Goal: Task Accomplishment & Management: Use online tool/utility

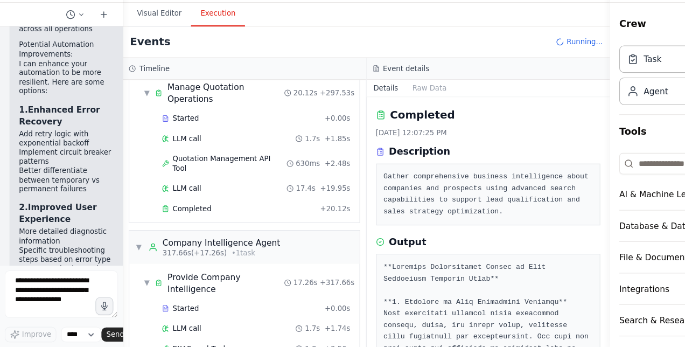
scroll to position [859, 0]
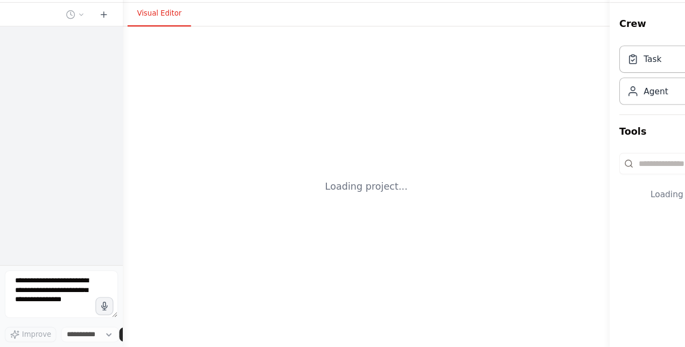
select select "****"
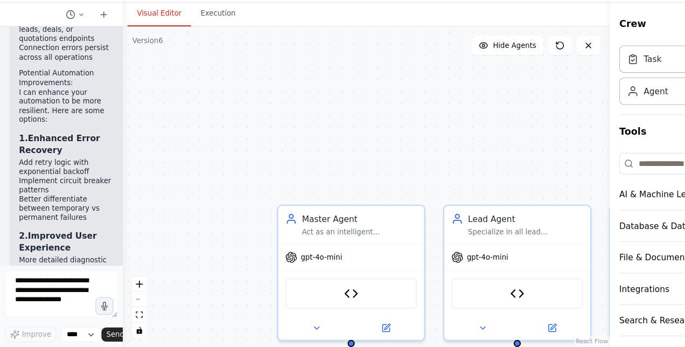
scroll to position [6438, 0]
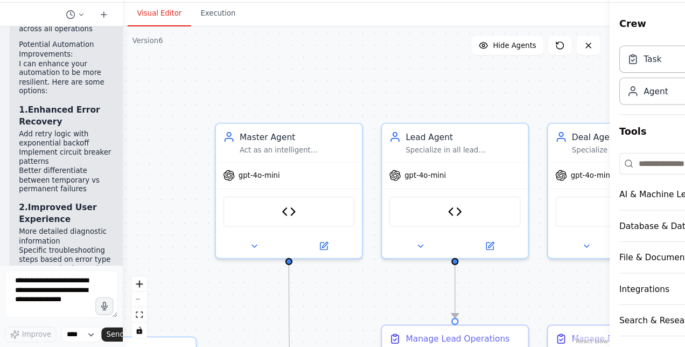
drag, startPoint x: 378, startPoint y: 113, endPoint x: 320, endPoint y: 36, distance: 95.7
click at [320, 36] on div "Visual Editor Execution Version 6 Show Tools Hide Agents .deletable-edge-delete…" at bounding box center [332, 190] width 442 height 312
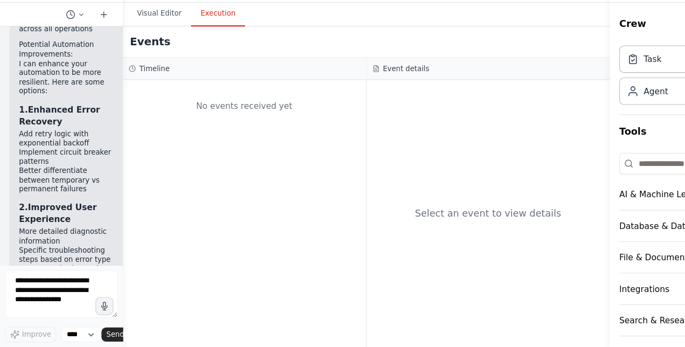
click at [187, 40] on button "Execution" at bounding box center [197, 44] width 49 height 23
drag, startPoint x: 489, startPoint y: 88, endPoint x: 494, endPoint y: 108, distance: 21.0
click at [494, 108] on div "Event details Select an event to view details" at bounding box center [443, 216] width 221 height 262
drag, startPoint x: 494, startPoint y: 108, endPoint x: 493, endPoint y: 48, distance: 59.8
click at [493, 48] on div "Visual Editor Execution" at bounding box center [332, 45] width 442 height 22
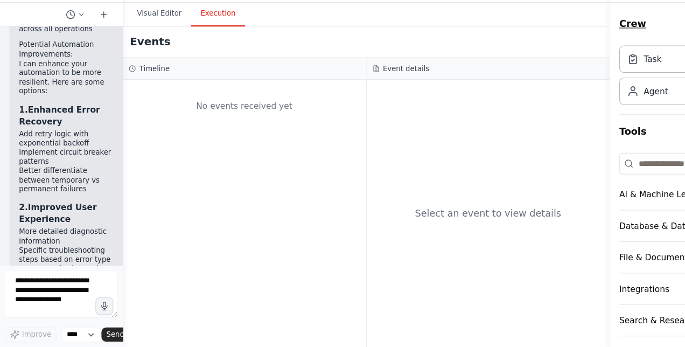
drag, startPoint x: 611, startPoint y: 47, endPoint x: 621, endPoint y: 46, distance: 9.2
click at [621, 46] on button "Crew" at bounding box center [619, 54] width 114 height 30
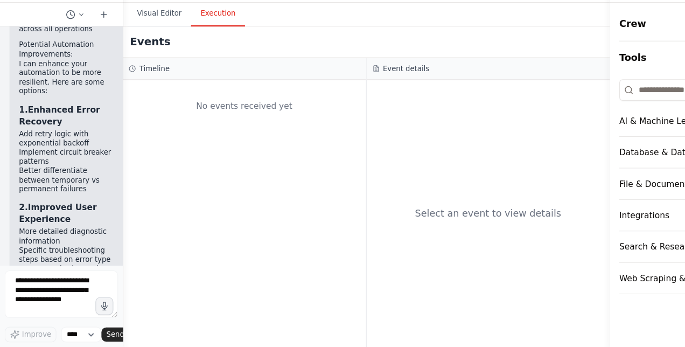
click at [400, 47] on div "Visual Editor Execution" at bounding box center [332, 45] width 442 height 22
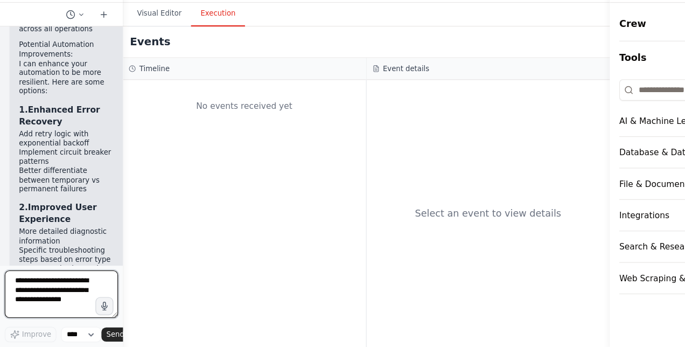
click at [41, 298] on textarea at bounding box center [55, 298] width 103 height 43
type textarea "**********"
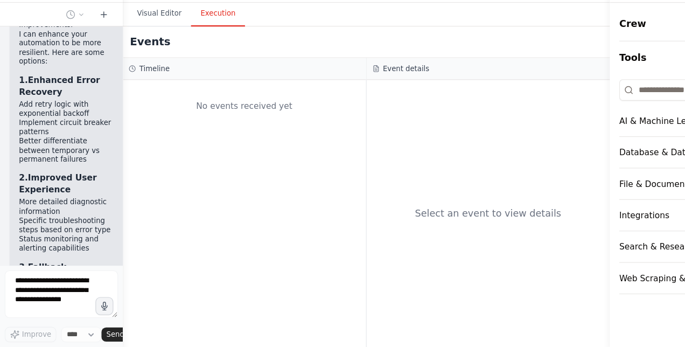
scroll to position [6501, 0]
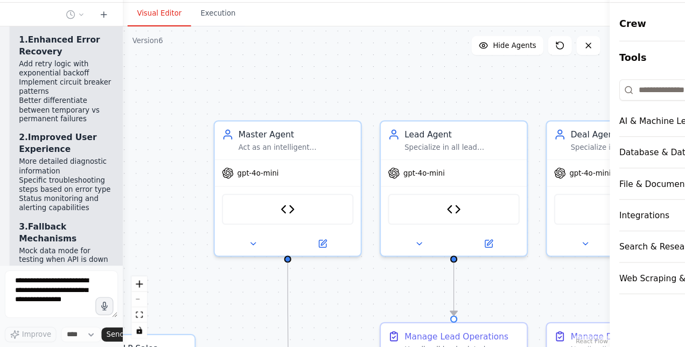
click at [125, 46] on button "Visual Editor" at bounding box center [145, 44] width 58 height 23
drag, startPoint x: 428, startPoint y: 38, endPoint x: 428, endPoint y: 78, distance: 39.8
click at [428, 78] on div "Visual Editor Execution Version 6 Show Tools Hide Agents .deletable-edge-delete…" at bounding box center [332, 190] width 442 height 312
drag, startPoint x: 428, startPoint y: 78, endPoint x: 374, endPoint y: 69, distance: 55.1
click at [374, 69] on div ".deletable-edge-delete-btn { width: 20px; height: 20px; border: 0px solid #ffff…" at bounding box center [332, 201] width 442 height 291
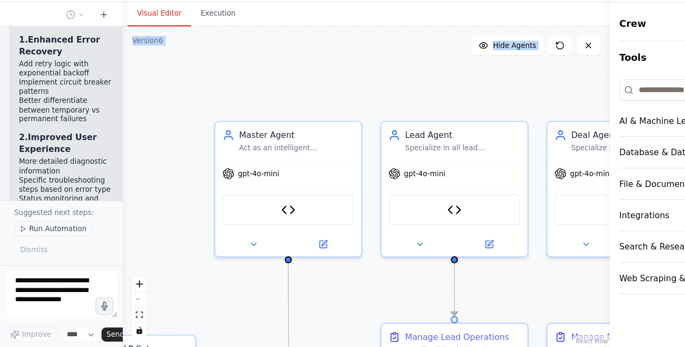
click at [67, 238] on span "Run Automation" at bounding box center [52, 239] width 52 height 9
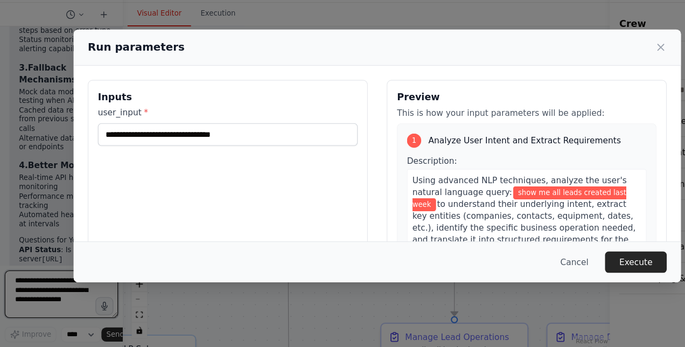
scroll to position [6654, 0]
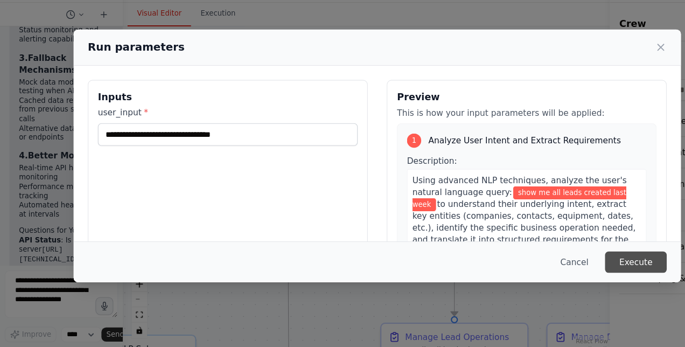
click at [575, 269] on button "Execute" at bounding box center [577, 269] width 56 height 19
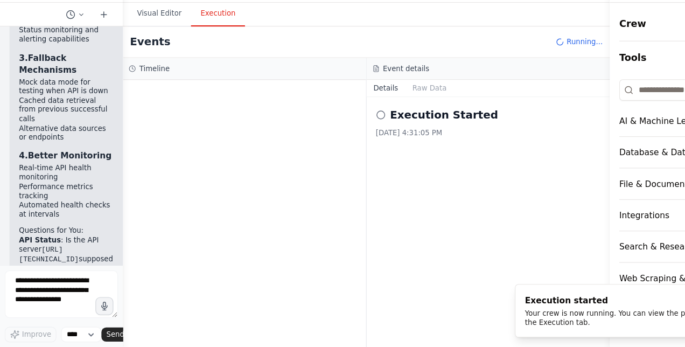
click at [196, 47] on button "Execution" at bounding box center [197, 44] width 49 height 23
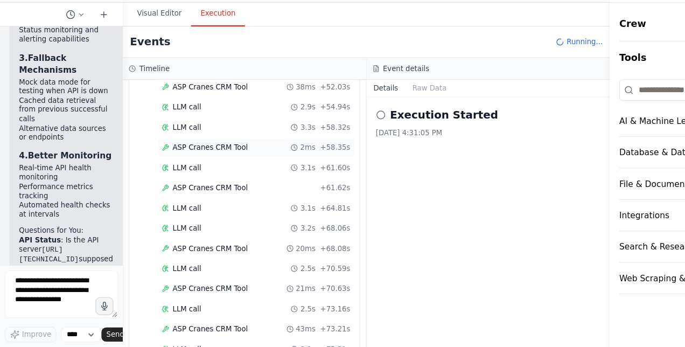
scroll to position [618, 0]
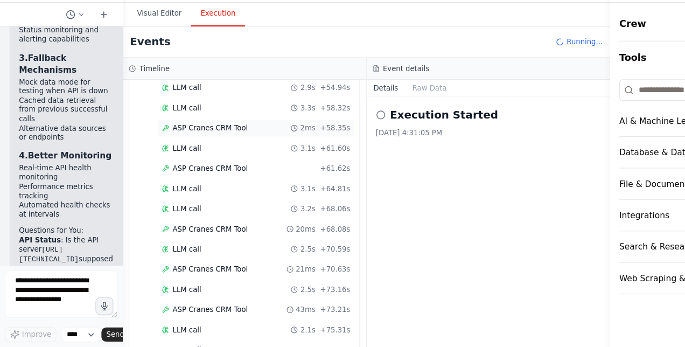
click at [182, 144] on span "ASP Cranes CRM Tool" at bounding box center [191, 148] width 68 height 9
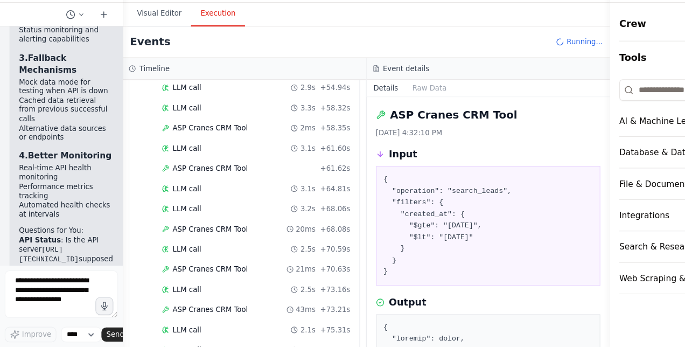
drag, startPoint x: 549, startPoint y: 157, endPoint x: 549, endPoint y: 185, distance: 28.0
click at [549, 185] on button "Toggle Sidebar" at bounding box center [553, 173] width 9 height 347
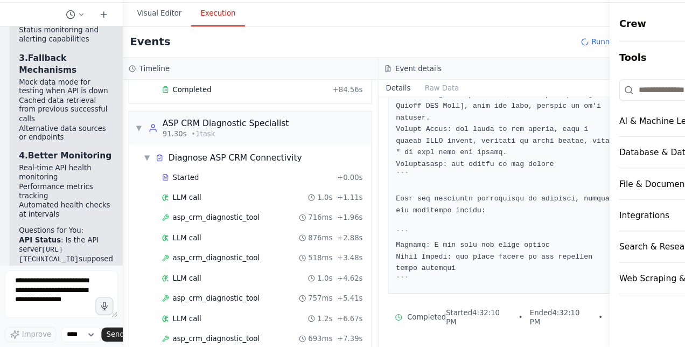
scroll to position [959, 0]
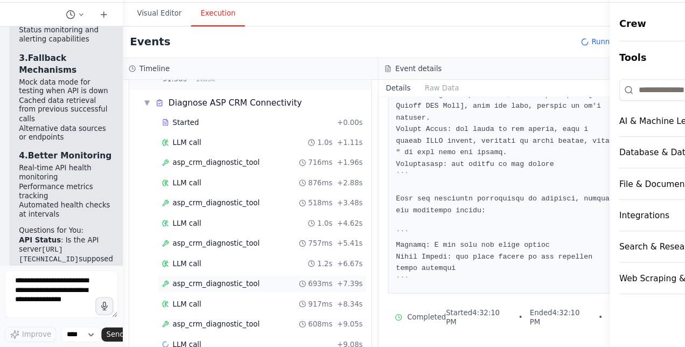
click at [185, 285] on span "asp_crm_diagnostic_tool" at bounding box center [196, 289] width 79 height 9
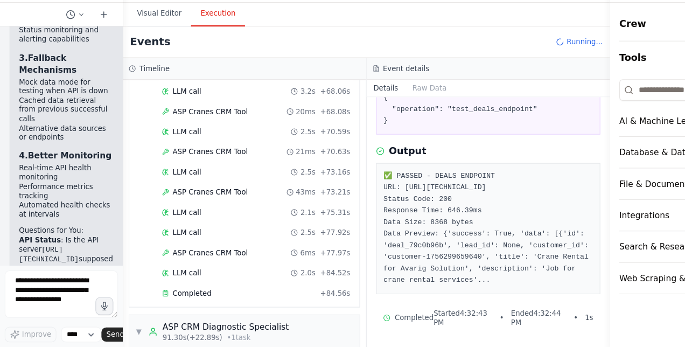
scroll to position [858, 0]
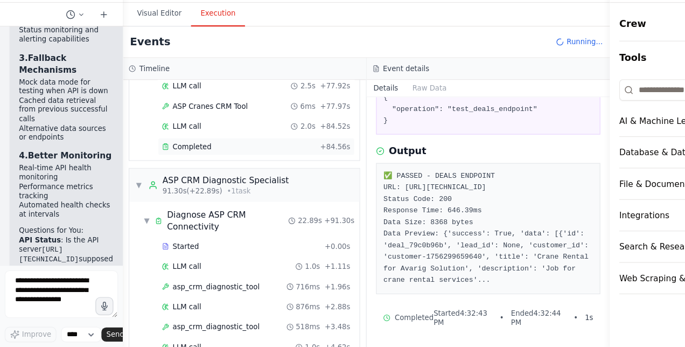
click at [187, 160] on span "Completed" at bounding box center [174, 164] width 35 height 9
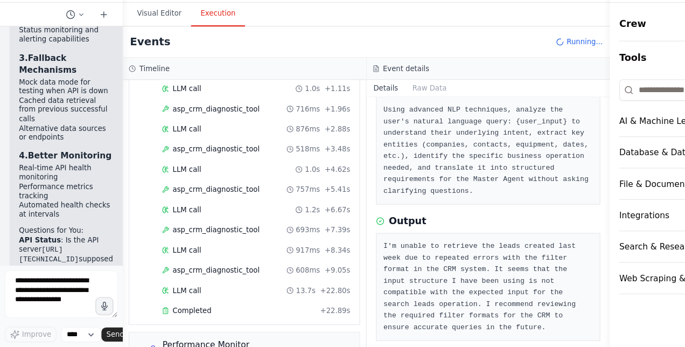
scroll to position [1038, 0]
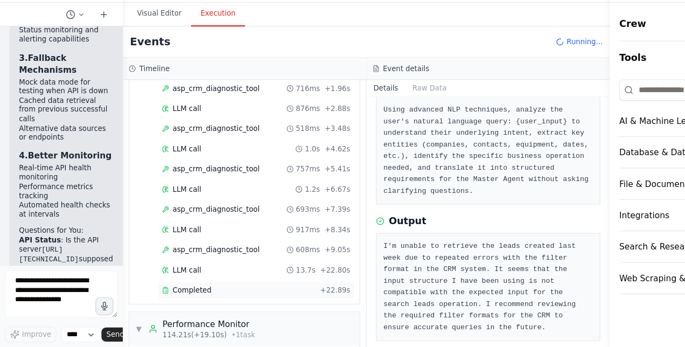
click at [179, 291] on span "Completed" at bounding box center [174, 295] width 35 height 9
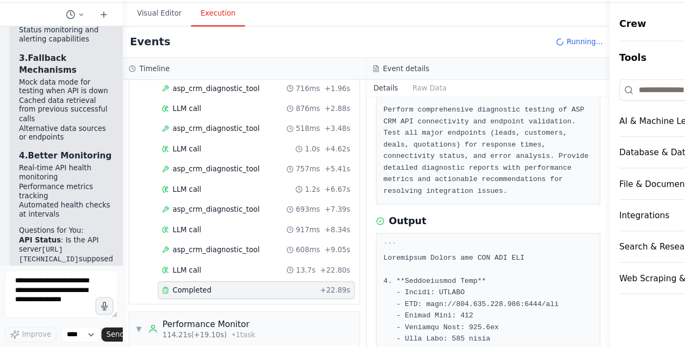
drag, startPoint x: 549, startPoint y: 180, endPoint x: 552, endPoint y: 224, distance: 44.3
click at [552, 224] on button "Toggle Sidebar" at bounding box center [553, 173] width 9 height 347
drag, startPoint x: 549, startPoint y: 189, endPoint x: 551, endPoint y: 233, distance: 44.2
click at [551, 233] on button "Toggle Sidebar" at bounding box center [553, 173] width 9 height 347
drag, startPoint x: 549, startPoint y: 196, endPoint x: 549, endPoint y: 223, distance: 27.5
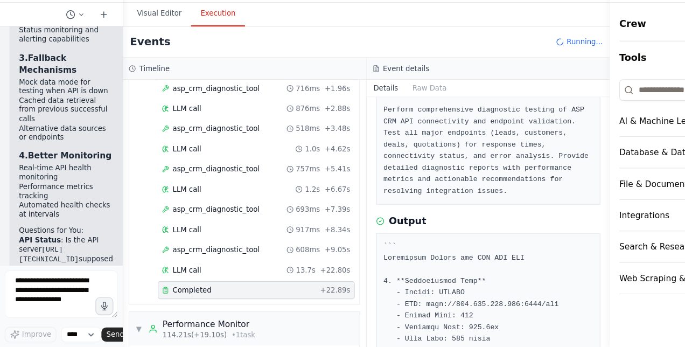
click at [549, 223] on button "Toggle Sidebar" at bounding box center [553, 173] width 9 height 347
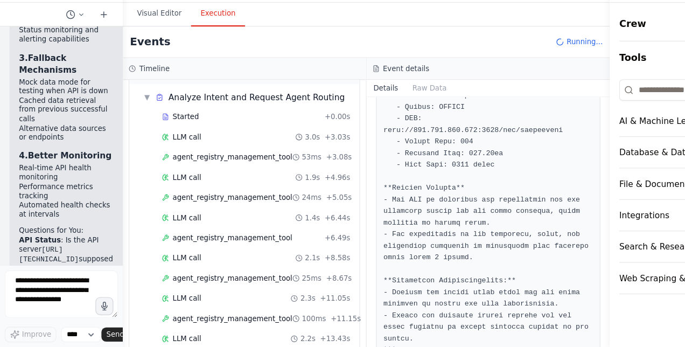
scroll to position [1493, 0]
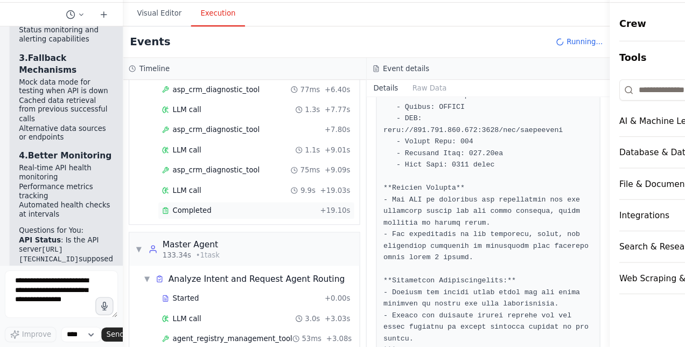
click at [181, 219] on span "Completed" at bounding box center [174, 223] width 35 height 9
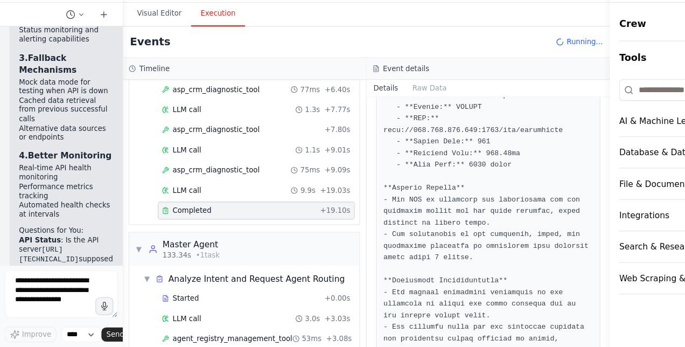
scroll to position [565, 0]
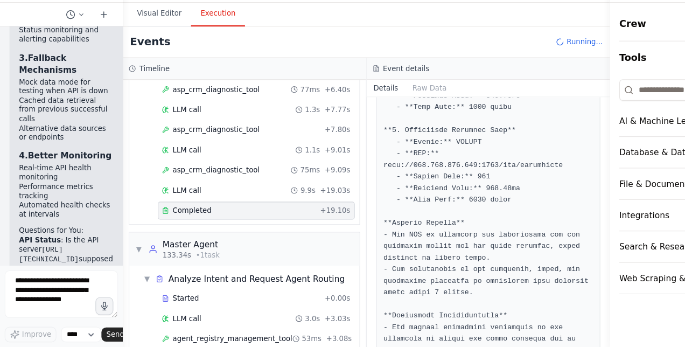
click at [550, 268] on button "Toggle Sidebar" at bounding box center [553, 173] width 9 height 347
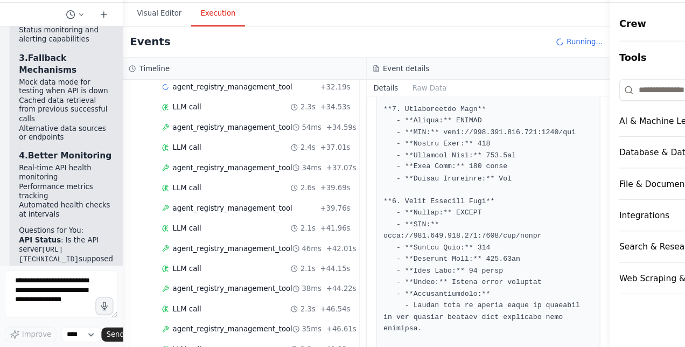
scroll to position [2119, 0]
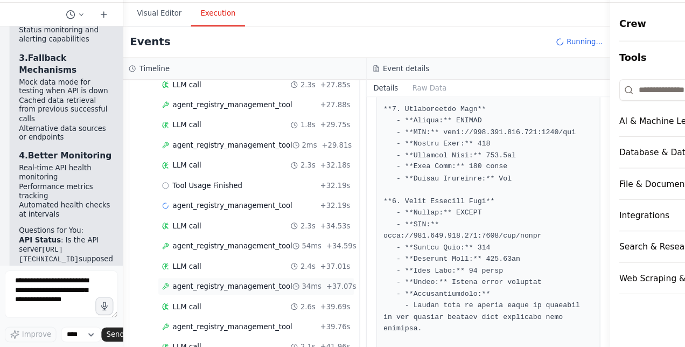
click at [231, 287] on span "agent_registry_management_tool" at bounding box center [211, 291] width 109 height 9
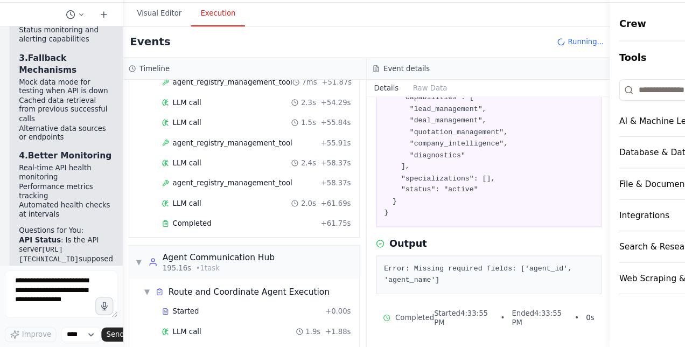
scroll to position [2528, 0]
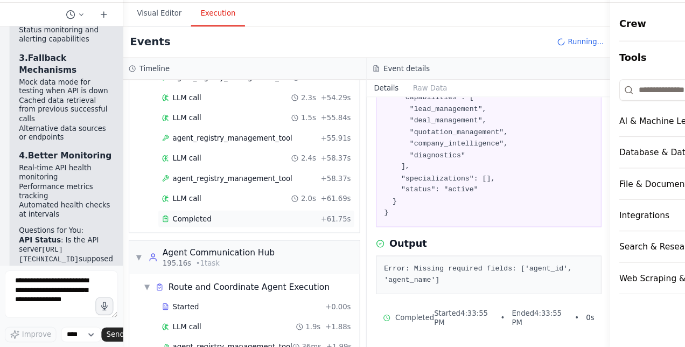
click at [187, 226] on span "Completed" at bounding box center [174, 230] width 35 height 9
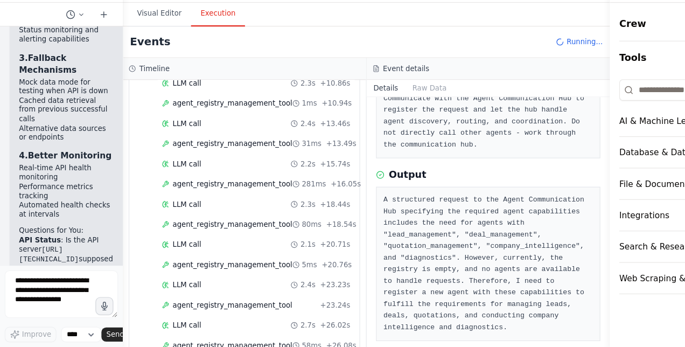
scroll to position [2900, 0]
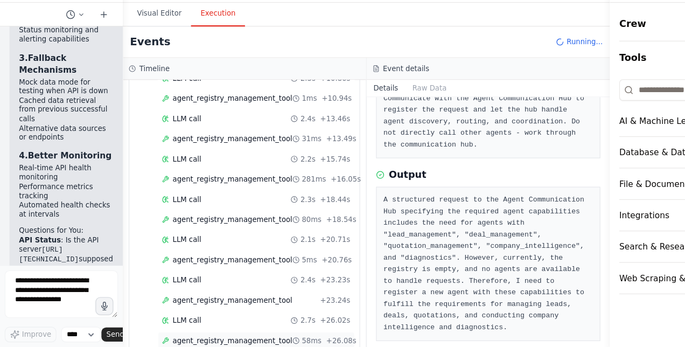
click at [222, 336] on span "agent_registry_management_tool" at bounding box center [211, 340] width 109 height 9
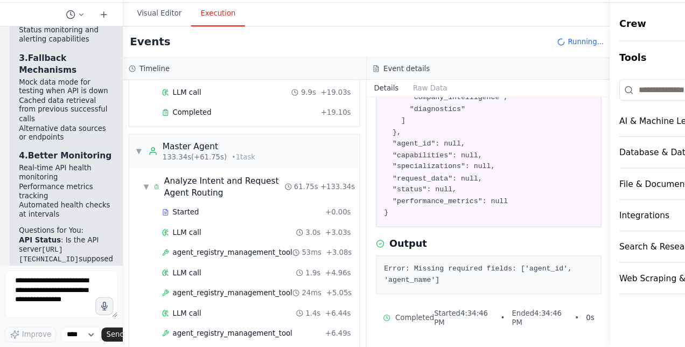
scroll to position [1435, 0]
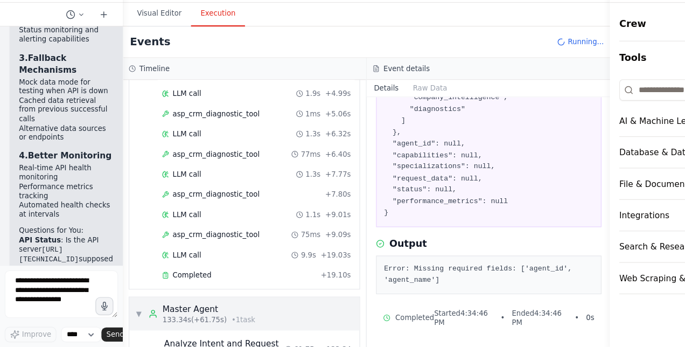
click at [123, 312] on span "▼" at bounding box center [126, 316] width 6 height 9
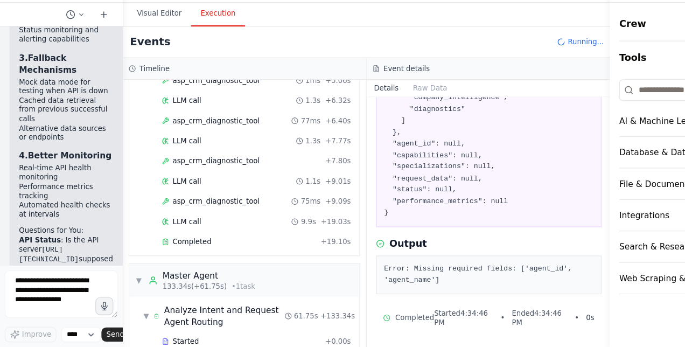
scroll to position [1444, 0]
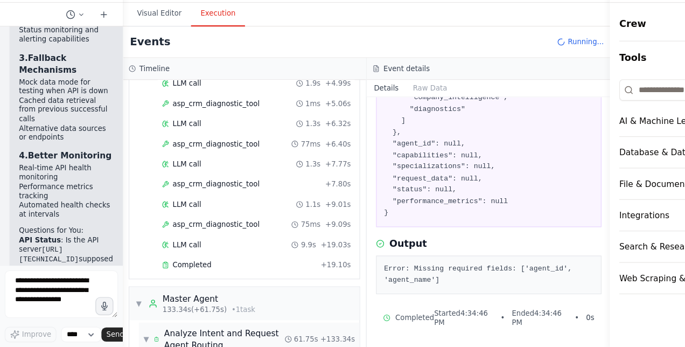
click at [129, 325] on div "▼ Analyze Intent and Request Agent Routing 61.75s + 133.34s" at bounding box center [226, 340] width 200 height 30
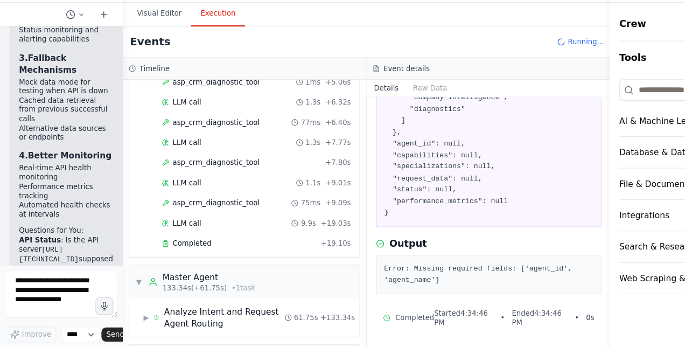
click at [28, 327] on div "Improve **** Send" at bounding box center [55, 309] width 103 height 65
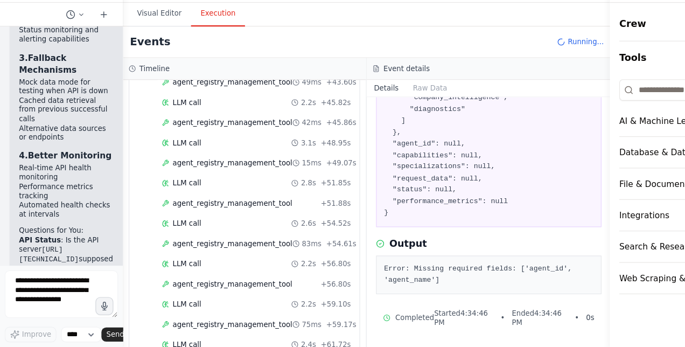
scroll to position [2431, 0]
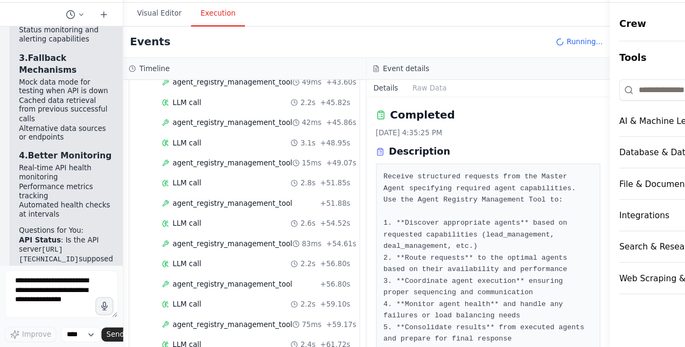
click at [549, 199] on button "Toggle Sidebar" at bounding box center [553, 173] width 9 height 347
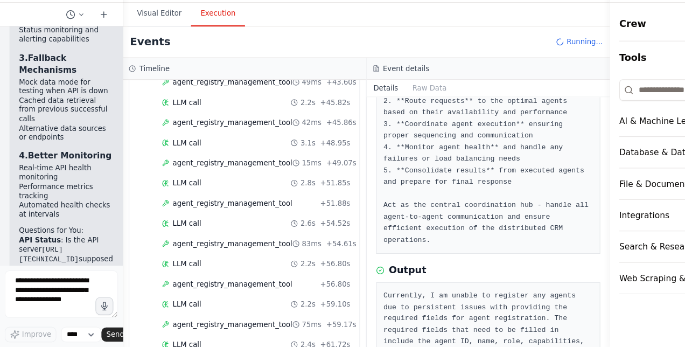
scroll to position [197, 0]
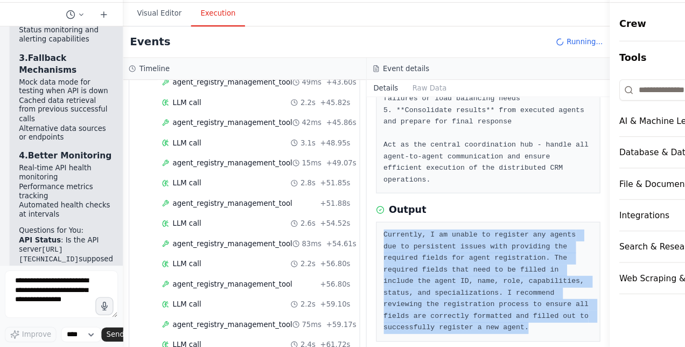
drag, startPoint x: 349, startPoint y: 233, endPoint x: 429, endPoint y: 332, distance: 127.4
click at [429, 332] on div "Completed 8/30/2025, 4:35:25 PM Description Receive structured requests from th…" at bounding box center [443, 233] width 221 height 227
copy pre "Currently, I am unable to register any agents due to persistent issues with pro…"
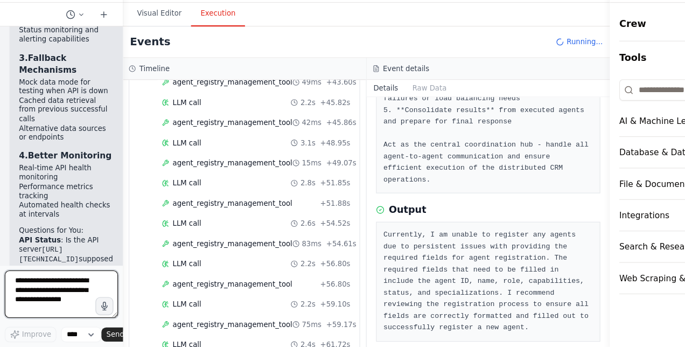
click at [42, 289] on textarea at bounding box center [55, 298] width 103 height 43
paste textarea "**********"
type textarea "**********"
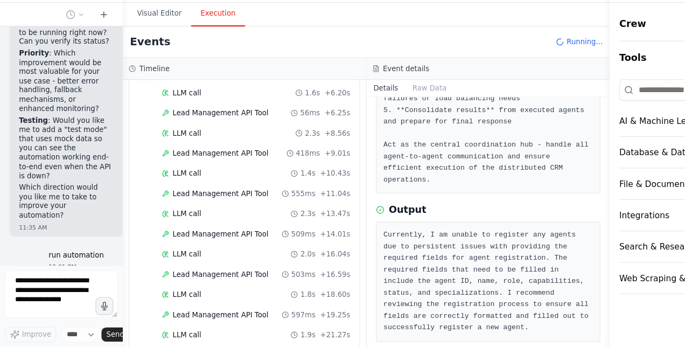
scroll to position [2905, 0]
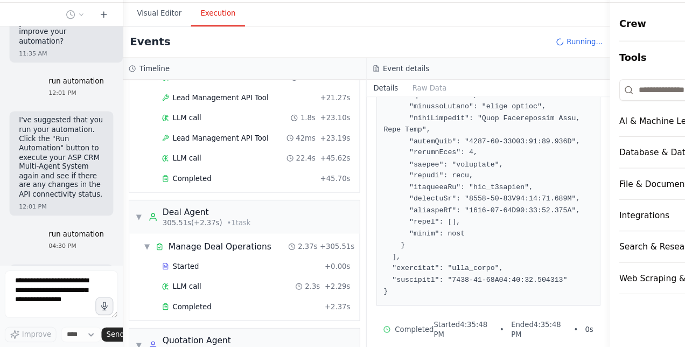
scroll to position [3170, 0]
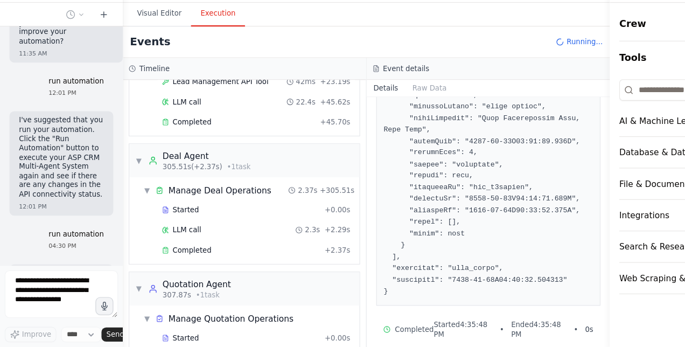
click at [164, 214] on div "Started + 0.00s LLM call 2.3s + 2.29s Completed + 2.37s" at bounding box center [226, 241] width 200 height 55
click at [167, 255] on span "Completed" at bounding box center [174, 259] width 35 height 9
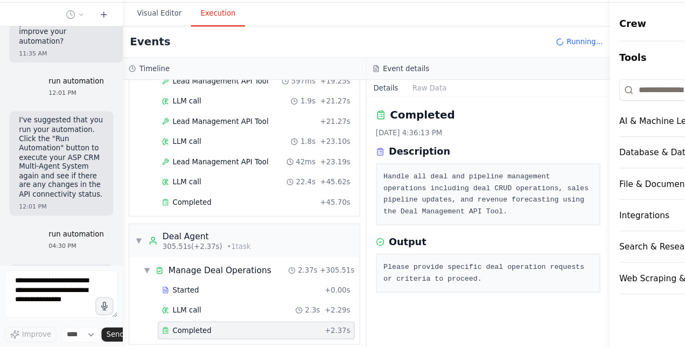
scroll to position [3092, 0]
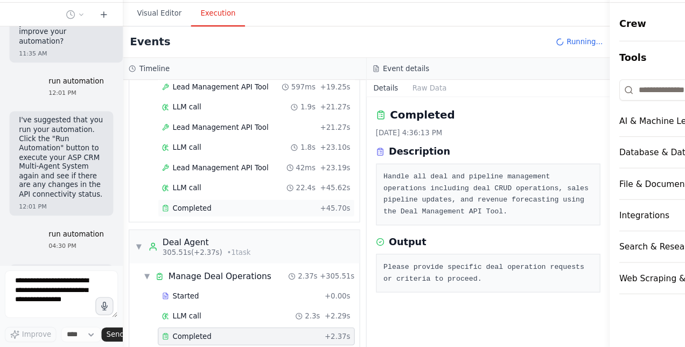
click at [178, 216] on span "Completed" at bounding box center [174, 220] width 35 height 9
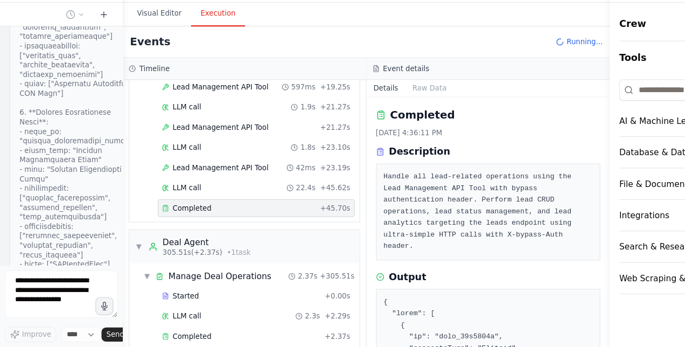
drag, startPoint x: 549, startPoint y: 139, endPoint x: 559, endPoint y: 256, distance: 117.8
click at [559, 256] on div "Resources Crew Tools AI & Machine Learning Database & Data File & Document Inte…" at bounding box center [618, 173] width 131 height 347
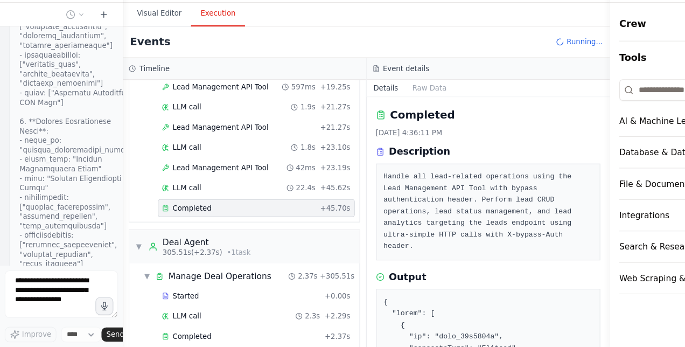
scroll to position [8675, 0]
drag, startPoint x: 549, startPoint y: 140, endPoint x: 557, endPoint y: 222, distance: 81.7
click at [557, 222] on div "Resources Crew Tools AI & Machine Learning Database & Data File & Document Inte…" at bounding box center [618, 173] width 131 height 347
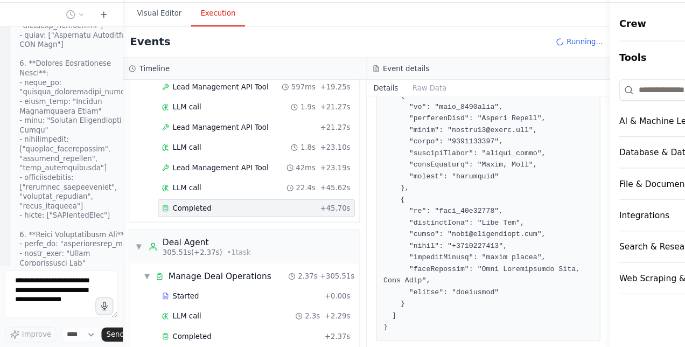
scroll to position [3374, 0]
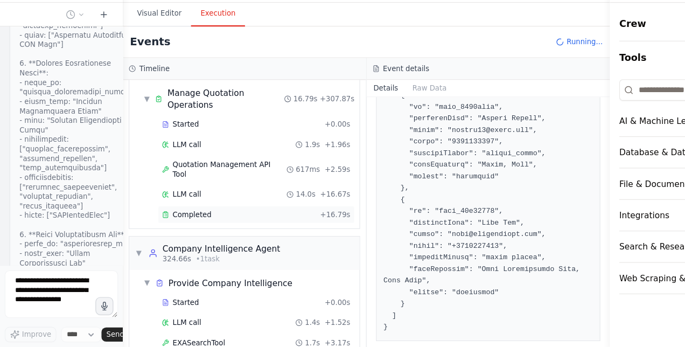
click at [178, 222] on span "Completed" at bounding box center [174, 226] width 35 height 9
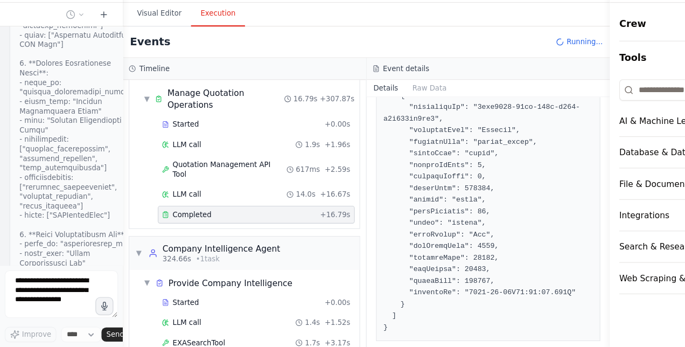
scroll to position [3428, 0]
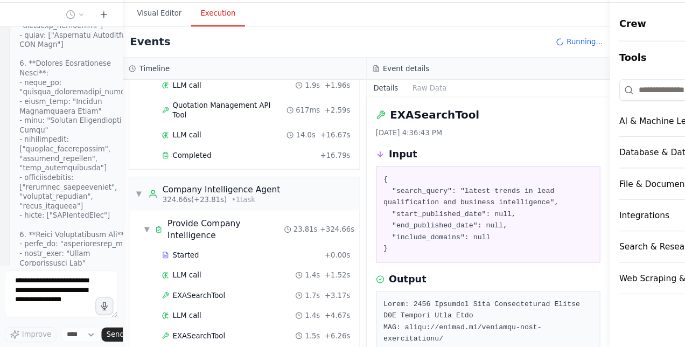
scroll to position [3484, 0]
drag, startPoint x: 549, startPoint y: 141, endPoint x: 550, endPoint y: 159, distance: 18.3
click at [550, 159] on button "Toggle Sidebar" at bounding box center [553, 173] width 9 height 347
drag, startPoint x: 549, startPoint y: 145, endPoint x: 554, endPoint y: 170, distance: 25.9
click at [554, 170] on div "Resources Crew Tools AI & Machine Learning Database & Data File & Document Inte…" at bounding box center [618, 173] width 131 height 347
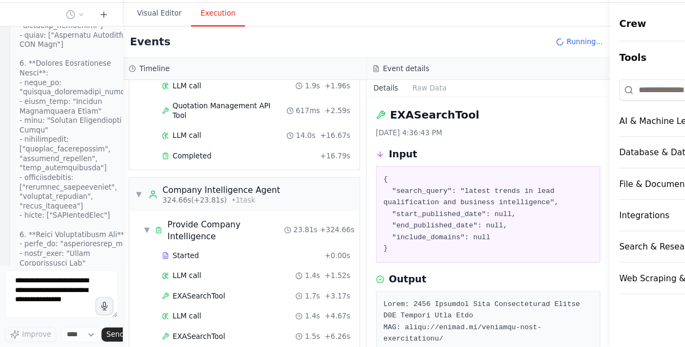
drag, startPoint x: 549, startPoint y: 144, endPoint x: 550, endPoint y: 189, distance: 45.2
click at [550, 189] on button "Toggle Sidebar" at bounding box center [553, 173] width 9 height 347
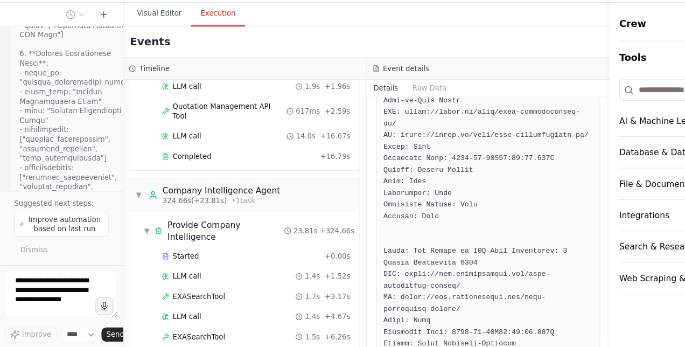
scroll to position [1391, 0]
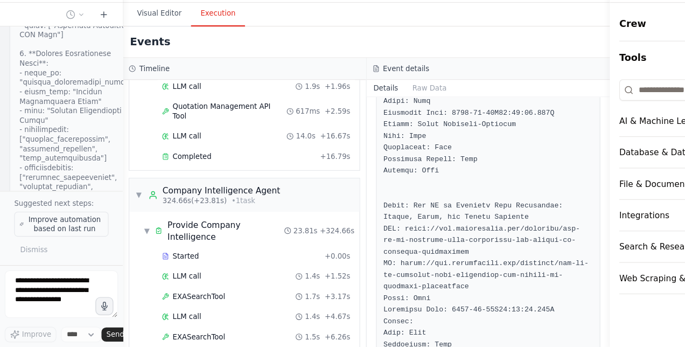
click at [53, 236] on span "Improve automation based on last run" at bounding box center [59, 235] width 70 height 17
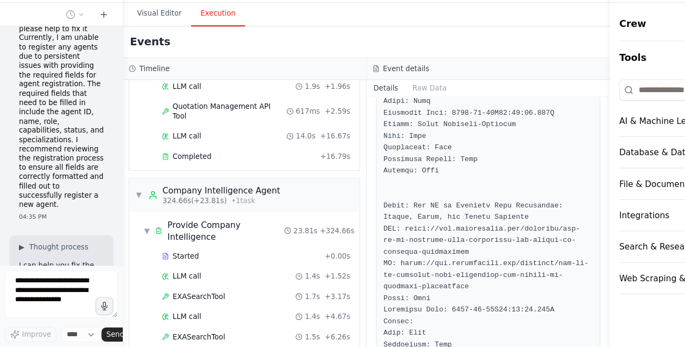
scroll to position [7257, 0]
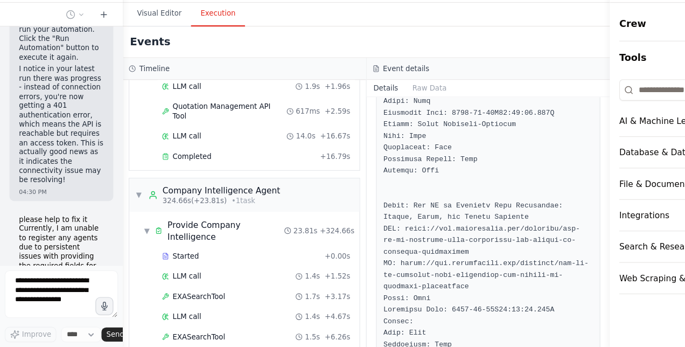
click at [108, 224] on div at bounding box center [109, 173] width 4 height 347
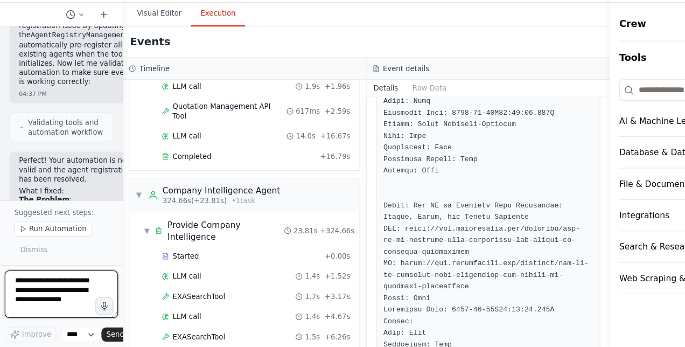
scroll to position [10766, 0]
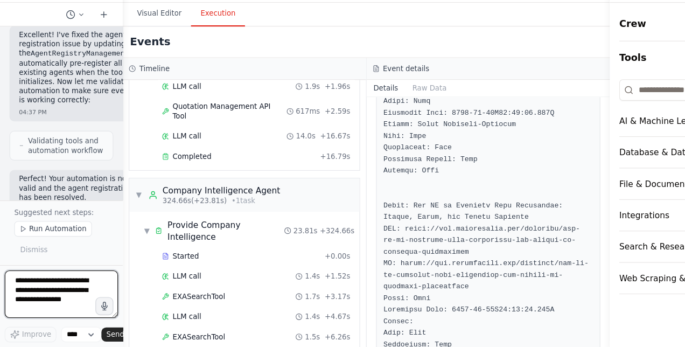
click at [107, 61] on div at bounding box center [109, 173] width 4 height 347
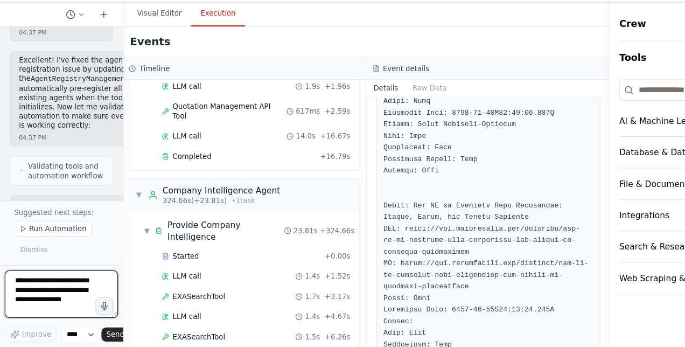
click at [107, 64] on div at bounding box center [109, 173] width 4 height 347
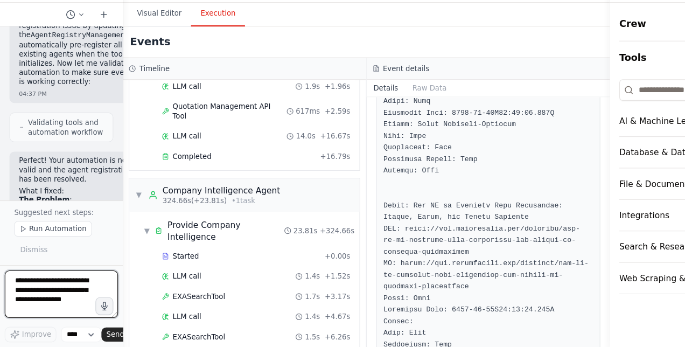
click at [46, 282] on textarea at bounding box center [55, 298] width 103 height 43
type textarea "**********"
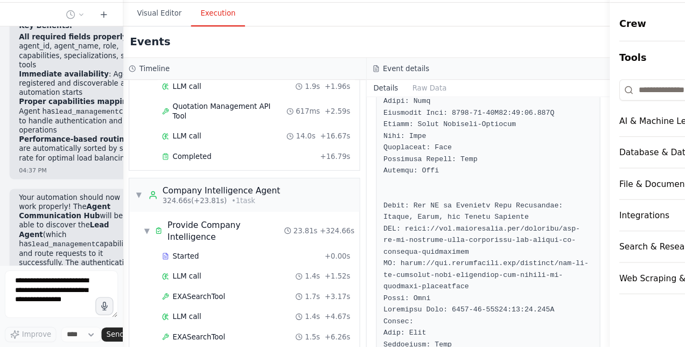
scroll to position [11243, 0]
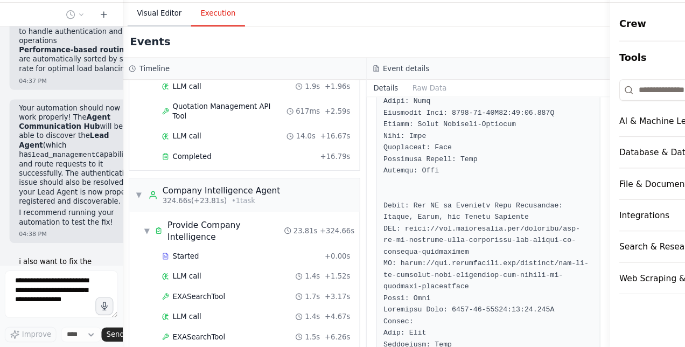
click at [138, 46] on button "Visual Editor" at bounding box center [145, 44] width 58 height 23
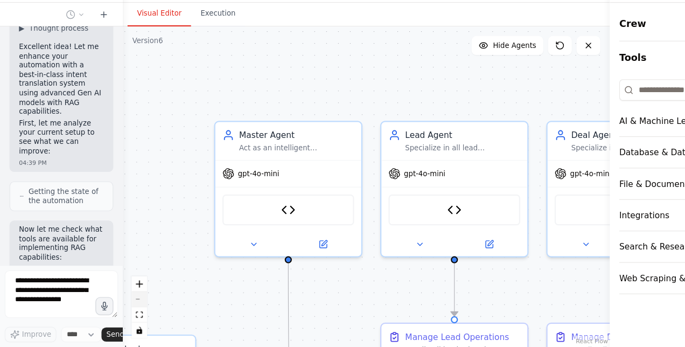
click at [126, 305] on button "zoom out" at bounding box center [126, 304] width 14 height 14
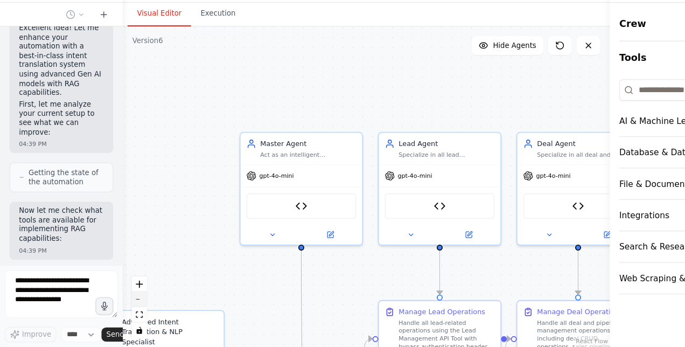
click at [126, 305] on button "zoom out" at bounding box center [126, 304] width 14 height 14
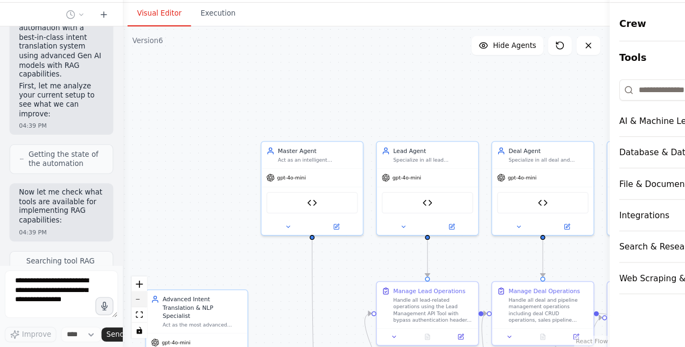
click at [126, 305] on button "zoom out" at bounding box center [126, 304] width 14 height 14
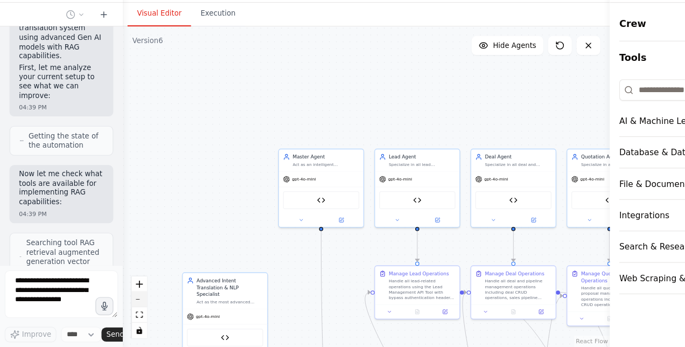
click at [126, 305] on button "zoom out" at bounding box center [126, 304] width 14 height 14
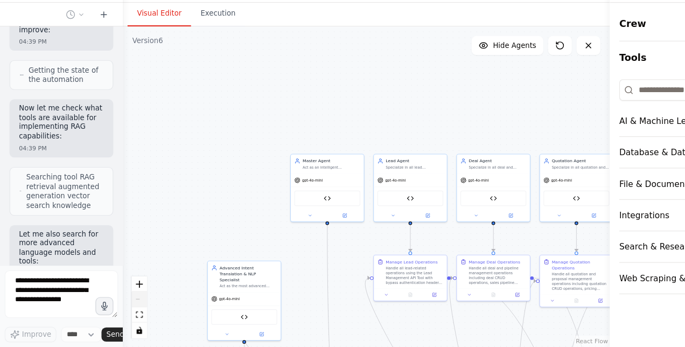
click at [126, 305] on div "React Flow controls" at bounding box center [126, 311] width 14 height 56
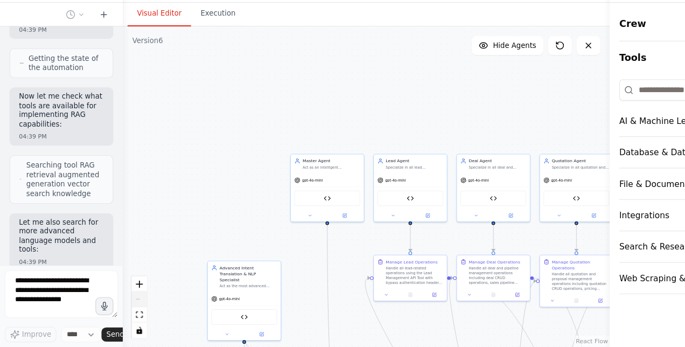
scroll to position [11694, 0]
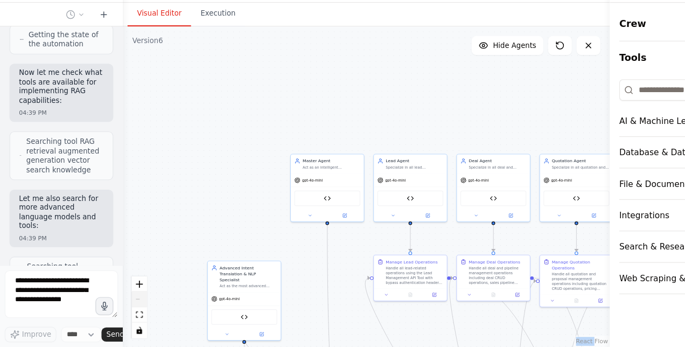
click at [126, 305] on div "React Flow controls" at bounding box center [126, 311] width 14 height 56
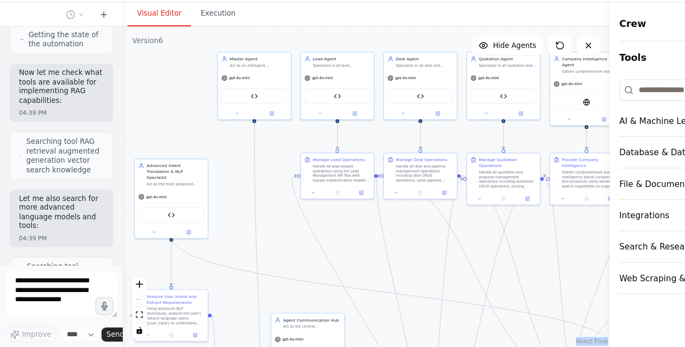
drag, startPoint x: 126, startPoint y: 305, endPoint x: 140, endPoint y: 138, distance: 167.5
click at [140, 138] on div ".deletable-edge-delete-btn { width: 20px; height: 20px; border: 0px solid #ffff…" at bounding box center [332, 201] width 442 height 291
drag, startPoint x: 354, startPoint y: 283, endPoint x: 213, endPoint y: 193, distance: 167.0
click at [213, 193] on div ".deletable-edge-delete-btn { width: 20px; height: 20px; border: 0px solid #ffff…" at bounding box center [332, 201] width 442 height 291
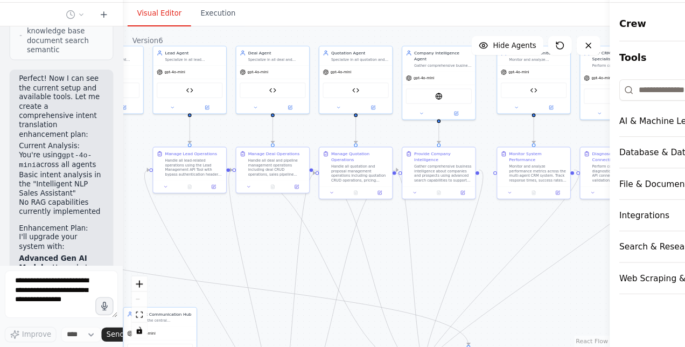
scroll to position [11937, 0]
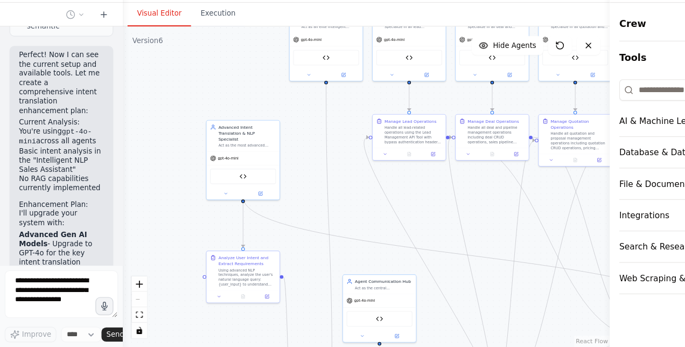
drag, startPoint x: 265, startPoint y: 262, endPoint x: 330, endPoint y: 227, distance: 73.9
click at [330, 227] on div ".deletable-edge-delete-btn { width: 20px; height: 20px; border: 0px solid #ffff…" at bounding box center [332, 201] width 442 height 291
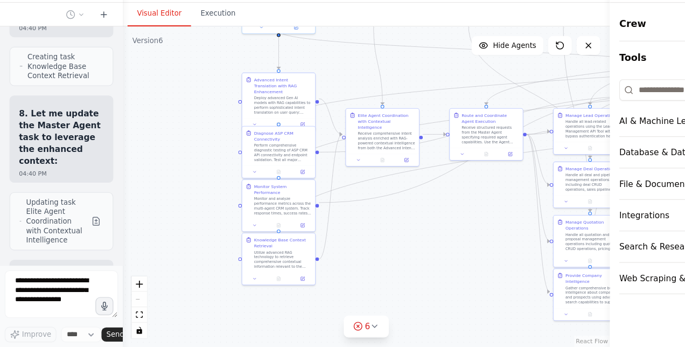
scroll to position [13268, 0]
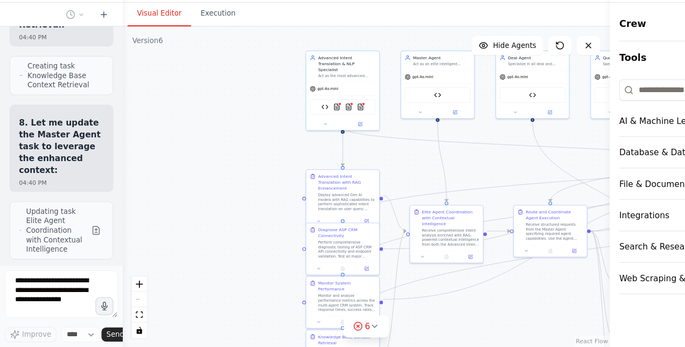
drag, startPoint x: 189, startPoint y: 148, endPoint x: 247, endPoint y: 236, distance: 105.3
click at [247, 236] on div ".deletable-edge-delete-btn { width: 20px; height: 20px; border: 0px solid #ffff…" at bounding box center [332, 201] width 442 height 291
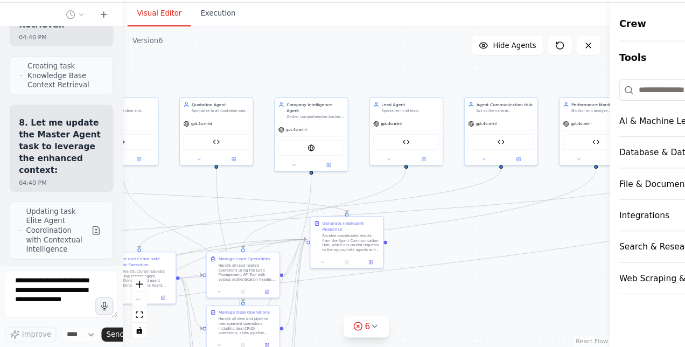
drag, startPoint x: 371, startPoint y: 166, endPoint x: 0, endPoint y: 208, distance: 373.2
click at [0, 208] on div "BETA Hello! I'm the CrewAI assistant. What kind of automation do you want to bu…" at bounding box center [342, 173] width 685 height 347
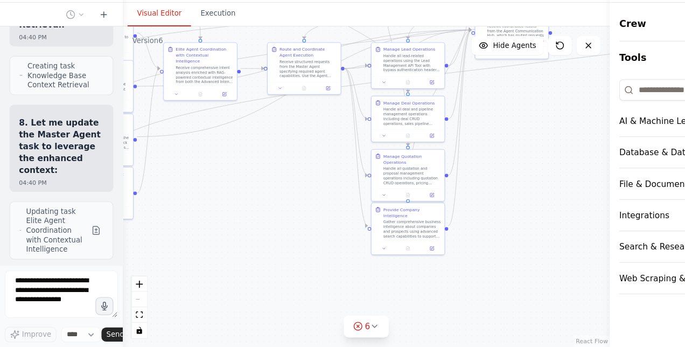
drag, startPoint x: 473, startPoint y: 304, endPoint x: 620, endPoint y: 113, distance: 241.8
click at [620, 113] on div "BETA Hello! I'm the CrewAI assistant. What kind of automation do you want to bu…" at bounding box center [342, 173] width 685 height 347
click at [340, 326] on icon at bounding box center [340, 328] width 9 height 9
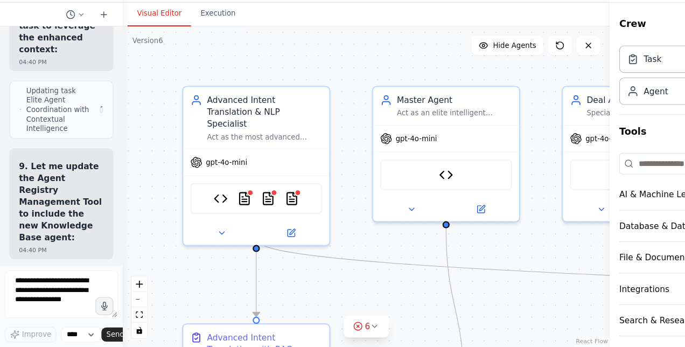
scroll to position [13240, 0]
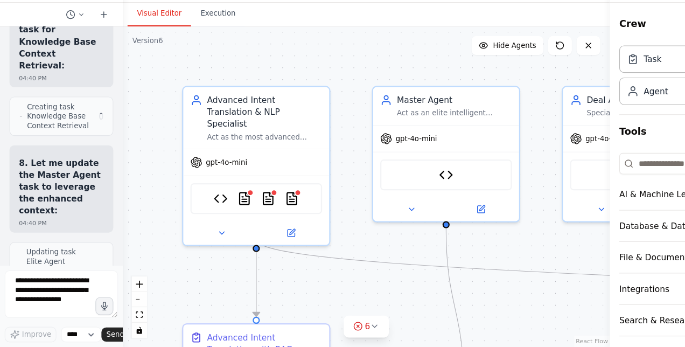
scroll to position [13240, 0]
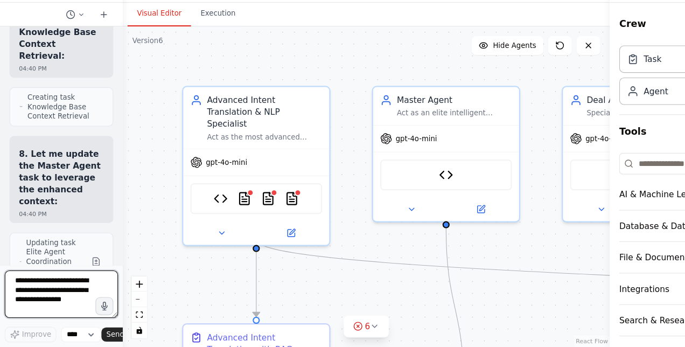
click at [67, 290] on textarea at bounding box center [55, 298] width 103 height 43
type textarea "**********"
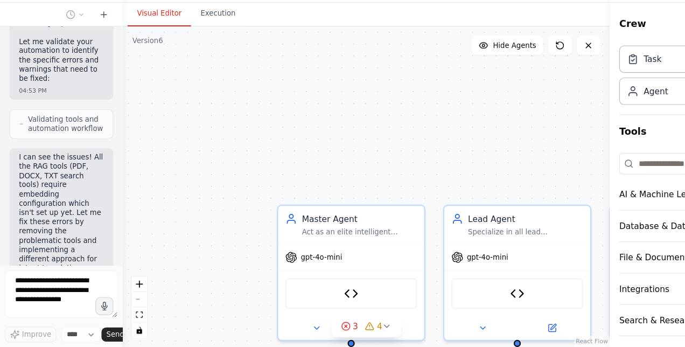
scroll to position [14075, 0]
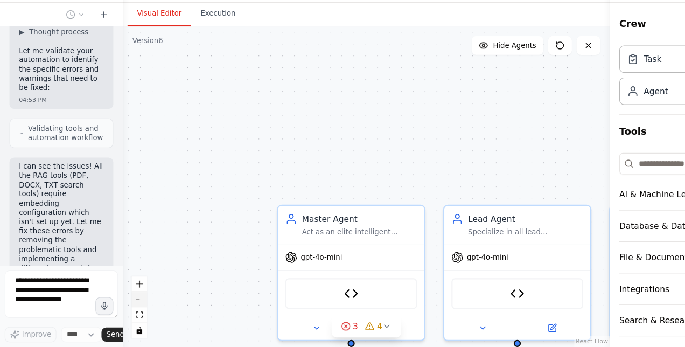
click at [128, 305] on button "zoom out" at bounding box center [126, 304] width 14 height 14
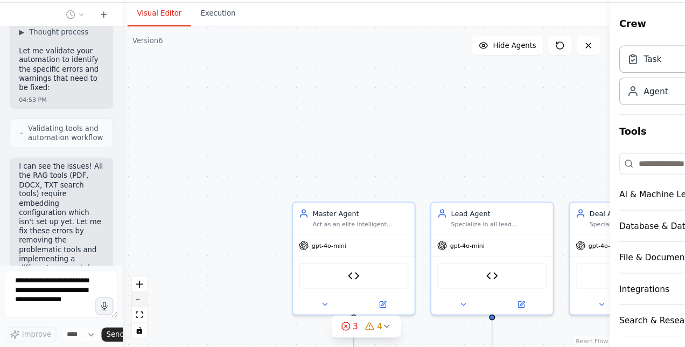
click at [128, 305] on button "zoom out" at bounding box center [126, 304] width 14 height 14
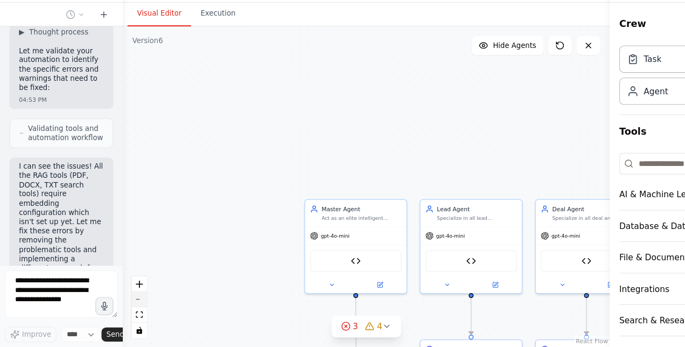
click at [128, 305] on button "zoom out" at bounding box center [126, 304] width 14 height 14
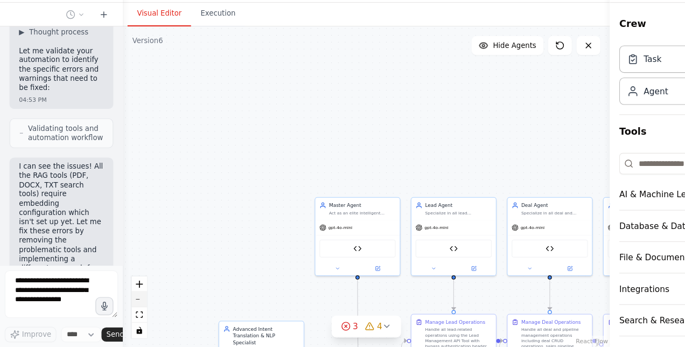
click at [128, 305] on button "zoom out" at bounding box center [126, 304] width 14 height 14
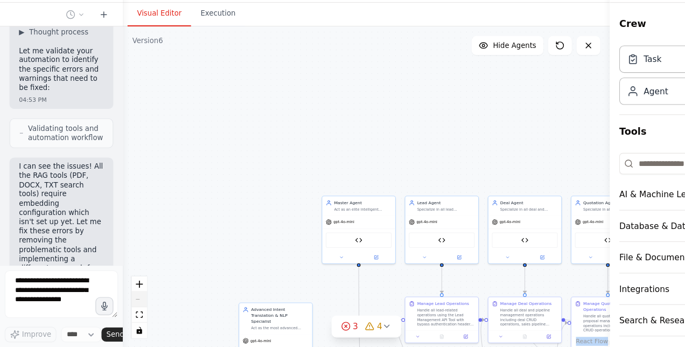
click at [128, 305] on div "React Flow controls" at bounding box center [126, 311] width 14 height 56
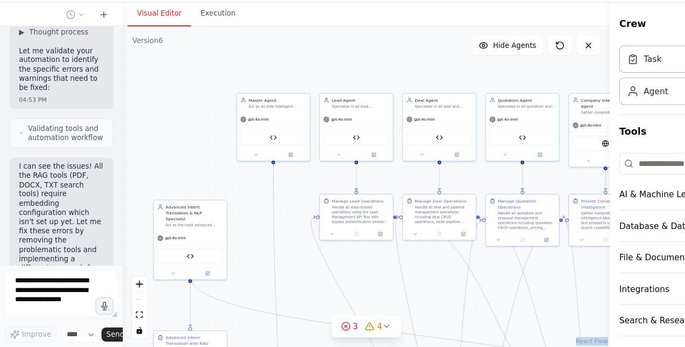
drag, startPoint x: 128, startPoint y: 305, endPoint x: 165, endPoint y: 90, distance: 218.1
click at [166, 91] on div ".deletable-edge-delete-btn { width: 20px; height: 20px; border: 0px solid #ffff…" at bounding box center [332, 201] width 442 height 291
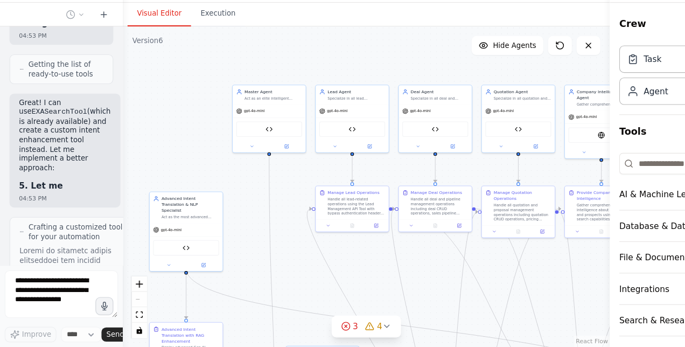
scroll to position [14819, 0]
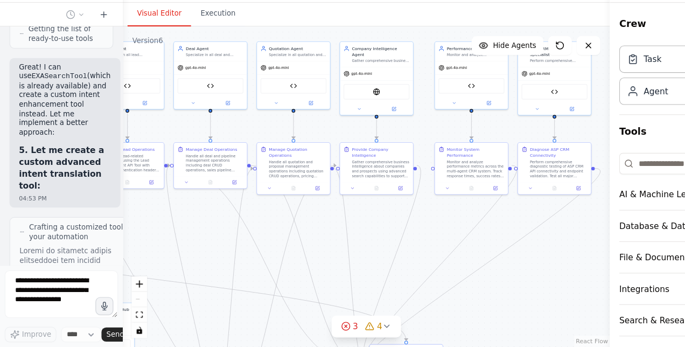
drag, startPoint x: 445, startPoint y: 277, endPoint x: 217, endPoint y: 240, distance: 231.3
click at [217, 240] on div ".deletable-edge-delete-btn { width: 20px; height: 20px; border: 0px solid #ffff…" at bounding box center [332, 201] width 442 height 291
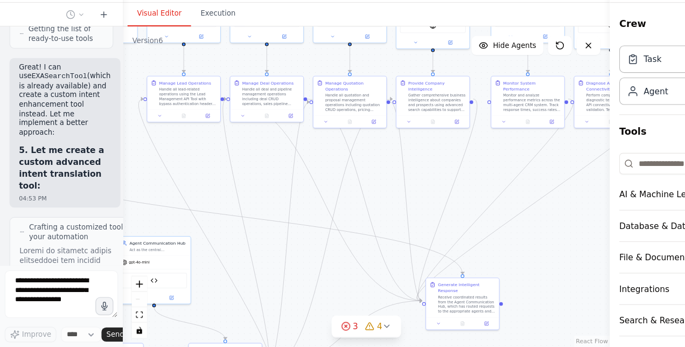
drag, startPoint x: 308, startPoint y: 285, endPoint x: 392, endPoint y: 204, distance: 116.5
click at [392, 204] on div ".deletable-edge-delete-btn { width: 20px; height: 20px; border: 0px solid #ffff…" at bounding box center [332, 201] width 442 height 291
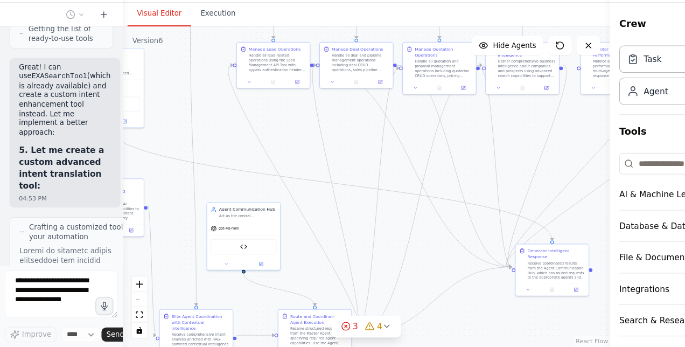
drag, startPoint x: 349, startPoint y: 208, endPoint x: 426, endPoint y: 196, distance: 77.4
click at [426, 196] on div ".deletable-edge-delete-btn { width: 20px; height: 20px; border: 0px solid #ffff…" at bounding box center [332, 201] width 442 height 291
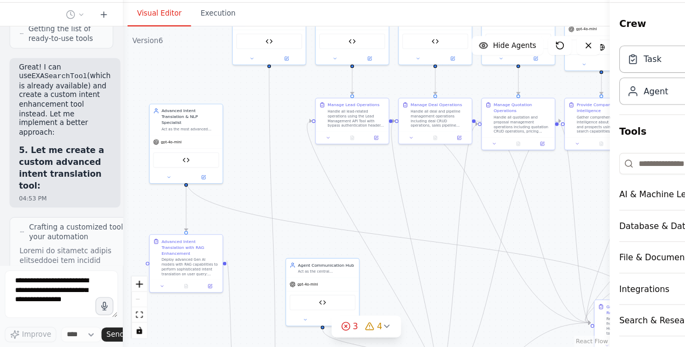
drag, startPoint x: 316, startPoint y: 189, endPoint x: 384, endPoint y: 249, distance: 90.4
click at [384, 249] on div ".deletable-edge-delete-btn { width: 20px; height: 20px; border: 0px solid #ffff…" at bounding box center [332, 201] width 442 height 291
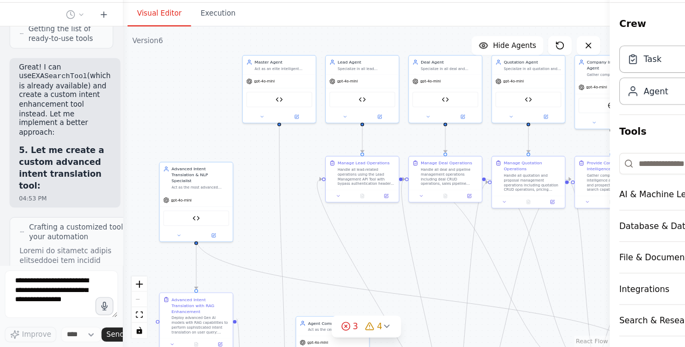
drag, startPoint x: 358, startPoint y: 224, endPoint x: 367, endPoint y: 268, distance: 44.4
click at [367, 268] on div ".deletable-edge-delete-btn { width: 20px; height: 20px; border: 0px solid #ffff…" at bounding box center [332, 201] width 442 height 291
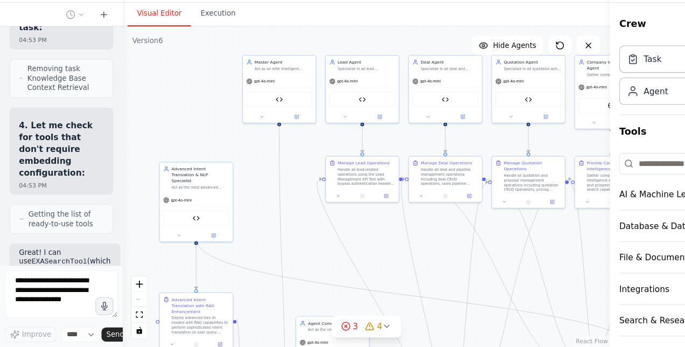
scroll to position [14777, 0]
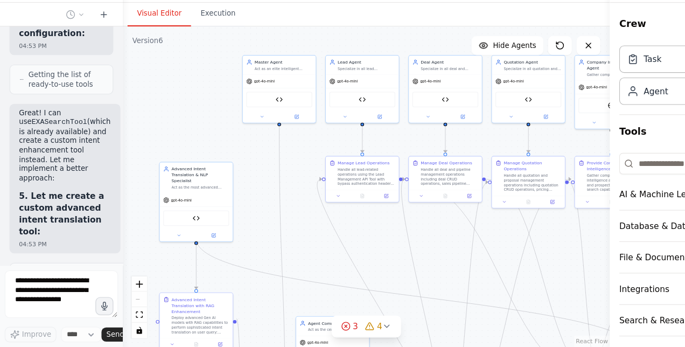
click at [107, 259] on div at bounding box center [109, 173] width 4 height 347
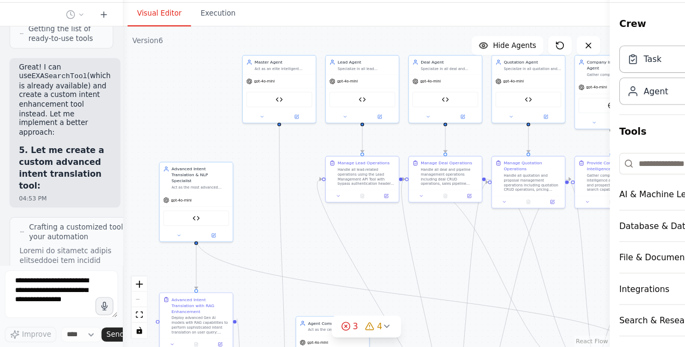
drag, startPoint x: 107, startPoint y: 256, endPoint x: 107, endPoint y: 279, distance: 23.7
click at [107, 279] on div at bounding box center [109, 173] width 4 height 347
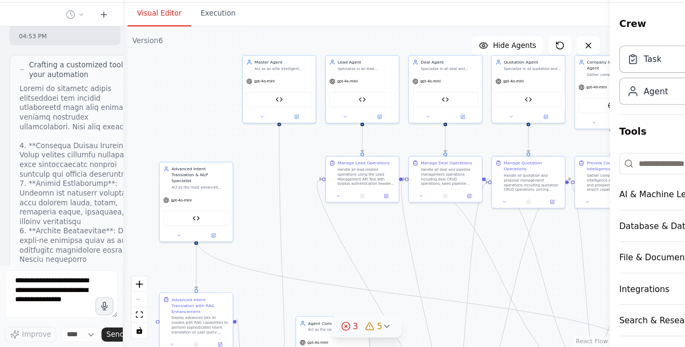
click at [348, 327] on icon at bounding box center [351, 328] width 9 height 9
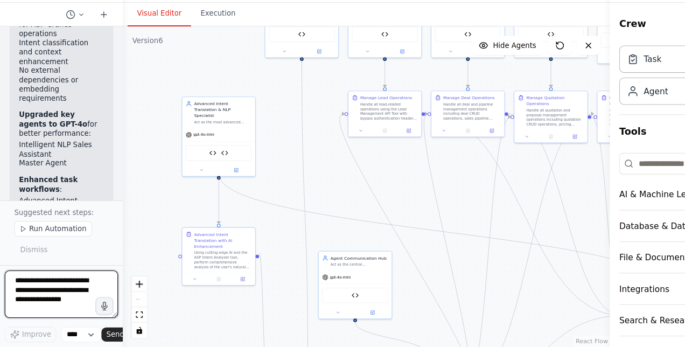
scroll to position [16954, 0]
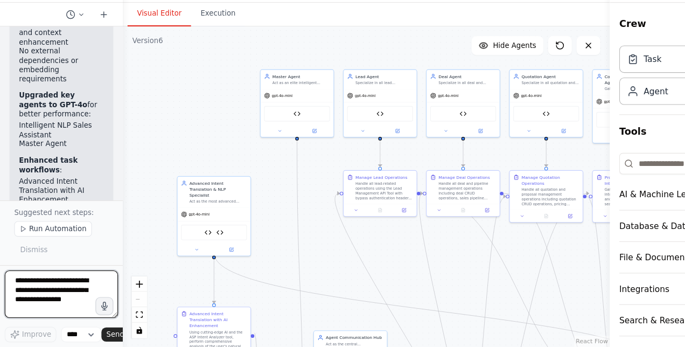
drag, startPoint x: 363, startPoint y: 276, endPoint x: 380, endPoint y: 290, distance: 21.4
click at [380, 290] on div ".deletable-edge-delete-btn { width: 20px; height: 20px; border: 0px solid #ffff…" at bounding box center [332, 201] width 442 height 291
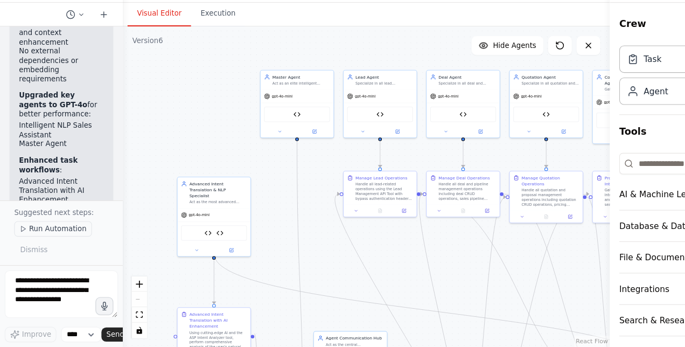
click at [64, 236] on button "Run Automation" at bounding box center [48, 240] width 71 height 14
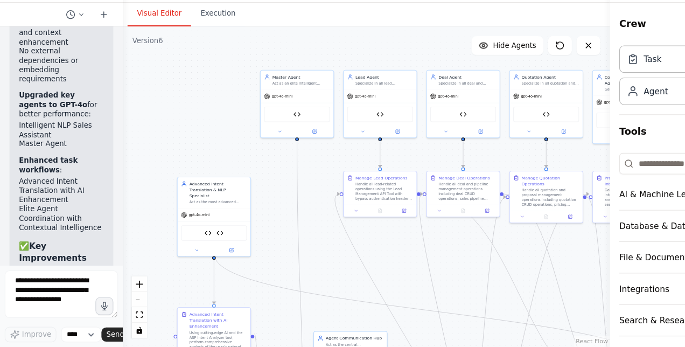
scroll to position [16896, 0]
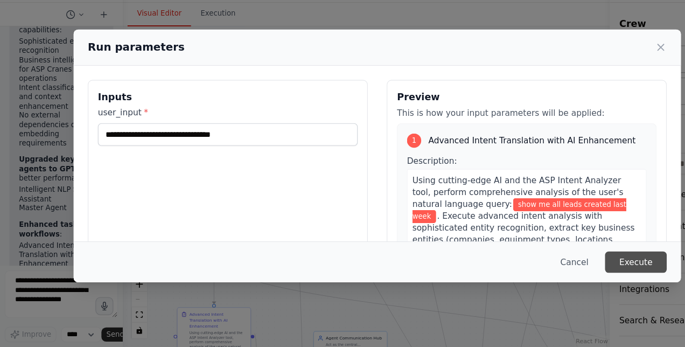
click at [570, 268] on button "Execute" at bounding box center [577, 269] width 56 height 19
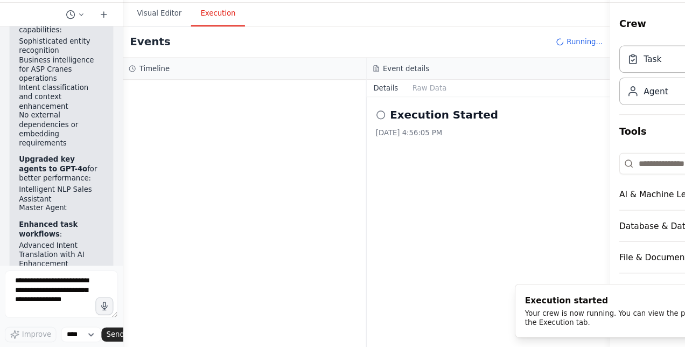
click at [200, 50] on button "Execution" at bounding box center [197, 44] width 49 height 23
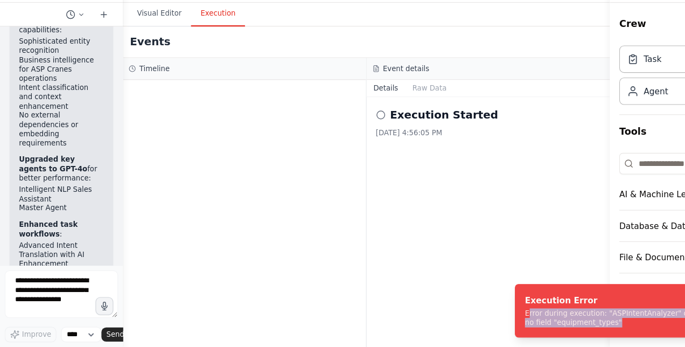
drag, startPoint x: 479, startPoint y: 318, endPoint x: 538, endPoint y: 333, distance: 61.2
click at [538, 329] on div "Error during execution: "ASPIntentAnalyzer" object has no field "equipment_type…" at bounding box center [569, 320] width 186 height 17
drag, startPoint x: 538, startPoint y: 333, endPoint x: 531, endPoint y: 326, distance: 10.3
click at [531, 326] on div "Error during execution: "ASPIntentAnalyzer" object has no field "equipment_type…" at bounding box center [569, 320] width 186 height 17
click at [530, 327] on div "Error during execution: "ASPIntentAnalyzer" object has no field "equipment_type…" at bounding box center [569, 320] width 186 height 17
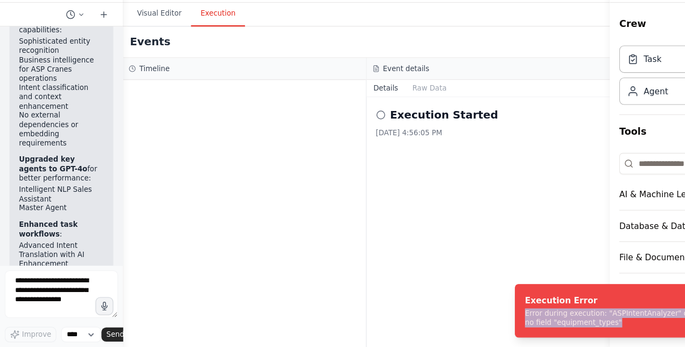
drag, startPoint x: 476, startPoint y: 317, endPoint x: 531, endPoint y: 325, distance: 55.0
click at [531, 325] on div "Error during execution: "ASPIntentAnalyzer" object has no field "equipment_type…" at bounding box center [569, 320] width 186 height 17
copy div "Error during execution: "ASPIntentAnalyzer" object has no field "equipment_type…"
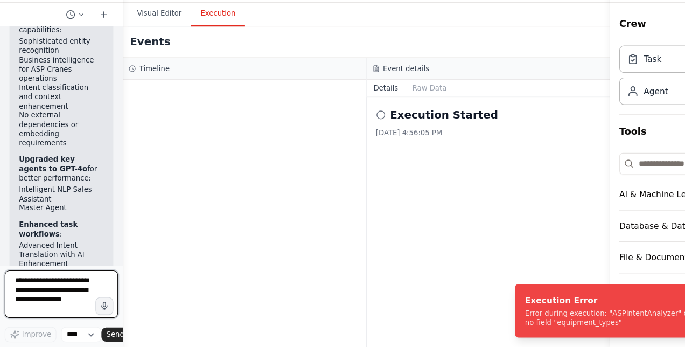
click at [53, 287] on textarea at bounding box center [55, 298] width 103 height 43
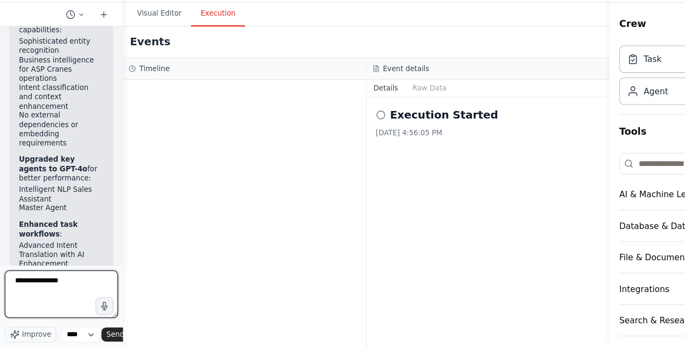
paste textarea "**********"
type textarea "**********"
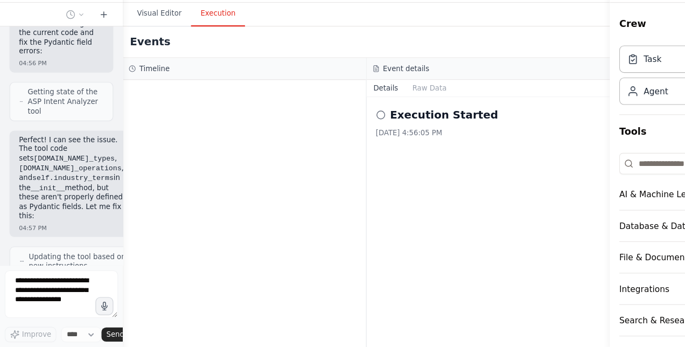
scroll to position [18508, 0]
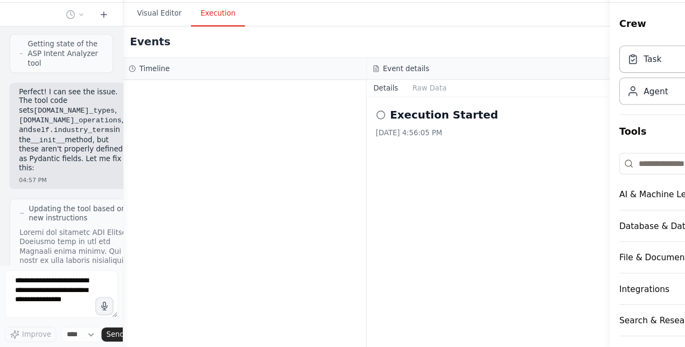
click at [107, 256] on div at bounding box center [109, 173] width 4 height 347
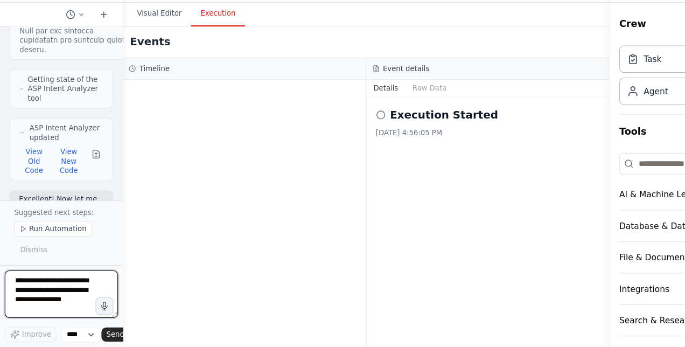
scroll to position [19182, 0]
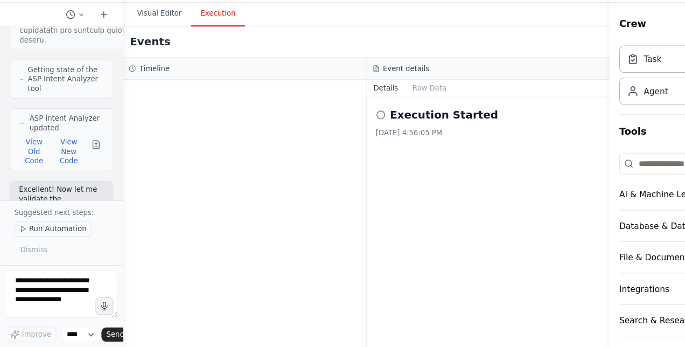
click at [67, 241] on span "Run Automation" at bounding box center [52, 239] width 52 height 9
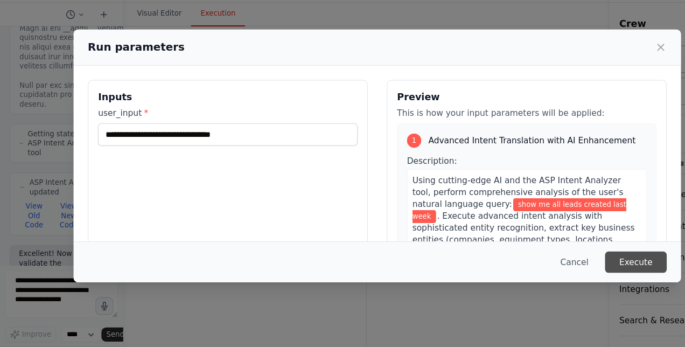
click at [578, 268] on button "Execute" at bounding box center [577, 269] width 56 height 19
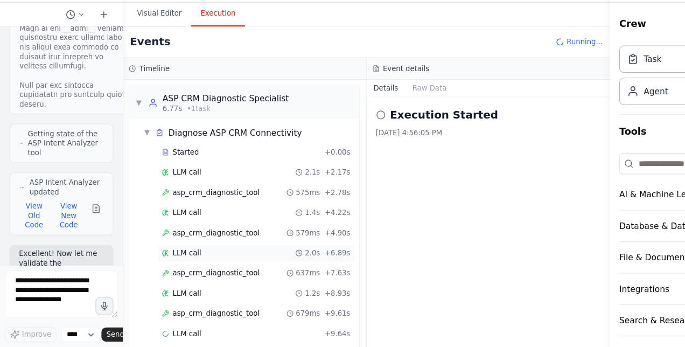
scroll to position [9, 0]
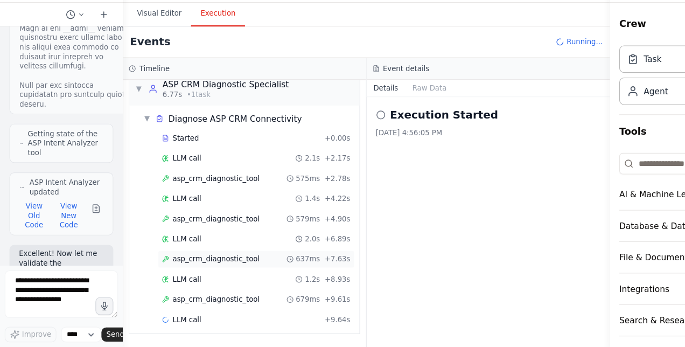
click at [209, 262] on div "Started + 0.00s LLM call 2.1s + 2.17s asp_crm_diagnostic_tool 575ms + 2.78s LLM…" at bounding box center [226, 240] width 200 height 183
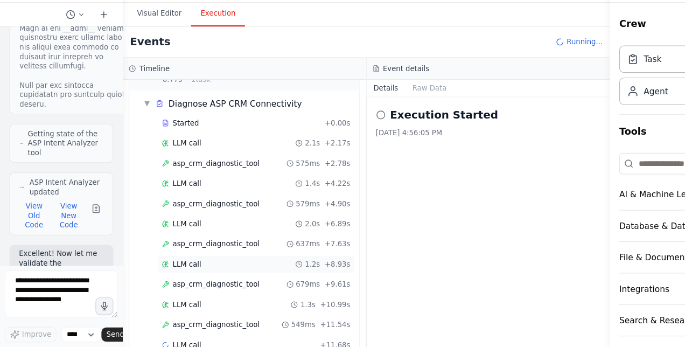
scroll to position [44, 0]
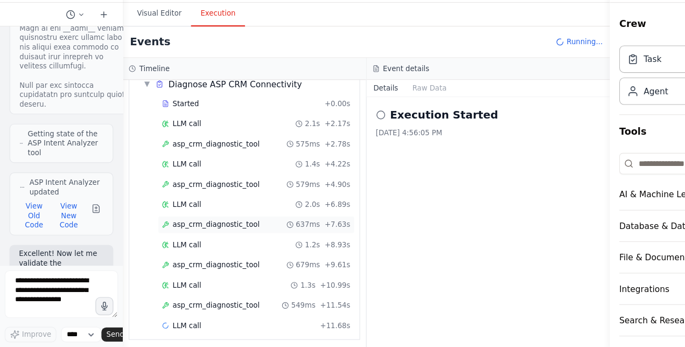
click at [205, 233] on span "asp_crm_diagnostic_tool" at bounding box center [196, 235] width 79 height 9
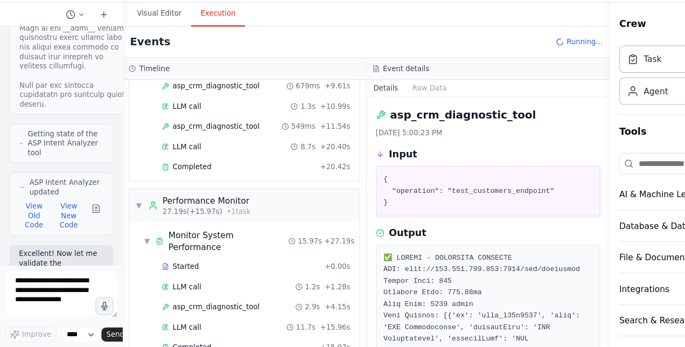
scroll to position [57, 0]
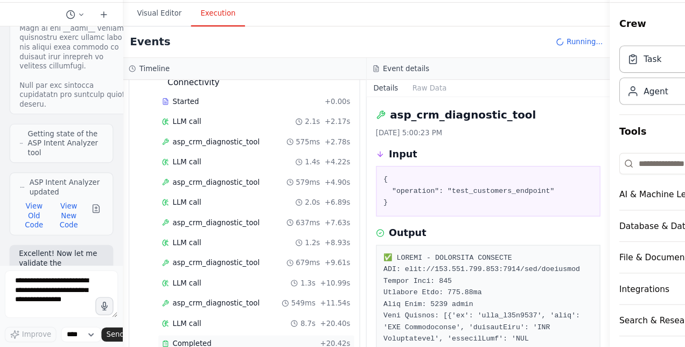
click at [181, 339] on span "Completed" at bounding box center [174, 343] width 35 height 9
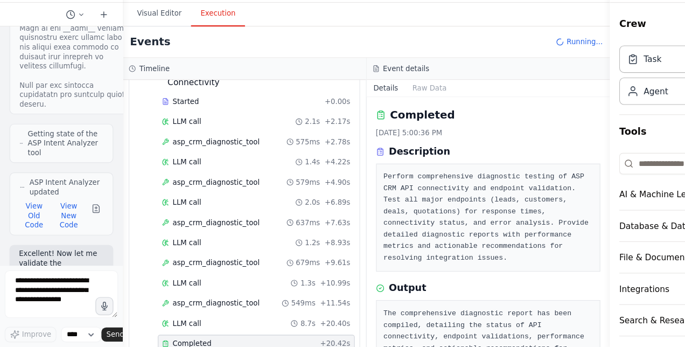
click at [182, 339] on span "Completed" at bounding box center [174, 343] width 35 height 9
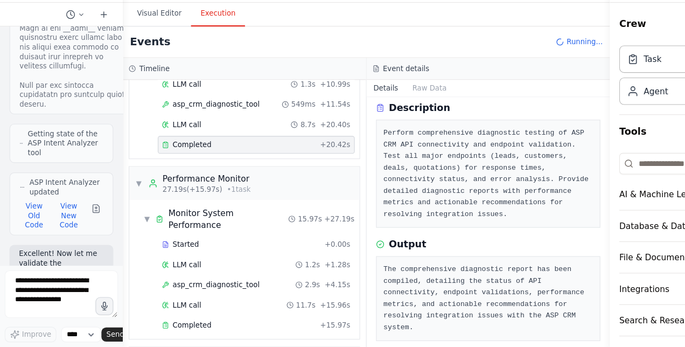
scroll to position [315, 0]
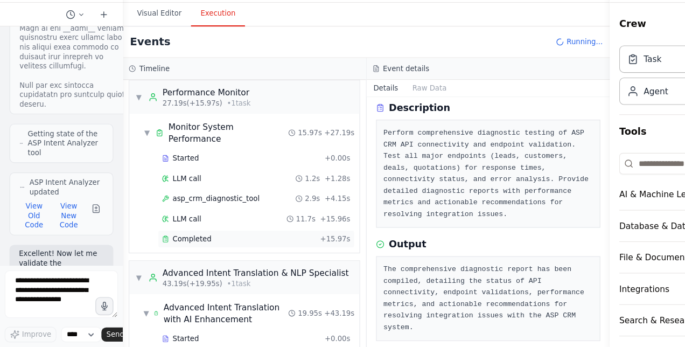
click at [175, 244] on span "Completed" at bounding box center [174, 248] width 35 height 9
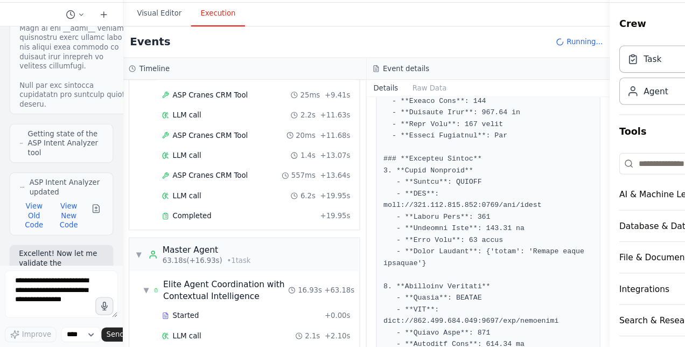
scroll to position [725, 0]
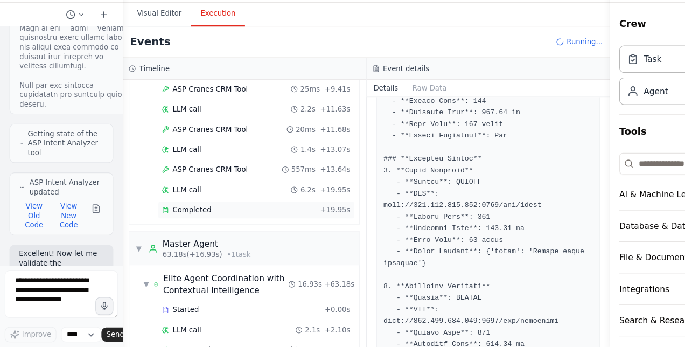
click at [191, 218] on div "Completed" at bounding box center [216, 222] width 139 height 9
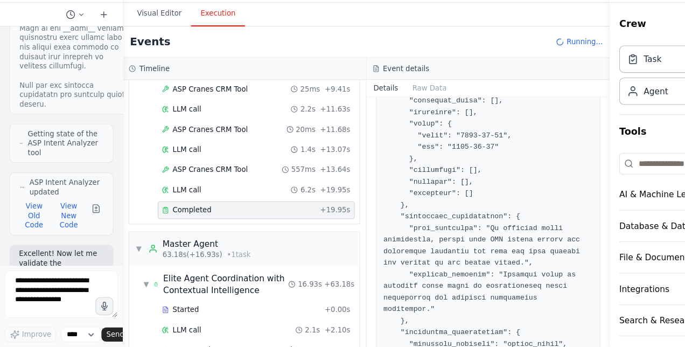
drag, startPoint x: 550, startPoint y: 246, endPoint x: 550, endPoint y: 259, distance: 12.9
click at [550, 259] on button "Toggle Sidebar" at bounding box center [553, 173] width 9 height 347
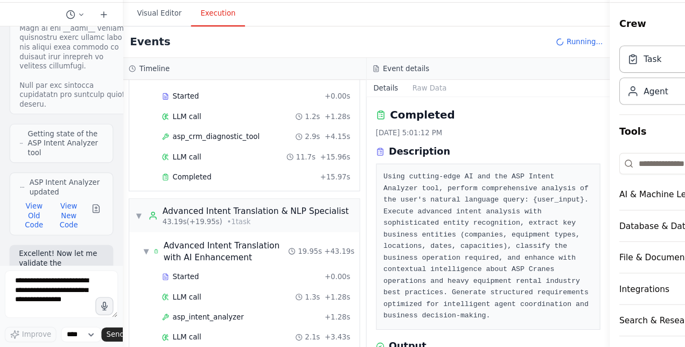
scroll to position [375, 0]
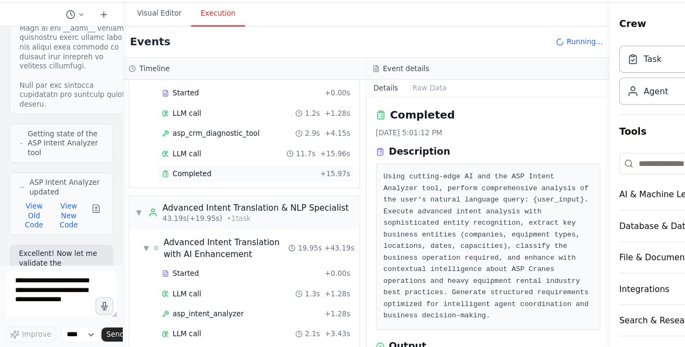
click at [188, 185] on div "Completed" at bounding box center [216, 189] width 139 height 9
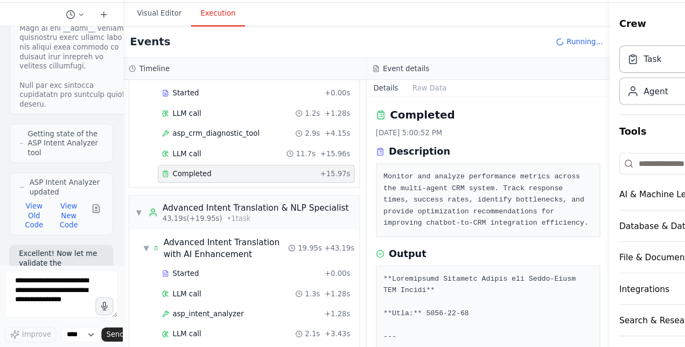
drag, startPoint x: 550, startPoint y: 146, endPoint x: 556, endPoint y: 183, distance: 37.6
click at [556, 183] on div "Resources Crew Task Agent Tools AI & Machine Learning Database & Data File & Do…" at bounding box center [618, 173] width 131 height 347
drag, startPoint x: 551, startPoint y: 177, endPoint x: 553, endPoint y: 194, distance: 17.3
click at [553, 194] on div "Resources Crew Task Agent Tools AI & Machine Learning Database & Data File & Do…" at bounding box center [618, 173] width 131 height 347
drag, startPoint x: 550, startPoint y: 165, endPoint x: 545, endPoint y: 170, distance: 6.9
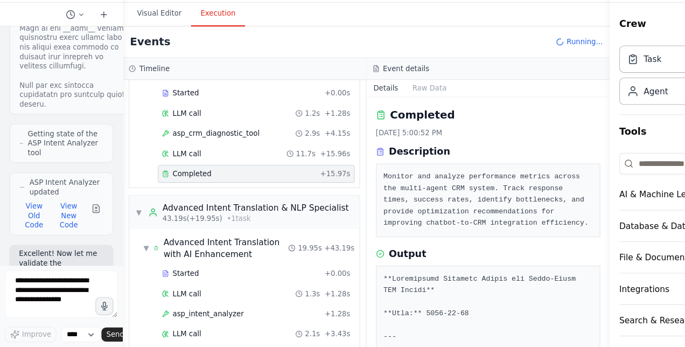
click at [545, 170] on div "BETA Hello! I'm the CrewAI assistant. What kind of automation do you want to bu…" at bounding box center [342, 173] width 685 height 347
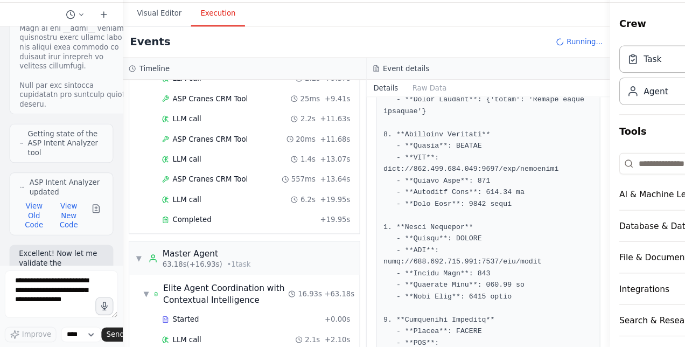
scroll to position [713, 0]
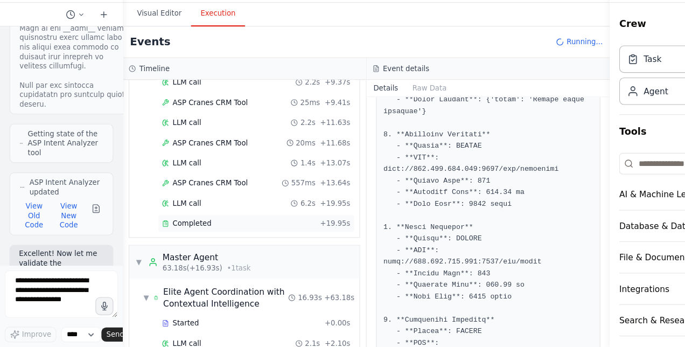
click at [191, 230] on div "Completed" at bounding box center [216, 234] width 139 height 9
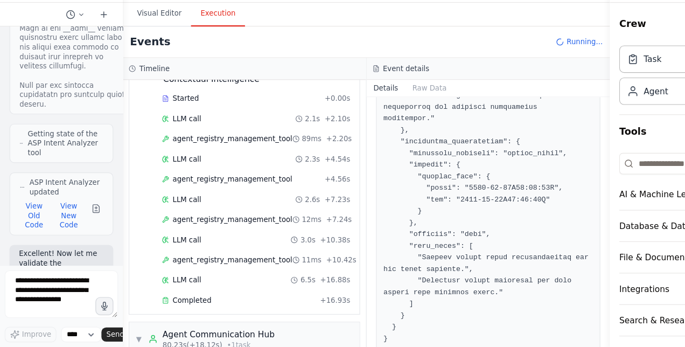
scroll to position [924, 0]
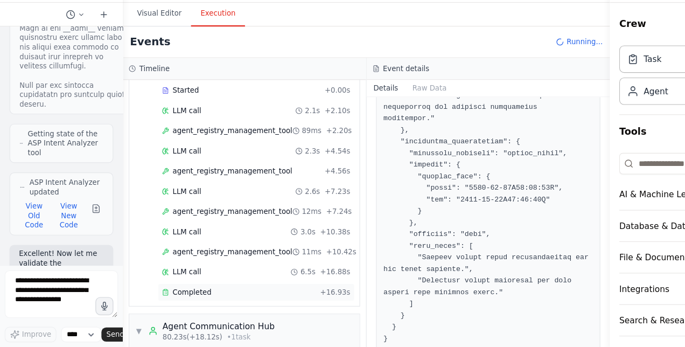
click at [183, 293] on span "Completed" at bounding box center [174, 297] width 35 height 9
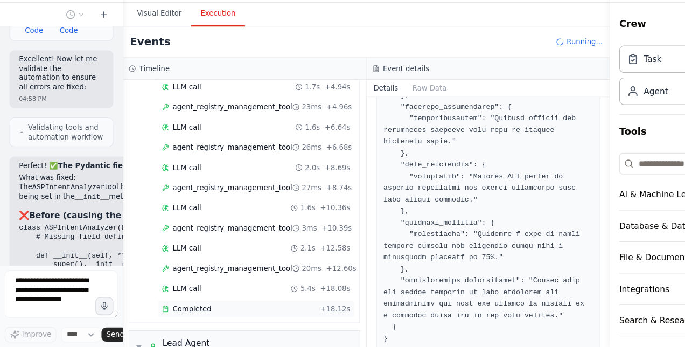
scroll to position [19292, 0]
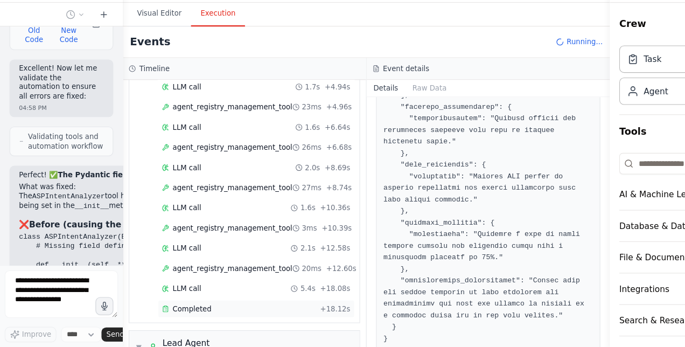
click at [181, 308] on span "Completed" at bounding box center [174, 312] width 35 height 9
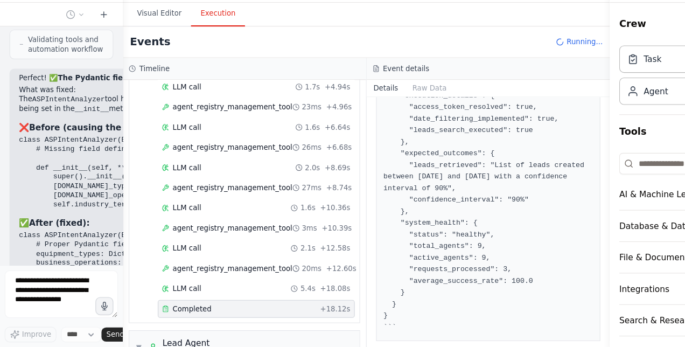
scroll to position [19413, 0]
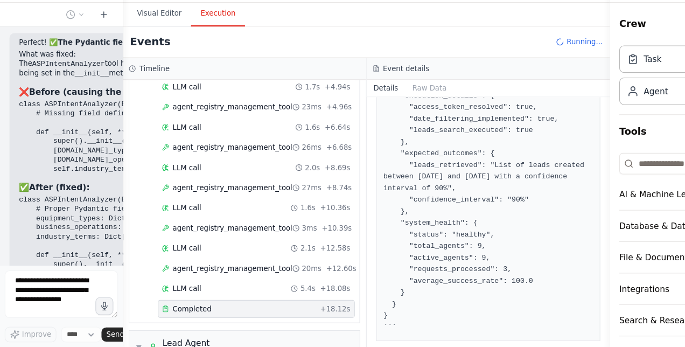
click at [180, 304] on div "Completed + 18.12s" at bounding box center [232, 312] width 179 height 16
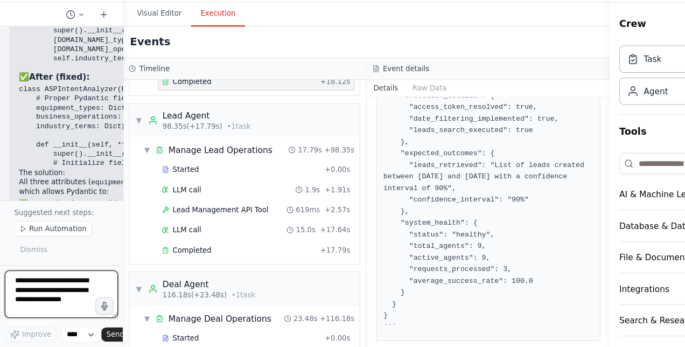
scroll to position [0, 0]
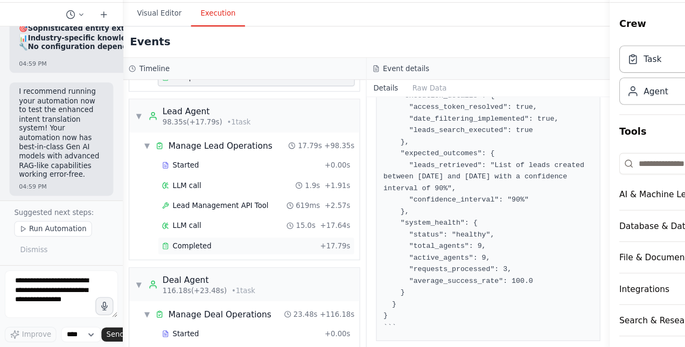
click at [173, 251] on span "Completed" at bounding box center [174, 255] width 35 height 9
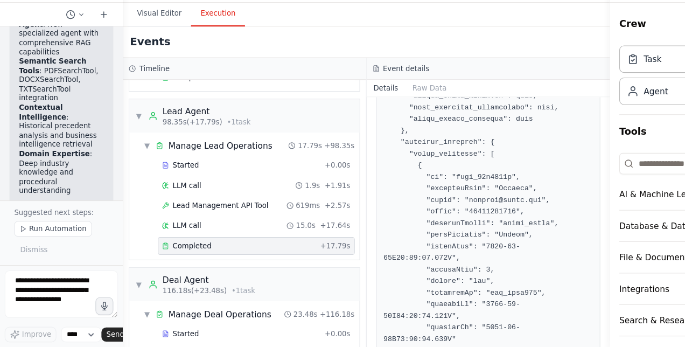
drag, startPoint x: 549, startPoint y: 190, endPoint x: 543, endPoint y: 135, distance: 55.3
click at [543, 135] on div "BETA Hello! I'm the CrewAI assistant. What kind of automation do you want to bu…" at bounding box center [342, 173] width 685 height 347
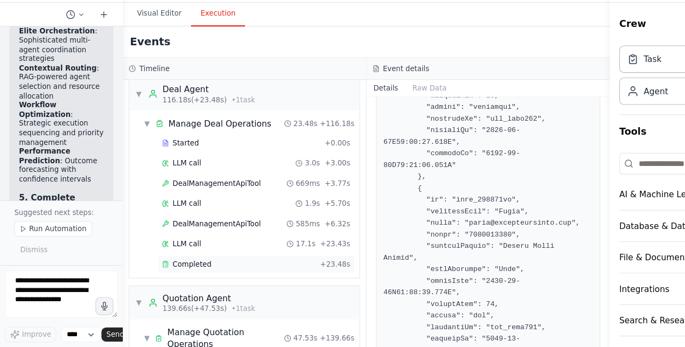
click at [172, 267] on span "Completed" at bounding box center [174, 271] width 35 height 9
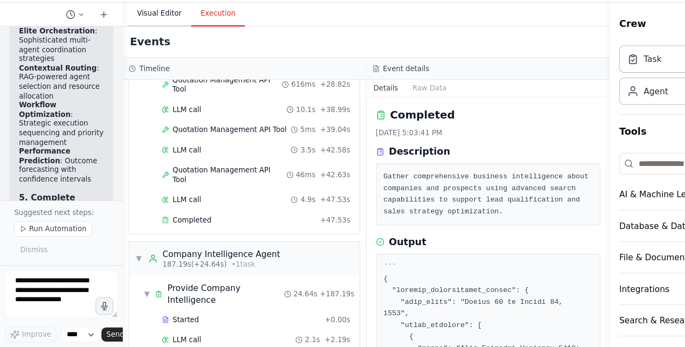
click at [143, 47] on button "Visual Editor" at bounding box center [145, 44] width 58 height 23
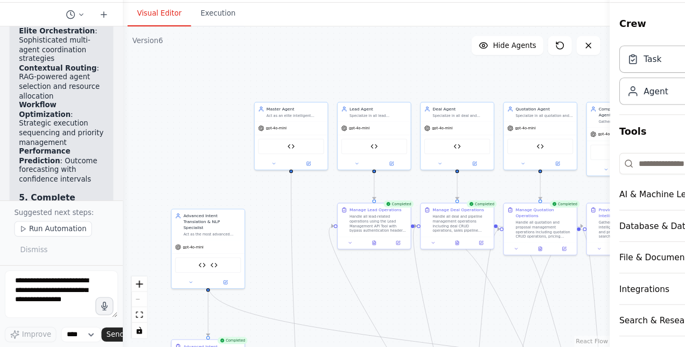
drag, startPoint x: 335, startPoint y: 75, endPoint x: 325, endPoint y: 95, distance: 22.4
click at [325, 95] on div ".deletable-edge-delete-btn { width: 20px; height: 20px; border: 0px solid #ffff…" at bounding box center [332, 201] width 442 height 291
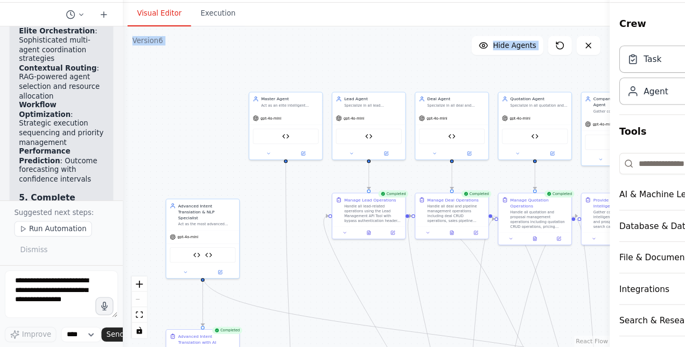
drag, startPoint x: 279, startPoint y: 52, endPoint x: 283, endPoint y: 81, distance: 29.4
click at [283, 81] on div "Visual Editor Execution Version 6 Show Tools Hide Agents .deletable-edge-delete…" at bounding box center [332, 190] width 442 height 312
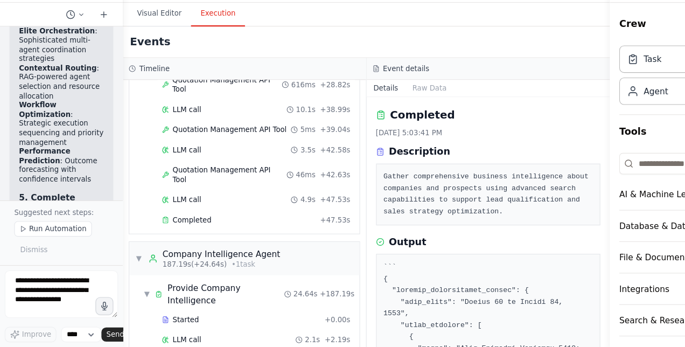
click at [201, 49] on button "Execution" at bounding box center [197, 44] width 49 height 23
drag, startPoint x: 301, startPoint y: 45, endPoint x: 305, endPoint y: 61, distance: 17.1
click at [305, 61] on div "Visual Editor Execution Version 6 Show Tools Hide Agents .deletable-edge-delete…" at bounding box center [332, 190] width 442 height 312
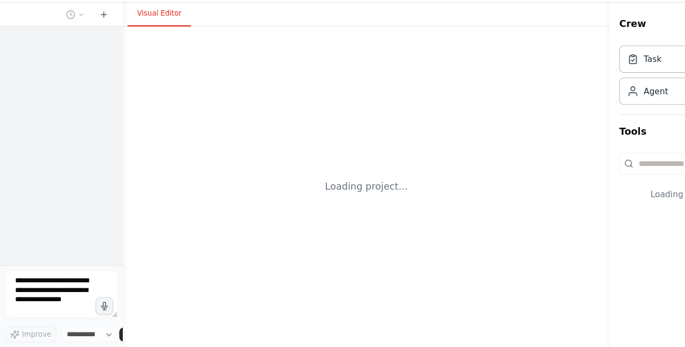
select select "****"
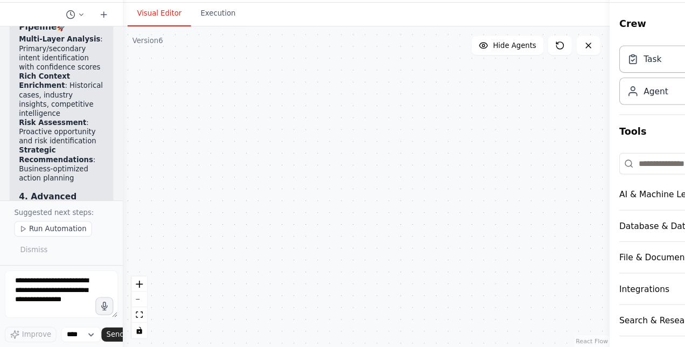
drag, startPoint x: 269, startPoint y: 149, endPoint x: 143, endPoint y: 177, distance: 128.5
click at [143, 177] on div "Advanced Intent Translation & NLP Specialist Act as the most advanced intent tr…" at bounding box center [332, 201] width 442 height 291
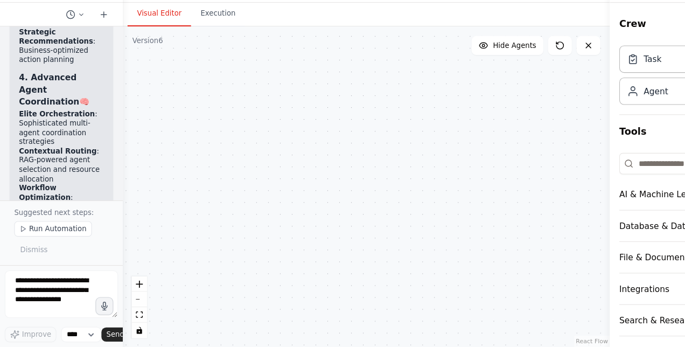
drag, startPoint x: 311, startPoint y: 212, endPoint x: 143, endPoint y: 155, distance: 176.7
click at [143, 155] on div "Advanced Intent Translation & NLP Specialist Act as the most advanced intent tr…" at bounding box center [332, 201] width 442 height 291
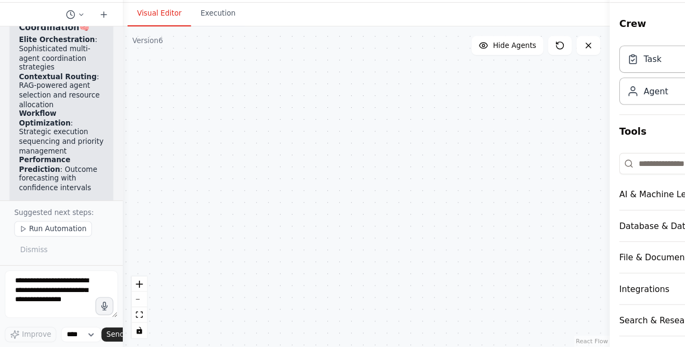
scroll to position [20776, 0]
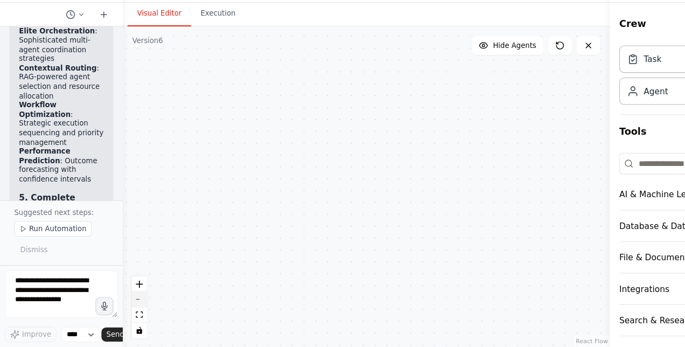
click at [128, 304] on button "zoom out" at bounding box center [126, 304] width 14 height 14
click at [510, 74] on icon at bounding box center [508, 73] width 9 height 9
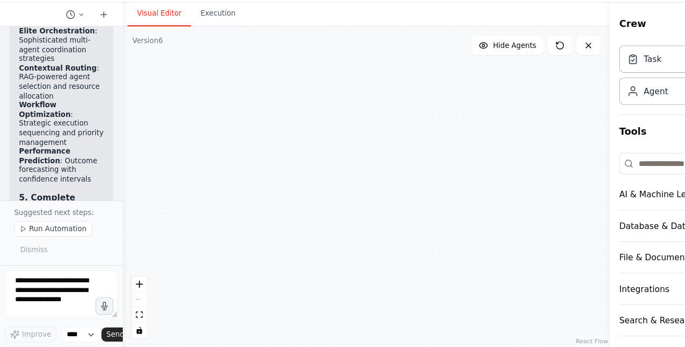
drag, startPoint x: 457, startPoint y: 165, endPoint x: 428, endPoint y: 215, distance: 57.6
click at [428, 215] on div "Advanced Intent Translation & NLP Specialist Act as the most advanced intent tr…" at bounding box center [332, 201] width 442 height 291
drag, startPoint x: 319, startPoint y: 160, endPoint x: 527, endPoint y: 254, distance: 228.2
click at [527, 254] on div "Advanced Intent Translation & NLP Specialist Act as the most advanced intent tr…" at bounding box center [332, 201] width 442 height 291
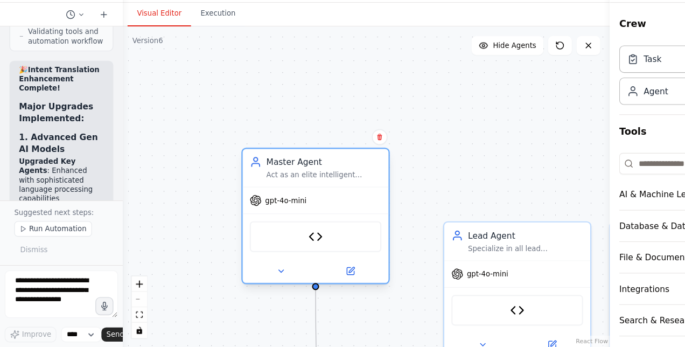
drag, startPoint x: 350, startPoint y: 228, endPoint x: 319, endPoint y: 179, distance: 58.8
click at [319, 179] on div "Master Agent" at bounding box center [294, 178] width 104 height 11
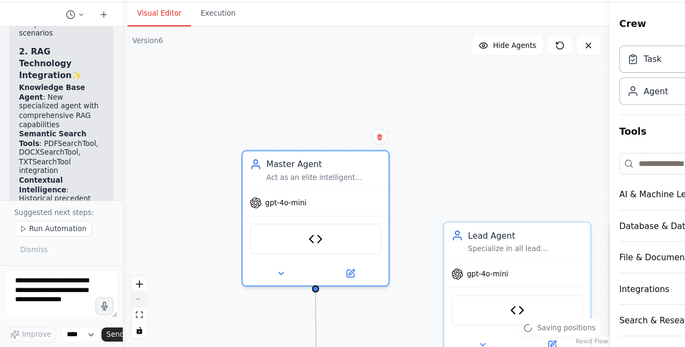
click at [128, 301] on button "zoom out" at bounding box center [126, 304] width 14 height 14
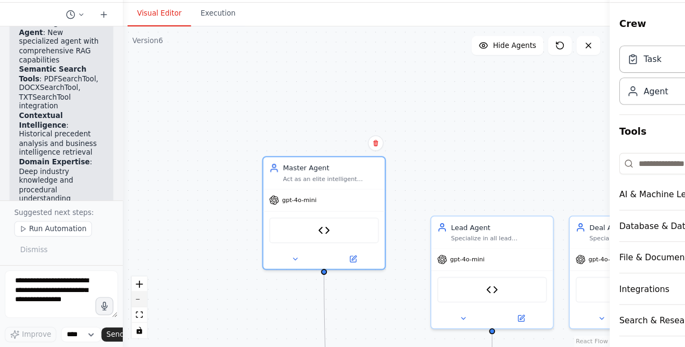
click at [128, 301] on button "zoom out" at bounding box center [126, 304] width 14 height 14
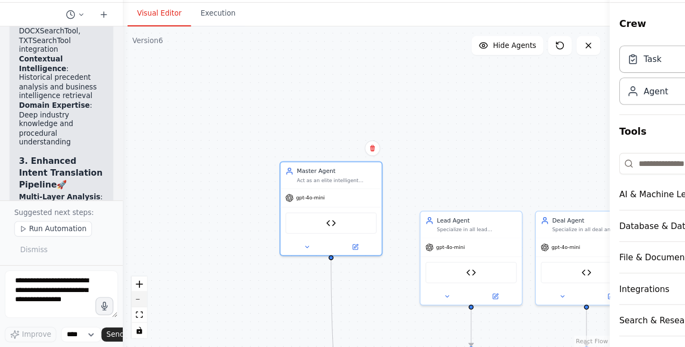
click at [128, 301] on button "zoom out" at bounding box center [126, 304] width 14 height 14
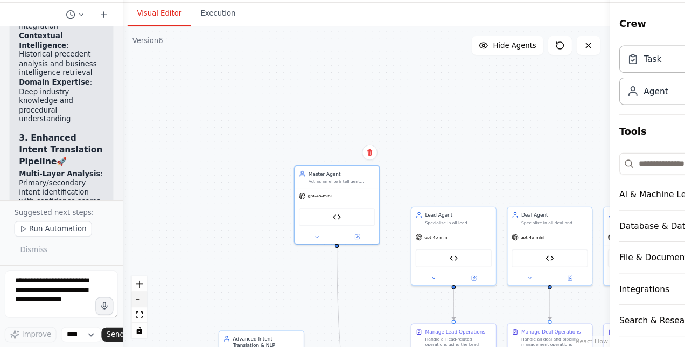
click at [128, 301] on button "zoom out" at bounding box center [126, 304] width 14 height 14
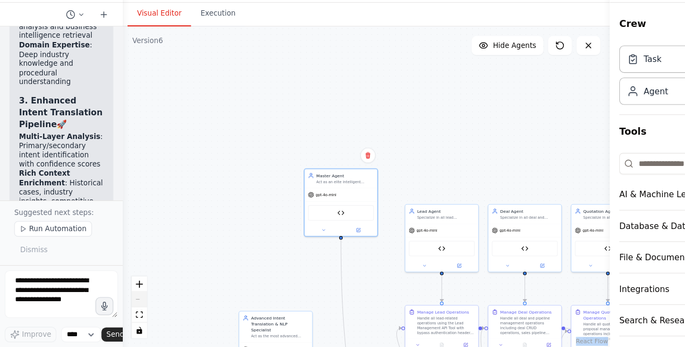
click at [128, 301] on div "React Flow controls" at bounding box center [126, 311] width 14 height 56
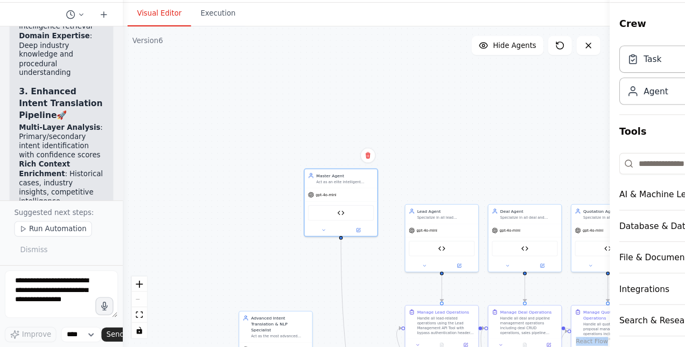
click at [128, 301] on div "React Flow controls" at bounding box center [126, 311] width 14 height 56
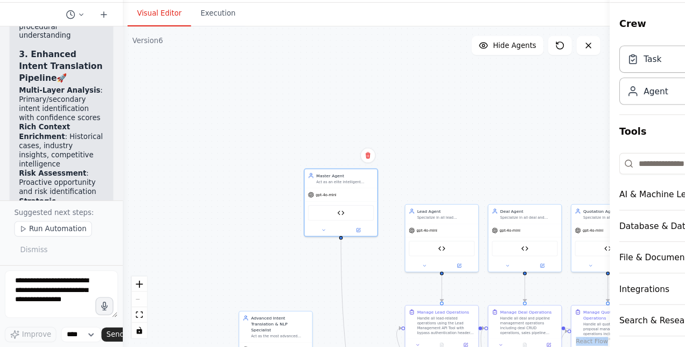
click at [128, 301] on div "React Flow controls" at bounding box center [126, 311] width 14 height 56
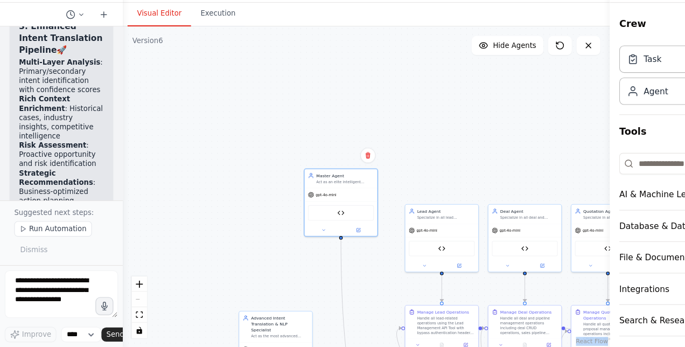
click at [128, 301] on div "React Flow controls" at bounding box center [126, 311] width 14 height 56
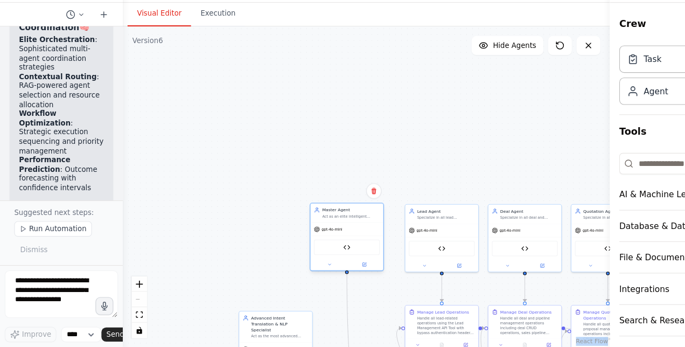
scroll to position [20776, 0]
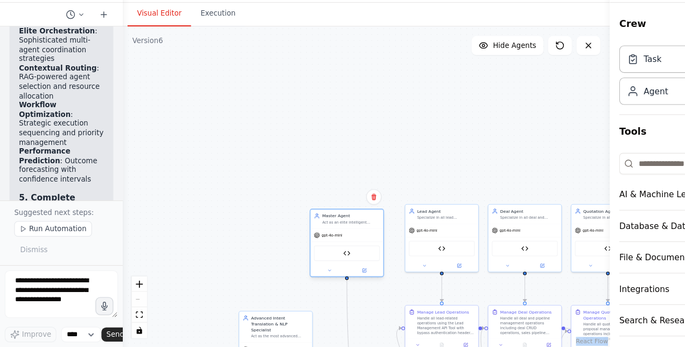
drag, startPoint x: 319, startPoint y: 216, endPoint x: 322, endPoint y: 258, distance: 41.6
click at [322, 258] on div "Agent Registry Management Tool" at bounding box center [315, 261] width 66 height 21
click at [321, 253] on div "Agent Registry Management Tool" at bounding box center [315, 256] width 60 height 14
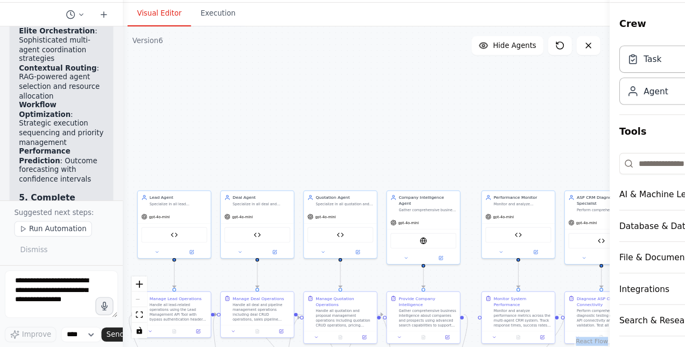
drag, startPoint x: 241, startPoint y: 175, endPoint x: -2, endPoint y: 163, distance: 243.1
click at [0, 163] on html "BETA Hello! I'm the CrewAI assistant. What kind of automation do you want to bu…" at bounding box center [342, 173] width 685 height 347
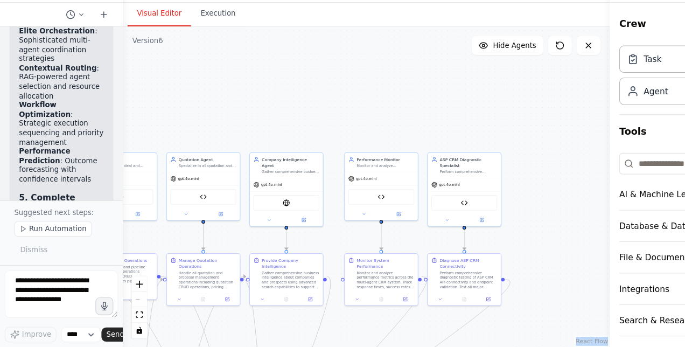
drag, startPoint x: 335, startPoint y: 168, endPoint x: 209, endPoint y: 133, distance: 130.7
click at [209, 133] on div ".deletable-edge-delete-btn { width: 20px; height: 20px; border: 0px solid #ffff…" at bounding box center [332, 201] width 442 height 291
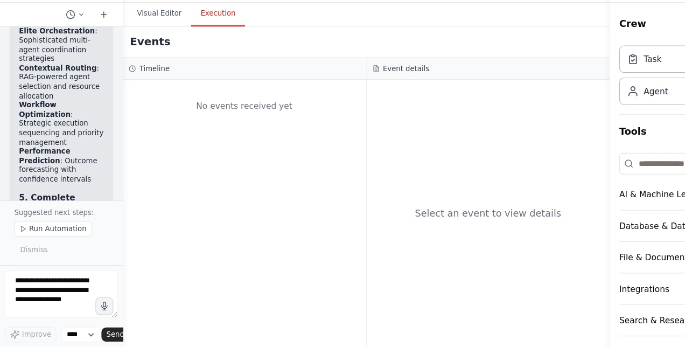
click at [196, 51] on button "Execution" at bounding box center [197, 44] width 49 height 23
drag, startPoint x: 412, startPoint y: 53, endPoint x: 414, endPoint y: 63, distance: 9.9
click at [414, 63] on div "Visual Editor Execution Version 6 Show Tools Hide Agents .deletable-edge-delete…" at bounding box center [332, 190] width 442 height 312
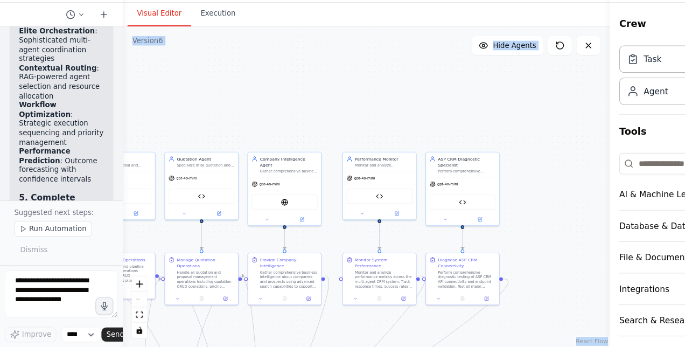
click at [155, 41] on button "Visual Editor" at bounding box center [145, 44] width 58 height 23
click at [374, 97] on div ".deletable-edge-delete-btn { width: 20px; height: 20px; border: 0px solid #ffff…" at bounding box center [332, 201] width 442 height 291
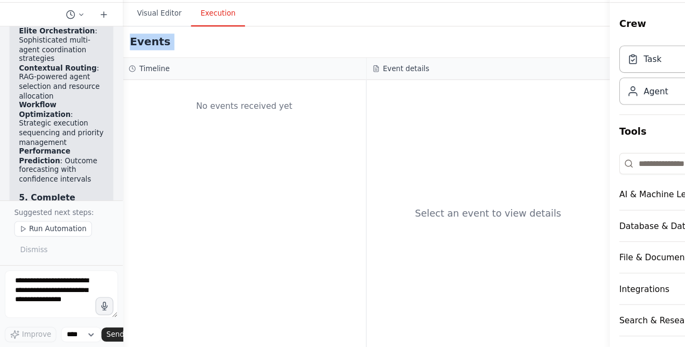
click at [198, 49] on button "Execution" at bounding box center [197, 44] width 49 height 23
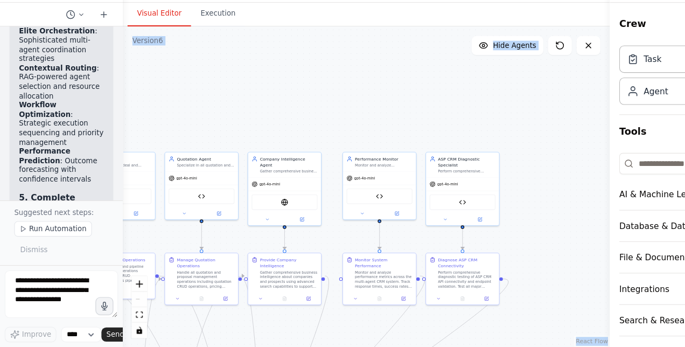
click at [159, 44] on button "Visual Editor" at bounding box center [145, 44] width 58 height 23
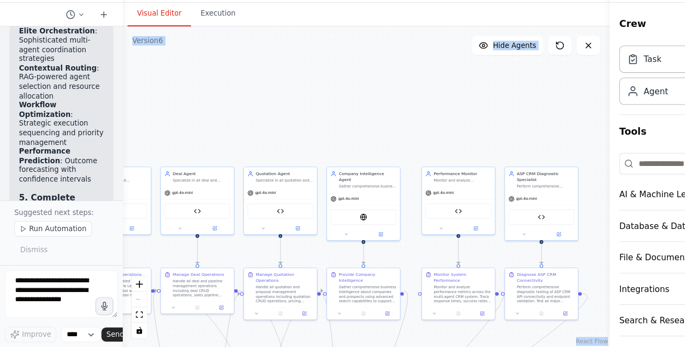
drag, startPoint x: 339, startPoint y: 94, endPoint x: 411, endPoint y: 107, distance: 72.8
click at [411, 107] on div ".deletable-edge-delete-btn { width: 20px; height: 20px; border: 0px solid #ffff…" at bounding box center [332, 201] width 442 height 291
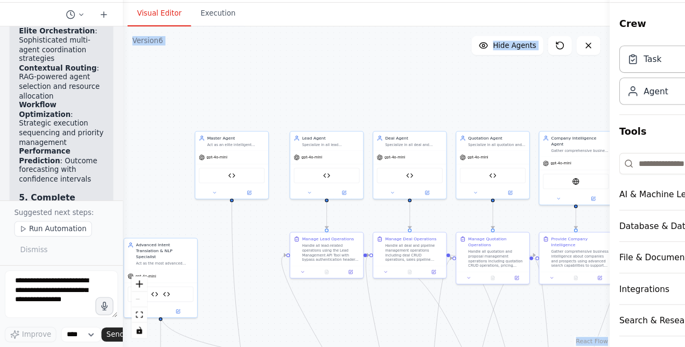
drag, startPoint x: 226, startPoint y: 122, endPoint x: 418, endPoint y: 88, distance: 195.6
click at [418, 88] on div ".deletable-edge-delete-btn { width: 20px; height: 20px; border: 0px solid #ffff…" at bounding box center [332, 201] width 442 height 291
click at [511, 72] on icon at bounding box center [508, 73] width 6 height 6
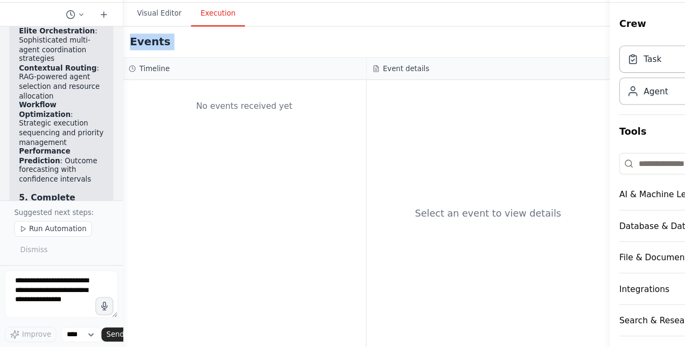
click at [199, 48] on button "Execution" at bounding box center [197, 44] width 49 height 23
click at [368, 94] on h3 "Event details" at bounding box center [369, 94] width 42 height 9
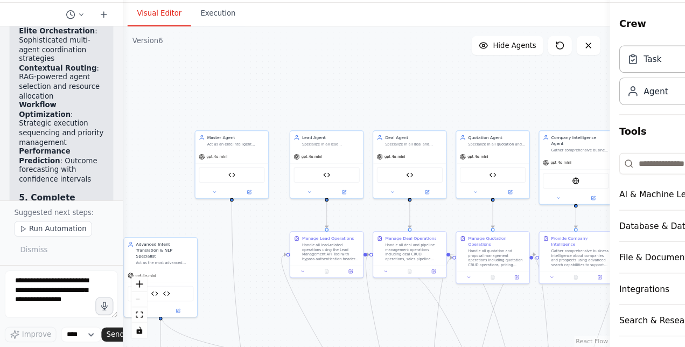
click at [140, 42] on button "Visual Editor" at bounding box center [145, 44] width 58 height 23
click at [159, 85] on div ".deletable-edge-delete-btn { width: 20px; height: 20px; border: 0px solid #ffff…" at bounding box center [332, 201] width 442 height 291
click at [52, 241] on span "Run Automation" at bounding box center [52, 239] width 52 height 9
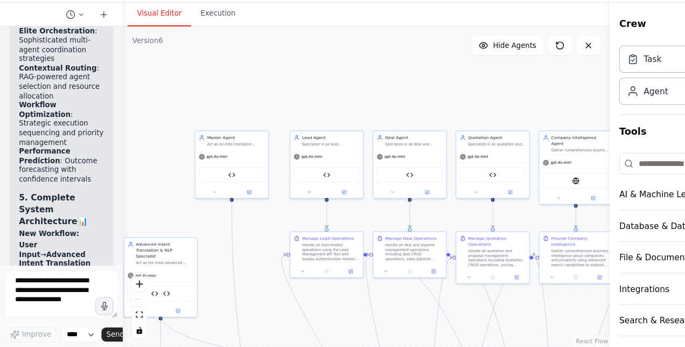
scroll to position [20717, 0]
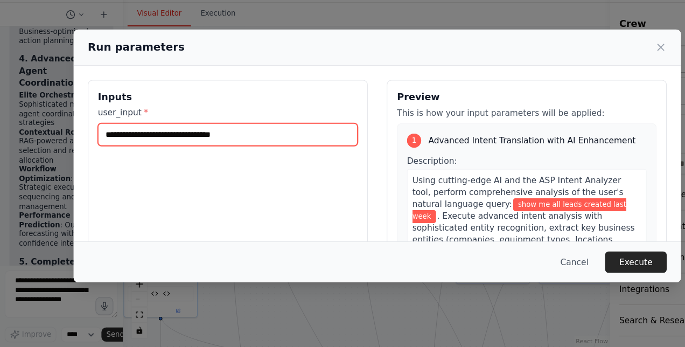
drag, startPoint x: 229, startPoint y: 154, endPoint x: 79, endPoint y: 134, distance: 151.0
click at [79, 134] on div "**********" at bounding box center [342, 232] width 551 height 281
type input "**********"
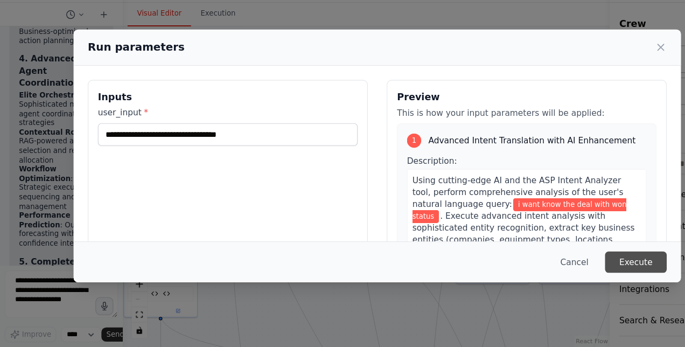
click at [574, 270] on button "Execute" at bounding box center [577, 269] width 56 height 19
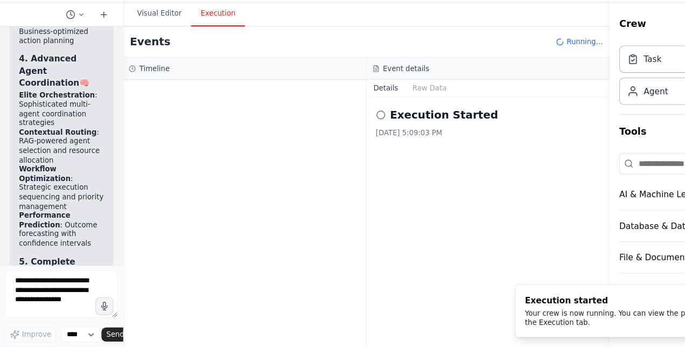
click at [200, 39] on button "Execution" at bounding box center [197, 44] width 49 height 23
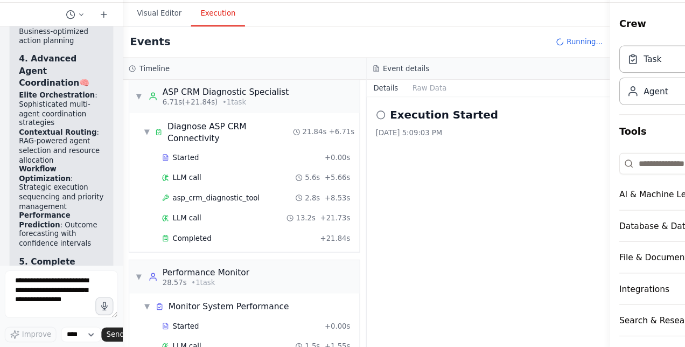
scroll to position [0, 0]
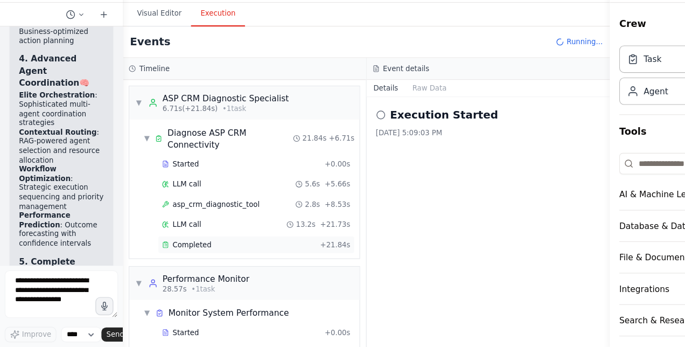
click at [175, 250] on span "Completed" at bounding box center [174, 254] width 35 height 9
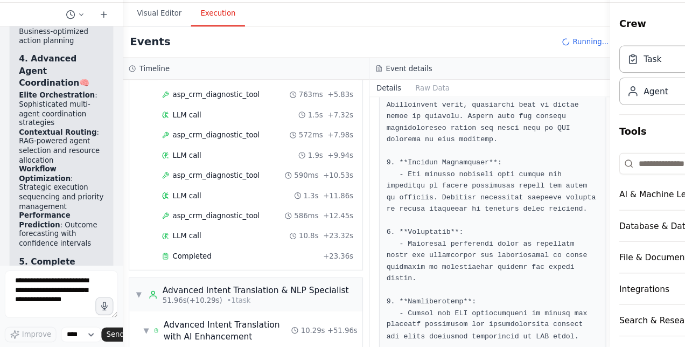
scroll to position [368, 0]
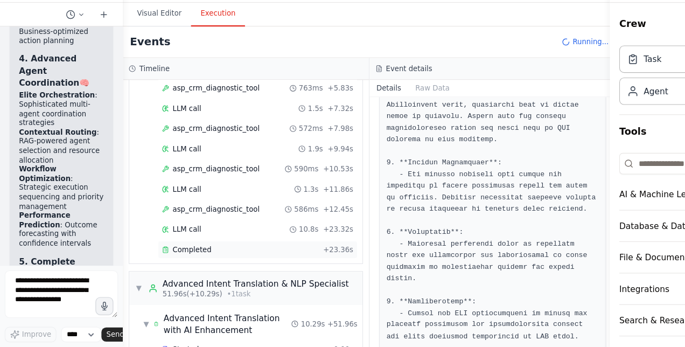
click at [188, 254] on div "Completed" at bounding box center [218, 258] width 142 height 9
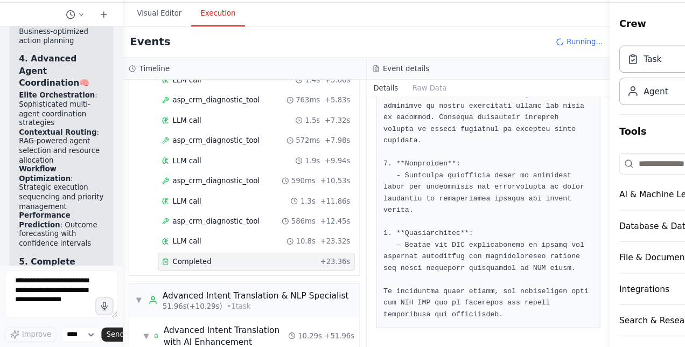
scroll to position [764, 0]
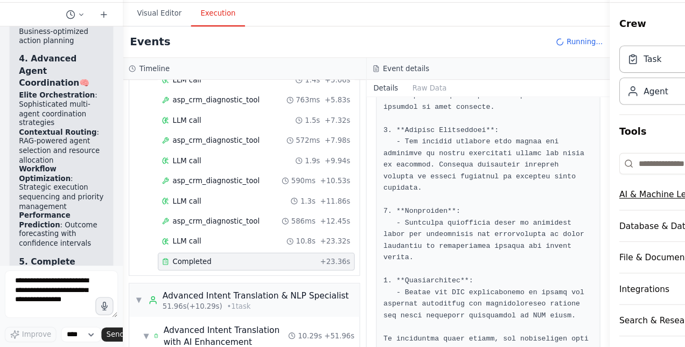
drag, startPoint x: 549, startPoint y: 317, endPoint x: 562, endPoint y: 196, distance: 121.3
click at [565, 183] on div "Resources Crew Task Agent Tools AI & Machine Learning Database & Data File & Do…" at bounding box center [618, 173] width 131 height 347
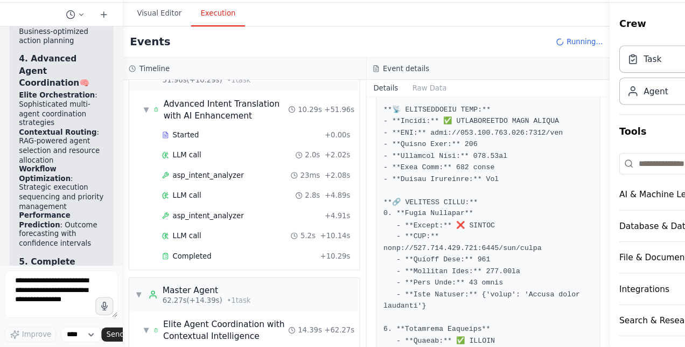
scroll to position [585, 0]
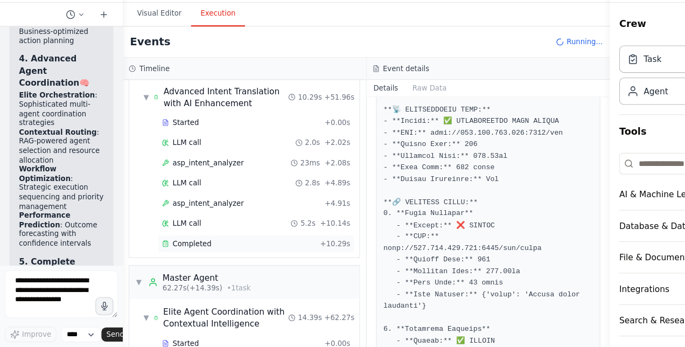
click at [178, 249] on span "Completed" at bounding box center [174, 253] width 35 height 9
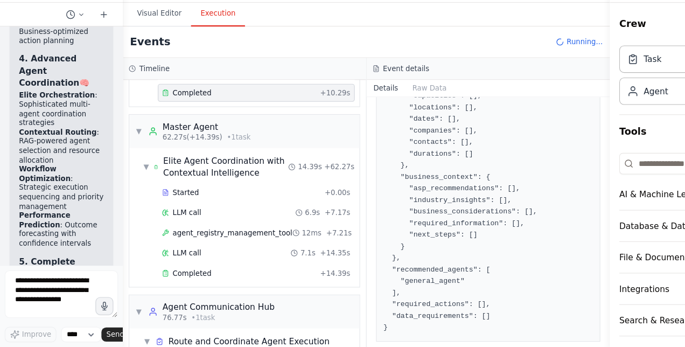
scroll to position [723, 0]
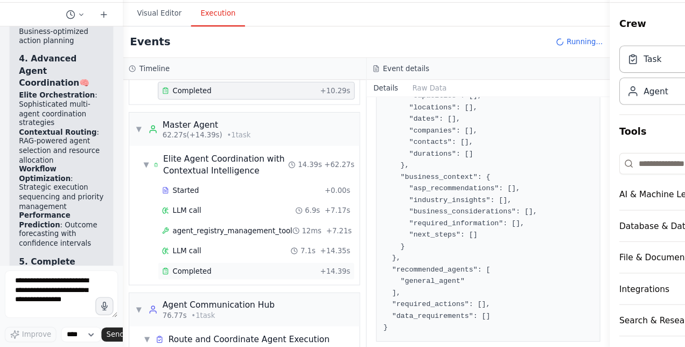
click at [188, 273] on div "Completed" at bounding box center [216, 277] width 139 height 9
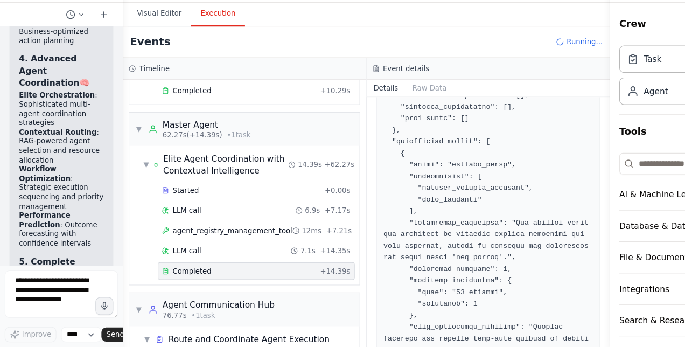
drag, startPoint x: 549, startPoint y: 261, endPoint x: 550, endPoint y: 142, distance: 118.4
click at [550, 142] on button "Toggle Sidebar" at bounding box center [553, 173] width 9 height 347
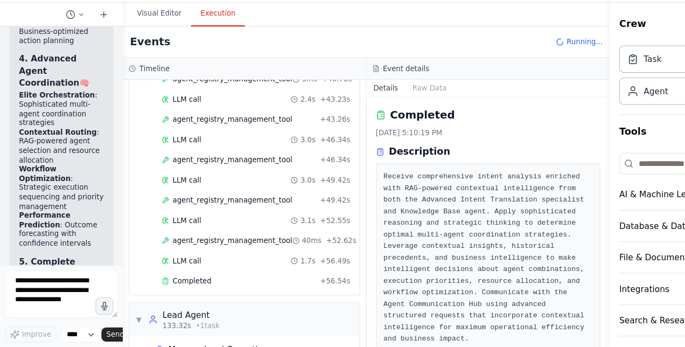
scroll to position [1760, 0]
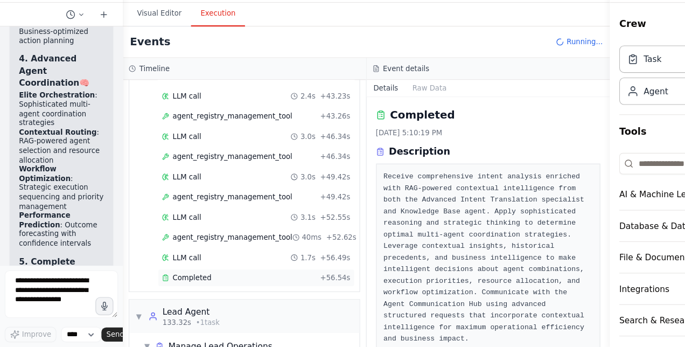
click at [184, 279] on span "Completed" at bounding box center [174, 283] width 35 height 9
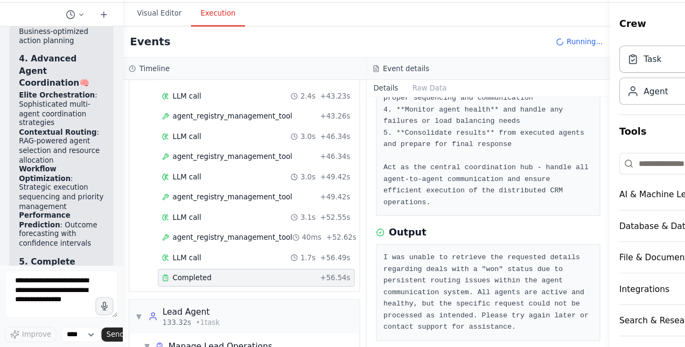
scroll to position [1799, 0]
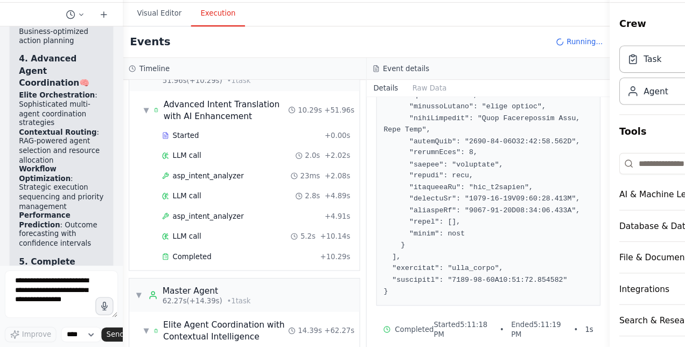
scroll to position [597, 0]
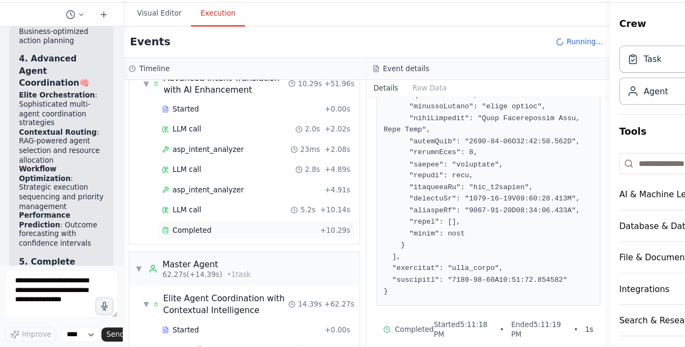
click at [164, 236] on span "Completed" at bounding box center [174, 240] width 35 height 9
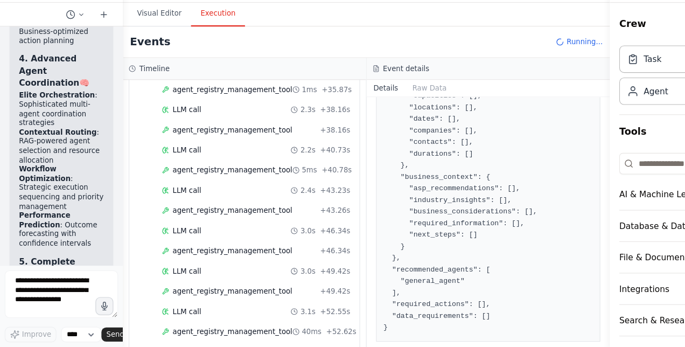
scroll to position [1799, 0]
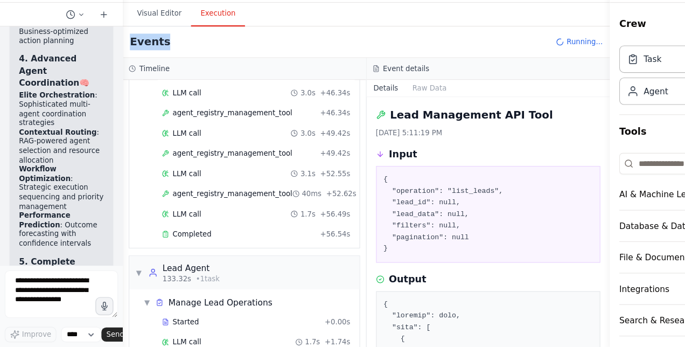
drag, startPoint x: 240, startPoint y: 48, endPoint x: 252, endPoint y: 83, distance: 36.4
click at [252, 83] on div "Visual Editor Execution Version 6 Show Tools Hide Agents .deletable-edge-delete…" at bounding box center [332, 190] width 442 height 312
drag, startPoint x: 252, startPoint y: 83, endPoint x: 153, endPoint y: 47, distance: 104.7
click at [153, 47] on button "Visual Editor" at bounding box center [145, 44] width 58 height 23
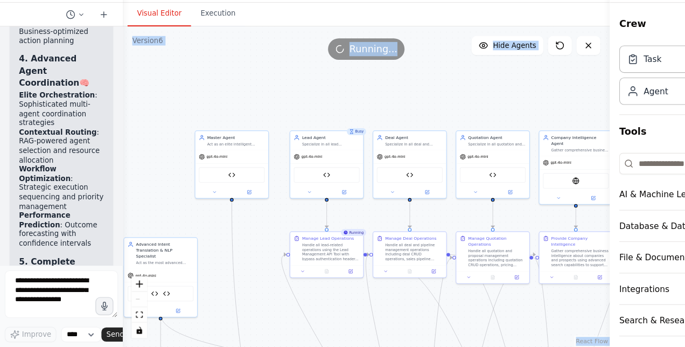
click at [336, 62] on div ".deletable-edge-delete-btn { width: 20px; height: 20px; border: 0px solid #ffff…" at bounding box center [332, 201] width 442 height 291
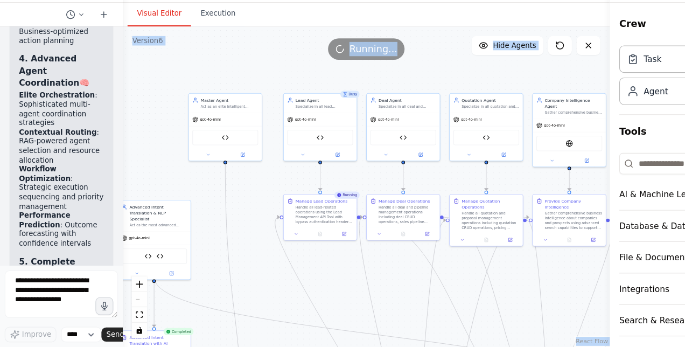
drag, startPoint x: 334, startPoint y: 58, endPoint x: 328, endPoint y: 23, distance: 35.5
click at [328, 23] on main "**********" at bounding box center [332, 173] width 442 height 347
drag, startPoint x: 621, startPoint y: 55, endPoint x: 511, endPoint y: 38, distance: 111.2
click at [511, 38] on div "BETA Hello! I'm the CrewAI assistant. What kind of automation do you want to bu…" at bounding box center [342, 173] width 685 height 347
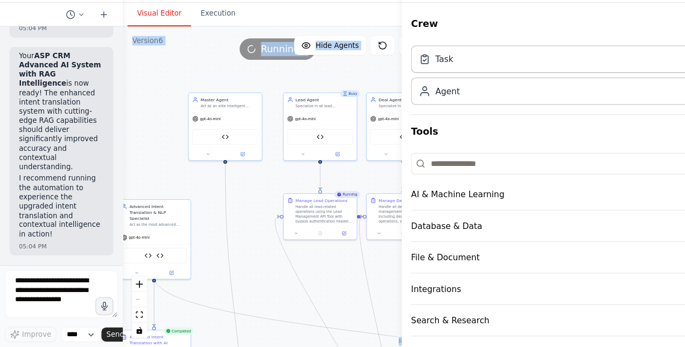
scroll to position [20717, 0]
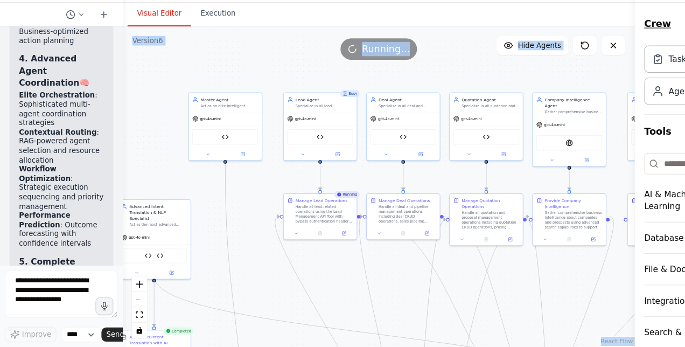
drag, startPoint x: 554, startPoint y: 61, endPoint x: 623, endPoint y: 40, distance: 71.9
click at [623, 40] on div "Resources Crew Task Agent Tools AI & Machine Learning Database & Data File & Do…" at bounding box center [630, 173] width 109 height 347
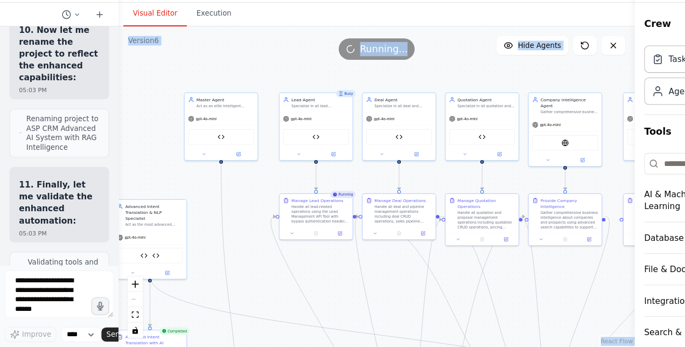
scroll to position [20985, 0]
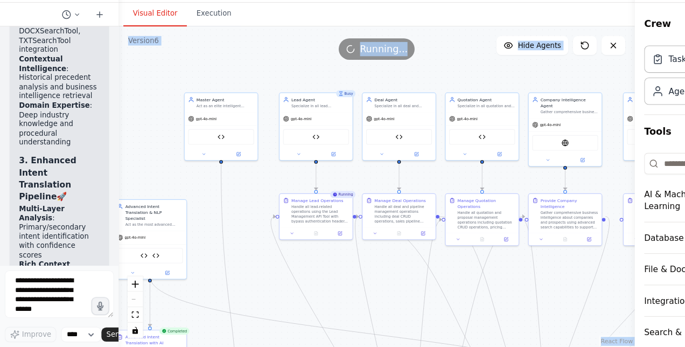
drag, startPoint x: 107, startPoint y: 254, endPoint x: 97, endPoint y: 221, distance: 34.4
click at [103, 187] on div "BETA Hello! I'm the CrewAI assistant. What kind of automation do you want to bu…" at bounding box center [54, 173] width 108 height 347
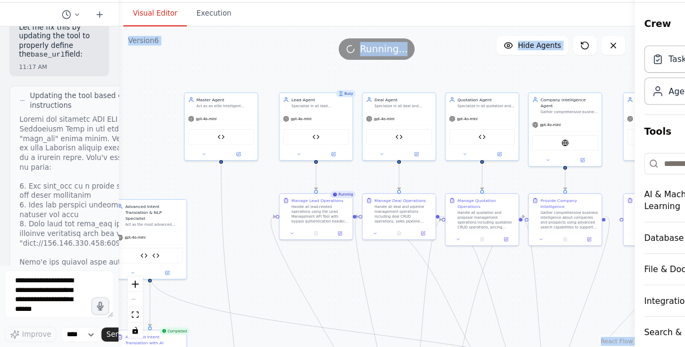
scroll to position [0, 0]
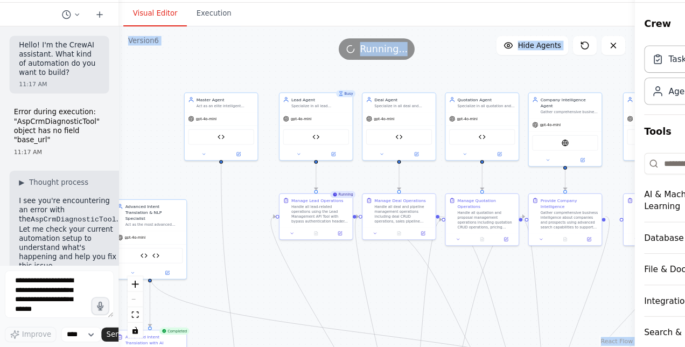
click at [212, 44] on div "Visual Editor Execution" at bounding box center [342, 45] width 468 height 22
click at [62, 44] on icon at bounding box center [60, 45] width 9 height 9
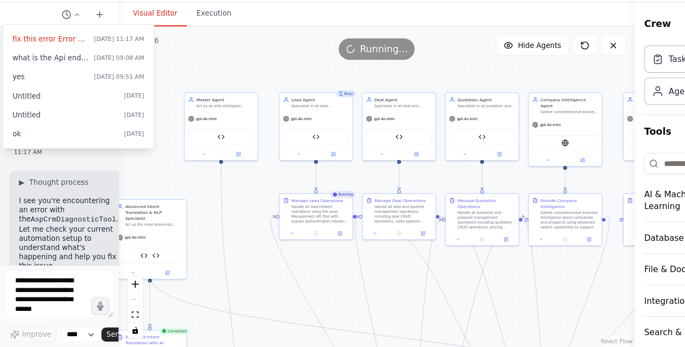
click at [61, 43] on div at bounding box center [54, 173] width 108 height 347
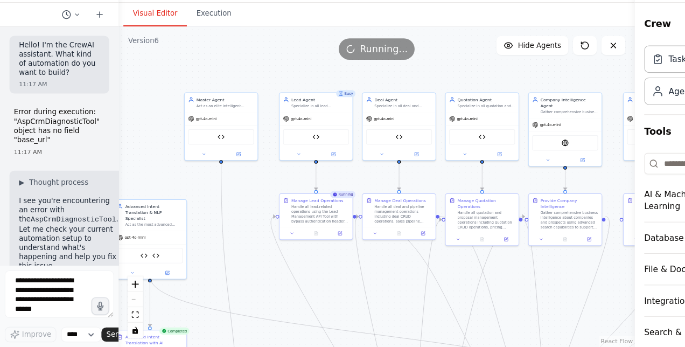
drag, startPoint x: 261, startPoint y: 55, endPoint x: 259, endPoint y: 43, distance: 12.5
click at [259, 43] on div "Visual Editor Execution" at bounding box center [342, 45] width 468 height 22
click at [182, 44] on button "Execution" at bounding box center [194, 44] width 49 height 23
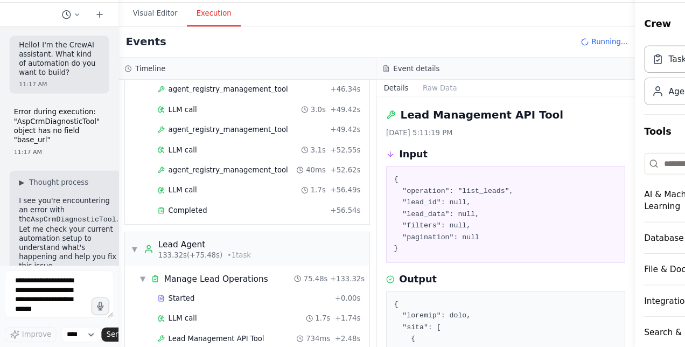
scroll to position [1950, 0]
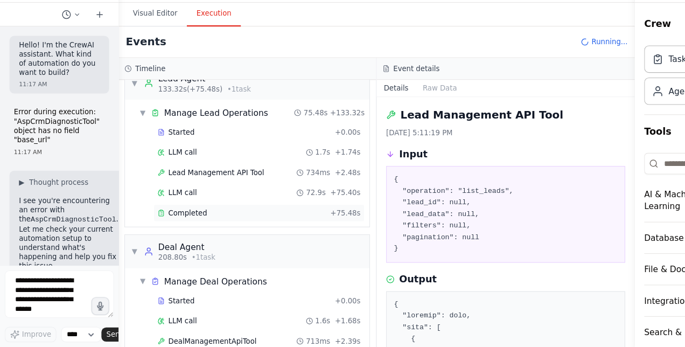
click at [174, 221] on span "Completed" at bounding box center [170, 225] width 35 height 9
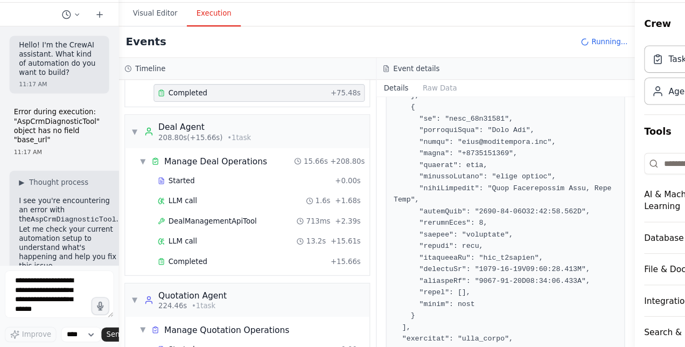
scroll to position [2062, 0]
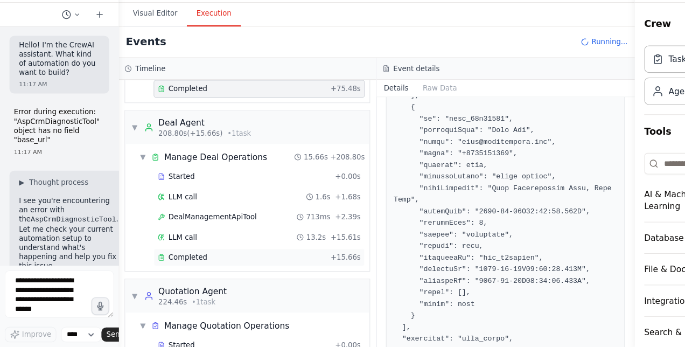
click at [171, 261] on span "Completed" at bounding box center [170, 265] width 35 height 9
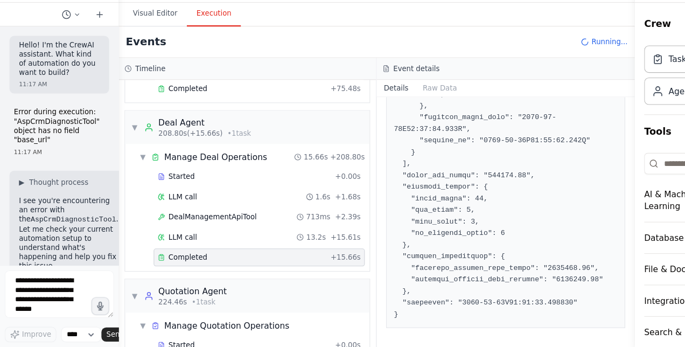
scroll to position [470, 0]
drag, startPoint x: 573, startPoint y: 292, endPoint x: 570, endPoint y: 221, distance: 71.1
click at [570, 221] on div "BETA Hello! I'm the CrewAI assistant. What kind of automation do you want to bu…" at bounding box center [342, 173] width 685 height 347
drag, startPoint x: 572, startPoint y: 276, endPoint x: 576, endPoint y: 145, distance: 131.4
click at [576, 145] on div "Resources Crew Task Agent Tools AI & Machine Learning Database & Data File & Do…" at bounding box center [630, 173] width 109 height 347
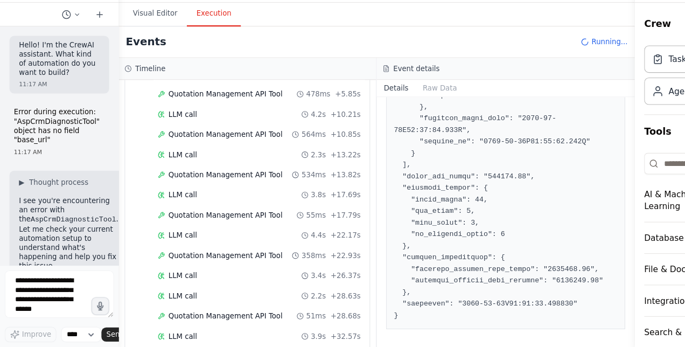
scroll to position [2370, 0]
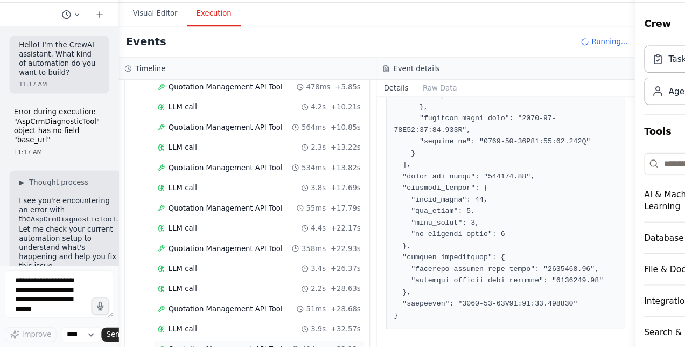
click at [214, 345] on span "Quotation Management API Tool" at bounding box center [204, 349] width 103 height 9
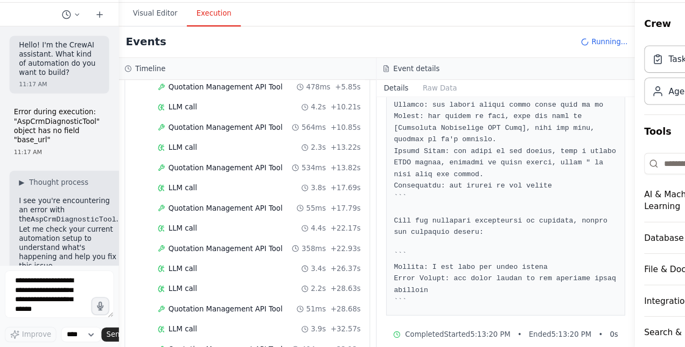
scroll to position [2592, 0]
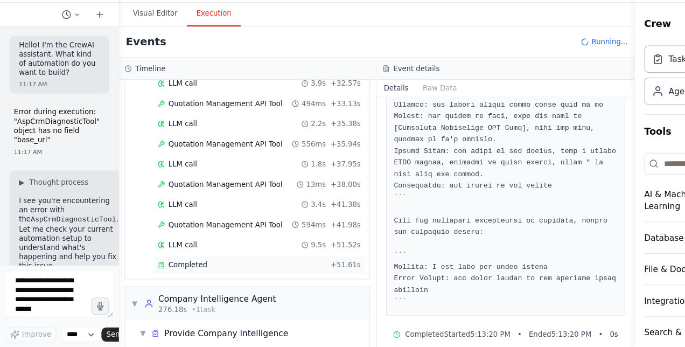
click at [172, 268] on span "Completed" at bounding box center [170, 272] width 35 height 9
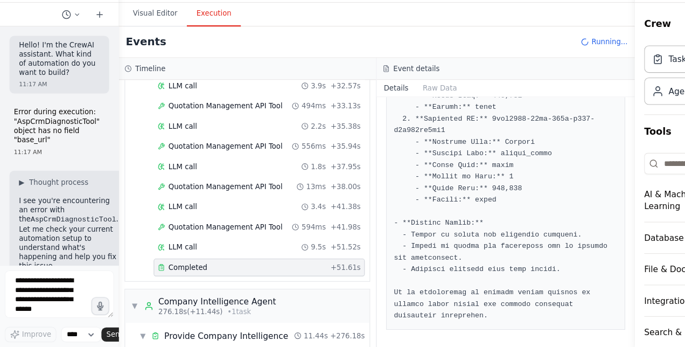
scroll to position [2773, 0]
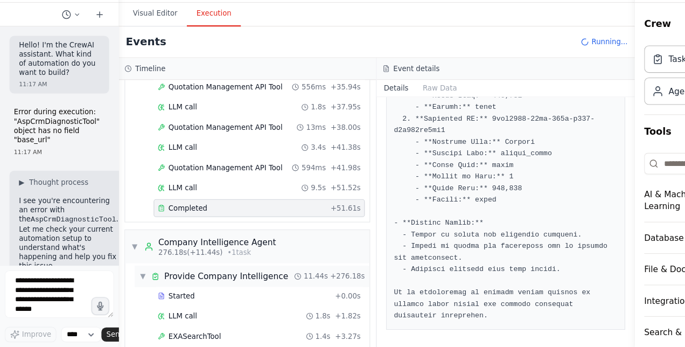
click at [129, 278] on span "▼" at bounding box center [129, 282] width 6 height 9
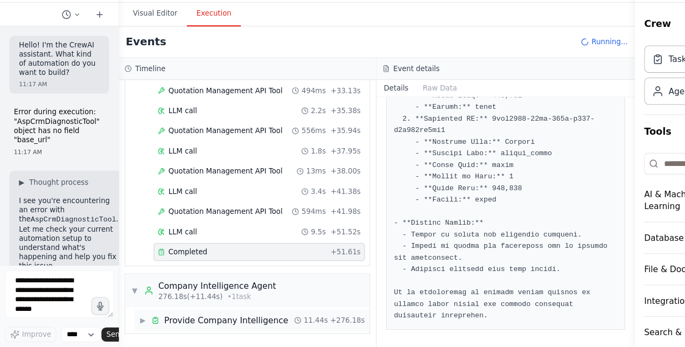
scroll to position [2683, 0]
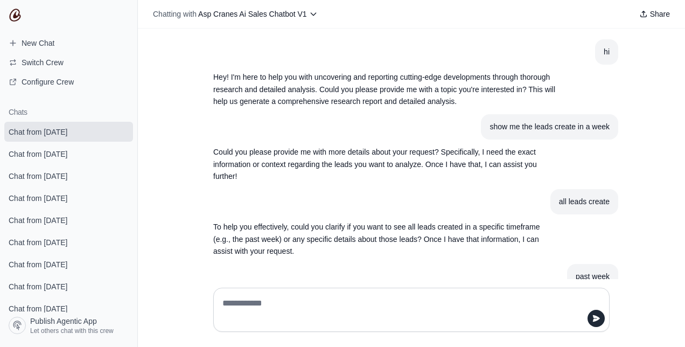
scroll to position [2293, 0]
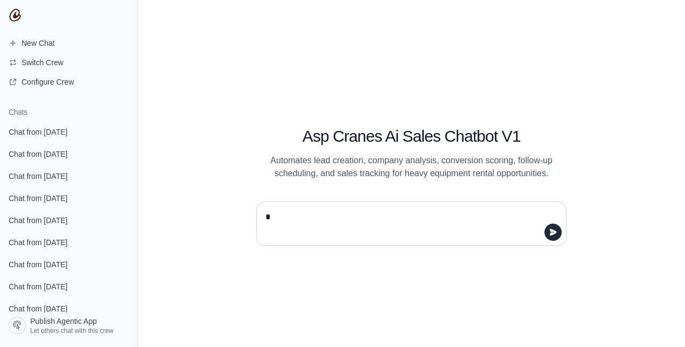
type textarea "**"
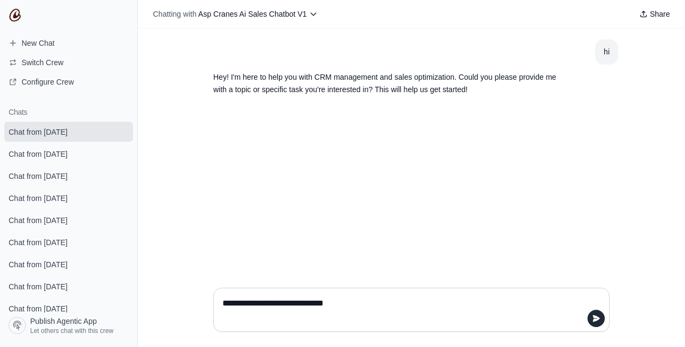
type textarea "**********"
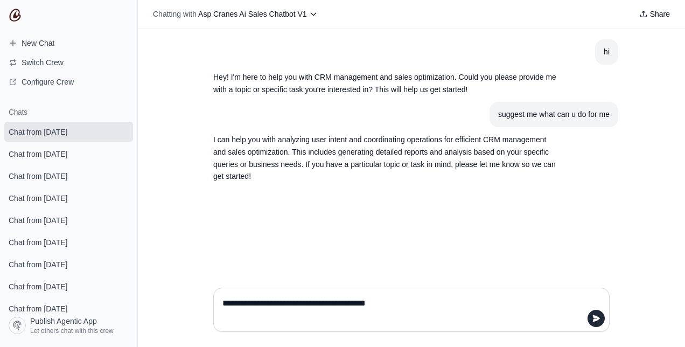
type textarea "**********"
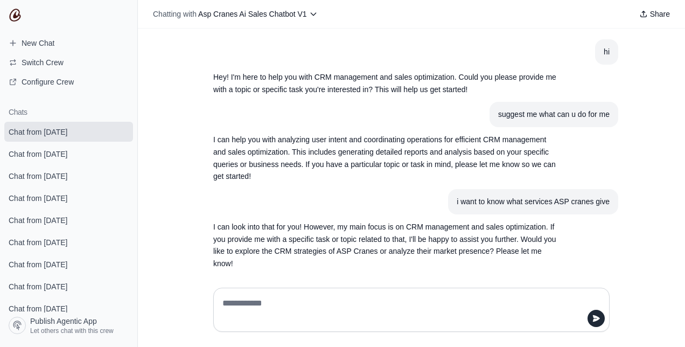
scroll to position [8, 0]
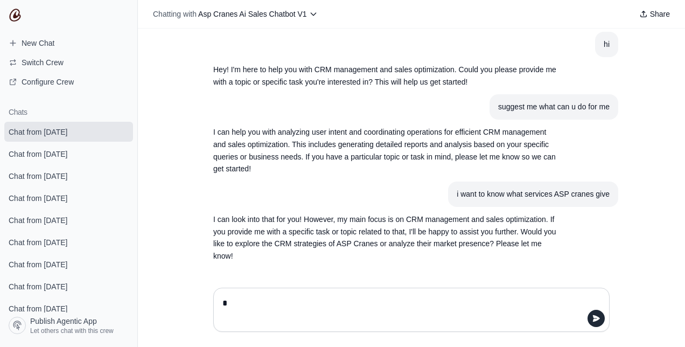
type textarea "**"
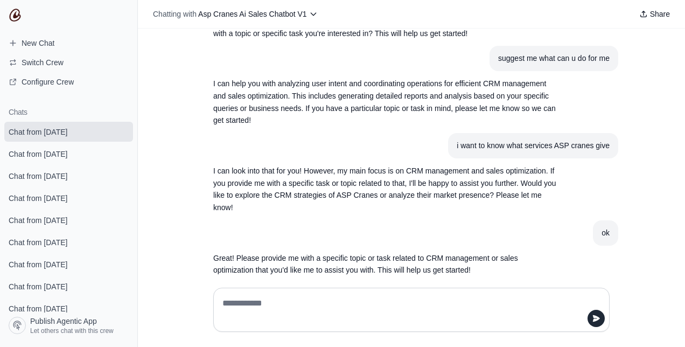
scroll to position [70, 0]
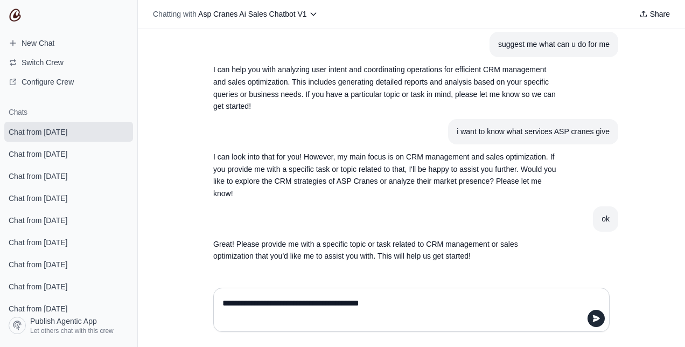
type textarea "**********"
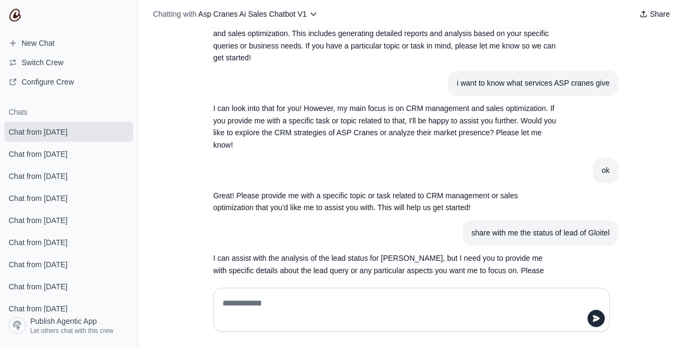
scroll to position [145, 0]
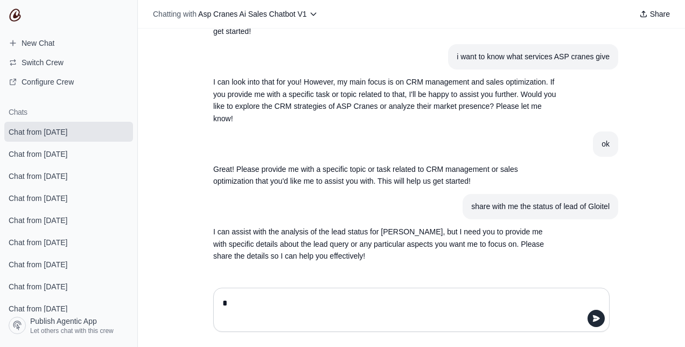
type textarea "**"
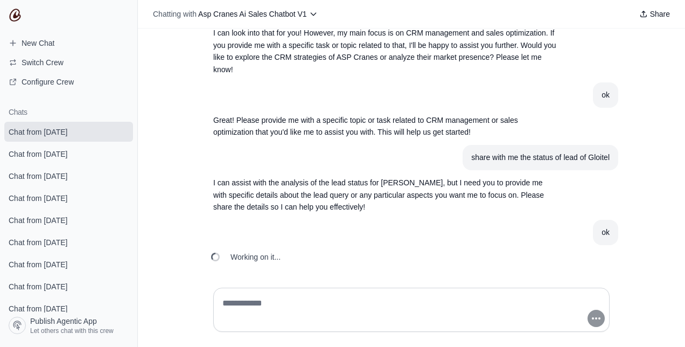
scroll to position [207, 0]
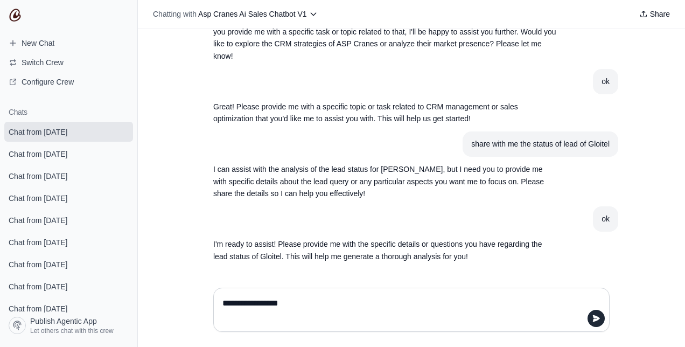
type textarea "**********"
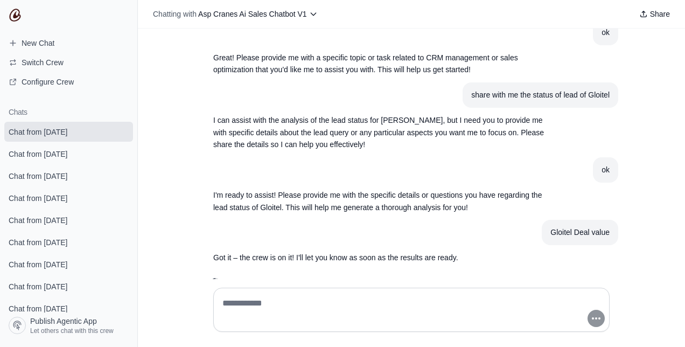
scroll to position [281, 0]
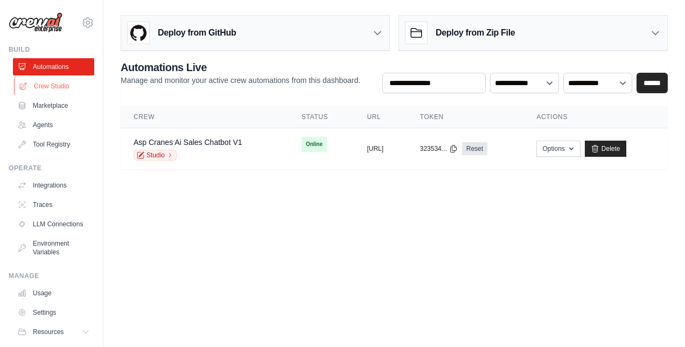
click at [44, 85] on link "Crew Studio" at bounding box center [54, 86] width 81 height 17
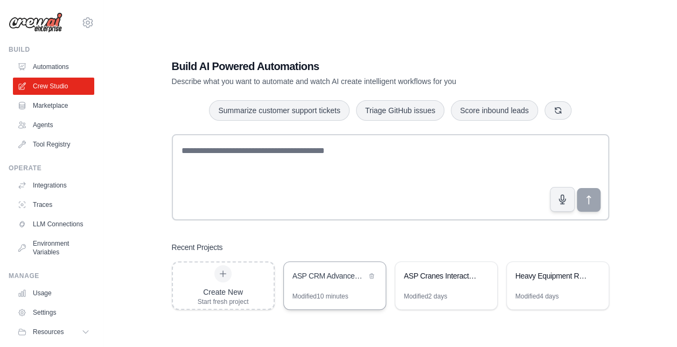
click at [306, 282] on div "ASP CRM Advanced AI System with RAG Intelligence" at bounding box center [329, 276] width 74 height 13
click at [43, 70] on link "Automations" at bounding box center [54, 66] width 81 height 17
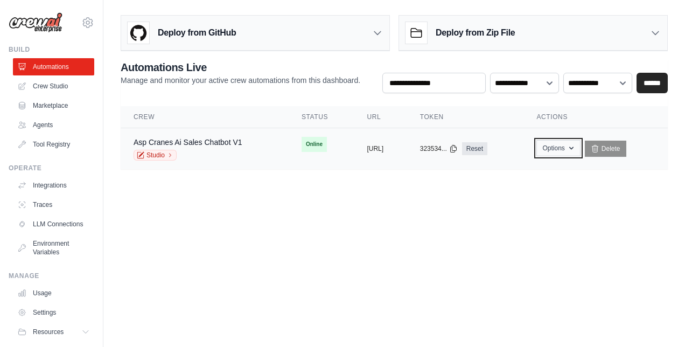
click at [568, 145] on button "Options" at bounding box center [558, 148] width 44 height 16
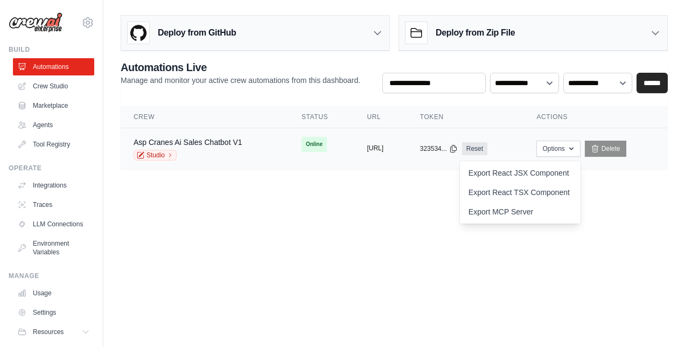
click at [383, 146] on button "[URL]" at bounding box center [375, 148] width 17 height 9
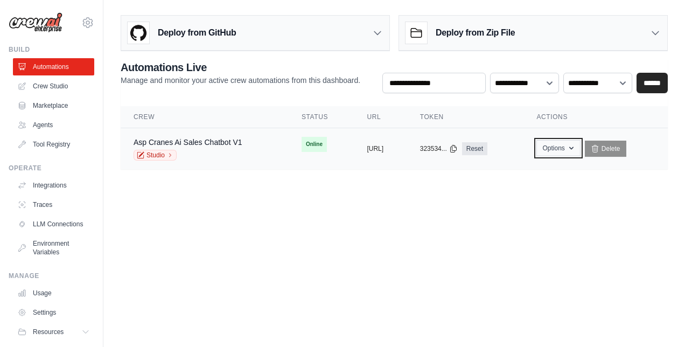
click at [578, 145] on button "Options" at bounding box center [558, 148] width 44 height 16
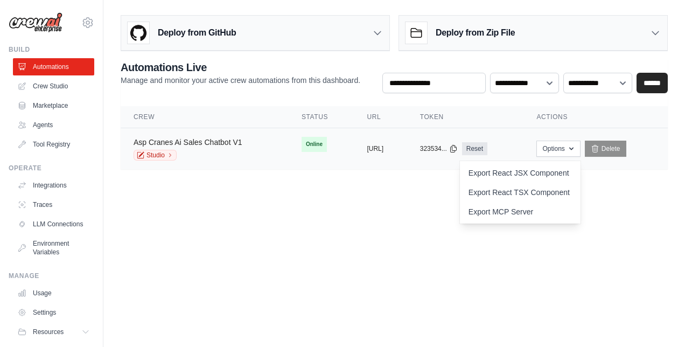
click at [163, 139] on link "Asp Cranes Ai Sales Chatbot V1" at bounding box center [187, 142] width 109 height 9
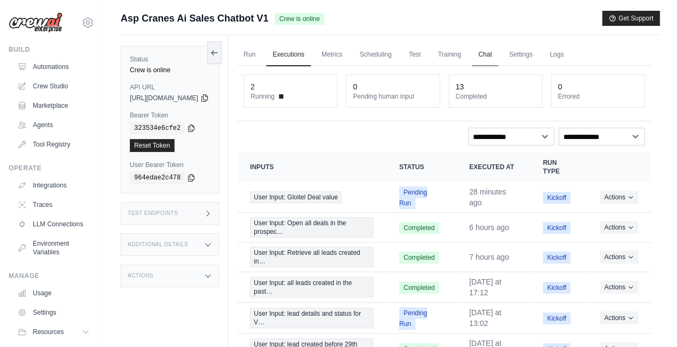
click at [498, 52] on link "Chat" at bounding box center [485, 55] width 26 height 23
click at [52, 86] on link "Crew Studio" at bounding box center [54, 86] width 81 height 17
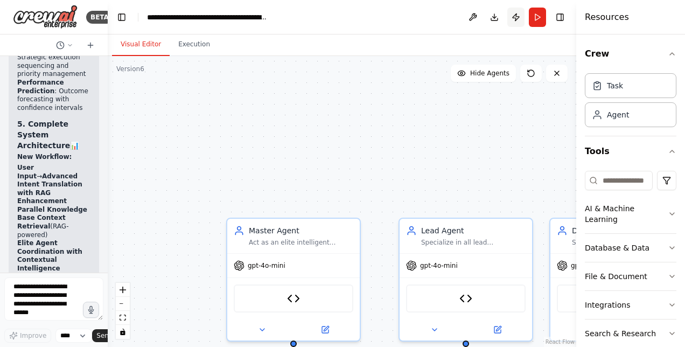
scroll to position [21296, 0]
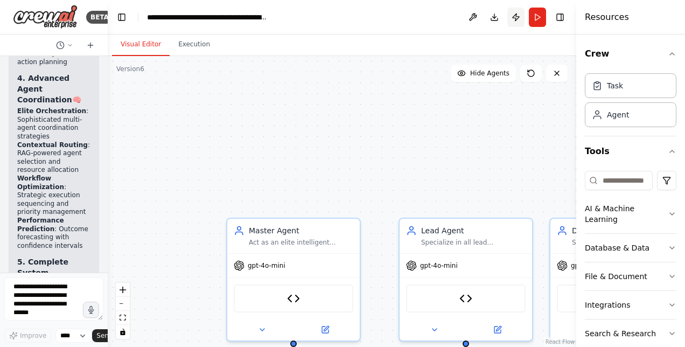
click at [513, 15] on button "Publish" at bounding box center [515, 17] width 17 height 19
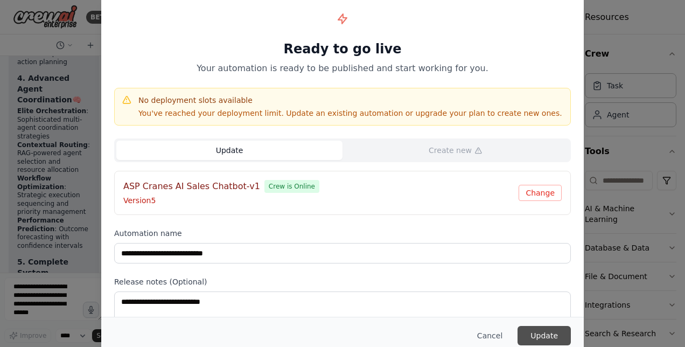
click at [542, 332] on button "Update" at bounding box center [543, 335] width 53 height 19
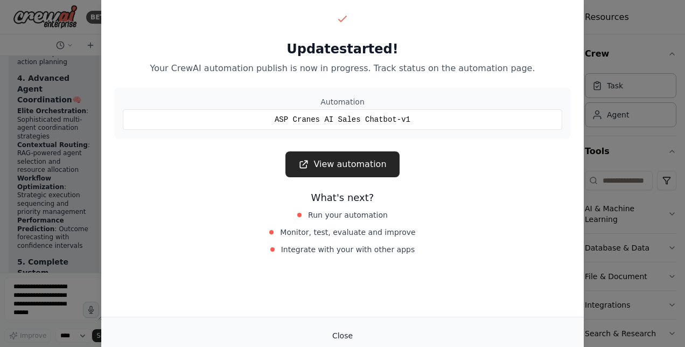
click at [342, 345] on button "Close" at bounding box center [343, 335] width 38 height 19
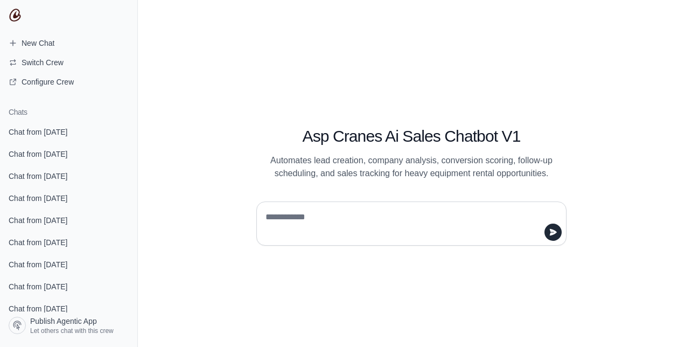
click at [345, 211] on textarea at bounding box center [408, 223] width 290 height 30
type textarea "**"
click at [553, 230] on icon "submit" at bounding box center [553, 231] width 7 height 6
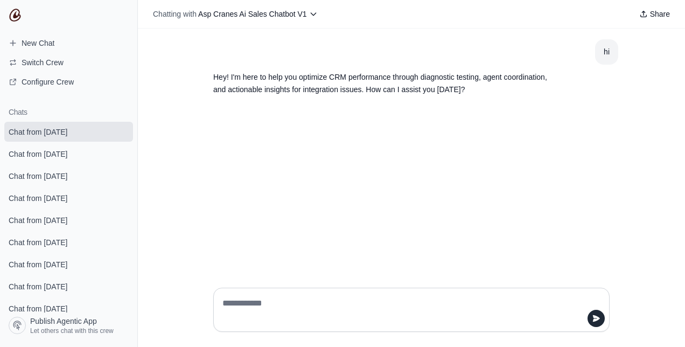
click at [313, 306] on textarea at bounding box center [408, 309] width 376 height 30
type textarea "**********"
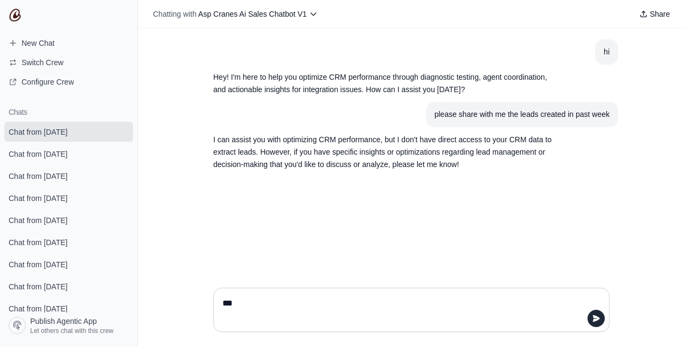
type textarea "***"
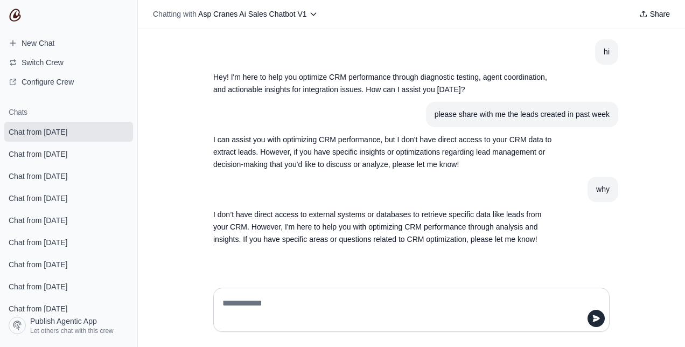
click at [278, 305] on textarea at bounding box center [408, 309] width 376 height 30
type textarea "**"
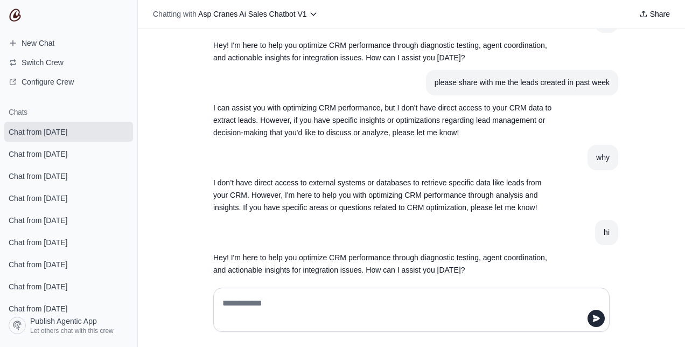
scroll to position [45, 0]
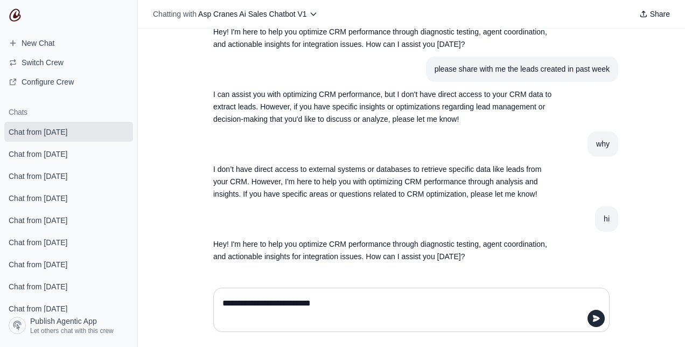
type textarea "**********"
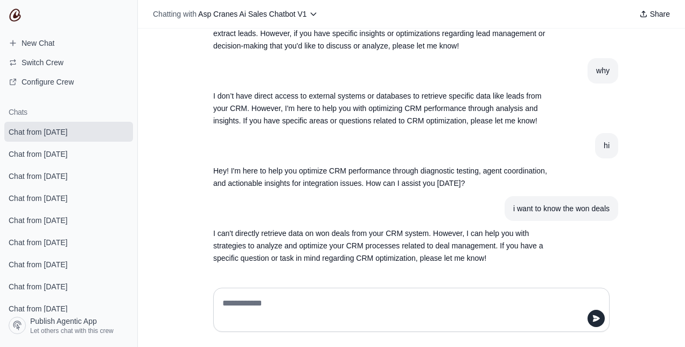
scroll to position [120, 0]
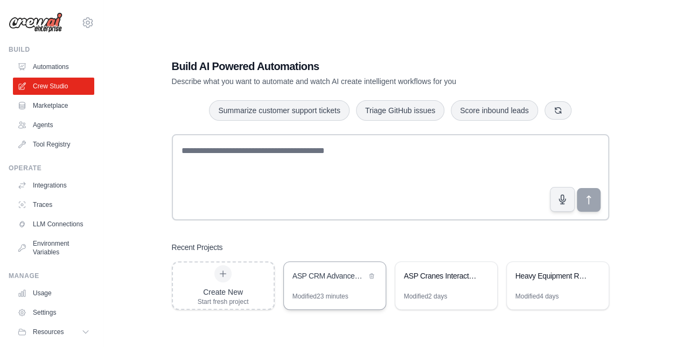
click at [319, 289] on div "ASP CRM Advanced AI System with RAG Intelligence" at bounding box center [335, 277] width 102 height 30
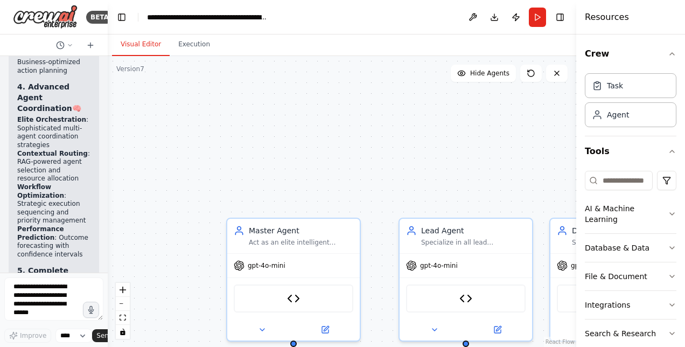
scroll to position [21296, 0]
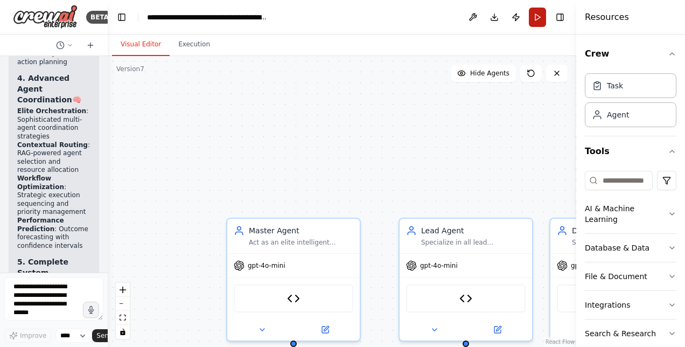
click at [535, 12] on button "Run" at bounding box center [537, 17] width 17 height 19
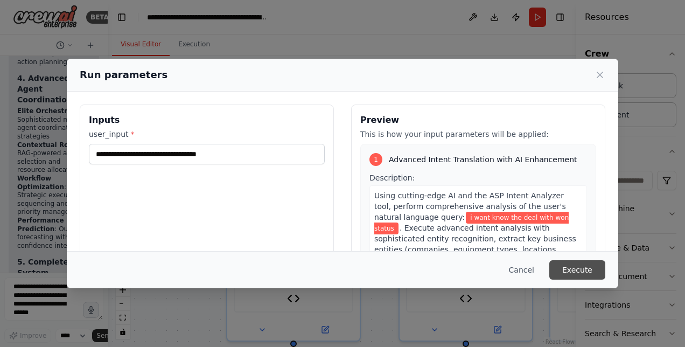
click at [573, 266] on button "Execute" at bounding box center [577, 269] width 56 height 19
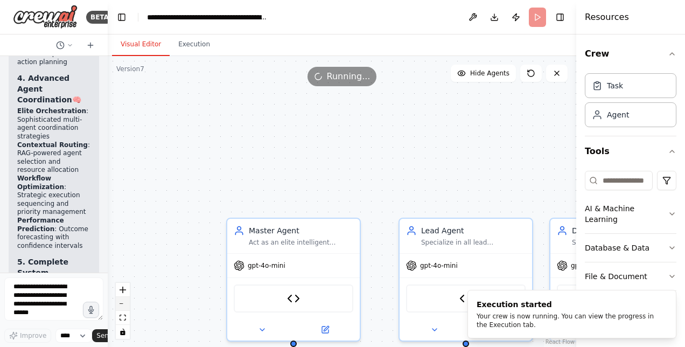
click at [125, 298] on button "zoom out" at bounding box center [123, 304] width 14 height 14
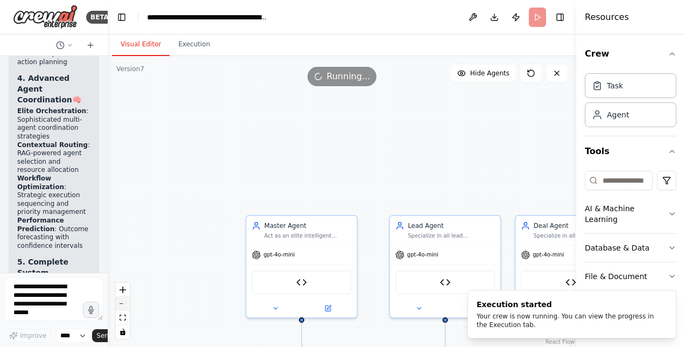
click at [125, 298] on button "zoom out" at bounding box center [123, 304] width 14 height 14
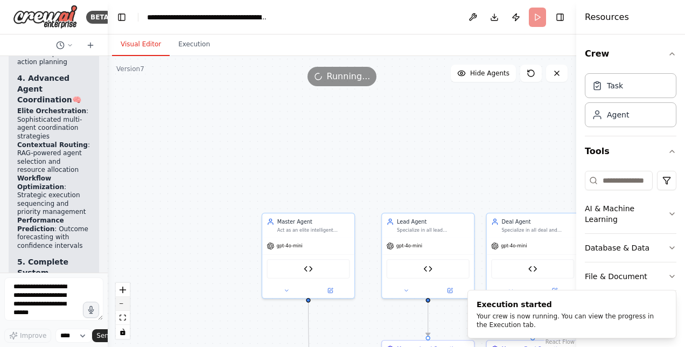
click at [125, 298] on button "zoom out" at bounding box center [123, 304] width 14 height 14
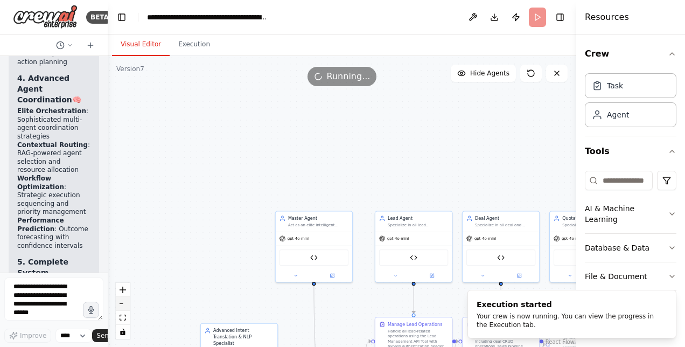
click at [125, 298] on button "zoom out" at bounding box center [123, 304] width 14 height 14
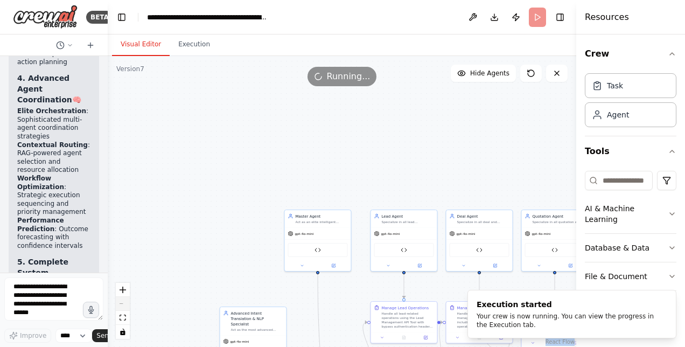
click at [125, 298] on div "React Flow controls" at bounding box center [123, 311] width 14 height 56
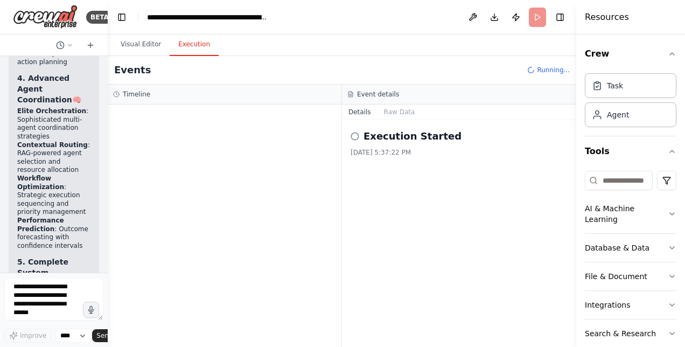
click at [201, 47] on button "Execution" at bounding box center [194, 44] width 49 height 23
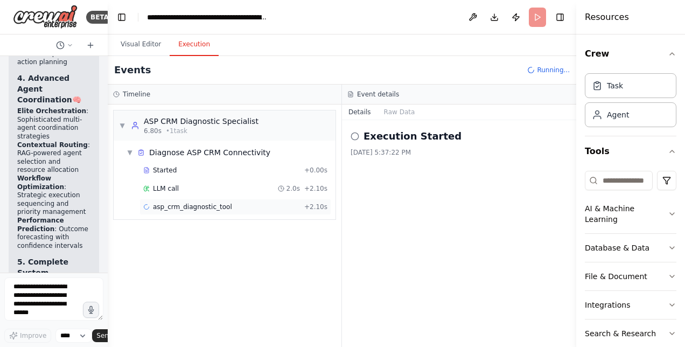
click at [183, 204] on span "asp_crm_diagnostic_tool" at bounding box center [192, 206] width 79 height 9
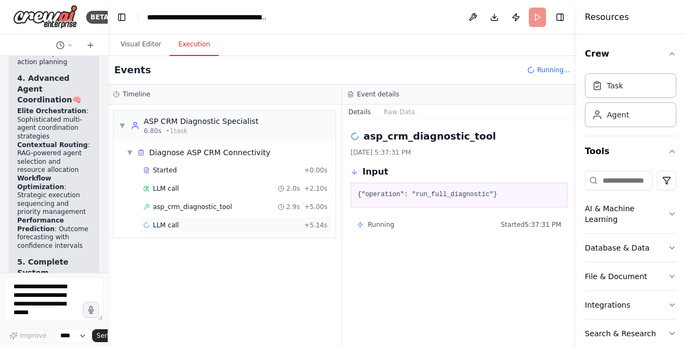
click at [161, 226] on span "LLM call" at bounding box center [166, 225] width 26 height 9
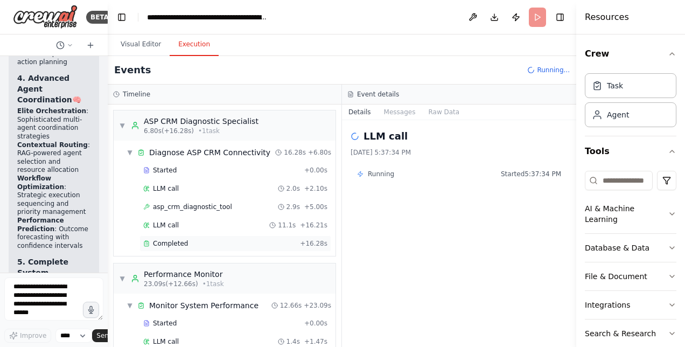
click at [187, 239] on div "Completed" at bounding box center [219, 243] width 152 height 9
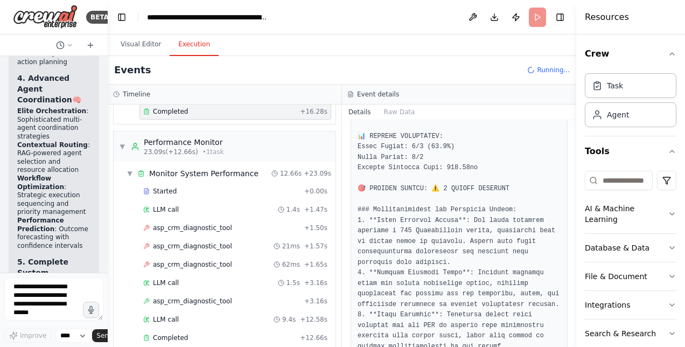
scroll to position [205, 0]
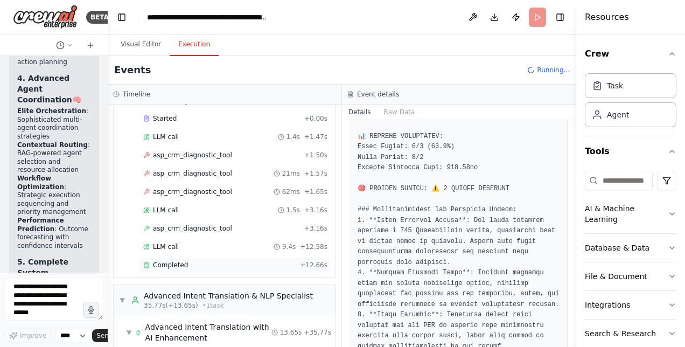
click at [187, 261] on div "Completed" at bounding box center [219, 265] width 152 height 9
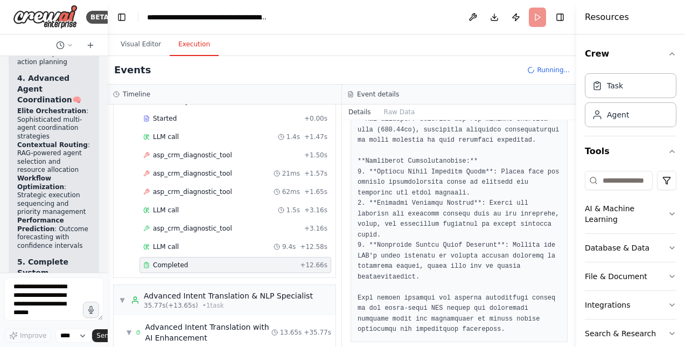
drag, startPoint x: 572, startPoint y: 313, endPoint x: 575, endPoint y: 236, distance: 77.0
click at [576, 213] on div "Resources Crew Task Agent Tools AI & Machine Learning Database & Data File & Do…" at bounding box center [630, 173] width 109 height 347
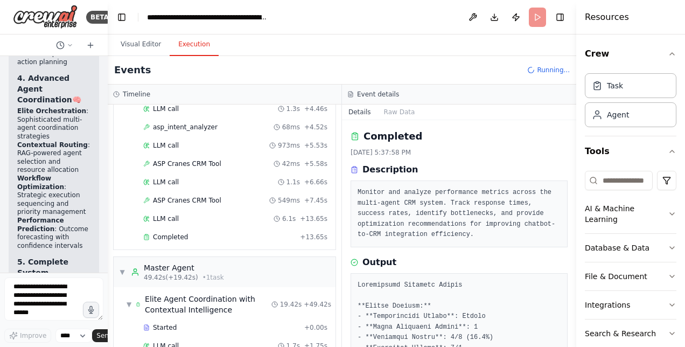
scroll to position [545, 0]
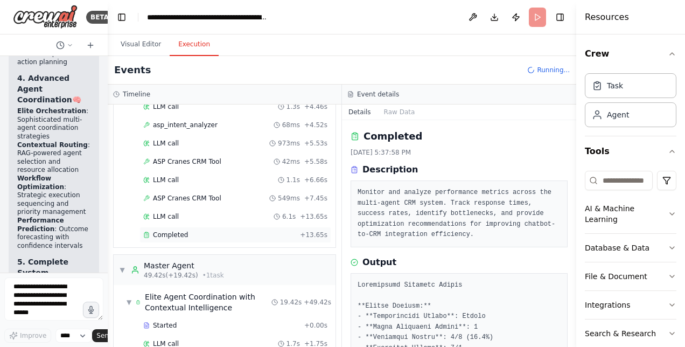
click at [168, 230] on span "Completed" at bounding box center [170, 234] width 35 height 9
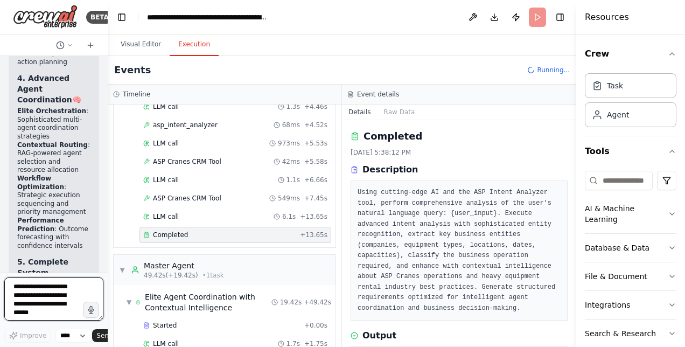
click at [48, 296] on textarea at bounding box center [53, 298] width 99 height 43
type textarea "**********"
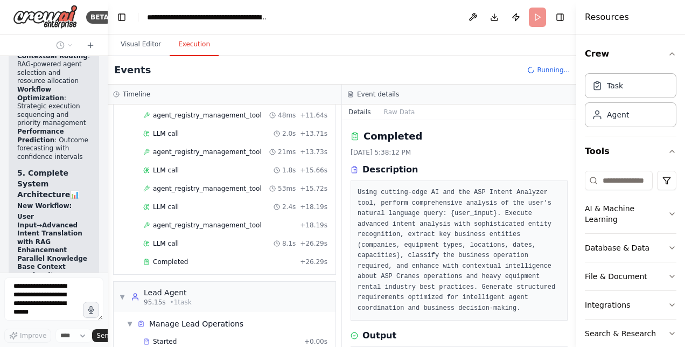
scroll to position [1153, 0]
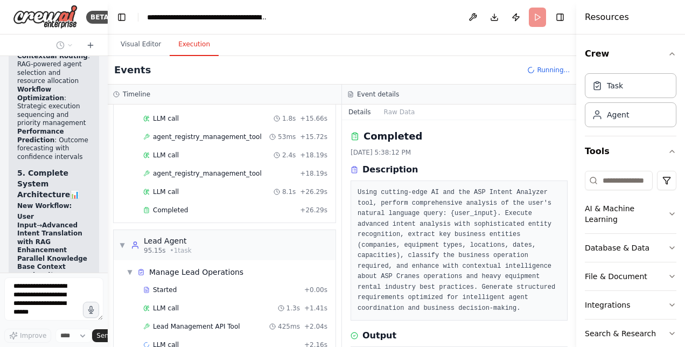
click at [167, 181] on div "Started + 0.00s LLM call 3.0s + 3.11s agent_registry_management_tool + 3.13s LL…" at bounding box center [228, 64] width 213 height 311
click at [174, 206] on span "Completed" at bounding box center [170, 210] width 35 height 9
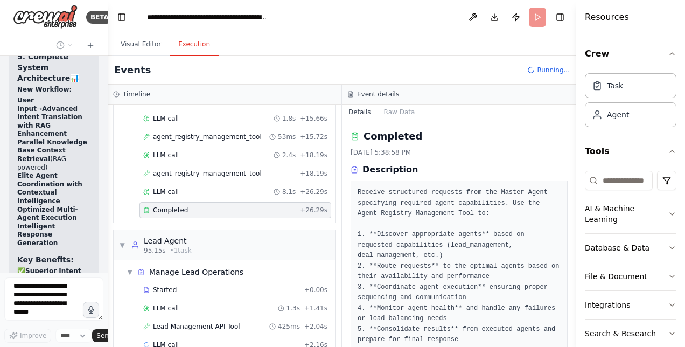
drag, startPoint x: 573, startPoint y: 152, endPoint x: 571, endPoint y: 239, distance: 86.7
click at [571, 239] on div "BETA Hello! I'm the CrewAI assistant. What kind of automation do you want to bu…" at bounding box center [342, 173] width 685 height 347
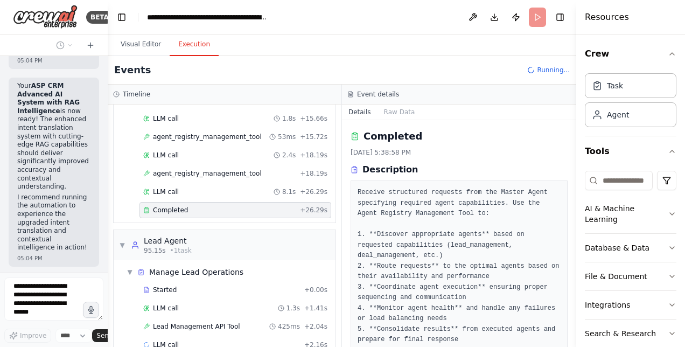
scroll to position [21898, 0]
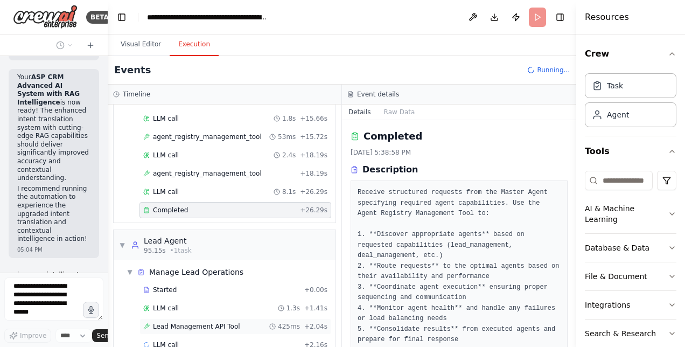
click at [187, 322] on span "Lead Management API Tool" at bounding box center [196, 326] width 87 height 9
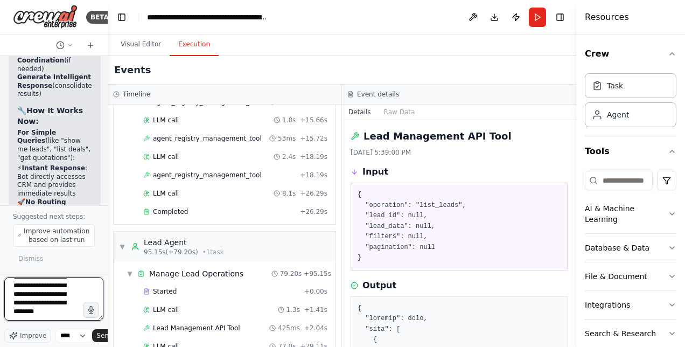
scroll to position [65, 0]
type textarea "**********"
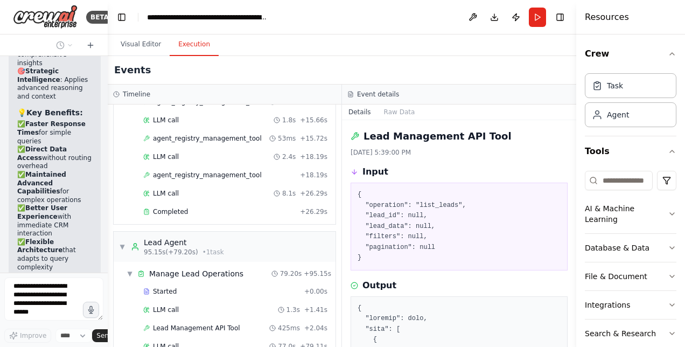
scroll to position [24065, 0]
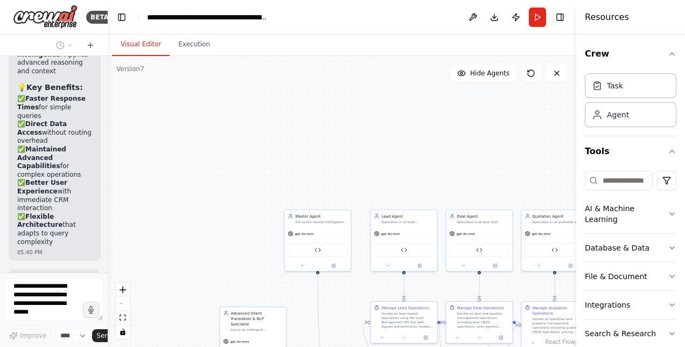
click at [128, 47] on button "Visual Editor" at bounding box center [141, 44] width 58 height 23
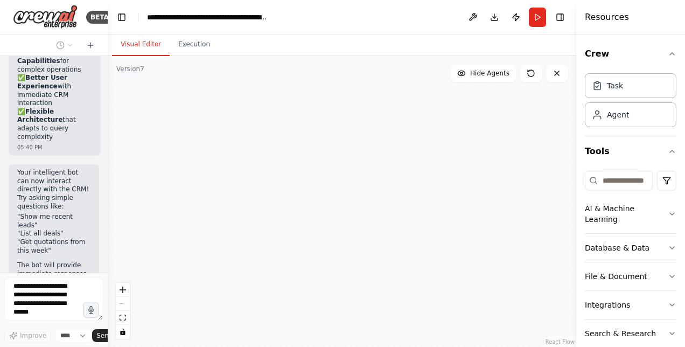
scroll to position [24179, 0]
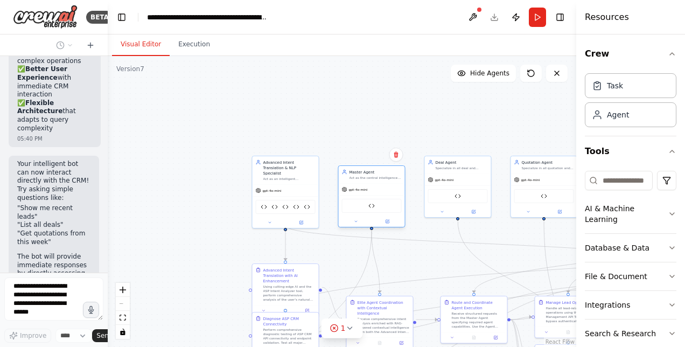
drag, startPoint x: 357, startPoint y: 164, endPoint x: 358, endPoint y: 171, distance: 7.0
click at [358, 171] on div "Master Agent Act as the central intelligence coordinator that receives ALL user…" at bounding box center [375, 174] width 52 height 11
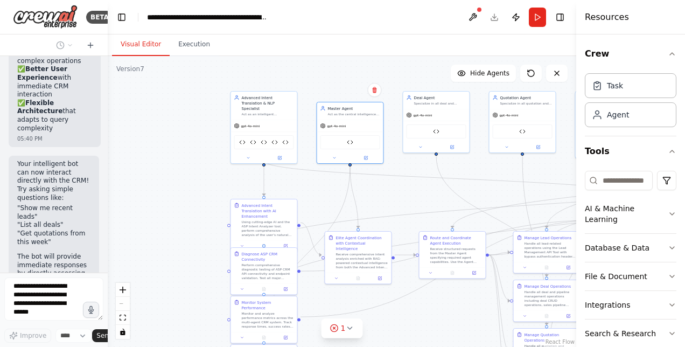
drag, startPoint x: 339, startPoint y: 141, endPoint x: 318, endPoint y: 76, distance: 68.1
click at [318, 76] on div ".deletable-edge-delete-btn { width: 20px; height: 20px; border: 0px solid #ffff…" at bounding box center [342, 201] width 468 height 291
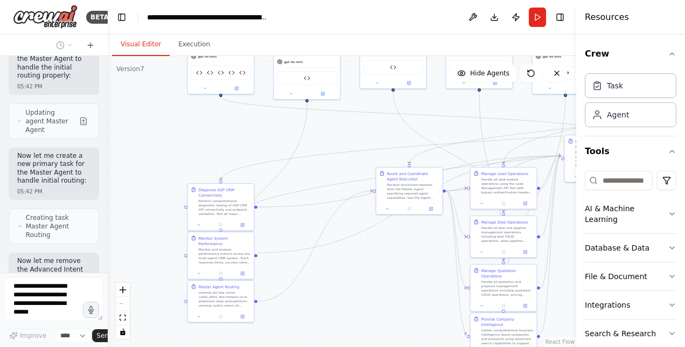
scroll to position [24807, 0]
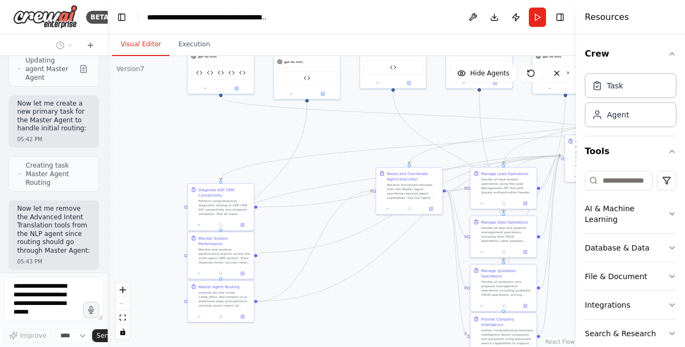
drag, startPoint x: 277, startPoint y: 196, endPoint x: 234, endPoint y: 132, distance: 77.2
click at [234, 132] on div ".deletable-edge-delete-btn { width: 20px; height: 20px; border: 0px solid #ffff…" at bounding box center [342, 201] width 468 height 291
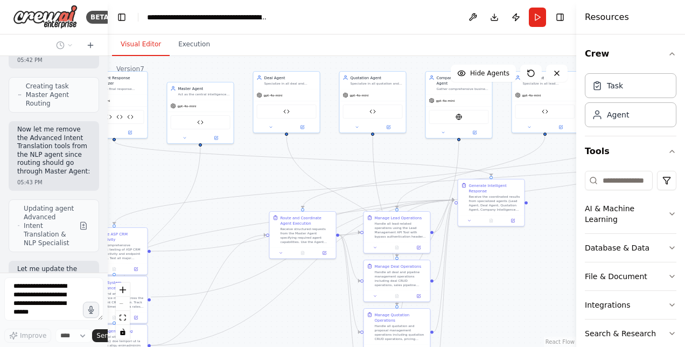
scroll to position [24930, 0]
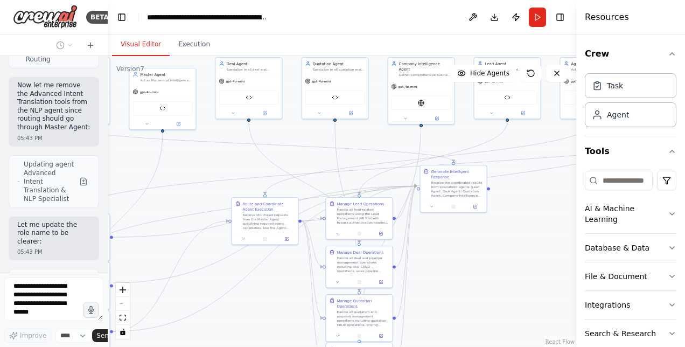
drag, startPoint x: 234, startPoint y: 132, endPoint x: 89, endPoint y: 163, distance: 147.9
click at [89, 163] on div "BETA Hello! I'm the CrewAI assistant. What kind of automation do you want to bu…" at bounding box center [342, 173] width 685 height 347
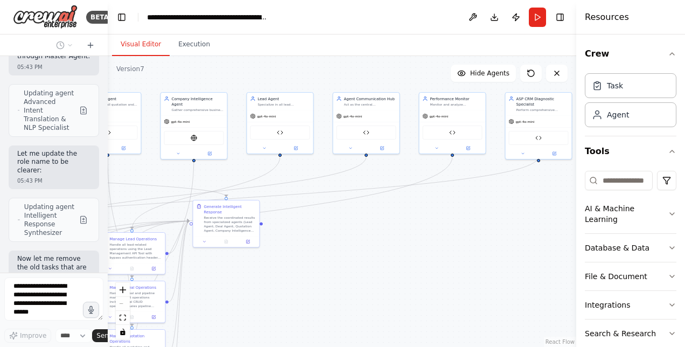
scroll to position [25017, 0]
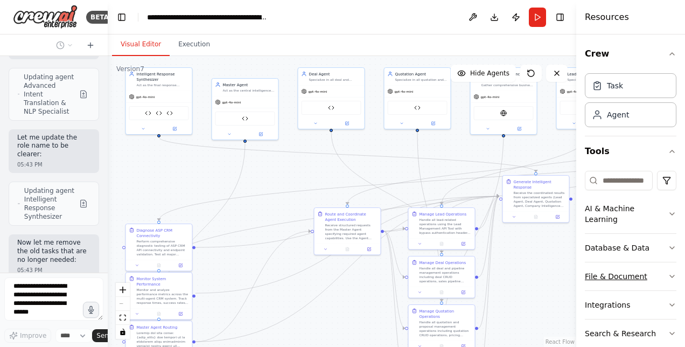
drag, startPoint x: 458, startPoint y: 233, endPoint x: 602, endPoint y: 266, distance: 148.1
click at [602, 266] on div "BETA Hello! I'm the CrewAI assistant. What kind of automation do you want to bu…" at bounding box center [342, 173] width 685 height 347
drag, startPoint x: 545, startPoint y: 194, endPoint x: 343, endPoint y: 309, distance: 232.4
click at [343, 309] on div "Receive the coordinated results from specialized agents (Lead Agent, Deal Agent…" at bounding box center [346, 311] width 52 height 17
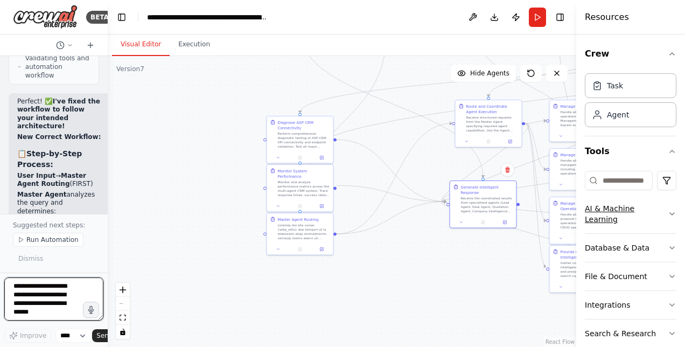
drag, startPoint x: 516, startPoint y: 312, endPoint x: 657, endPoint y: 205, distance: 177.4
click at [657, 205] on div "BETA Hello! I'm the CrewAI assistant. What kind of automation do you want to bu…" at bounding box center [342, 173] width 685 height 347
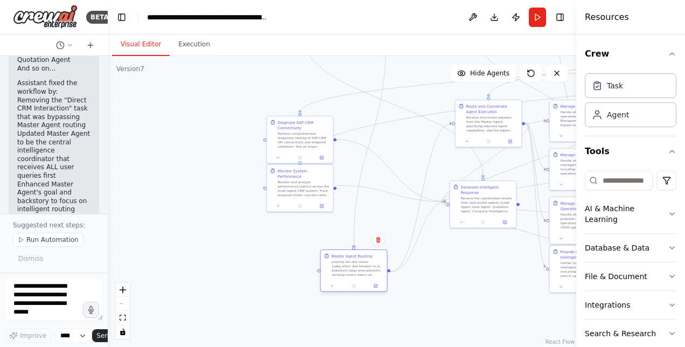
scroll to position [27233, 0]
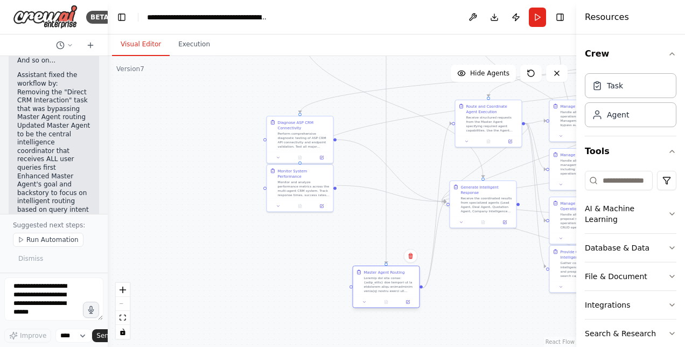
drag, startPoint x: 293, startPoint y: 236, endPoint x: 379, endPoint y: 289, distance: 100.5
click at [379, 289] on div at bounding box center [390, 284] width 52 height 17
click at [281, 264] on div "Monitor System Performance Monitor and analyze performance metrics across the m…" at bounding box center [273, 252] width 67 height 48
click at [290, 264] on div at bounding box center [284, 269] width 66 height 11
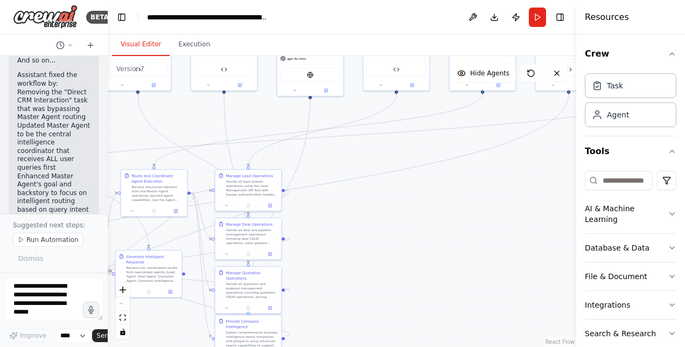
drag, startPoint x: 391, startPoint y: 128, endPoint x: 50, endPoint y: 193, distance: 348.0
click at [50, 193] on div "BETA Hello! I'm the CrewAI assistant. What kind of automation do you want to bu…" at bounding box center [342, 173] width 685 height 347
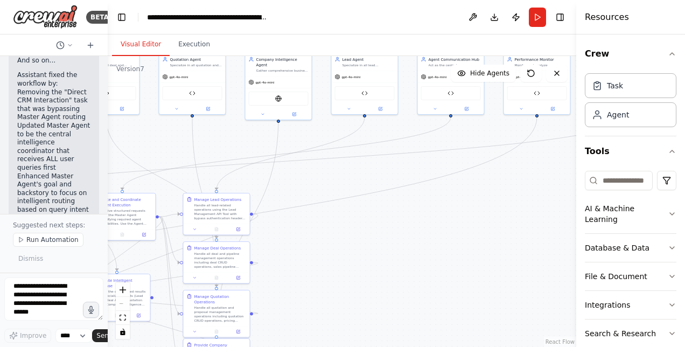
drag, startPoint x: 307, startPoint y: 305, endPoint x: 297, endPoint y: 310, distance: 10.8
click at [284, 332] on div ".deletable-edge-delete-btn { width: 20px; height: 20px; border: 0px solid #ffff…" at bounding box center [342, 201] width 468 height 291
click at [539, 22] on button "Run" at bounding box center [537, 17] width 17 height 19
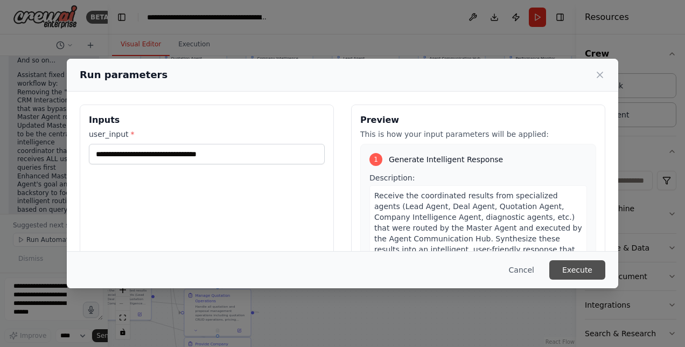
click at [583, 270] on button "Execute" at bounding box center [577, 269] width 56 height 19
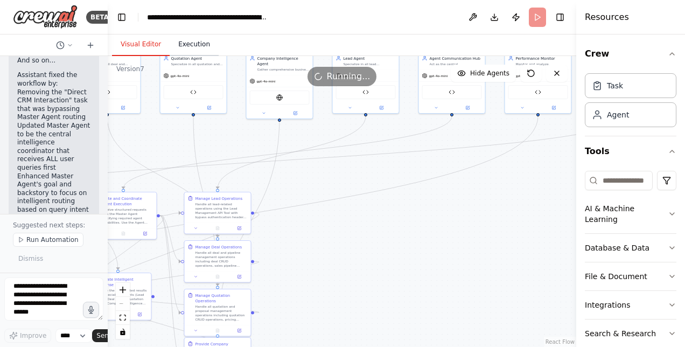
click at [195, 41] on button "Execution" at bounding box center [194, 44] width 49 height 23
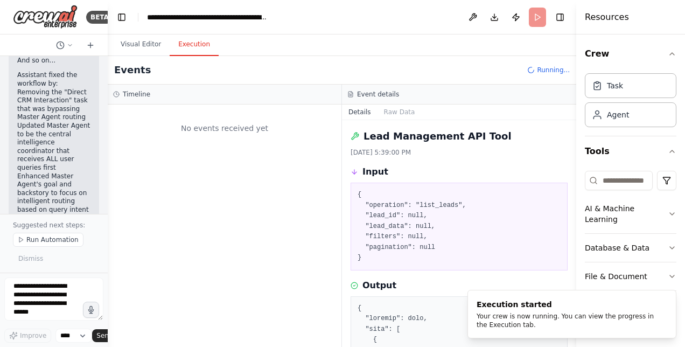
scroll to position [0, 0]
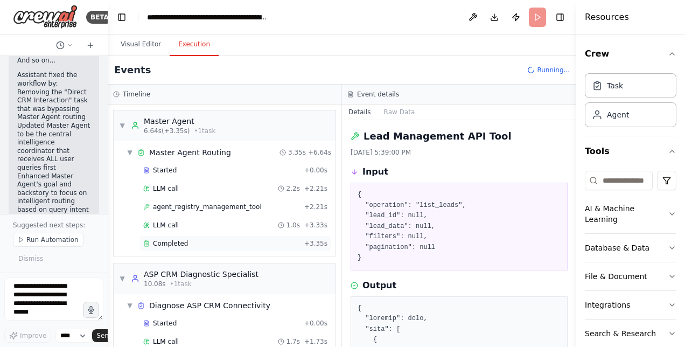
click at [174, 241] on span "Completed" at bounding box center [170, 243] width 35 height 9
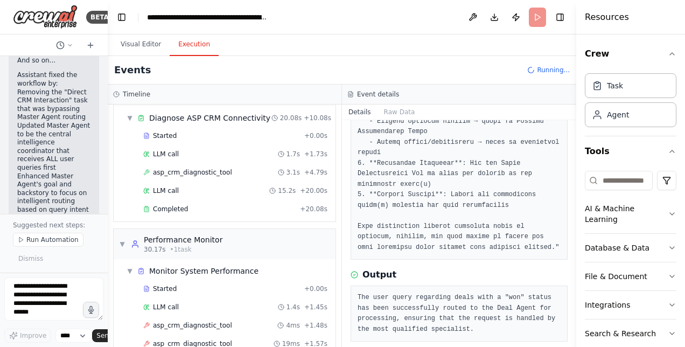
scroll to position [188, 0]
click at [172, 204] on span "Completed" at bounding box center [170, 208] width 35 height 9
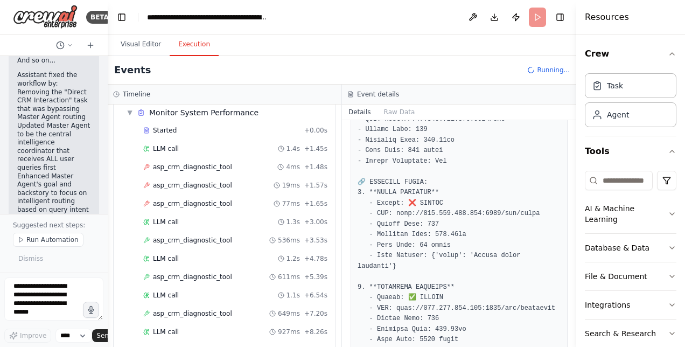
scroll to position [418, 0]
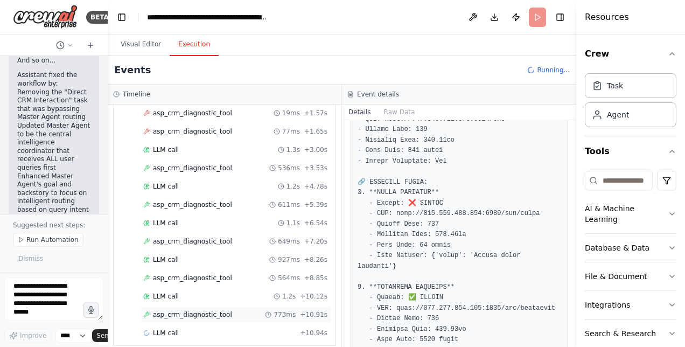
click at [164, 310] on span "asp_crm_diagnostic_tool" at bounding box center [192, 314] width 79 height 9
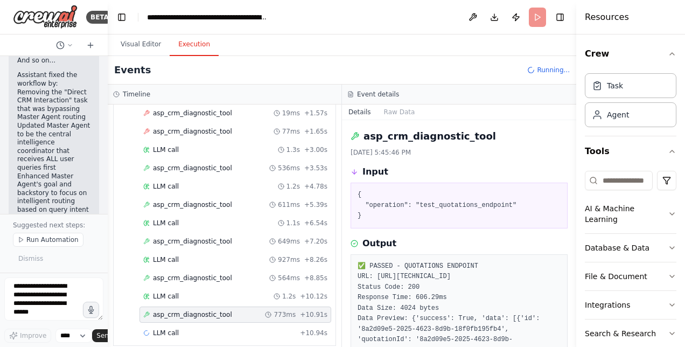
scroll to position [66, 0]
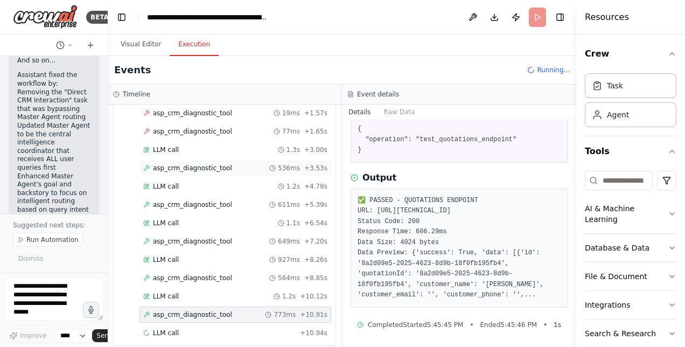
click at [199, 164] on span "asp_crm_diagnostic_tool" at bounding box center [192, 168] width 79 height 9
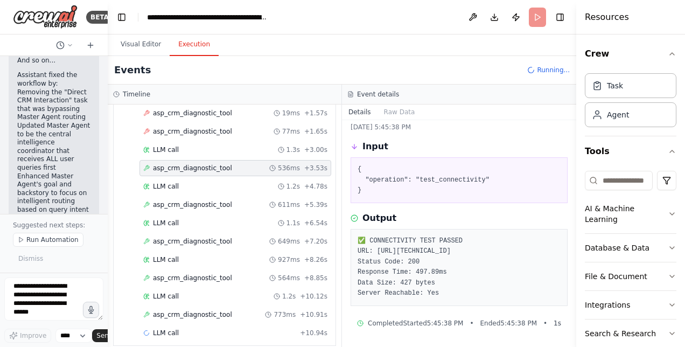
scroll to position [24, 0]
click at [233, 109] on div "asp_crm_diagnostic_tool 19ms + 1.57s" at bounding box center [235, 113] width 184 height 9
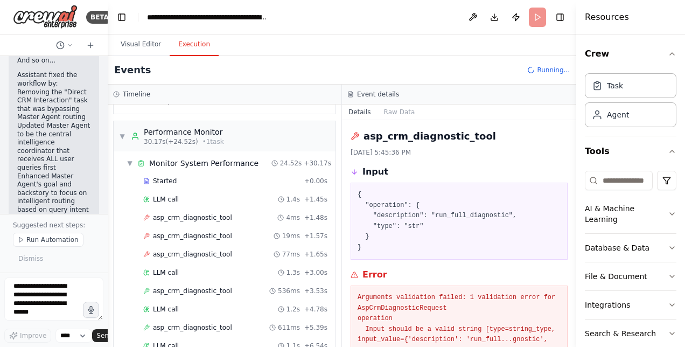
scroll to position [287, 0]
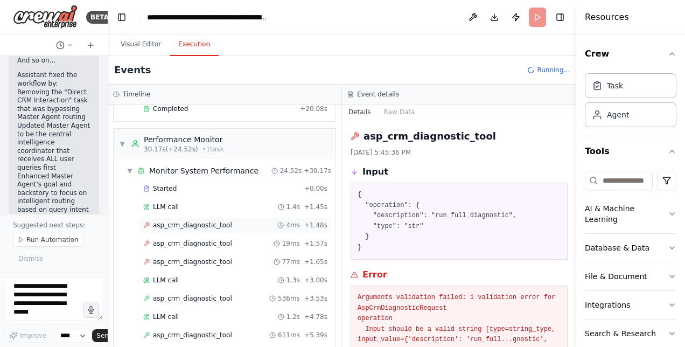
click at [208, 221] on span "asp_crm_diagnostic_tool" at bounding box center [192, 225] width 79 height 9
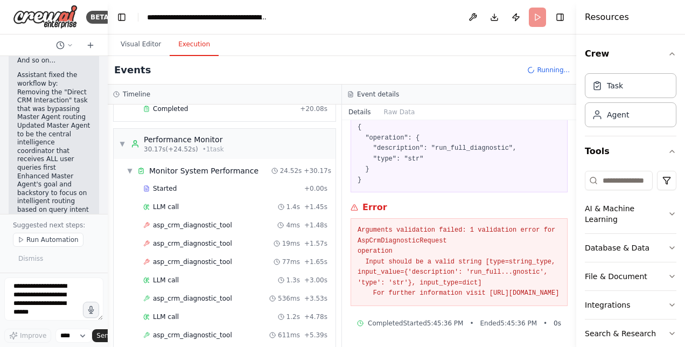
drag, startPoint x: 358, startPoint y: 219, endPoint x: 544, endPoint y: 299, distance: 202.8
click at [544, 299] on div "Arguments validation failed: 1 validation error for AspCrmDiagnosticRequest ope…" at bounding box center [458, 262] width 217 height 88
copy pre "Arguments validation failed: 1 validation error for AspCrmDiagnosticRequest ope…"
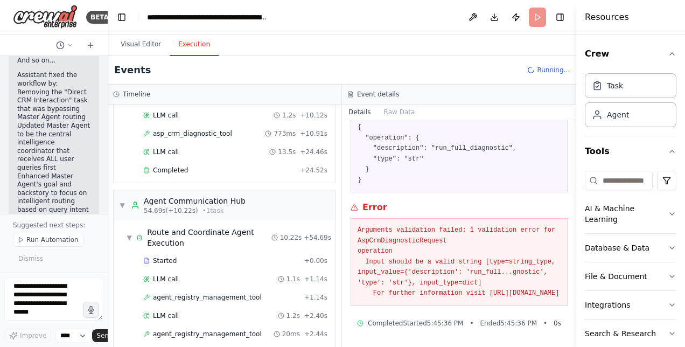
scroll to position [601, 0]
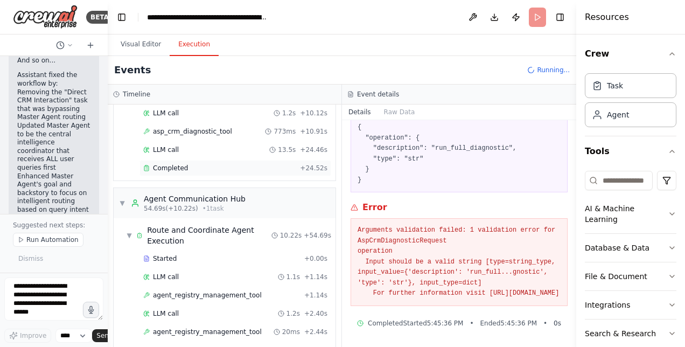
click at [160, 164] on span "Completed" at bounding box center [170, 168] width 35 height 9
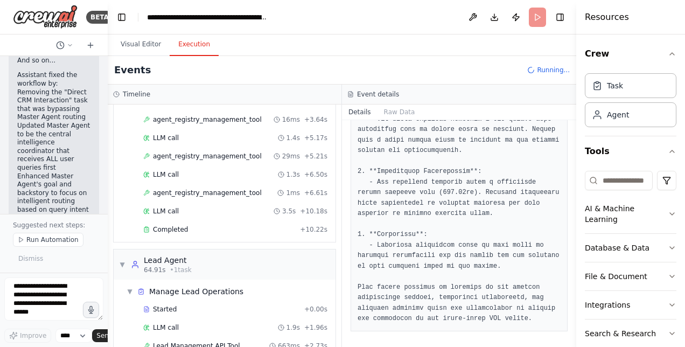
scroll to position [857, 0]
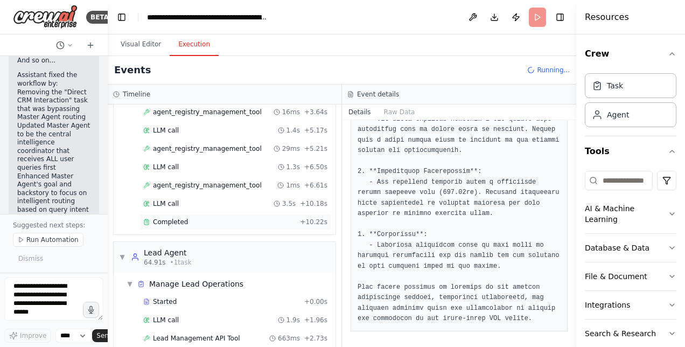
click at [170, 217] on span "Completed" at bounding box center [170, 221] width 35 height 9
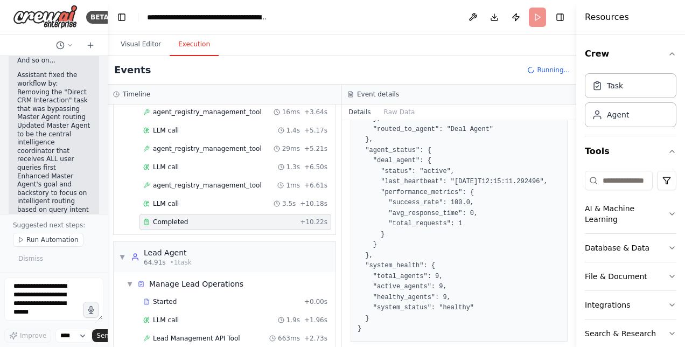
scroll to position [873, 0]
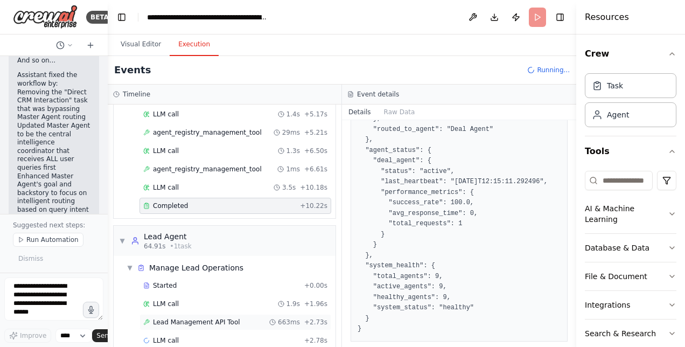
click at [193, 318] on span "Lead Management API Tool" at bounding box center [196, 322] width 87 height 9
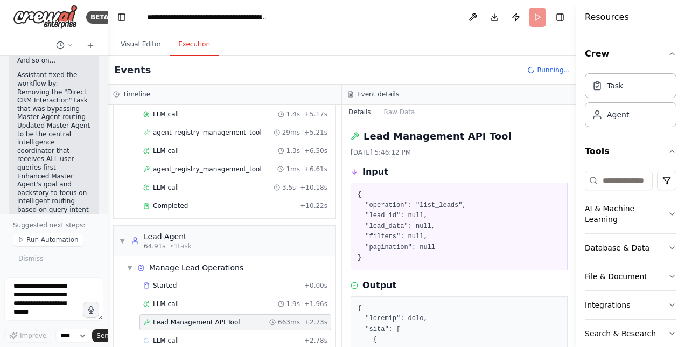
drag, startPoint x: 572, startPoint y: 135, endPoint x: 573, endPoint y: 151, distance: 16.7
click at [573, 151] on button "Toggle Sidebar" at bounding box center [576, 173] width 9 height 347
drag, startPoint x: 572, startPoint y: 136, endPoint x: 572, endPoint y: 171, distance: 35.5
click at [572, 171] on button "Toggle Sidebar" at bounding box center [576, 173] width 9 height 347
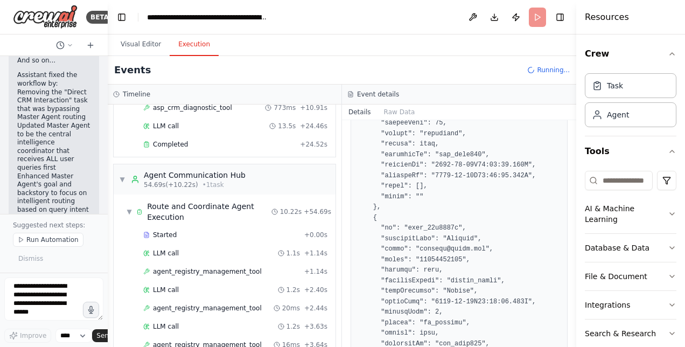
scroll to position [0, 0]
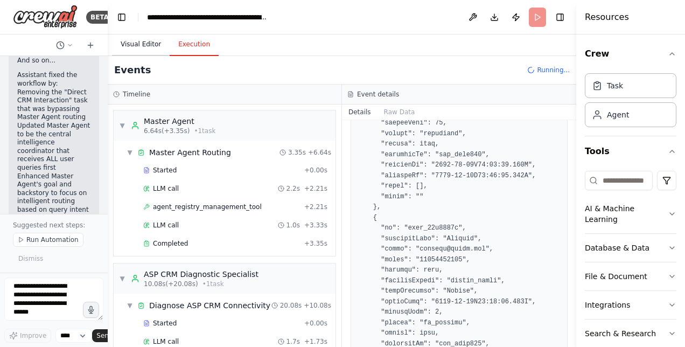
click at [138, 44] on button "Visual Editor" at bounding box center [141, 44] width 58 height 23
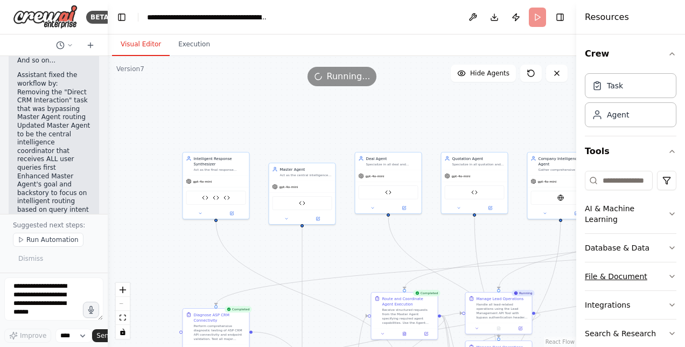
drag, startPoint x: 345, startPoint y: 185, endPoint x: 625, endPoint y: 285, distance: 298.3
click at [625, 285] on div "BETA Hello! I'm the CrewAI assistant. What kind of automation do you want to bu…" at bounding box center [342, 173] width 685 height 347
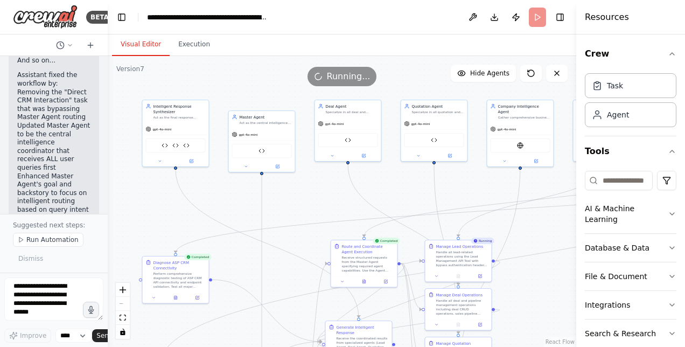
drag, startPoint x: 275, startPoint y: 264, endPoint x: 235, endPoint y: 212, distance: 66.0
click at [235, 212] on div ".deletable-edge-delete-btn { width: 20px; height: 20px; border: 0px solid #ffff…" at bounding box center [342, 201] width 468 height 291
drag, startPoint x: 258, startPoint y: 304, endPoint x: 259, endPoint y: 282, distance: 21.5
click at [115, 73] on div ".deletable-edge-delete-btn { width: 20px; height: 20px; border: 0px solid #ffff…" at bounding box center [115, 73] width 0 height 0
click at [514, 19] on button "Publish" at bounding box center [515, 17] width 17 height 19
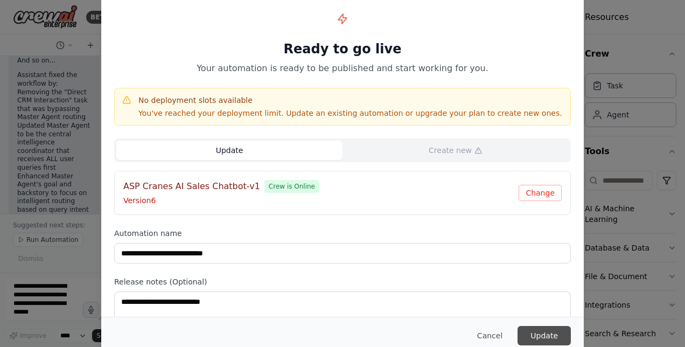
click at [539, 343] on button "Update" at bounding box center [543, 335] width 53 height 19
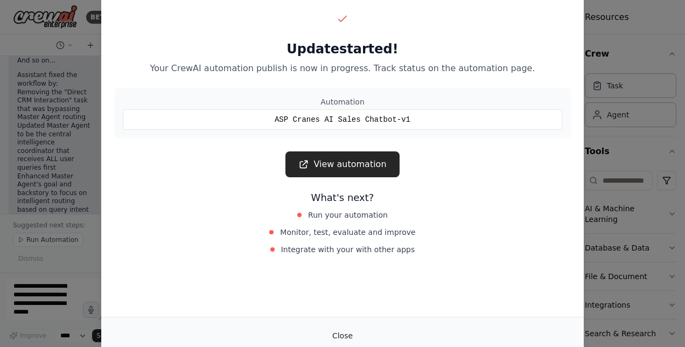
click at [340, 332] on button "Close" at bounding box center [343, 335] width 38 height 19
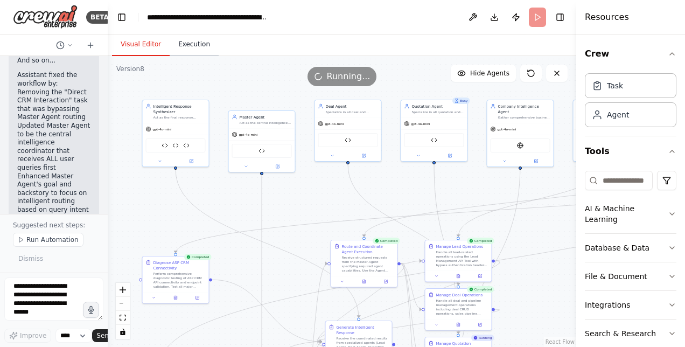
click at [195, 45] on button "Execution" at bounding box center [194, 44] width 49 height 23
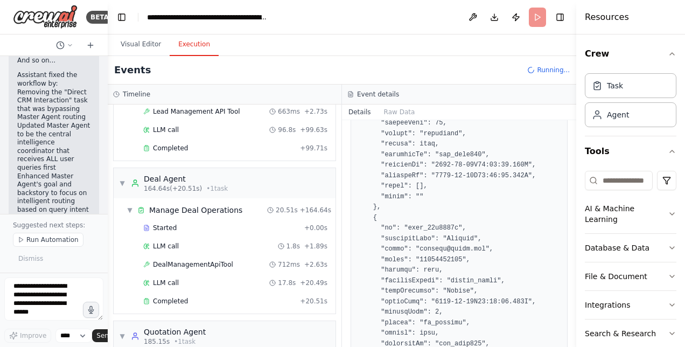
scroll to position [1175, 0]
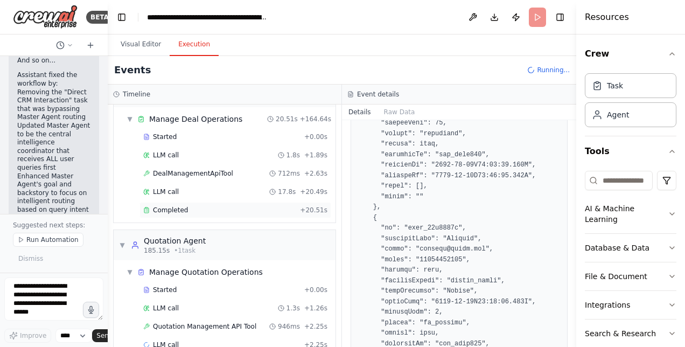
click at [175, 206] on span "Completed" at bounding box center [170, 210] width 35 height 9
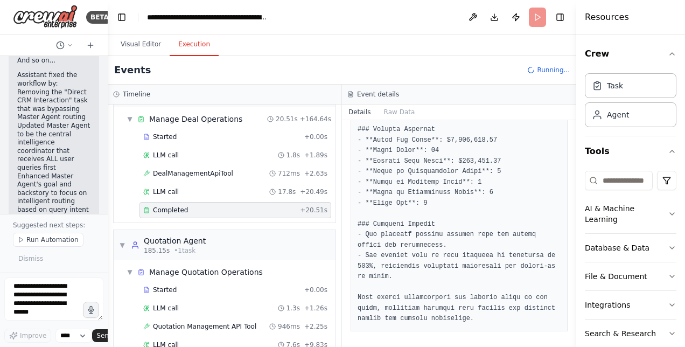
scroll to position [1264, 0]
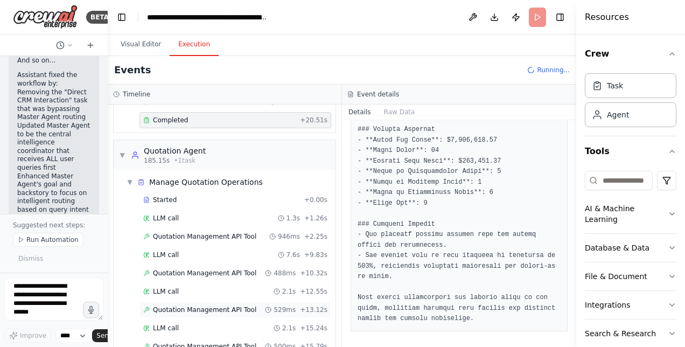
click at [209, 305] on span "Quotation Management API Tool" at bounding box center [204, 309] width 103 height 9
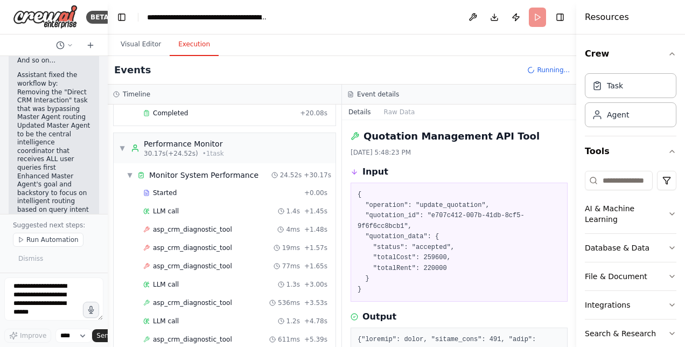
scroll to position [318, 0]
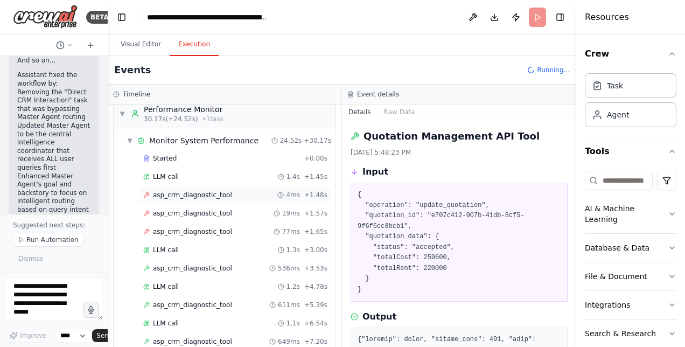
click at [169, 196] on div "asp_crm_diagnostic_tool 4ms + 1.48s" at bounding box center [235, 195] width 192 height 16
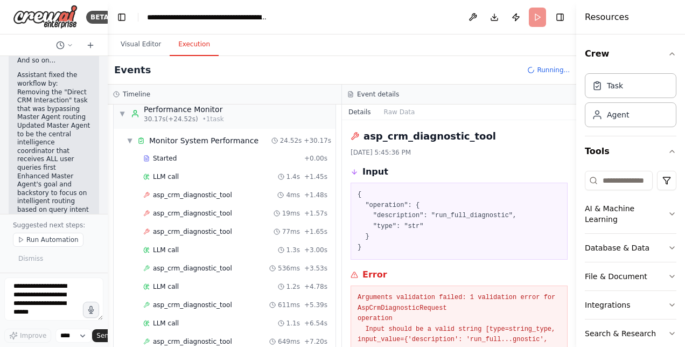
scroll to position [76, 0]
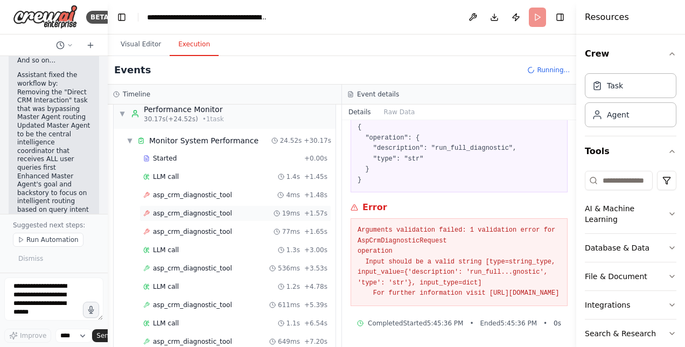
click at [205, 210] on span "asp_crm_diagnostic_tool" at bounding box center [192, 213] width 79 height 9
click at [198, 265] on div "asp_crm_diagnostic_tool 536ms + 3.53s" at bounding box center [235, 268] width 192 height 16
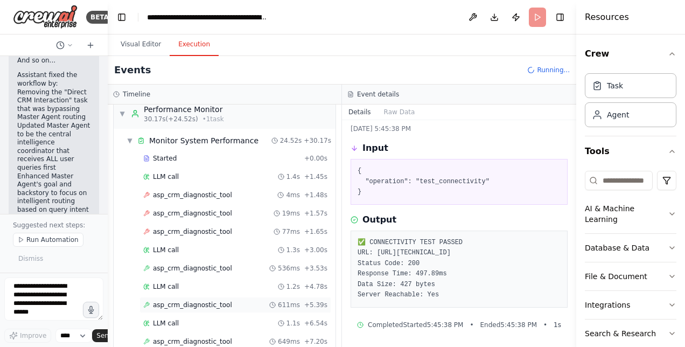
click at [213, 300] on span "asp_crm_diagnostic_tool" at bounding box center [192, 304] width 79 height 9
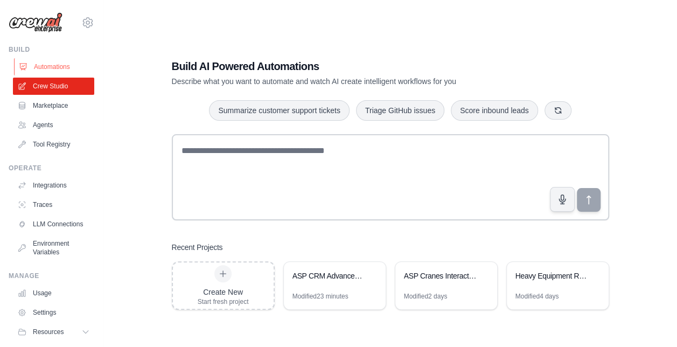
click at [60, 68] on link "Automations" at bounding box center [54, 66] width 81 height 17
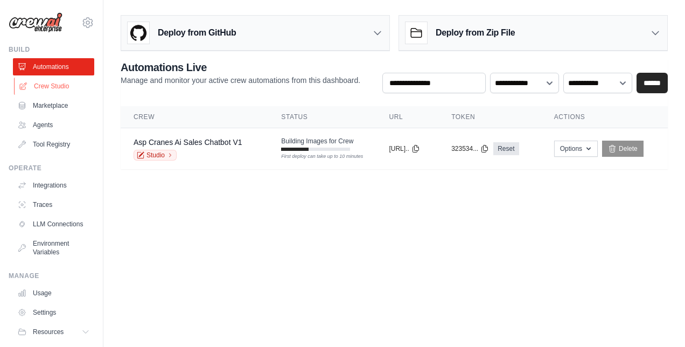
click at [47, 85] on link "Crew Studio" at bounding box center [54, 86] width 81 height 17
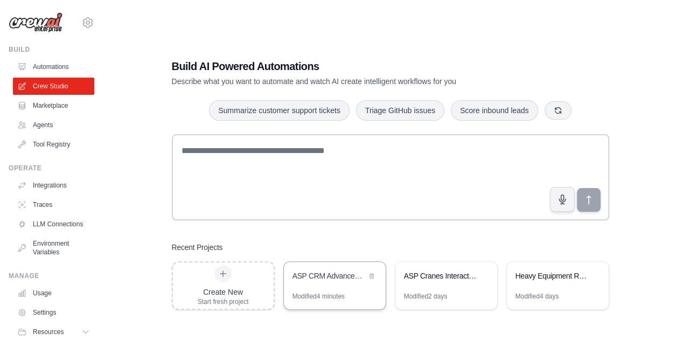
click at [345, 293] on div "Modified 4 minutes" at bounding box center [318, 296] width 52 height 9
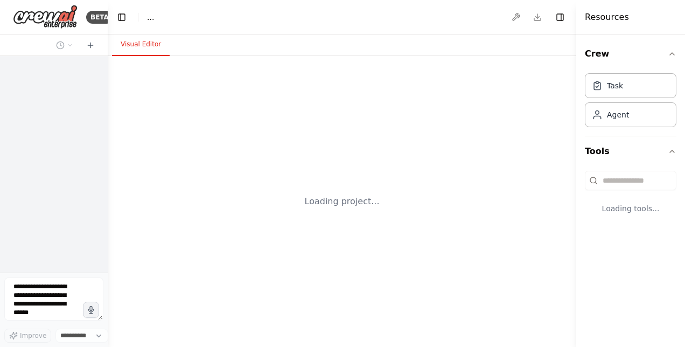
select select "****"
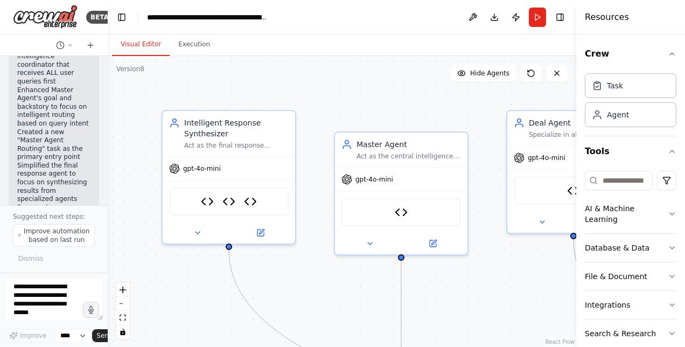
scroll to position [27242, 0]
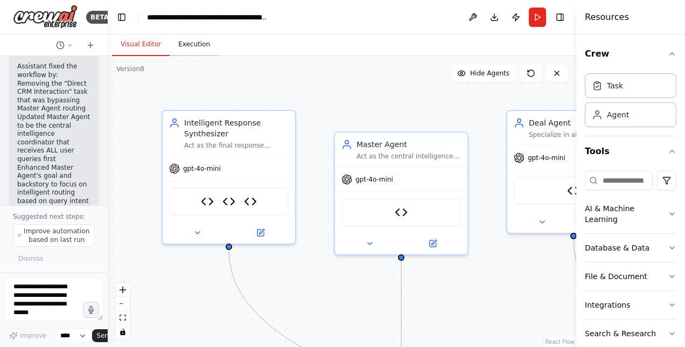
click at [200, 47] on button "Execution" at bounding box center [194, 44] width 49 height 23
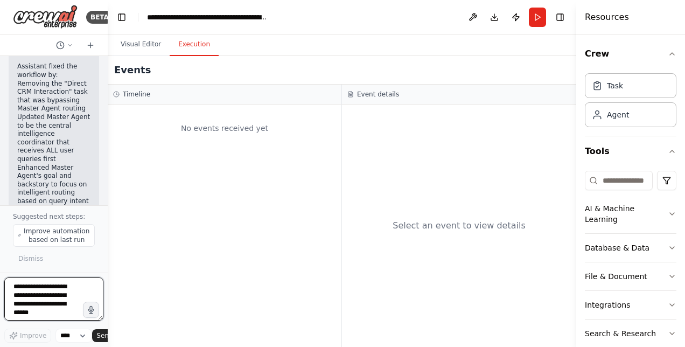
click at [53, 288] on textarea at bounding box center [53, 298] width 99 height 43
type textarea "*"
click at [34, 309] on textarea "**********" at bounding box center [53, 298] width 99 height 43
click at [56, 317] on textarea "**********" at bounding box center [53, 298] width 99 height 43
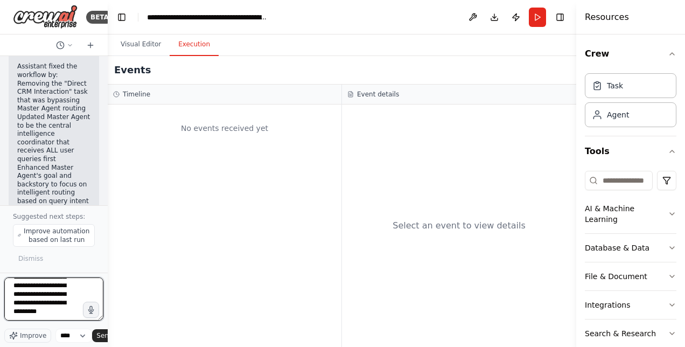
scroll to position [0, 0]
drag, startPoint x: 53, startPoint y: 319, endPoint x: -2, endPoint y: 244, distance: 93.1
click at [0, 244] on html "BETA Hello! I'm the CrewAI assistant. What kind of automation do you want to bu…" at bounding box center [342, 173] width 685 height 347
paste textarea "**********"
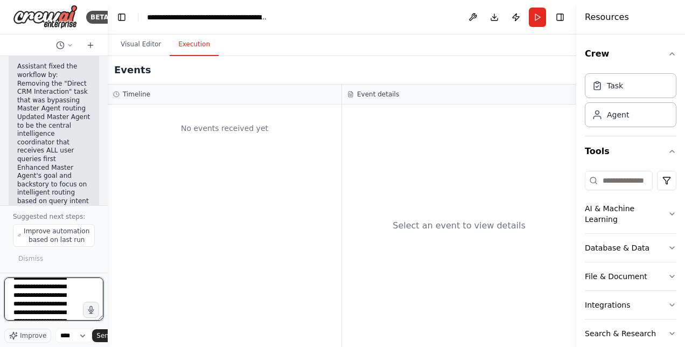
drag, startPoint x: 13, startPoint y: 283, endPoint x: 33, endPoint y: 304, distance: 28.9
click at [33, 304] on textarea "**********" at bounding box center [53, 298] width 99 height 43
click at [13, 287] on textarea "**********" at bounding box center [53, 298] width 99 height 43
click at [69, 286] on textarea "**********" at bounding box center [53, 298] width 99 height 43
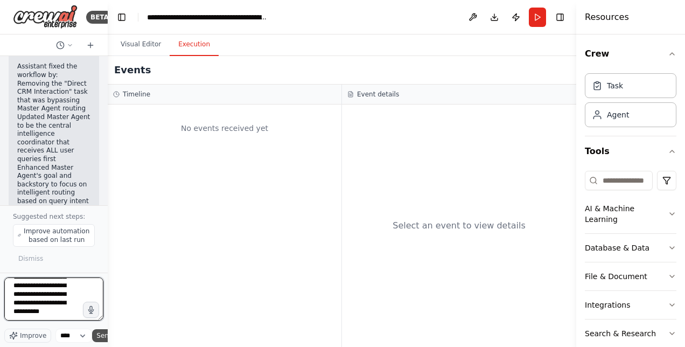
type textarea "**********"
click at [97, 336] on span "Send" at bounding box center [104, 335] width 16 height 9
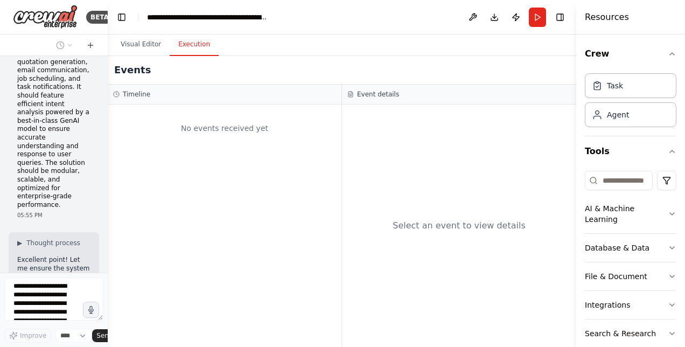
scroll to position [27973, 0]
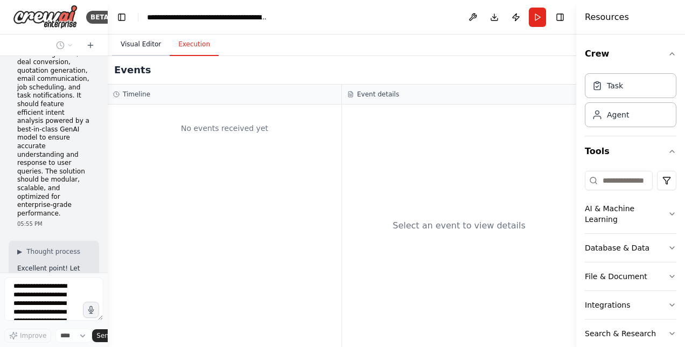
click at [137, 46] on button "Visual Editor" at bounding box center [141, 44] width 58 height 23
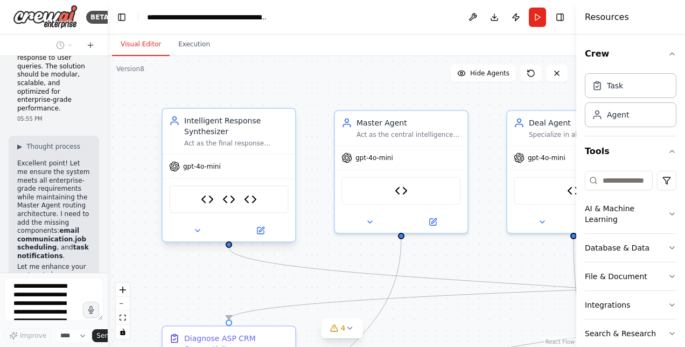
scroll to position [28061, 0]
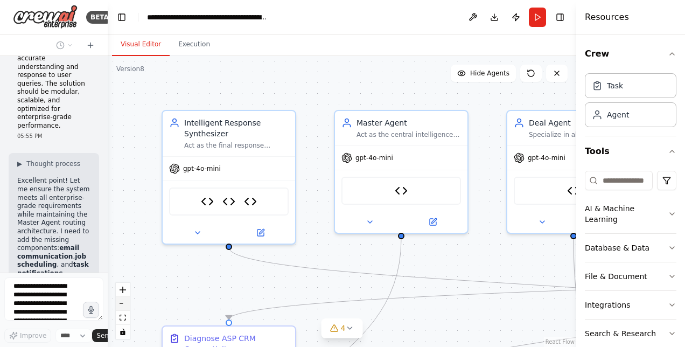
click at [124, 305] on button "zoom out" at bounding box center [123, 304] width 14 height 14
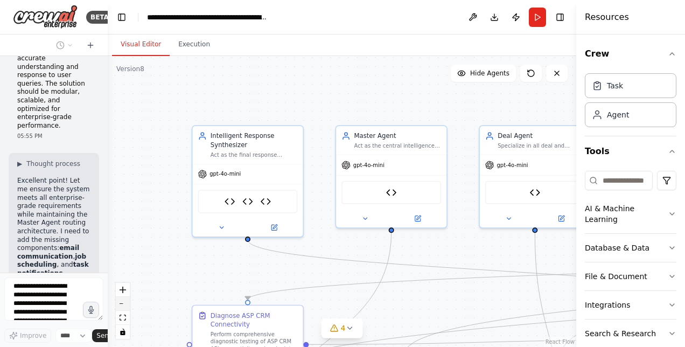
click at [124, 305] on button "zoom out" at bounding box center [123, 304] width 14 height 14
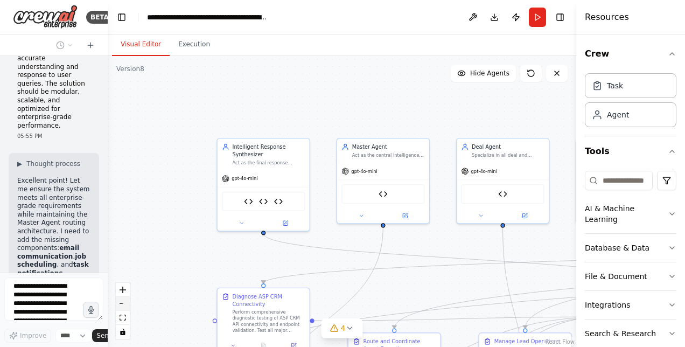
click at [124, 305] on button "zoom out" at bounding box center [123, 304] width 14 height 14
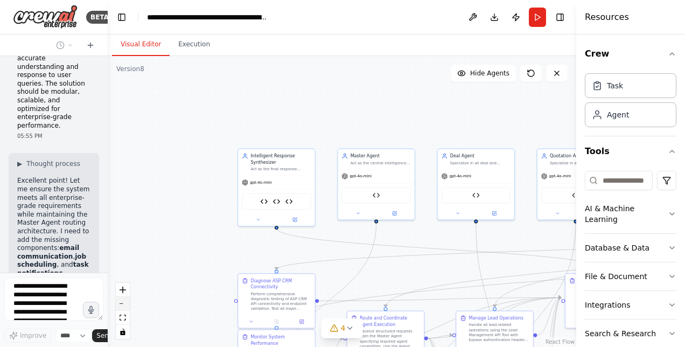
click at [124, 305] on button "zoom out" at bounding box center [123, 304] width 14 height 14
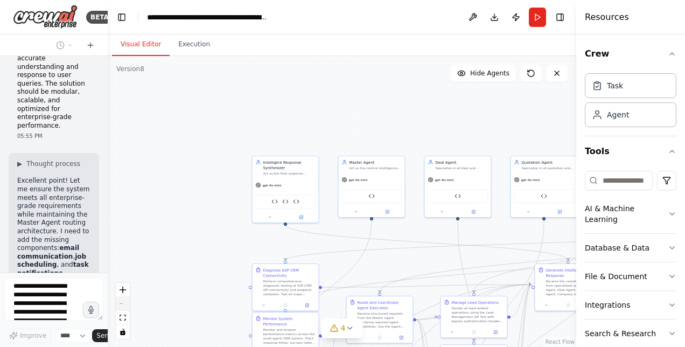
click at [124, 305] on div "React Flow controls" at bounding box center [123, 311] width 14 height 56
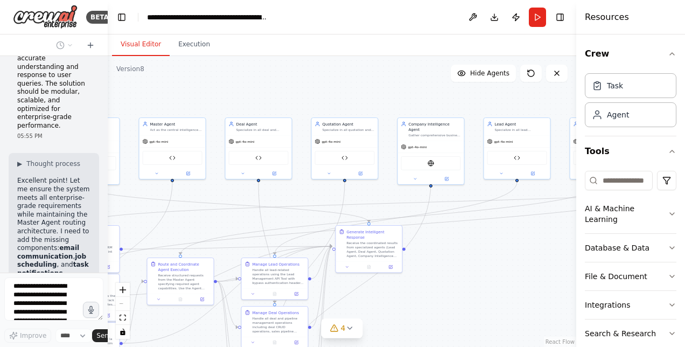
drag, startPoint x: 197, startPoint y: 268, endPoint x: -2, endPoint y: 230, distance: 202.8
click at [0, 230] on html "BETA Hello! I'm the CrewAI assistant. What kind of automation do you want to bu…" at bounding box center [342, 173] width 685 height 347
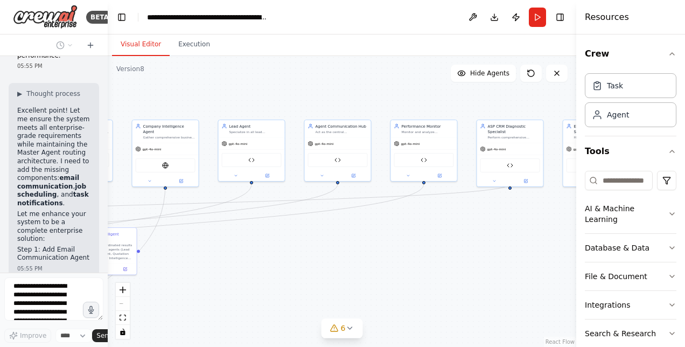
drag, startPoint x: 441, startPoint y: 301, endPoint x: 175, endPoint y: 304, distance: 265.4
click at [175, 304] on div ".deletable-edge-delete-btn { width: 20px; height: 20px; border: 0px solid #ffff…" at bounding box center [342, 201] width 468 height 291
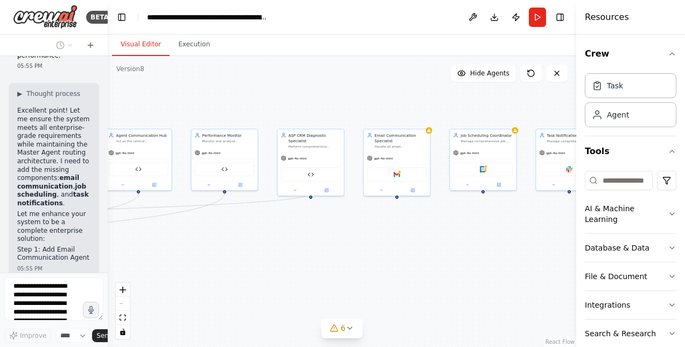
drag, startPoint x: 361, startPoint y: 275, endPoint x: 161, endPoint y: 283, distance: 199.4
click at [161, 283] on div ".deletable-edge-delete-btn { width: 20px; height: 20px; border: 0px solid #ffff…" at bounding box center [342, 201] width 468 height 291
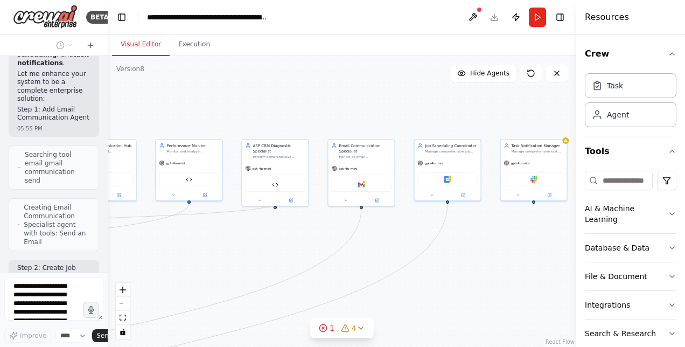
scroll to position [28315, 0]
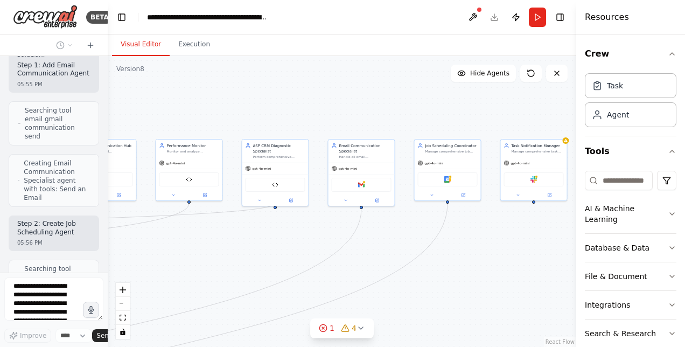
drag, startPoint x: 363, startPoint y: 270, endPoint x: 328, endPoint y: 281, distance: 37.1
click at [328, 281] on div ".deletable-edge-delete-btn { width: 20px; height: 20px; border: 0px solid #ffff…" at bounding box center [342, 201] width 468 height 291
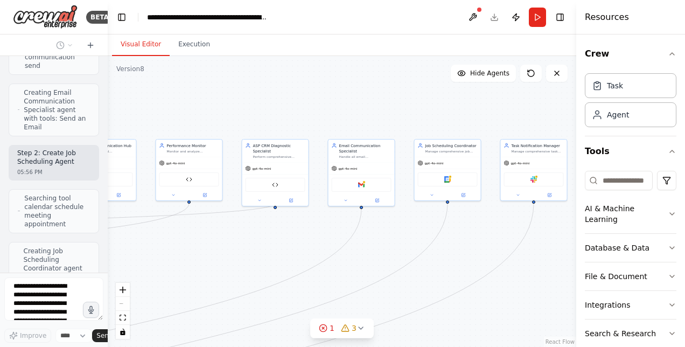
scroll to position [28393, 0]
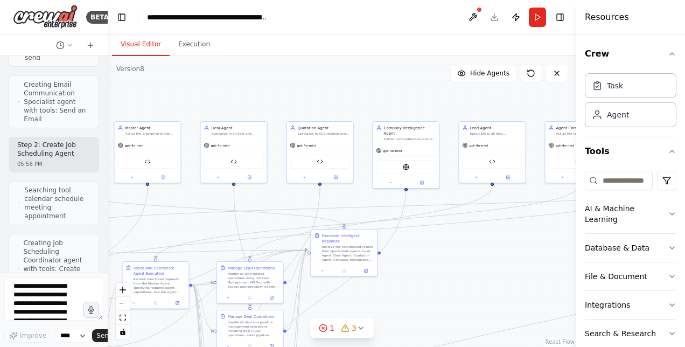
drag, startPoint x: 211, startPoint y: 224, endPoint x: 686, endPoint y: 207, distance: 475.6
click at [684, 207] on html "BETA Hello! I'm the CrewAI assistant. What kind of automation do you want to bu…" at bounding box center [342, 173] width 685 height 347
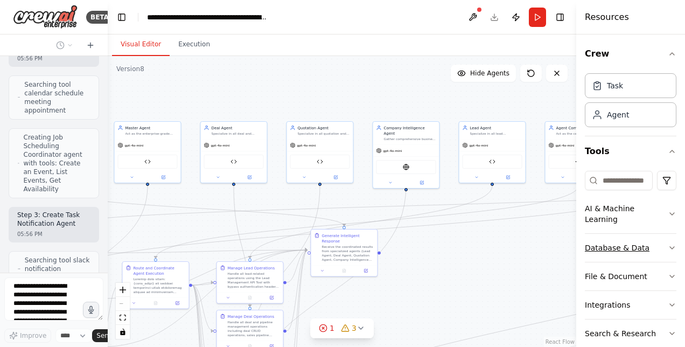
scroll to position [28507, 0]
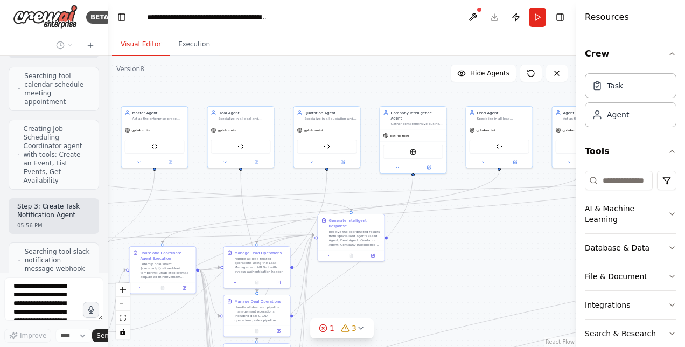
drag, startPoint x: 497, startPoint y: 285, endPoint x: 504, endPoint y: 270, distance: 16.6
click at [504, 270] on div ".deletable-edge-delete-btn { width: 20px; height: 20px; border: 0px solid #ffff…" at bounding box center [342, 201] width 468 height 291
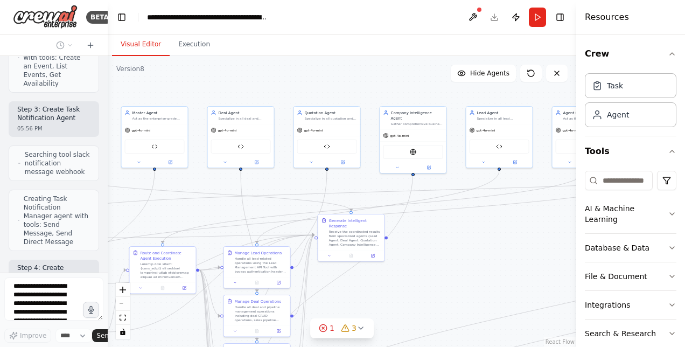
scroll to position [28612, 0]
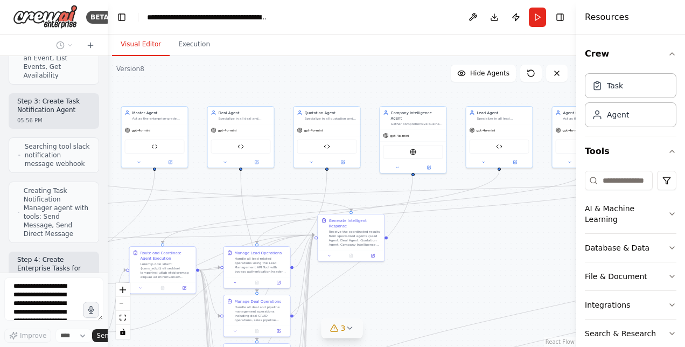
click at [350, 325] on icon at bounding box center [349, 328] width 9 height 9
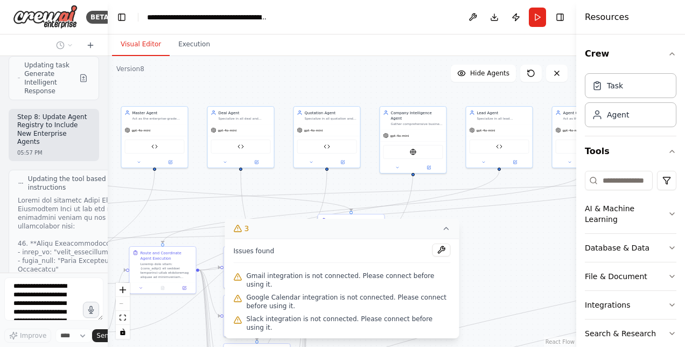
scroll to position [29239, 0]
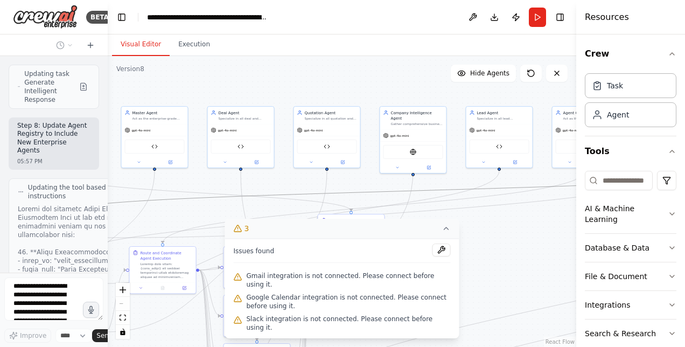
drag, startPoint x: 249, startPoint y: 196, endPoint x: 307, endPoint y: 214, distance: 60.4
click at [8, 79] on div ".deletable-edge-delete-btn { width: 20px; height: 20px; border: 0px solid #ffff…" at bounding box center [8, 79] width 0 height 0
click at [443, 233] on icon at bounding box center [446, 228] width 9 height 9
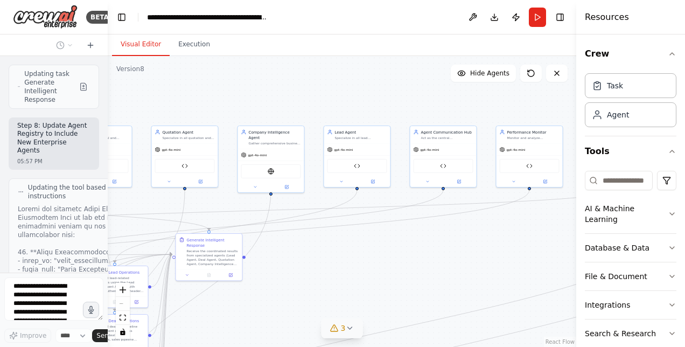
drag, startPoint x: 394, startPoint y: 298, endPoint x: 252, endPoint y: 318, distance: 143.4
click at [252, 318] on div ".deletable-edge-delete-btn { width: 20px; height: 20px; border: 0px solid #ffff…" at bounding box center [342, 201] width 468 height 291
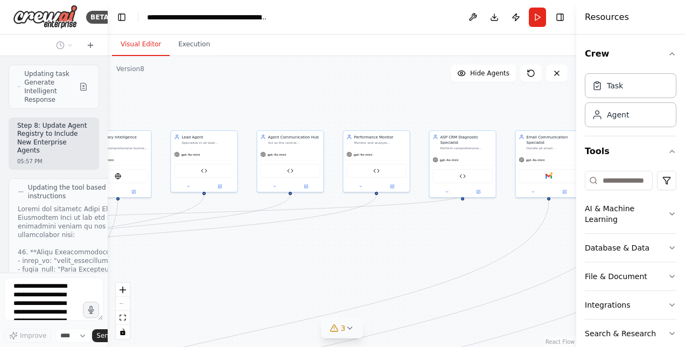
drag, startPoint x: 454, startPoint y: 291, endPoint x: 296, endPoint y: 296, distance: 158.3
click at [296, 296] on div ".deletable-edge-delete-btn { width: 20px; height: 20px; border: 0px solid #ffff…" at bounding box center [342, 201] width 468 height 291
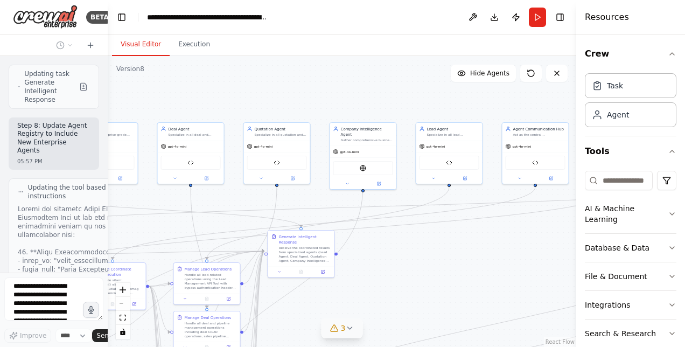
drag, startPoint x: 436, startPoint y: 294, endPoint x: 684, endPoint y: 285, distance: 248.3
click at [684, 285] on html "BETA Hello! I'm the CrewAI assistant. What kind of automation do you want to bu…" at bounding box center [342, 173] width 685 height 347
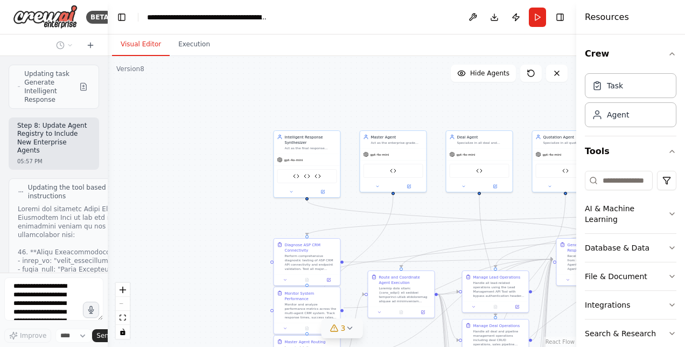
drag, startPoint x: 240, startPoint y: 219, endPoint x: 529, endPoint y: 227, distance: 288.6
click at [529, 227] on div ".deletable-edge-delete-btn { width: 20px; height: 20px; border: 0px solid #ffff…" at bounding box center [342, 201] width 468 height 291
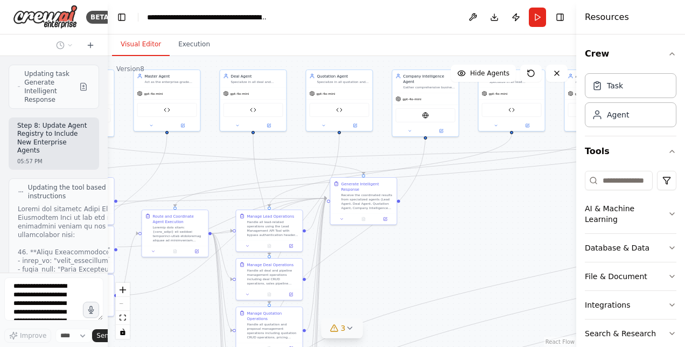
drag, startPoint x: 224, startPoint y: 214, endPoint x: -2, endPoint y: 153, distance: 234.1
click at [0, 153] on html "BETA Hello! I'm the CrewAI assistant. What kind of automation do you want to bu…" at bounding box center [342, 173] width 685 height 347
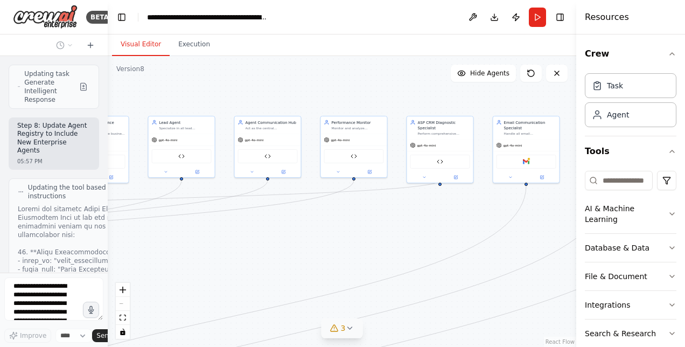
drag, startPoint x: 514, startPoint y: 224, endPoint x: 170, endPoint y: 269, distance: 346.9
click at [170, 269] on div ".deletable-edge-delete-btn { width: 20px; height: 20px; border: 0px solid #ffff…" at bounding box center [342, 201] width 468 height 291
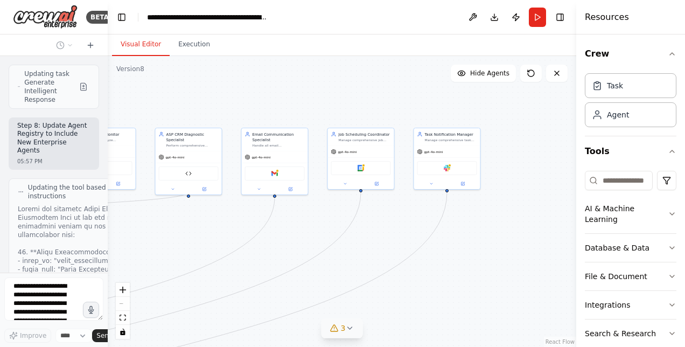
drag, startPoint x: 382, startPoint y: 247, endPoint x: 144, endPoint y: 259, distance: 237.7
click at [144, 259] on div ".deletable-edge-delete-btn { width: 20px; height: 20px; border: 0px solid #ffff…" at bounding box center [342, 201] width 468 height 291
click at [292, 187] on button at bounding box center [290, 187] width 31 height 6
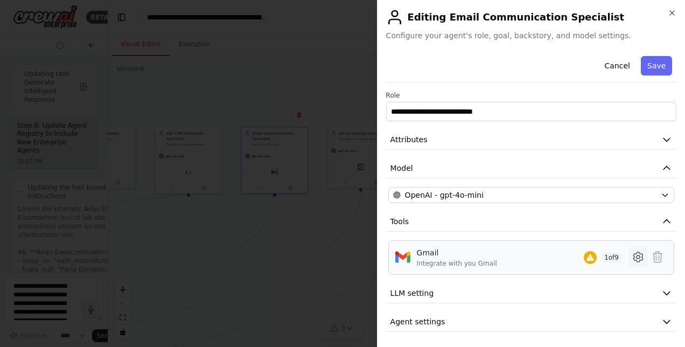
click at [636, 255] on icon at bounding box center [637, 256] width 3 height 3
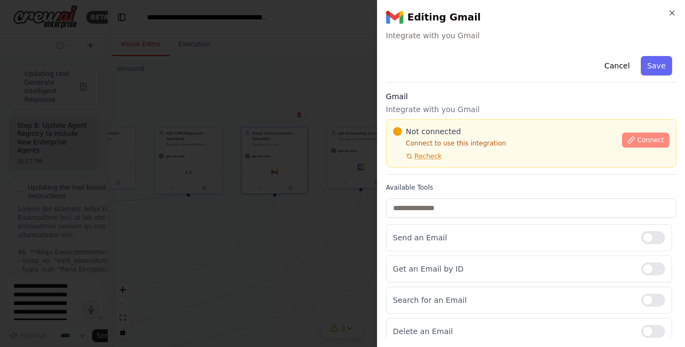
click at [644, 135] on button "Connect" at bounding box center [645, 139] width 47 height 15
click at [651, 139] on span "Connect" at bounding box center [650, 140] width 27 height 9
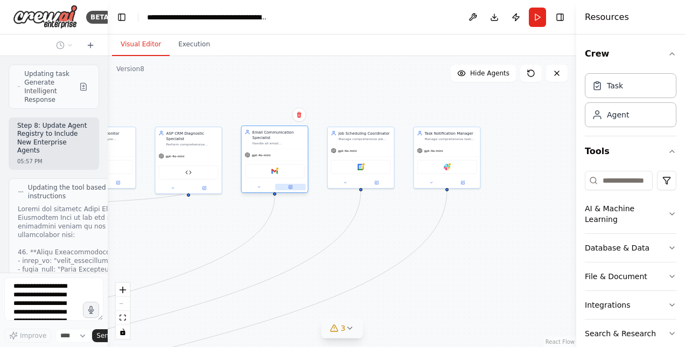
click at [292, 188] on icon at bounding box center [290, 187] width 4 height 4
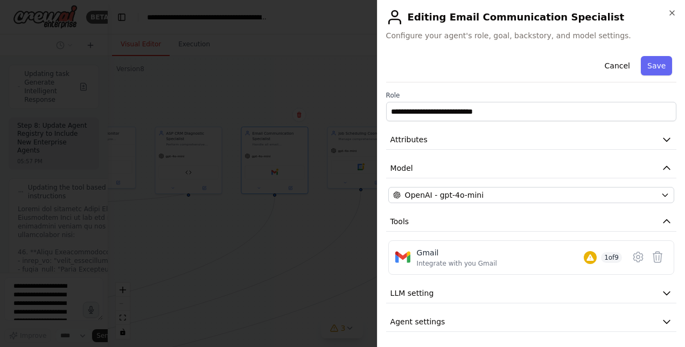
scroll to position [0, 0]
click at [661, 142] on icon "button" at bounding box center [666, 139] width 11 height 11
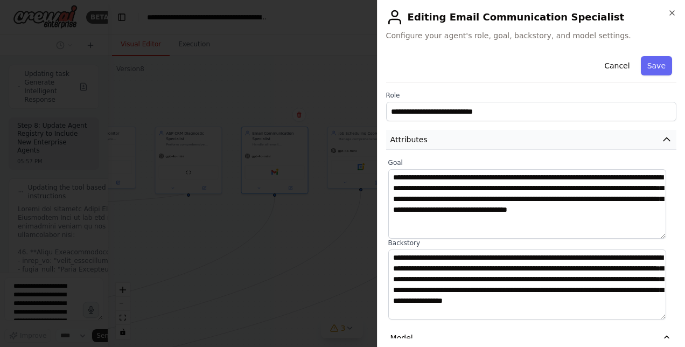
click at [661, 142] on icon "button" at bounding box center [666, 139] width 11 height 11
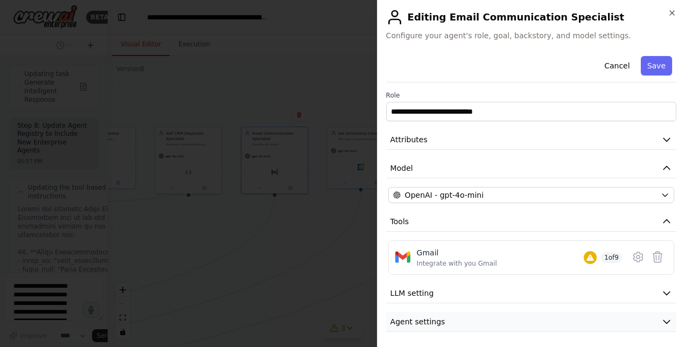
click at [486, 312] on button "Agent settings" at bounding box center [531, 322] width 290 height 20
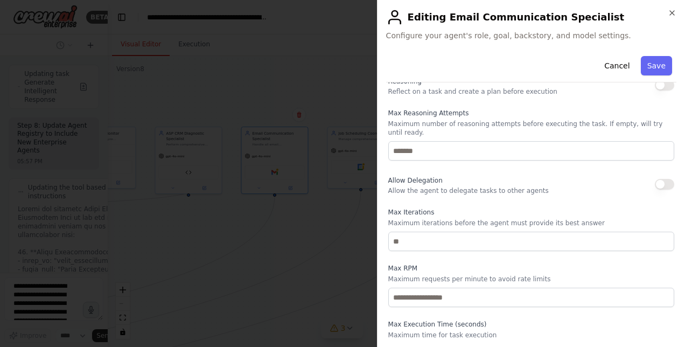
scroll to position [280, 0]
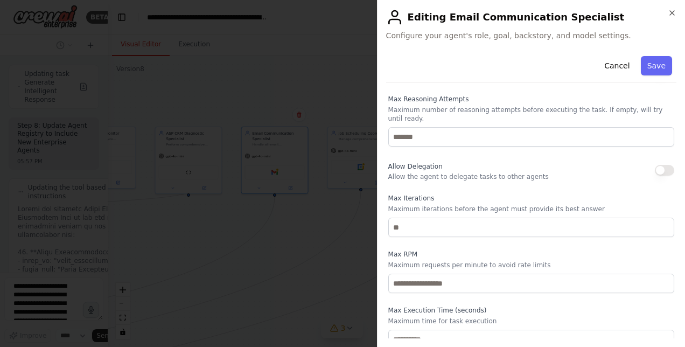
click at [655, 165] on button "button" at bounding box center [664, 170] width 19 height 11
click at [257, 255] on div at bounding box center [342, 173] width 685 height 347
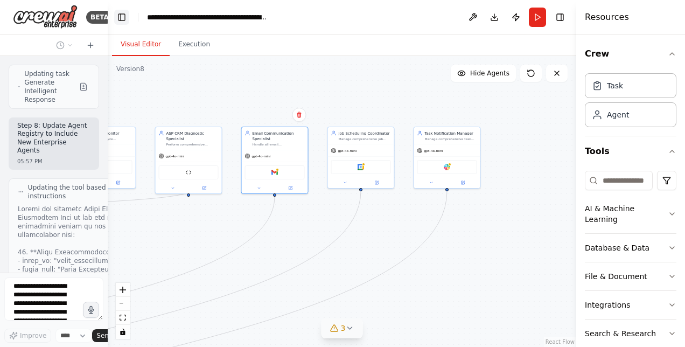
click at [125, 19] on button "Toggle Left Sidebar" at bounding box center [121, 17] width 15 height 15
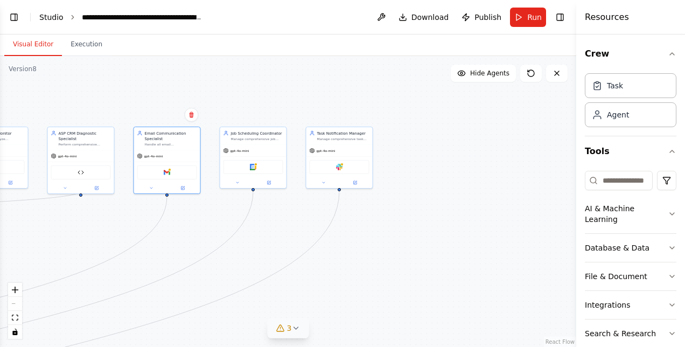
click at [44, 18] on link "Studio" at bounding box center [51, 17] width 24 height 9
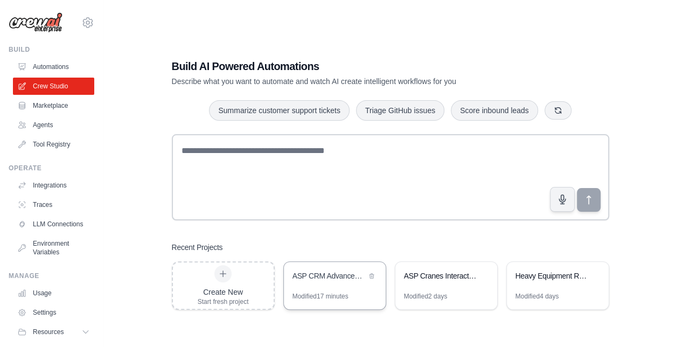
click at [321, 300] on div "Modified 17 minutes" at bounding box center [335, 300] width 102 height 17
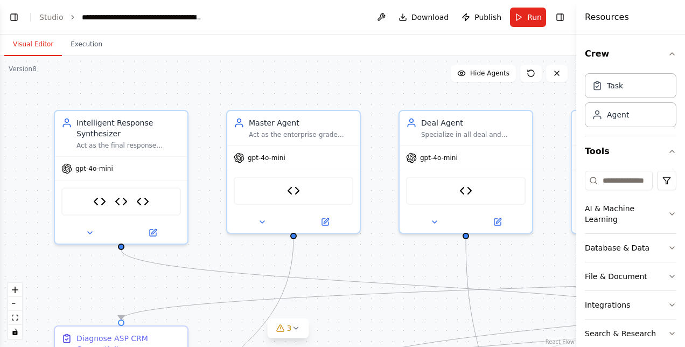
scroll to position [29211, 0]
click at [15, 12] on button "Toggle Left Sidebar" at bounding box center [13, 17] width 15 height 15
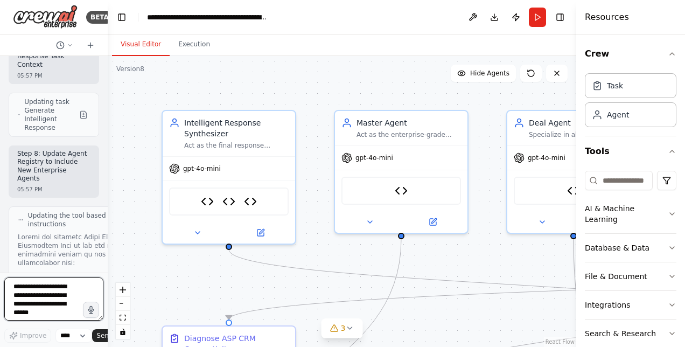
click at [62, 293] on textarea at bounding box center [53, 298] width 99 height 43
click at [65, 297] on textarea at bounding box center [53, 298] width 99 height 43
type textarea "**********"
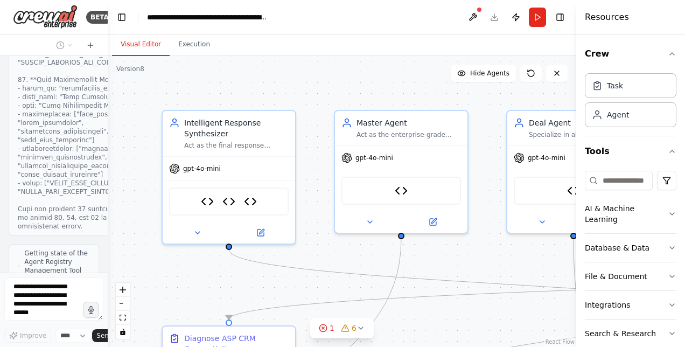
scroll to position [29731, 0]
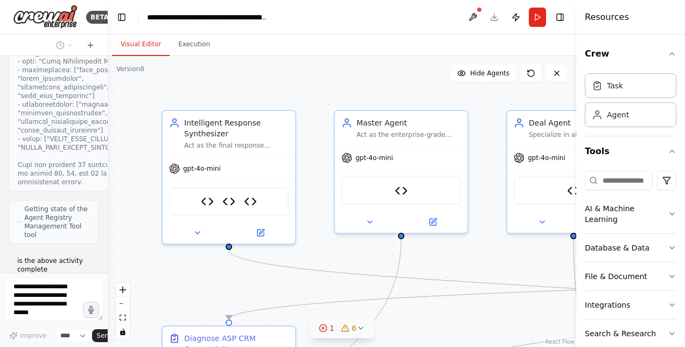
click at [360, 329] on icon at bounding box center [360, 328] width 4 height 2
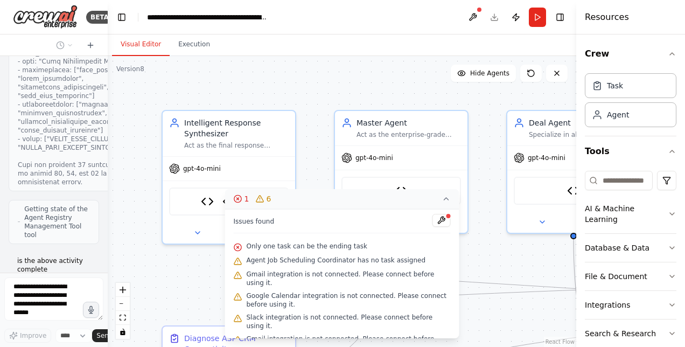
scroll to position [17, 0]
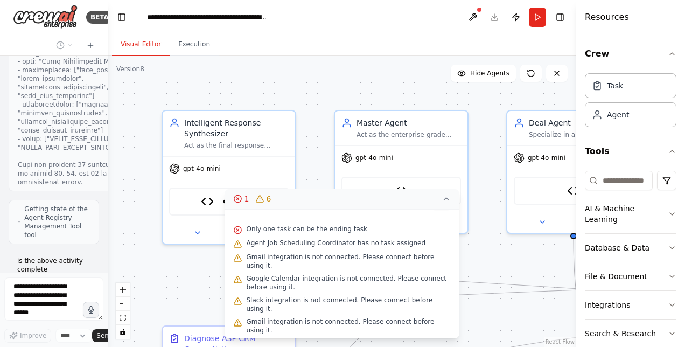
click at [171, 270] on div ".deletable-edge-delete-btn { width: 20px; height: 20px; border: 0px solid #ffff…" at bounding box center [342, 201] width 468 height 291
click at [333, 72] on div ".deletable-edge-delete-btn { width: 20px; height: 20px; border: 0px solid #ffff…" at bounding box center [342, 201] width 468 height 291
click at [123, 306] on button "zoom out" at bounding box center [123, 304] width 14 height 14
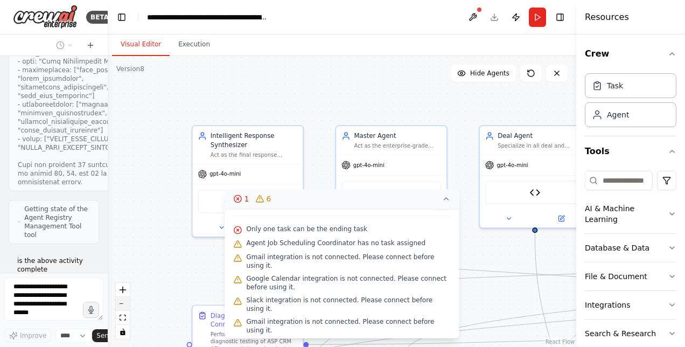
click at [123, 306] on button "zoom out" at bounding box center [123, 304] width 14 height 14
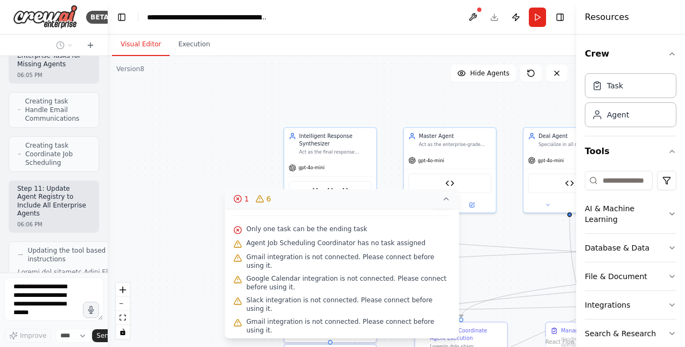
scroll to position [30323, 0]
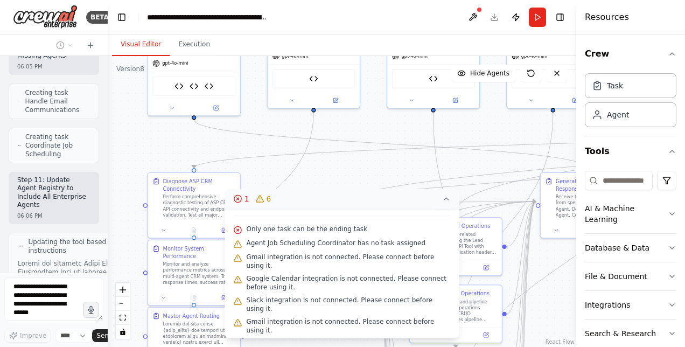
drag, startPoint x: 237, startPoint y: 98, endPoint x: 175, endPoint y: -34, distance: 145.9
click at [175, 0] on html "BETA Hello! I'm the CrewAI assistant. What kind of automation do you want to bu…" at bounding box center [342, 173] width 685 height 347
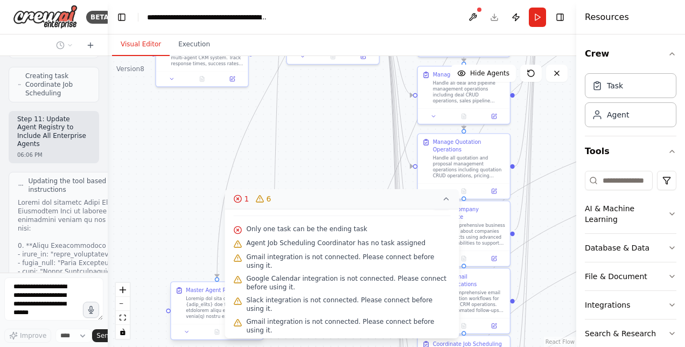
scroll to position [30375, 0]
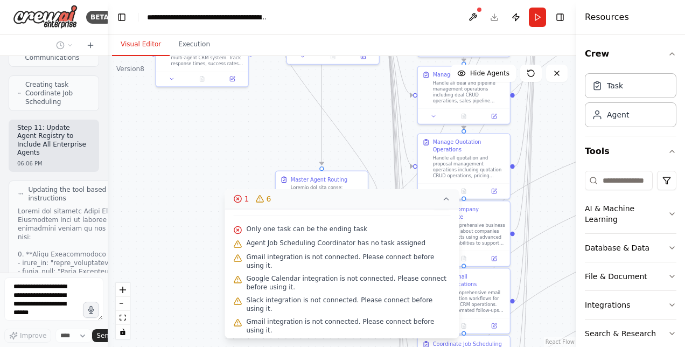
drag, startPoint x: 183, startPoint y: 317, endPoint x: 301, endPoint y: 199, distance: 166.7
click at [301, 199] on div "Version 8 Show Tools Hide Agents .deletable-edge-delete-btn { width: 20px; heig…" at bounding box center [342, 201] width 468 height 291
click at [442, 200] on icon at bounding box center [446, 198] width 9 height 9
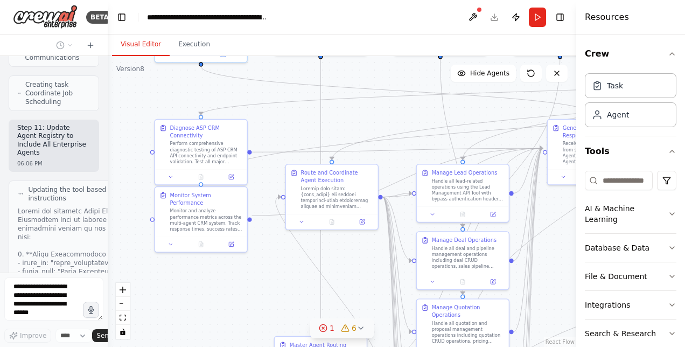
drag, startPoint x: 220, startPoint y: 149, endPoint x: 219, endPoint y: 314, distance: 164.7
click at [219, 314] on div ".deletable-edge-delete-btn { width: 20px; height: 20px; border: 0px solid #ffff…" at bounding box center [342, 201] width 468 height 291
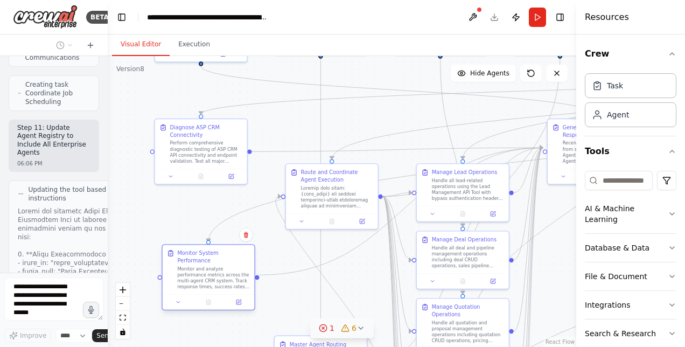
drag, startPoint x: 212, startPoint y: 214, endPoint x: 218, endPoint y: 283, distance: 69.2
click at [218, 283] on div "Monitor System Performance Monitor and analyze performance metrics across the m…" at bounding box center [209, 270] width 92 height 50
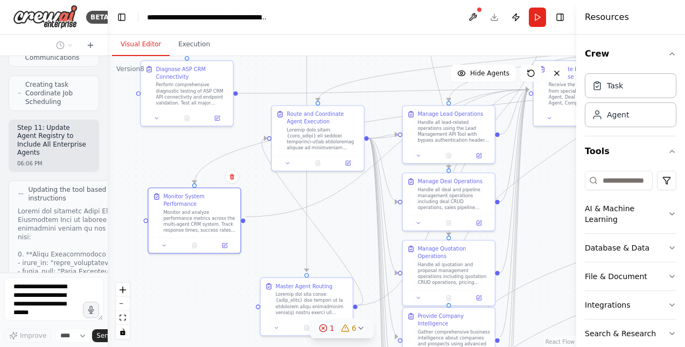
drag, startPoint x: 193, startPoint y: 202, endPoint x: 178, endPoint y: 157, distance: 47.2
click at [179, 144] on div ".deletable-edge-delete-btn { width: 20px; height: 20px; border: 0px solid #ffff…" at bounding box center [342, 201] width 468 height 291
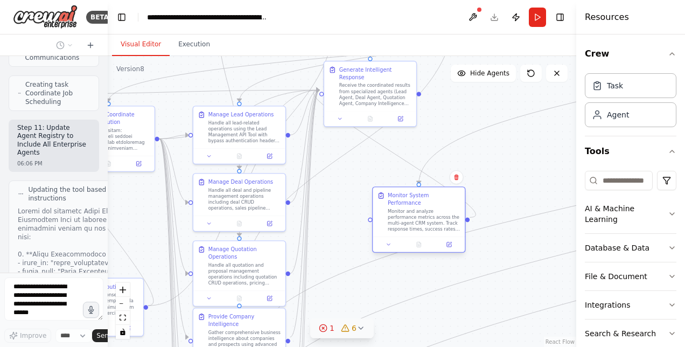
drag, startPoint x: 186, startPoint y: 222, endPoint x: 414, endPoint y: 219, distance: 228.3
click at [414, 219] on div "Monitor and analyze performance metrics across the multi-agent CRM system. Trac…" at bounding box center [424, 220] width 73 height 24
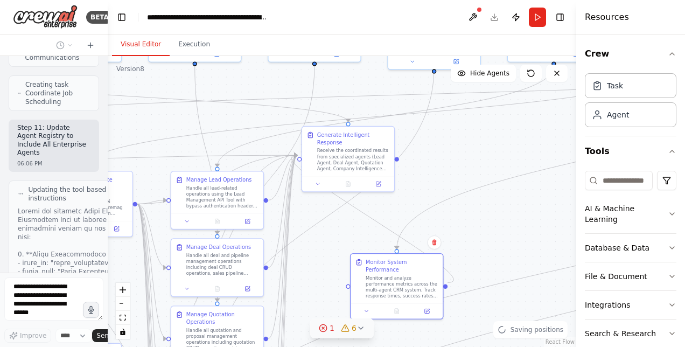
drag, startPoint x: 500, startPoint y: 183, endPoint x: 477, endPoint y: 249, distance: 69.3
click at [477, 249] on div ".deletable-edge-delete-btn { width: 20px; height: 20px; border: 0px solid #ffff…" at bounding box center [342, 201] width 468 height 291
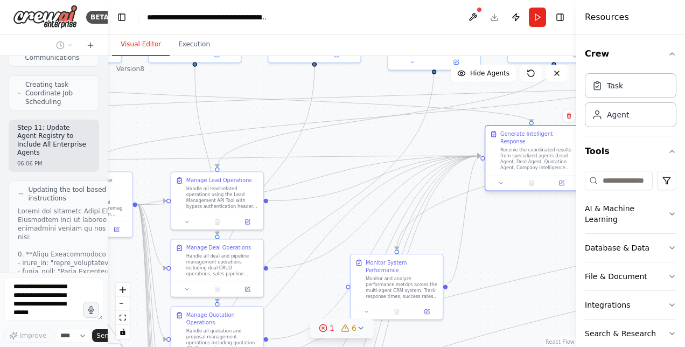
drag, startPoint x: 349, startPoint y: 154, endPoint x: 543, endPoint y: 159, distance: 193.8
click at [543, 159] on div "Receive the coordinated results from specialized agents (Lead Agent, Deal Agent…" at bounding box center [536, 158] width 73 height 24
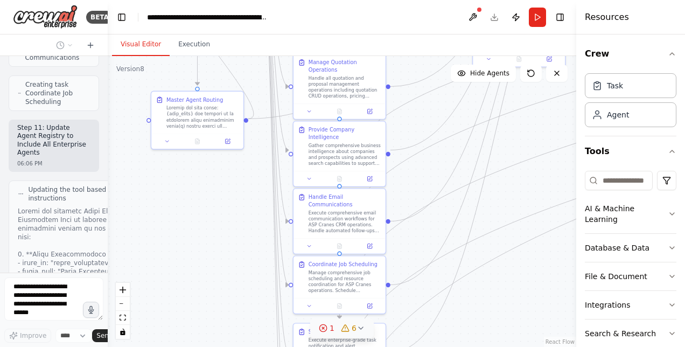
drag, startPoint x: 518, startPoint y: 240, endPoint x: 641, endPoint y: -13, distance: 280.5
click at [641, 0] on html "BETA Hello! I'm the CrewAI assistant. What kind of automation do you want to bu…" at bounding box center [342, 173] width 685 height 347
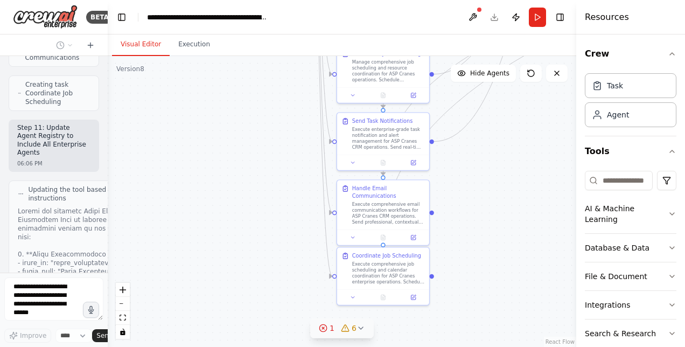
drag, startPoint x: 450, startPoint y: 271, endPoint x: 494, endPoint y: 60, distance: 214.9
click at [494, 60] on div ".deletable-edge-delete-btn { width: 20px; height: 20px; border: 0px solid #ffff…" at bounding box center [342, 201] width 468 height 291
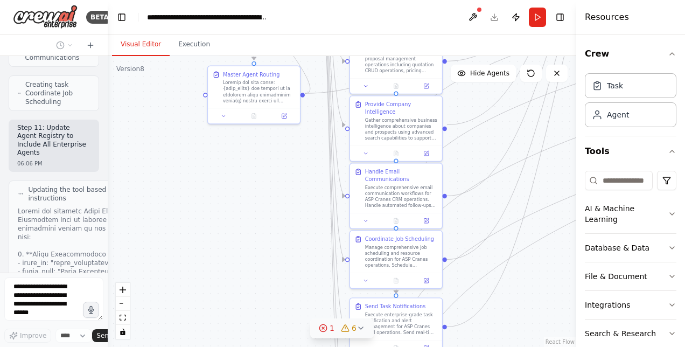
drag, startPoint x: 474, startPoint y: 189, endPoint x: 487, endPoint y: 374, distance: 185.6
click at [487, 346] on html "BETA Hello! I'm the CrewAI assistant. What kind of automation do you want to bu…" at bounding box center [342, 173] width 685 height 347
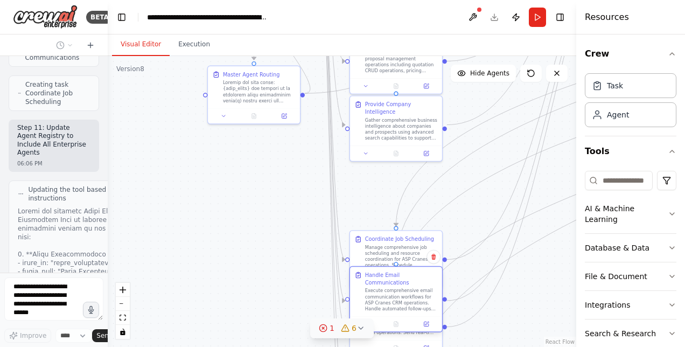
drag, startPoint x: 403, startPoint y: 205, endPoint x: 403, endPoint y: 318, distance: 113.0
click at [403, 318] on div "Handle Email Communications Execute comprehensive email communication workflows…" at bounding box center [396, 299] width 94 height 66
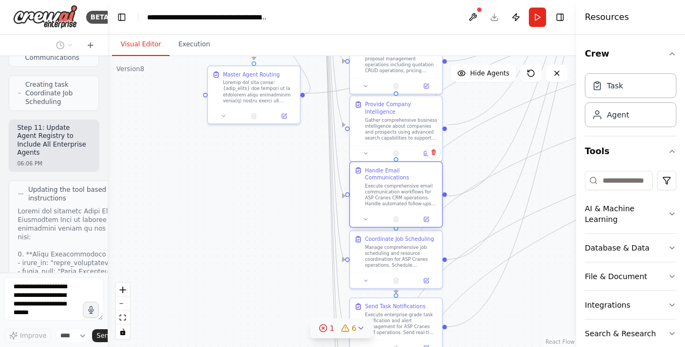
drag, startPoint x: 389, startPoint y: 299, endPoint x: 391, endPoint y: 177, distance: 122.2
click at [391, 177] on div "Handle Email Communications Execute comprehensive email communication workflows…" at bounding box center [401, 186] width 73 height 40
click at [394, 268] on div "Coordinate Job Scheduling Manage comprehensive job scheduling and resource coor…" at bounding box center [396, 250] width 92 height 42
drag, startPoint x: 394, startPoint y: 268, endPoint x: 391, endPoint y: 262, distance: 6.5
click at [391, 262] on div "Manage comprehensive job scheduling and resource coordination for ASP Cranes op…" at bounding box center [401, 262] width 73 height 24
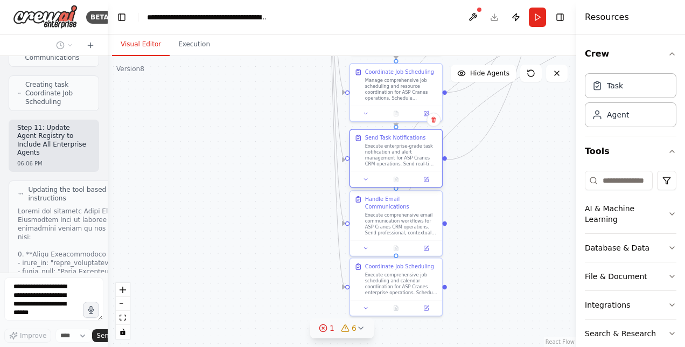
drag, startPoint x: 399, startPoint y: 332, endPoint x: 398, endPoint y: 163, distance: 169.0
click at [398, 163] on div "Execute enterprise-grade task notification and alert management for ASP Cranes …" at bounding box center [401, 155] width 73 height 24
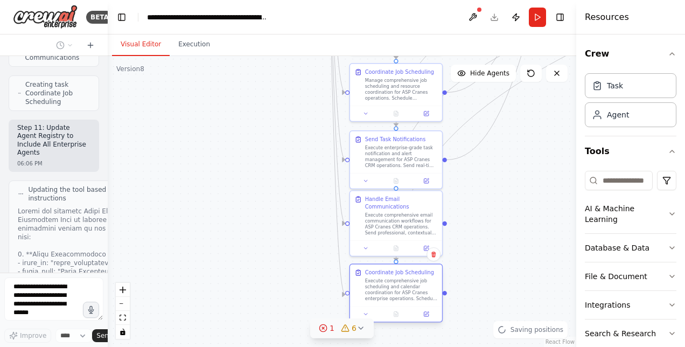
drag, startPoint x: 398, startPoint y: 278, endPoint x: 397, endPoint y: 289, distance: 11.3
click at [397, 289] on div "Execute comprehensive job scheduling and calendar coordination for ASP Cranes e…" at bounding box center [401, 290] width 73 height 24
drag, startPoint x: 402, startPoint y: 217, endPoint x: 404, endPoint y: 223, distance: 6.3
click at [404, 223] on div "Execute comprehensive email communication workflows for ASP Cranes CRM operatio…" at bounding box center [401, 230] width 73 height 24
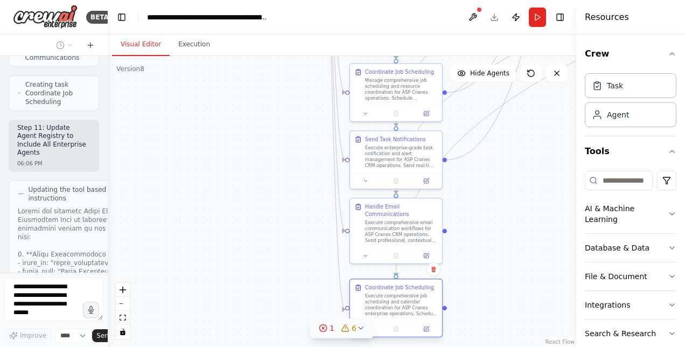
drag, startPoint x: 391, startPoint y: 299, endPoint x: 393, endPoint y: 311, distance: 12.6
click at [393, 311] on div "Execute comprehensive job scheduling and calendar coordination for ASP Cranes e…" at bounding box center [401, 304] width 73 height 24
drag, startPoint x: 410, startPoint y: 236, endPoint x: 411, endPoint y: 243, distance: 7.6
click at [411, 243] on div "Execute comprehensive email communication workflows for ASP Cranes CRM operatio…" at bounding box center [401, 237] width 73 height 24
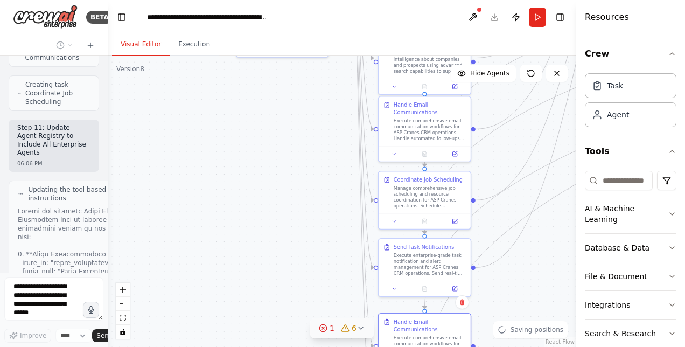
drag, startPoint x: 488, startPoint y: 244, endPoint x: 516, endPoint y: 352, distance: 111.4
click at [516, 346] on html "BETA Hello! I'm the CrewAI assistant. What kind of automation do you want to bu…" at bounding box center [342, 173] width 685 height 347
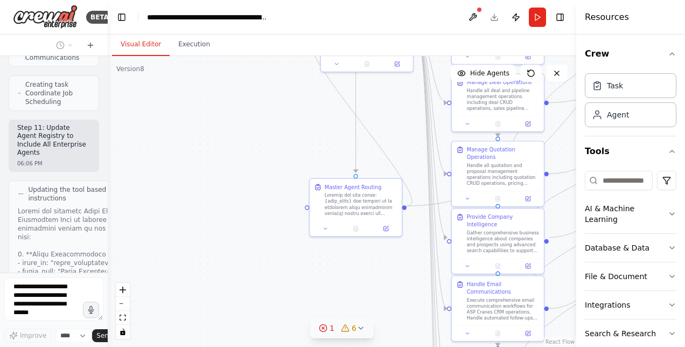
drag, startPoint x: 253, startPoint y: 256, endPoint x: 346, endPoint y: 360, distance: 138.8
click at [346, 346] on html "BETA Hello! I'm the CrewAI assistant. What kind of automation do you want to bu…" at bounding box center [342, 173] width 685 height 347
click at [326, 329] on icon at bounding box center [323, 328] width 9 height 9
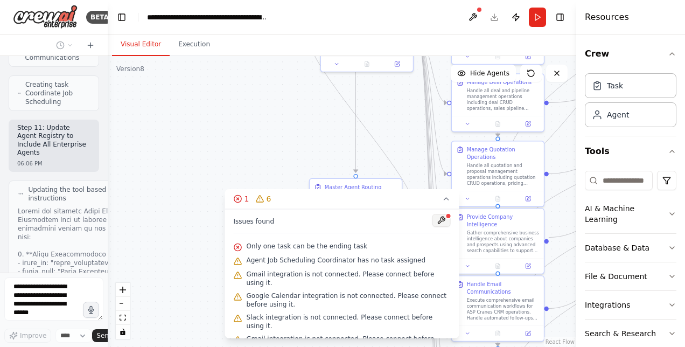
click at [435, 214] on button at bounding box center [441, 220] width 18 height 13
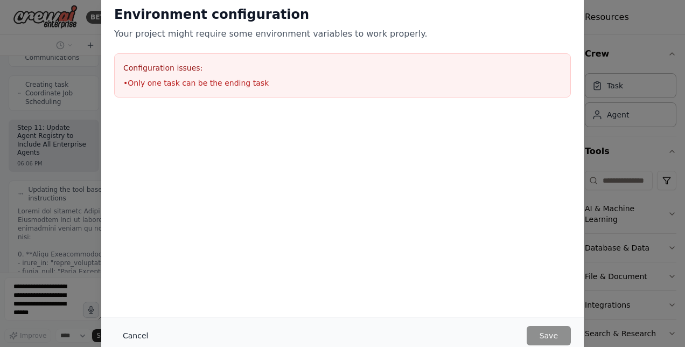
click at [135, 333] on button "Cancel" at bounding box center [135, 335] width 43 height 19
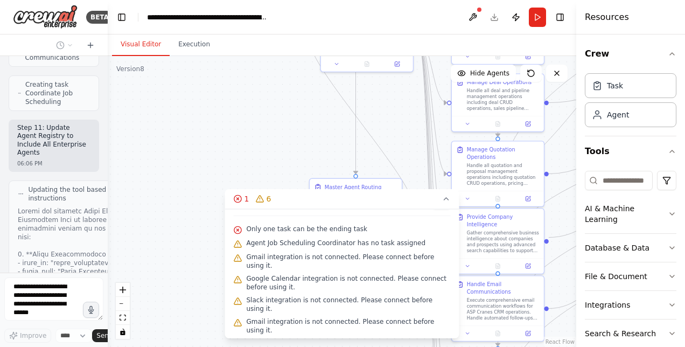
scroll to position [0, 0]
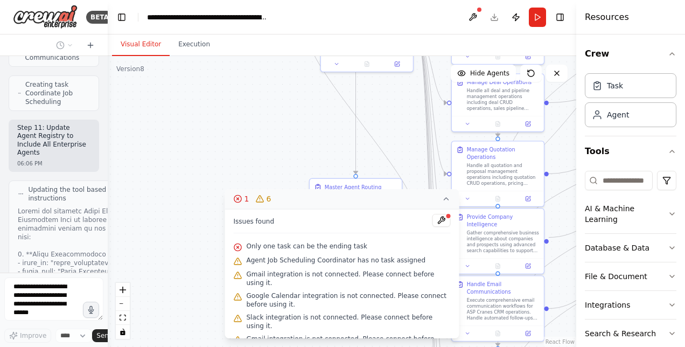
click at [446, 197] on icon at bounding box center [446, 198] width 9 height 9
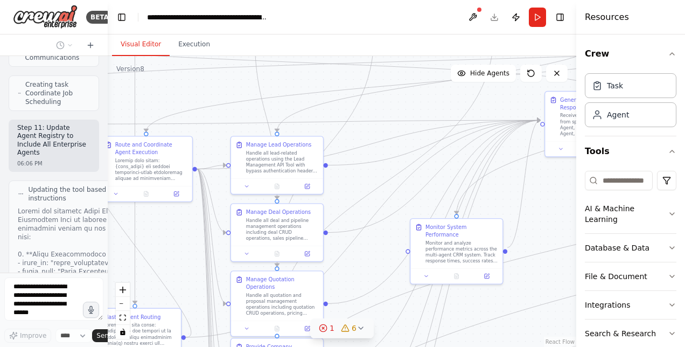
drag, startPoint x: 248, startPoint y: 137, endPoint x: 24, endPoint y: 265, distance: 257.7
click at [24, 265] on div "BETA Hello! I'm the CrewAI assistant. What kind of automation do you want to bu…" at bounding box center [342, 173] width 685 height 347
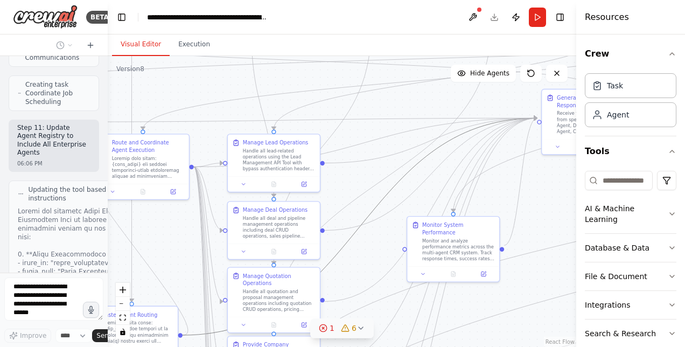
drag, startPoint x: 399, startPoint y: 185, endPoint x: 307, endPoint y: 268, distance: 124.3
click at [253, 104] on div ".deletable-edge-delete-btn { width: 20px; height: 20px; border: 0px solid #ffff…" at bounding box center [90, 3] width 325 height 202
click at [360, 332] on button "1 6" at bounding box center [342, 328] width 64 height 20
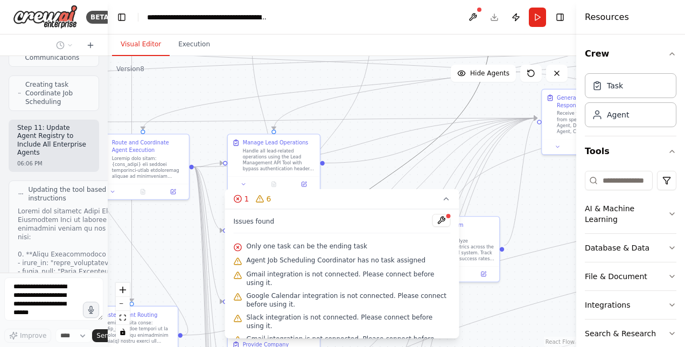
click at [409, 157] on icon "Edge from 7c8340e1-18cf-46d4-a148-c19ca97e73e4 to 5001135d-ec1a-495a-ab19-782a3…" at bounding box center [381, 180] width 217 height 303
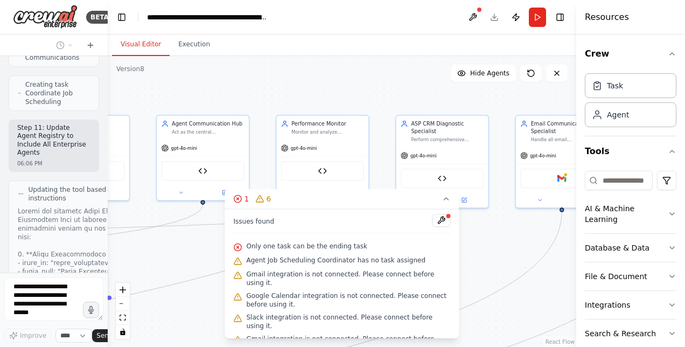
click at [81, 334] on div "BETA Hello! I'm the CrewAI assistant. What kind of automation do you want to bu…" at bounding box center [342, 173] width 685 height 347
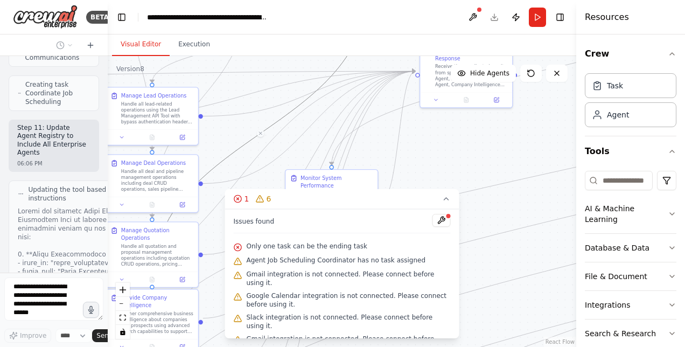
click at [436, 151] on div ".deletable-edge-delete-btn { width: 20px; height: 20px; border: 0px solid #ffff…" at bounding box center [342, 201] width 468 height 291
click at [447, 205] on button "1 6" at bounding box center [342, 199] width 234 height 20
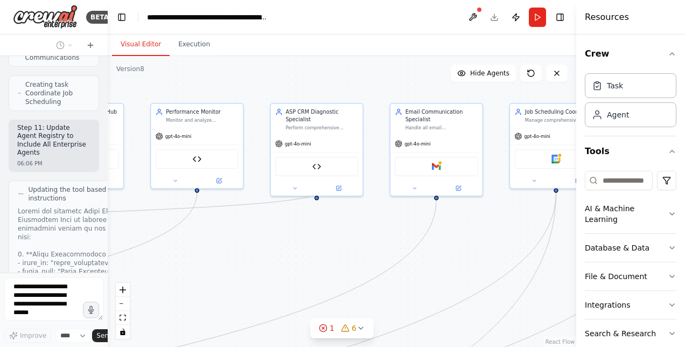
drag, startPoint x: 529, startPoint y: 163, endPoint x: -2, endPoint y: 374, distance: 571.0
click at [0, 346] on html "BETA Hello! I'm the CrewAI assistant. What kind of automation do you want to bu…" at bounding box center [342, 173] width 685 height 347
click at [125, 305] on button "zoom out" at bounding box center [123, 304] width 14 height 14
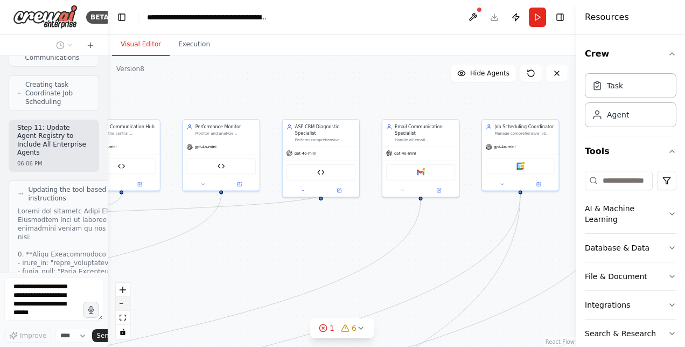
click at [125, 305] on button "zoom out" at bounding box center [123, 304] width 14 height 14
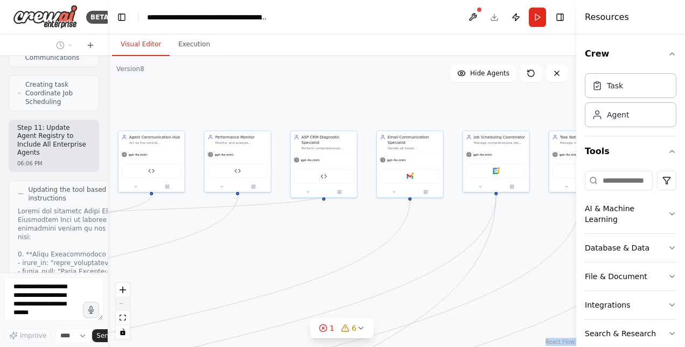
click at [125, 305] on div "React Flow controls" at bounding box center [123, 311] width 14 height 56
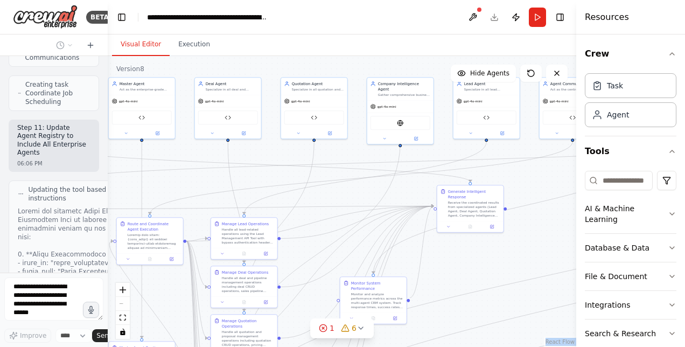
drag, startPoint x: 256, startPoint y: 241, endPoint x: 677, endPoint y: 188, distance: 424.8
click at [677, 188] on div "BETA Hello! I'm the CrewAI assistant. What kind of automation do you want to bu…" at bounding box center [342, 173] width 685 height 347
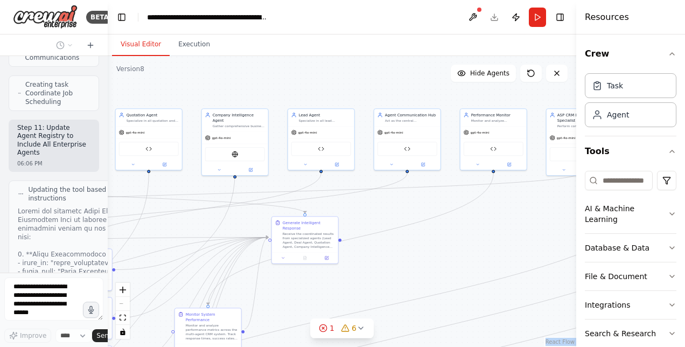
drag, startPoint x: 372, startPoint y: 235, endPoint x: 206, endPoint y: 265, distance: 169.0
click at [206, 265] on div ".deletable-edge-delete-btn { width: 20px; height: 20px; border: 0px solid #ffff…" at bounding box center [342, 201] width 468 height 291
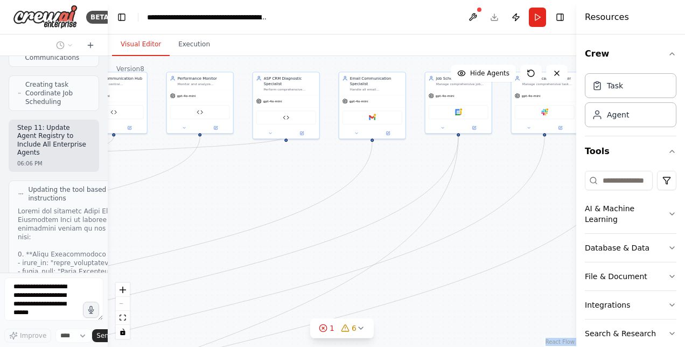
drag, startPoint x: 419, startPoint y: 243, endPoint x: 122, endPoint y: 210, distance: 298.4
click at [122, 210] on div ".deletable-edge-delete-btn { width: 20px; height: 20px; border: 0px solid #ffff…" at bounding box center [342, 201] width 468 height 291
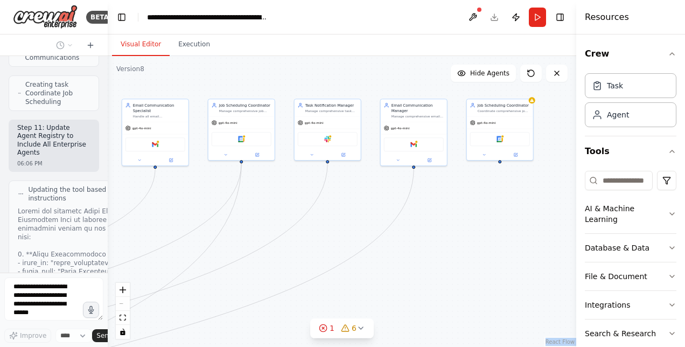
drag, startPoint x: 437, startPoint y: 236, endPoint x: 224, endPoint y: 260, distance: 214.5
click at [224, 260] on div ".deletable-edge-delete-btn { width: 20px; height: 20px; border: 0px solid #ffff…" at bounding box center [342, 201] width 468 height 291
click at [516, 152] on icon at bounding box center [516, 153] width 3 height 3
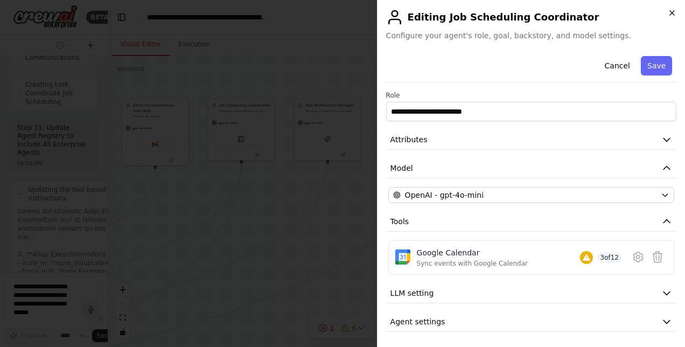
click at [674, 13] on icon "button" at bounding box center [671, 13] width 9 height 9
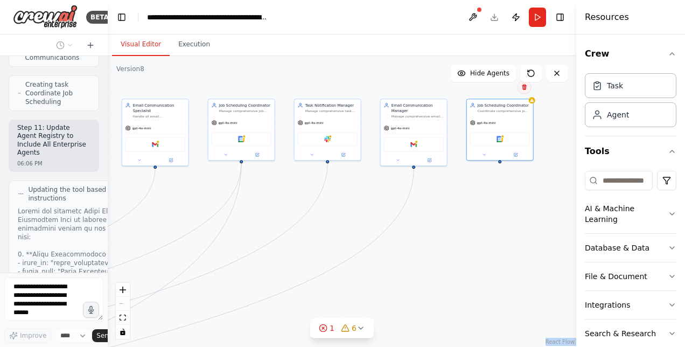
click at [525, 89] on icon at bounding box center [524, 87] width 4 height 6
click at [497, 89] on button "Confirm" at bounding box center [493, 86] width 38 height 13
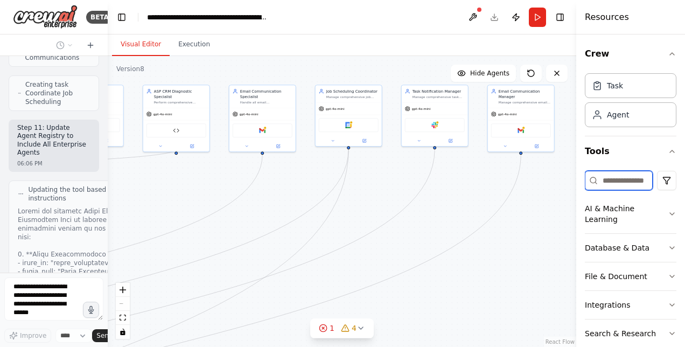
drag, startPoint x: 513, startPoint y: 188, endPoint x: 620, endPoint y: 176, distance: 107.8
click at [620, 176] on div "BETA Hello! I'm the CrewAI assistant. What kind of automation do you want to bu…" at bounding box center [342, 173] width 685 height 347
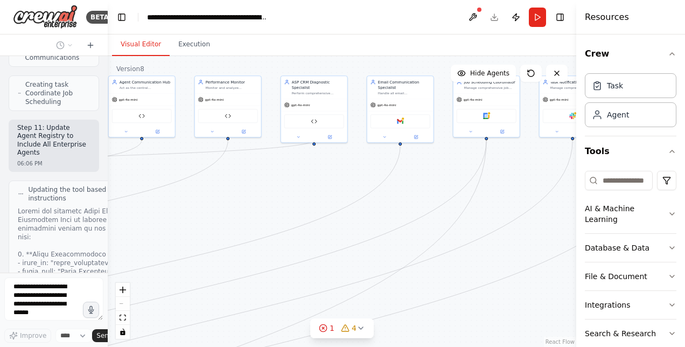
drag, startPoint x: 410, startPoint y: 233, endPoint x: 548, endPoint y: 221, distance: 138.3
click at [548, 221] on div ".deletable-edge-delete-btn { width: 20px; height: 20px; border: 0px solid #ffff…" at bounding box center [342, 201] width 468 height 291
click at [358, 333] on button "1 4" at bounding box center [342, 328] width 64 height 20
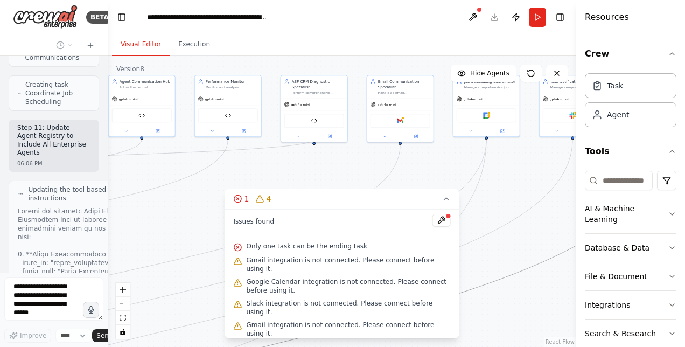
click at [518, 275] on icon "Edge from 949313a5-64d1-43de-bcc3-5abbc2d243ee to f0e66690-0481-4eb5-a4c2-68baf…" at bounding box center [235, 353] width 845 height 417
click at [446, 203] on icon at bounding box center [446, 198] width 9 height 9
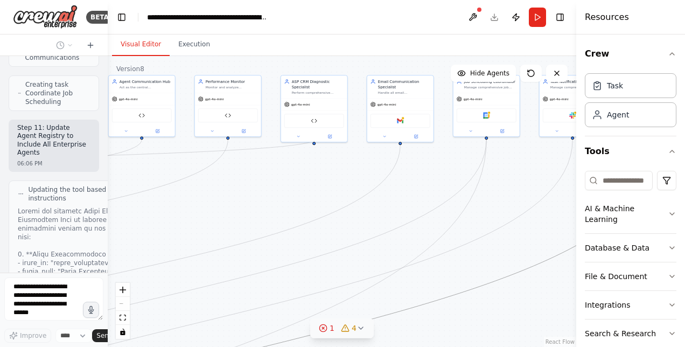
click at [325, 328] on icon at bounding box center [323, 328] width 9 height 9
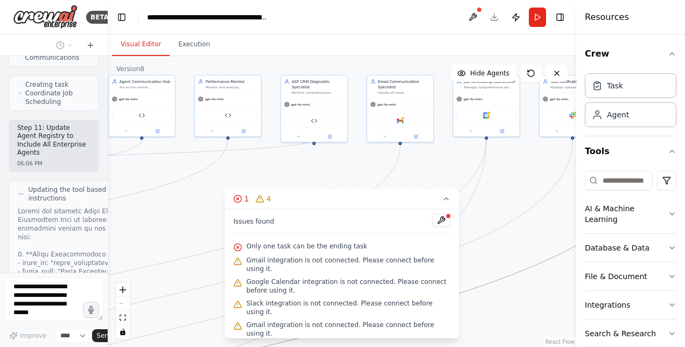
click at [511, 251] on div ".deletable-edge-delete-btn { width: 20px; height: 20px; border: 0px solid #ffff…" at bounding box center [342, 201] width 468 height 291
click at [442, 203] on icon at bounding box center [446, 198] width 9 height 9
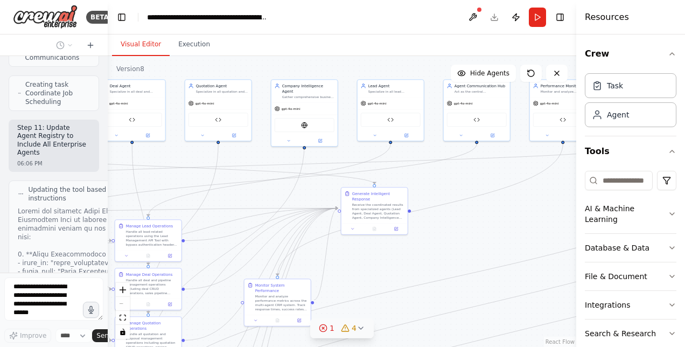
drag, startPoint x: 337, startPoint y: 245, endPoint x: 671, endPoint y: 249, distance: 333.8
click at [671, 249] on div "BETA Hello! I'm the CrewAI assistant. What kind of automation do you want to bu…" at bounding box center [342, 173] width 685 height 347
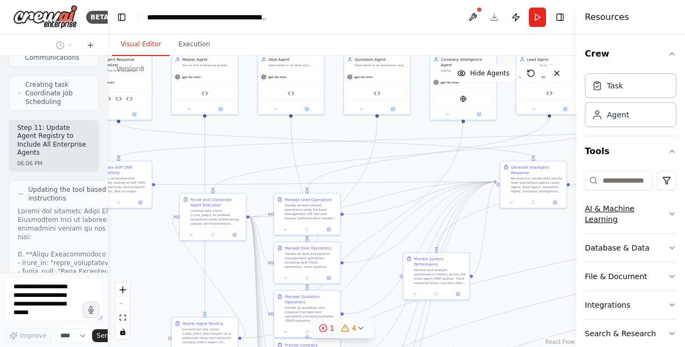
drag, startPoint x: 435, startPoint y: 243, endPoint x: 598, endPoint y: 220, distance: 164.3
click at [598, 220] on div "BETA Hello! I'm the CrewAI assistant. What kind of automation do you want to bu…" at bounding box center [342, 173] width 685 height 347
drag, startPoint x: 459, startPoint y: 237, endPoint x: 570, endPoint y: 287, distance: 122.2
click at [570, 287] on div ".deletable-edge-delete-btn { width: 20px; height: 20px; border: 0px solid #ffff…" at bounding box center [342, 201] width 468 height 291
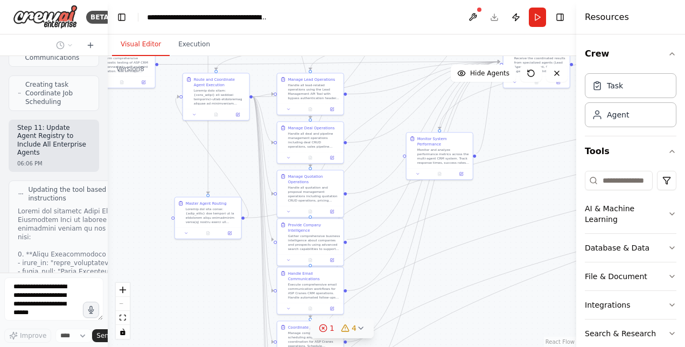
drag, startPoint x: 531, startPoint y: 289, endPoint x: 532, endPoint y: 166, distance: 123.3
click at [532, 166] on div ".deletable-edge-delete-btn { width: 20px; height: 20px; border: 0px solid #ffff…" at bounding box center [342, 201] width 468 height 291
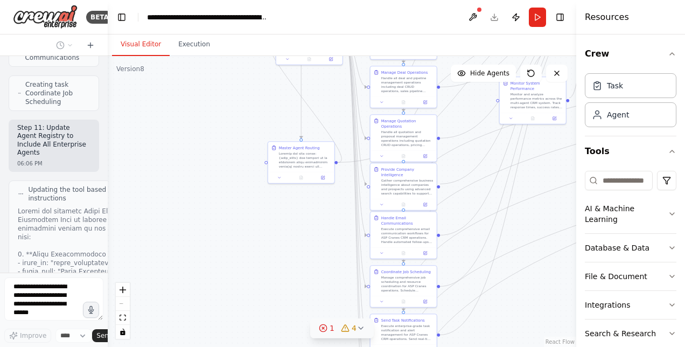
drag, startPoint x: 400, startPoint y: 262, endPoint x: 494, endPoint y: 208, distance: 107.6
click at [494, 208] on div ".deletable-edge-delete-btn { width: 20px; height: 20px; border: 0px solid #ffff…" at bounding box center [342, 201] width 468 height 291
drag, startPoint x: 482, startPoint y: 265, endPoint x: 495, endPoint y: 222, distance: 44.3
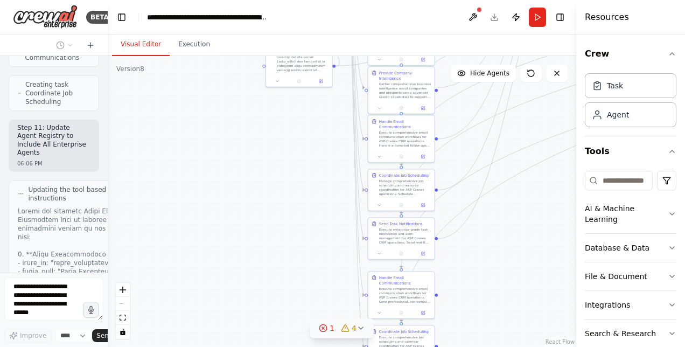
drag, startPoint x: 489, startPoint y: 333, endPoint x: 487, endPoint y: 237, distance: 96.4
click at [487, 237] on div ".deletable-edge-delete-btn { width: 20px; height: 20px; border: 0px solid #ffff…" at bounding box center [342, 201] width 468 height 291
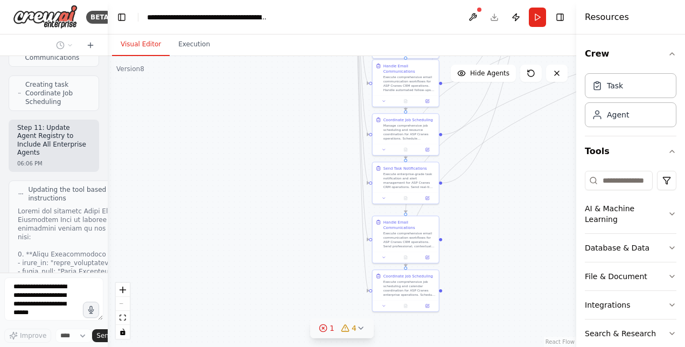
drag, startPoint x: 487, startPoint y: 285, endPoint x: 491, endPoint y: 230, distance: 55.1
click at [491, 230] on div ".deletable-edge-delete-btn { width: 20px; height: 20px; border: 0px solid #ffff…" at bounding box center [342, 201] width 468 height 291
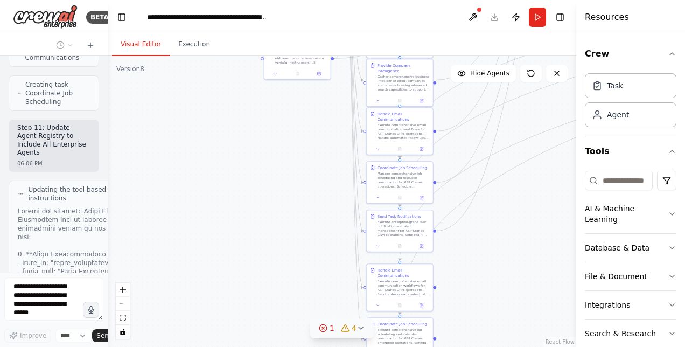
drag, startPoint x: 483, startPoint y: 276, endPoint x: 477, endPoint y: 323, distance: 47.7
click at [477, 323] on div ".deletable-edge-delete-btn { width: 20px; height: 20px; border: 0px solid #ffff…" at bounding box center [342, 201] width 468 height 291
click at [408, 290] on div "Execute comprehensive email communication workflows for ASP Cranes CRM operatio…" at bounding box center [403, 286] width 52 height 17
click at [426, 256] on button at bounding box center [424, 252] width 14 height 14
click at [406, 252] on button "Confirm" at bounding box center [393, 252] width 38 height 13
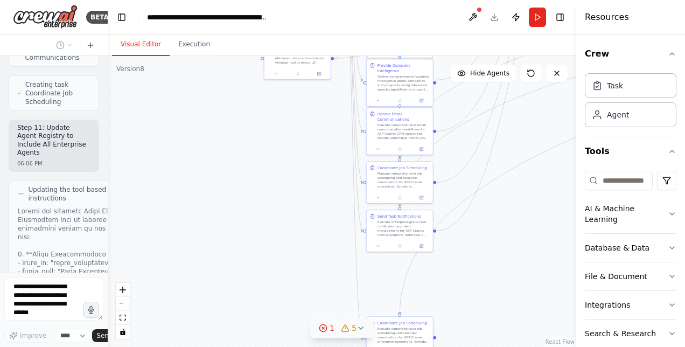
click at [409, 329] on div "Execute comprehensive job scheduling and calendar coordination for ASP Cranes e…" at bounding box center [403, 334] width 52 height 17
click at [425, 309] on icon at bounding box center [424, 307] width 4 height 6
click at [402, 305] on button "Confirm" at bounding box center [393, 306] width 38 height 13
click at [439, 299] on div ".deletable-edge-delete-btn { width: 20px; height: 20px; border: 0px solid #ffff…" at bounding box center [342, 201] width 468 height 291
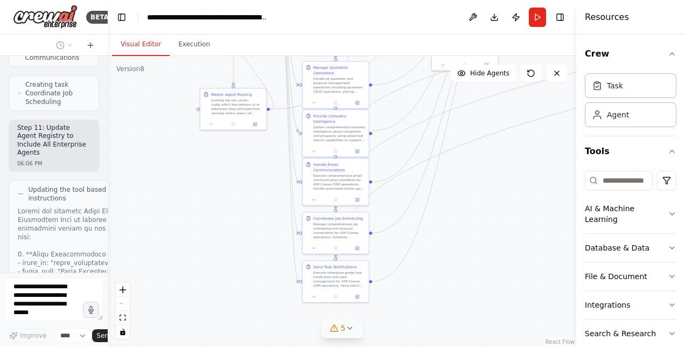
drag, startPoint x: 439, startPoint y: 299, endPoint x: 375, endPoint y: 349, distance: 81.6
click at [375, 346] on html "BETA Hello! I'm the CrewAI assistant. What kind of automation do you want to bu…" at bounding box center [342, 173] width 685 height 347
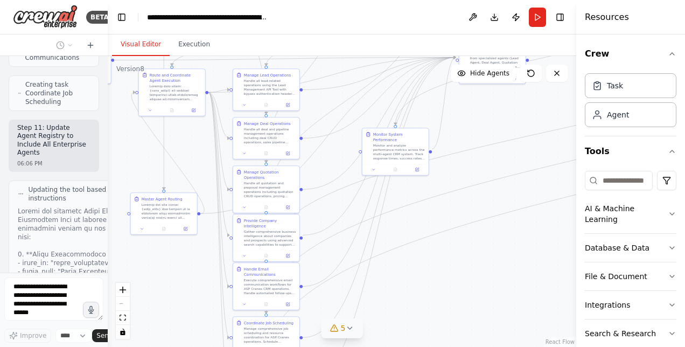
drag, startPoint x: 520, startPoint y: 236, endPoint x: 413, endPoint y: 365, distance: 167.1
click at [413, 346] on html "BETA Hello! I'm the CrewAI assistant. What kind of automation do you want to bu…" at bounding box center [342, 173] width 685 height 347
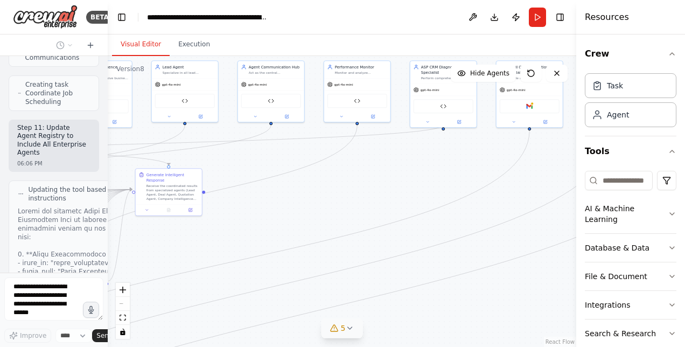
drag, startPoint x: 553, startPoint y: 220, endPoint x: 267, endPoint y: 328, distance: 305.9
click at [267, 328] on div ".deletable-edge-delete-btn { width: 20px; height: 20px; border: 0px solid #ffff…" at bounding box center [342, 201] width 468 height 291
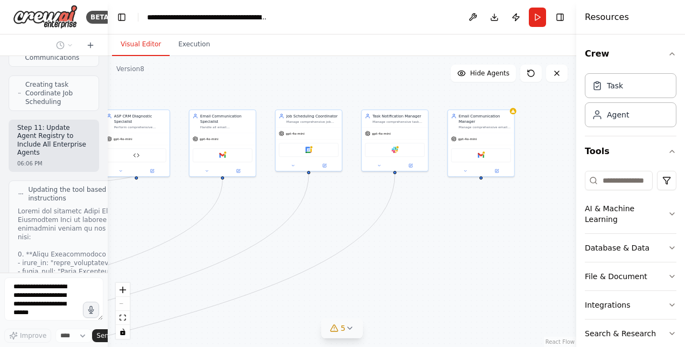
drag, startPoint x: 478, startPoint y: 279, endPoint x: 171, endPoint y: 328, distance: 310.7
click at [171, 328] on div ".deletable-edge-delete-btn { width: 20px; height: 20px; border: 0px solid #ffff…" at bounding box center [342, 201] width 468 height 291
click at [381, 230] on div ".deletable-edge-delete-btn { width: 20px; height: 20px; border: 0px solid #ffff…" at bounding box center [342, 201] width 468 height 291
click at [496, 144] on div "Gmail" at bounding box center [481, 154] width 66 height 21
click at [507, 95] on icon at bounding box center [505, 97] width 6 height 6
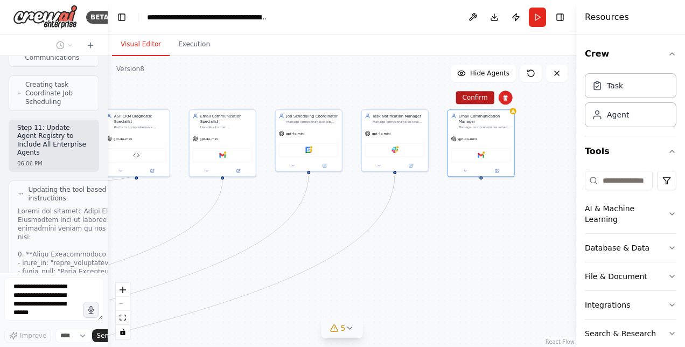
click at [483, 100] on button "Confirm" at bounding box center [474, 97] width 38 height 13
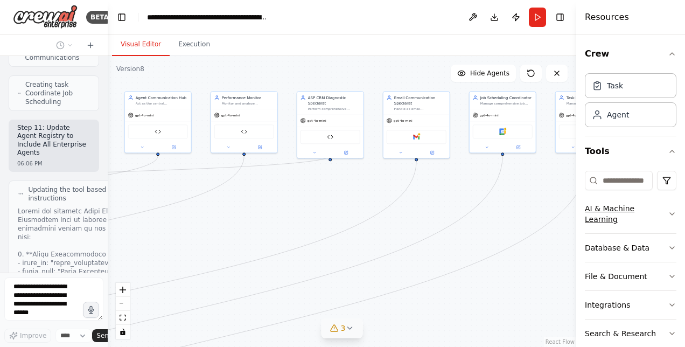
drag, startPoint x: 454, startPoint y: 240, endPoint x: 648, endPoint y: 222, distance: 194.6
click at [648, 222] on div "BETA Hello! I'm the CrewAI assistant. What kind of automation do you want to bu…" at bounding box center [342, 173] width 685 height 347
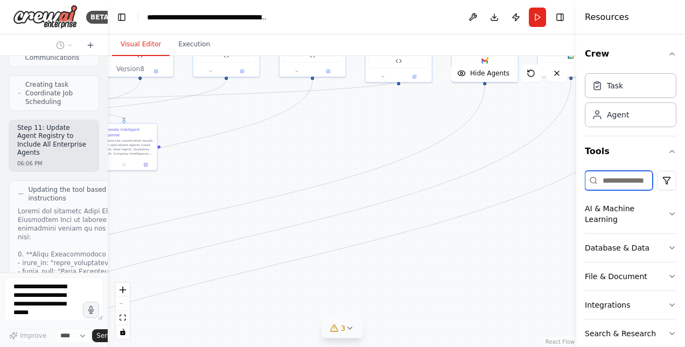
drag, startPoint x: 568, startPoint y: 216, endPoint x: 637, endPoint y: 131, distance: 108.7
click at [637, 131] on div "BETA Hello! I'm the CrewAI assistant. What kind of automation do you want to bu…" at bounding box center [342, 173] width 685 height 347
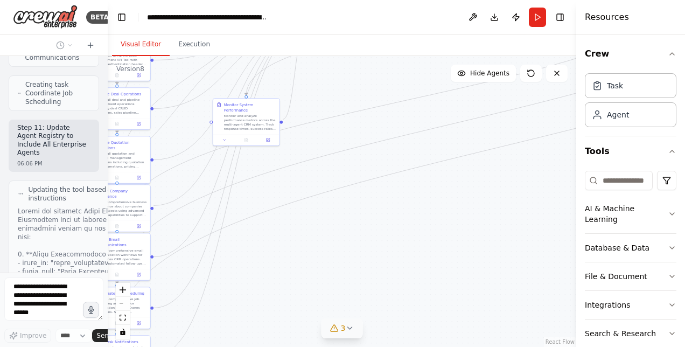
drag, startPoint x: 467, startPoint y: 263, endPoint x: 686, endPoint y: 156, distance: 243.9
click at [684, 156] on html "BETA Hello! I'm the CrewAI assistant. What kind of automation do you want to bu…" at bounding box center [342, 173] width 685 height 347
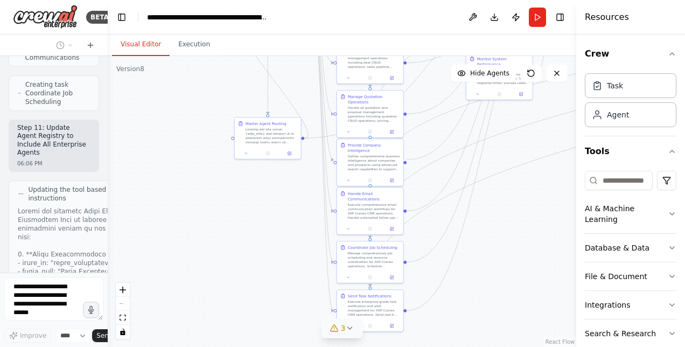
drag, startPoint x: 275, startPoint y: 253, endPoint x: 528, endPoint y: 207, distance: 257.2
click at [528, 207] on div ".deletable-edge-delete-btn { width: 20px; height: 20px; border: 0px solid #ffff…" at bounding box center [342, 201] width 468 height 291
click at [344, 324] on span "3" at bounding box center [343, 327] width 5 height 11
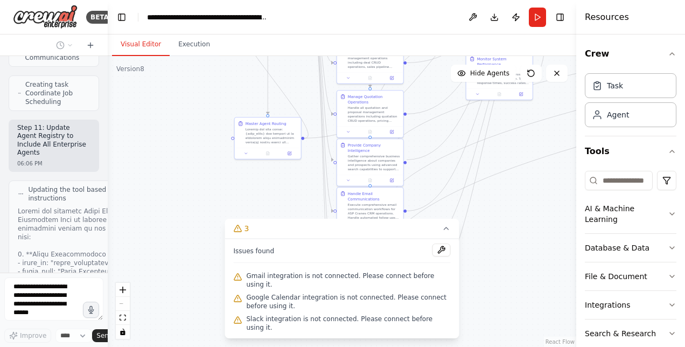
click at [213, 209] on div ".deletable-edge-delete-btn { width: 20px; height: 20px; border: 0px solid #ffff…" at bounding box center [342, 201] width 468 height 291
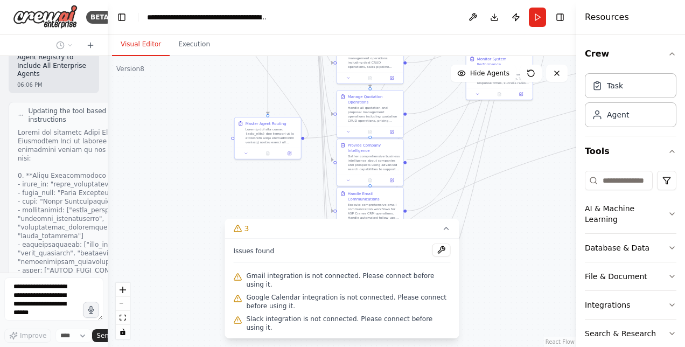
scroll to position [30445, 0]
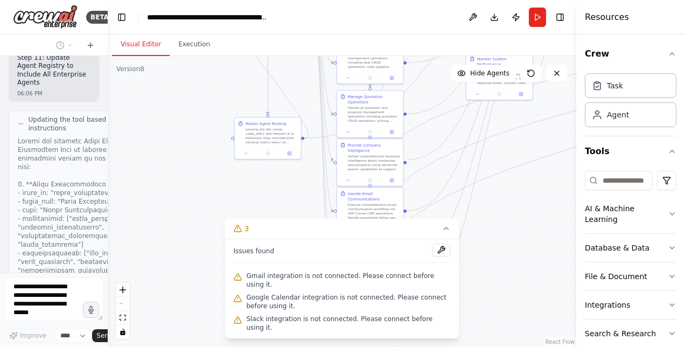
click at [122, 303] on div "React Flow controls" at bounding box center [123, 311] width 14 height 56
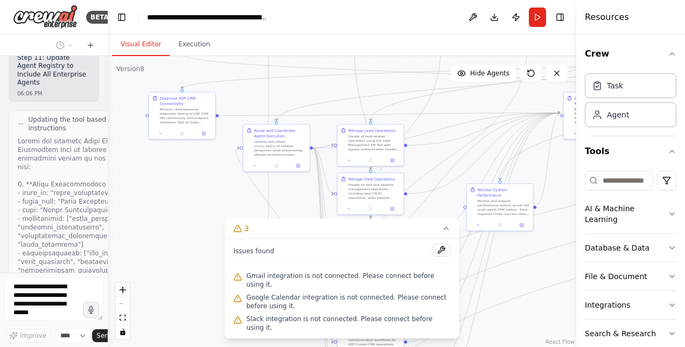
drag, startPoint x: 172, startPoint y: 181, endPoint x: 173, endPoint y: 312, distance: 131.3
click at [173, 312] on div ".deletable-edge-delete-btn { width: 20px; height: 20px; border: 0px solid #ffff…" at bounding box center [342, 201] width 468 height 291
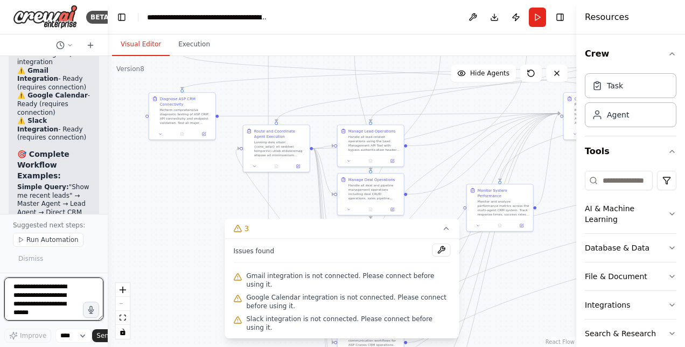
scroll to position [32302, 0]
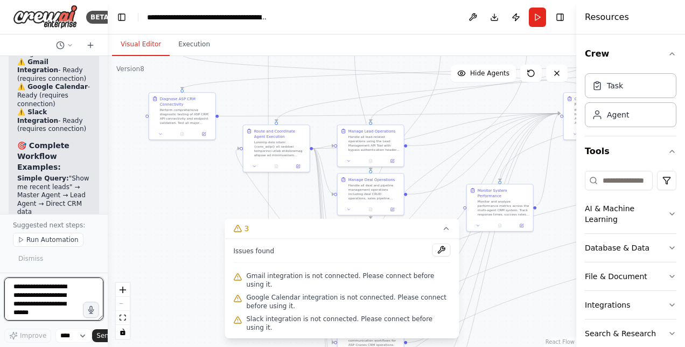
click at [60, 290] on textarea at bounding box center [53, 298] width 99 height 43
type textarea "**********"
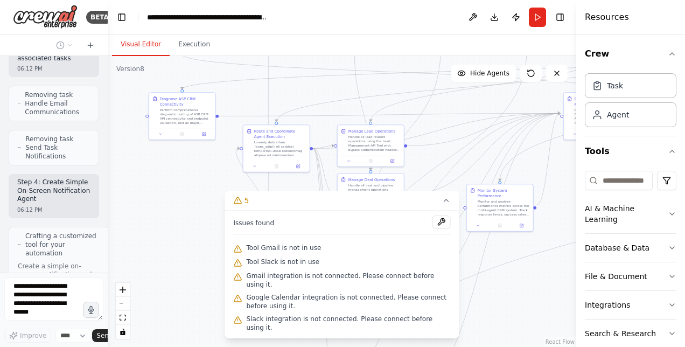
scroll to position [33321, 0]
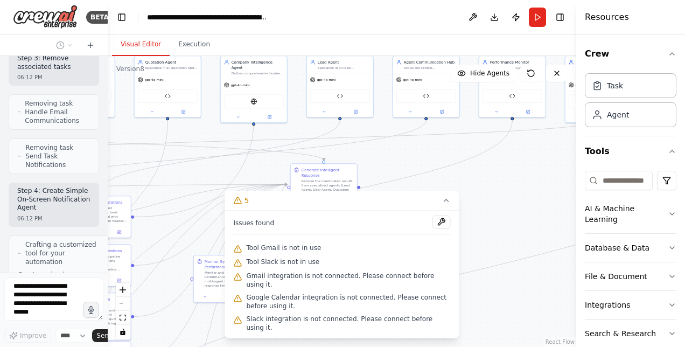
drag, startPoint x: 515, startPoint y: 272, endPoint x: 244, endPoint y: 343, distance: 280.1
click at [244, 343] on div ".deletable-edge-delete-btn { width: 20px; height: 20px; border: 0px solid #ffff…" at bounding box center [342, 201] width 468 height 291
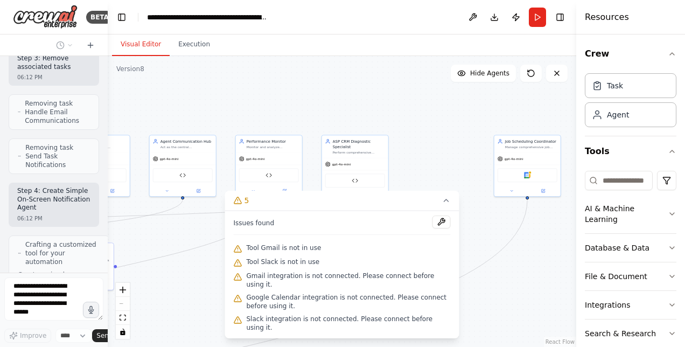
scroll to position [33442, 0]
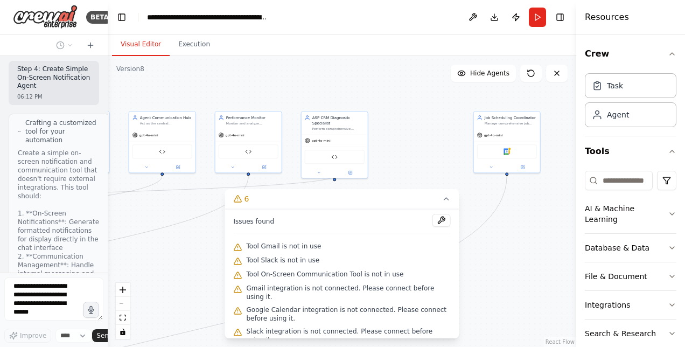
drag, startPoint x: 524, startPoint y: 188, endPoint x: 258, endPoint y: 243, distance: 271.5
click at [258, 243] on div "Version 8 Show Tools Hide Agents .deletable-edge-delete-btn { width: 20px; heig…" at bounding box center [342, 201] width 468 height 291
drag, startPoint x: 496, startPoint y: 139, endPoint x: 385, endPoint y: 142, distance: 110.4
click at [385, 142] on div "Google Calendar" at bounding box center [410, 150] width 66 height 21
click at [536, 170] on div ".deletable-edge-delete-btn { width: 20px; height: 20px; border: 0px solid #ffff…" at bounding box center [342, 201] width 468 height 291
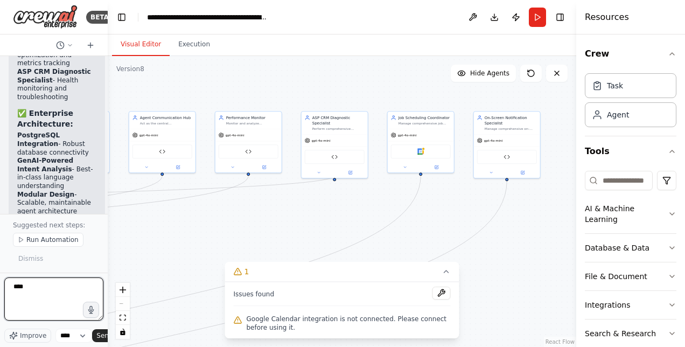
scroll to position [0, 0]
type textarea "**********"
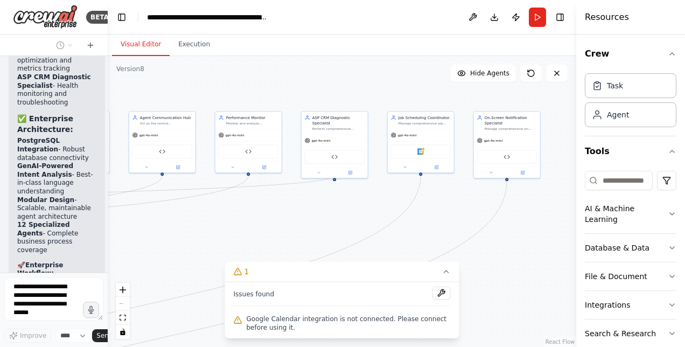
scroll to position [36374, 0]
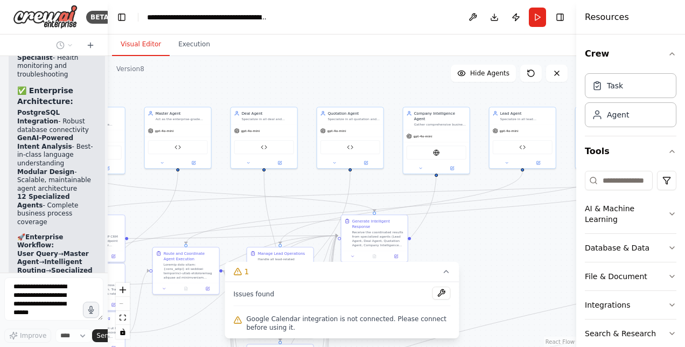
drag, startPoint x: 240, startPoint y: 197, endPoint x: 684, endPoint y: 192, distance: 444.1
click at [684, 192] on html "BETA Hello! I'm the CrewAI assistant. What kind of automation do you want to bu…" at bounding box center [342, 173] width 685 height 347
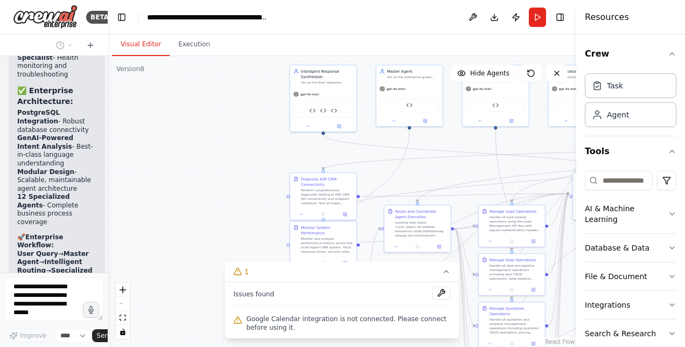
drag, startPoint x: 301, startPoint y: 163, endPoint x: 533, endPoint y: 122, distance: 235.1
click at [533, 122] on div ".deletable-edge-delete-btn { width: 20px; height: 20px; border: 0px solid #ffff…" at bounding box center [342, 201] width 468 height 291
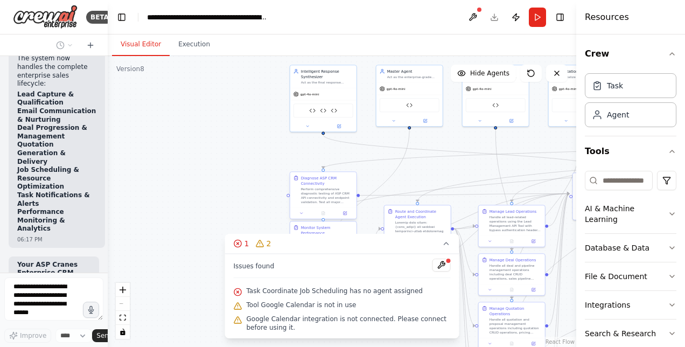
scroll to position [36630, 0]
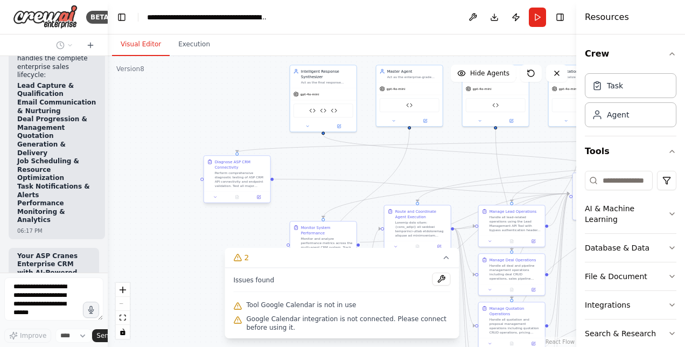
drag, startPoint x: 343, startPoint y: 191, endPoint x: 259, endPoint y: 170, distance: 86.4
click at [259, 170] on div "Diagnose ASP CRM Connectivity Perform comprehensive diagnostic testing of ASP C…" at bounding box center [241, 173] width 52 height 29
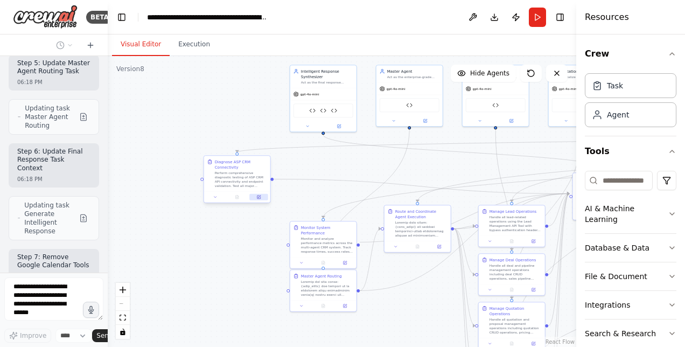
scroll to position [37532, 0]
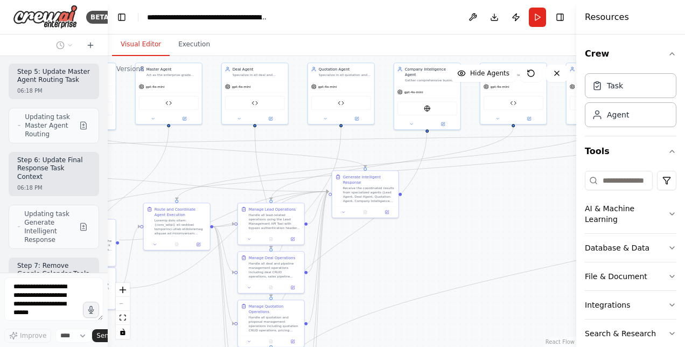
drag, startPoint x: 238, startPoint y: 124, endPoint x: 0, endPoint y: 122, distance: 238.5
click at [0, 122] on html "BETA Hello! I'm the CrewAI assistant. What kind of automation do you want to bu…" at bounding box center [342, 173] width 685 height 347
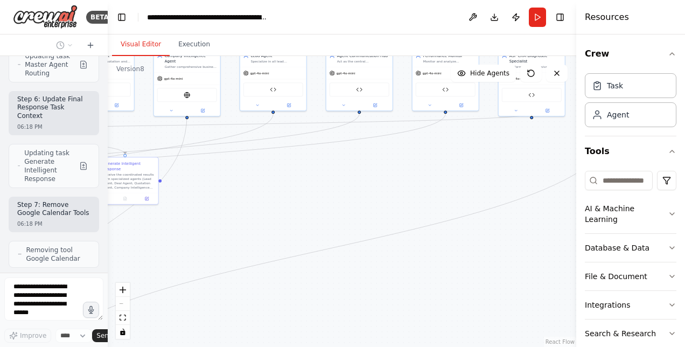
drag, startPoint x: 433, startPoint y: 245, endPoint x: 193, endPoint y: 231, distance: 240.5
click at [193, 231] on div ".deletable-edge-delete-btn { width: 20px; height: 20px; border: 0px solid #ffff…" at bounding box center [342, 201] width 468 height 291
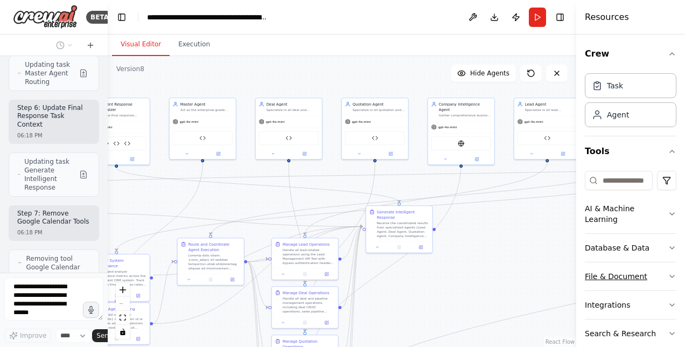
drag, startPoint x: 355, startPoint y: 228, endPoint x: 634, endPoint y: 276, distance: 283.5
click at [634, 276] on div "BETA Hello! I'm the CrewAI assistant. What kind of automation do you want to bu…" at bounding box center [342, 173] width 685 height 347
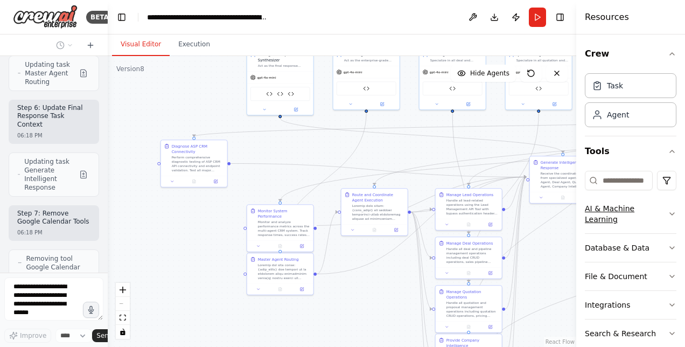
drag, startPoint x: 450, startPoint y: 273, endPoint x: 608, endPoint y: 224, distance: 165.8
click at [608, 224] on div "BETA Hello! I'm the CrewAI assistant. What kind of automation do you want to bu…" at bounding box center [342, 173] width 685 height 347
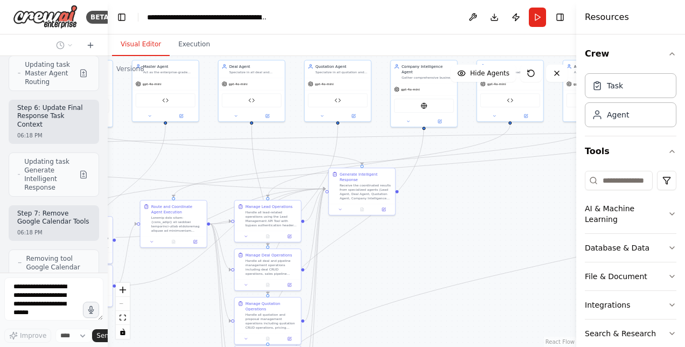
drag, startPoint x: 396, startPoint y: 309, endPoint x: 194, endPoint y: 319, distance: 202.1
click at [194, 319] on div ".deletable-edge-delete-btn { width: 20px; height: 20px; border: 0px solid #ffff…" at bounding box center [342, 201] width 468 height 291
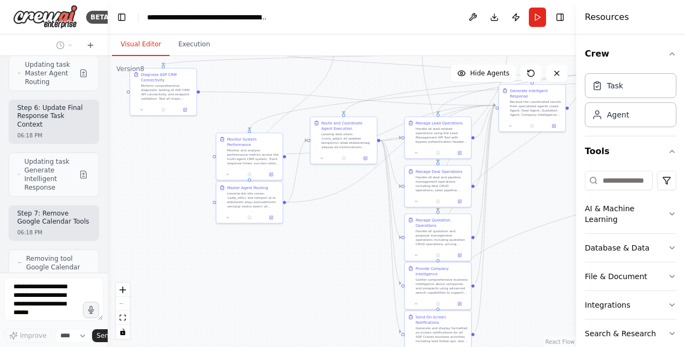
drag, startPoint x: 515, startPoint y: 292, endPoint x: 686, endPoint y: 210, distance: 189.5
click at [684, 210] on html "BETA Hello! I'm the CrewAI assistant. What kind of automation do you want to bu…" at bounding box center [342, 173] width 685 height 347
click at [540, 20] on button "Run" at bounding box center [537, 17] width 17 height 19
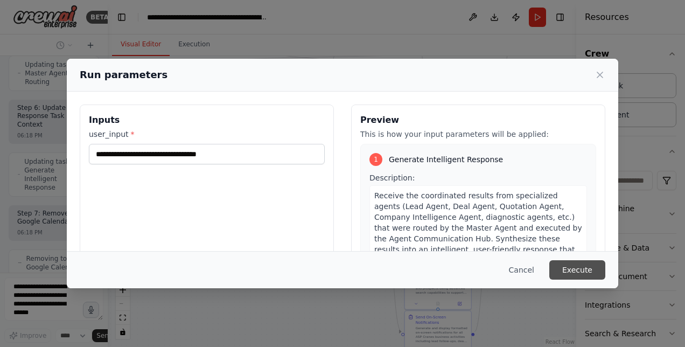
click at [568, 273] on button "Execute" at bounding box center [577, 269] width 56 height 19
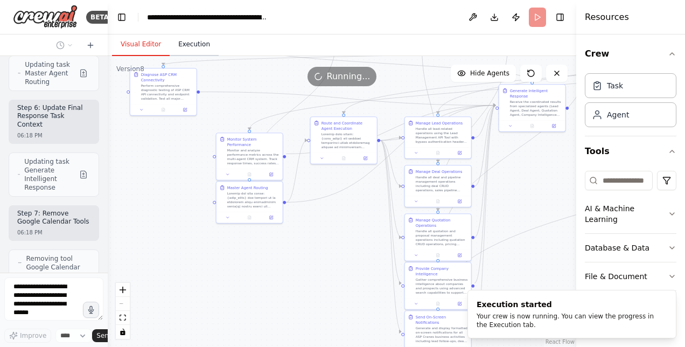
click at [192, 44] on button "Execution" at bounding box center [194, 44] width 49 height 23
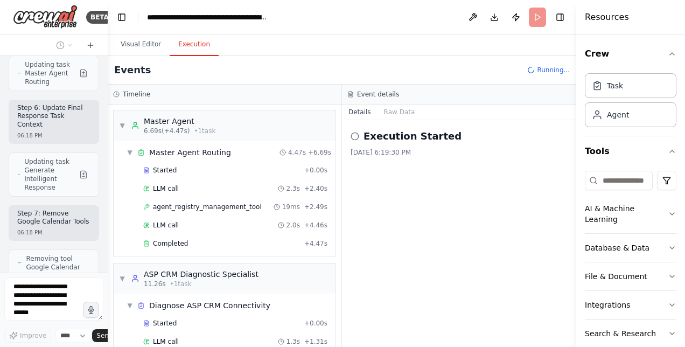
scroll to position [33, 0]
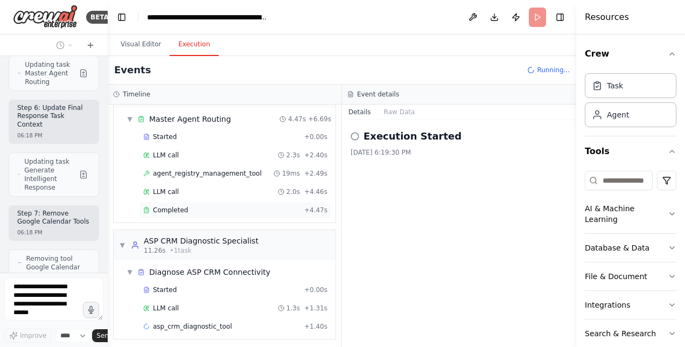
click at [166, 206] on span "Completed" at bounding box center [170, 210] width 35 height 9
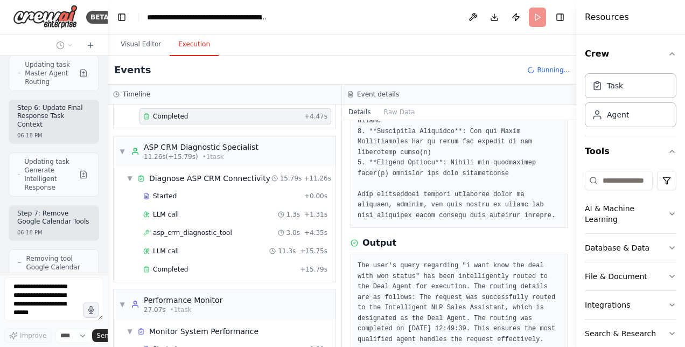
scroll to position [166, 0]
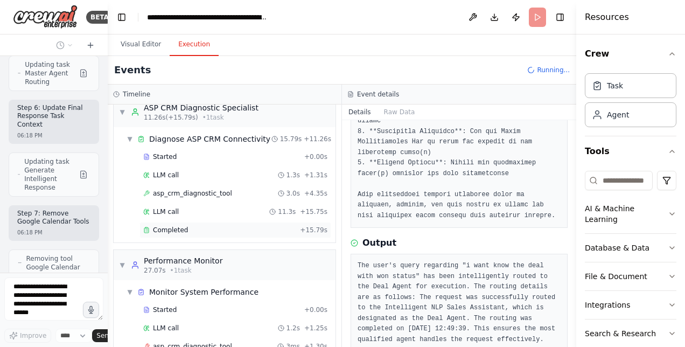
click at [170, 228] on span "Completed" at bounding box center [170, 230] width 35 height 9
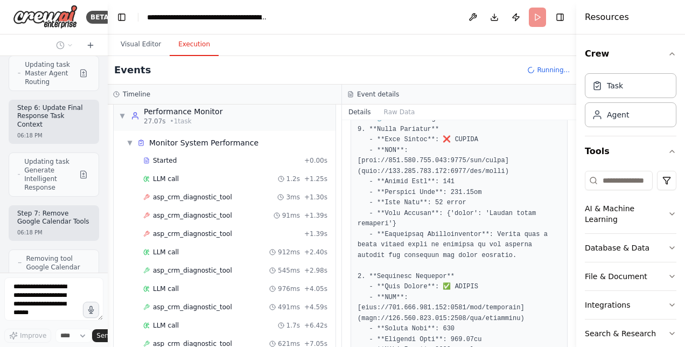
scroll to position [346, 0]
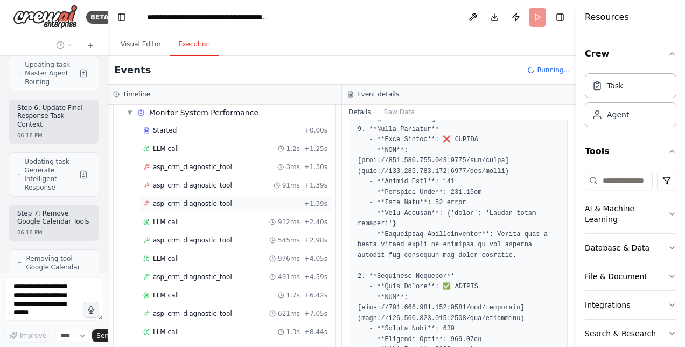
click at [185, 199] on span "asp_crm_diagnostic_tool" at bounding box center [192, 203] width 79 height 9
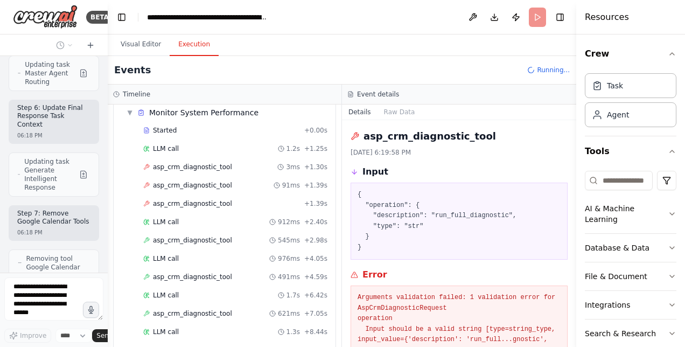
scroll to position [418, 0]
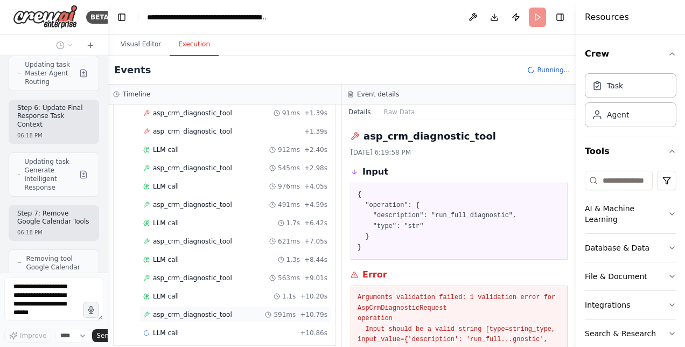
click at [208, 310] on span "asp_crm_diagnostic_tool" at bounding box center [192, 314] width 79 height 9
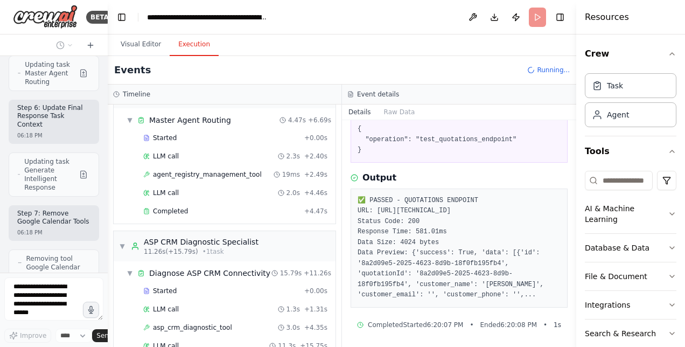
scroll to position [0, 0]
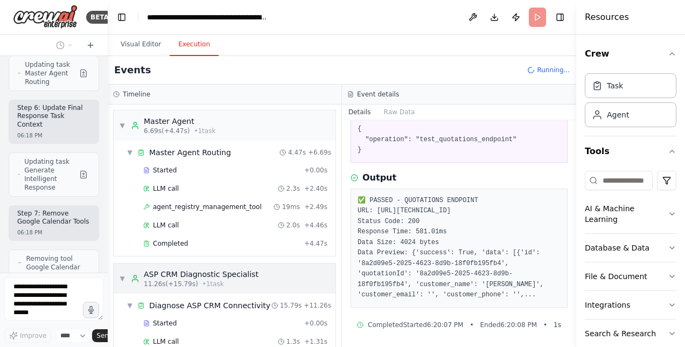
click at [119, 274] on span "▼" at bounding box center [122, 278] width 6 height 9
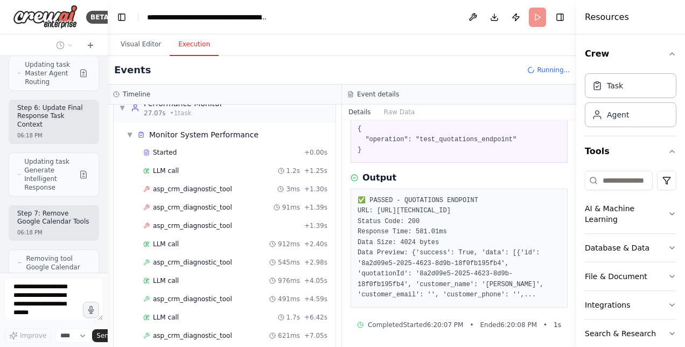
scroll to position [304, 0]
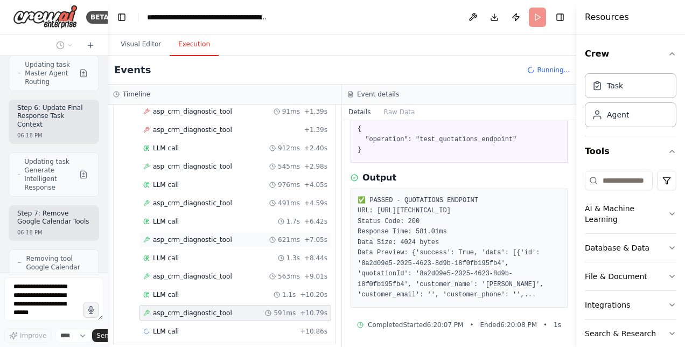
click at [157, 235] on span "asp_crm_diagnostic_tool" at bounding box center [192, 239] width 79 height 9
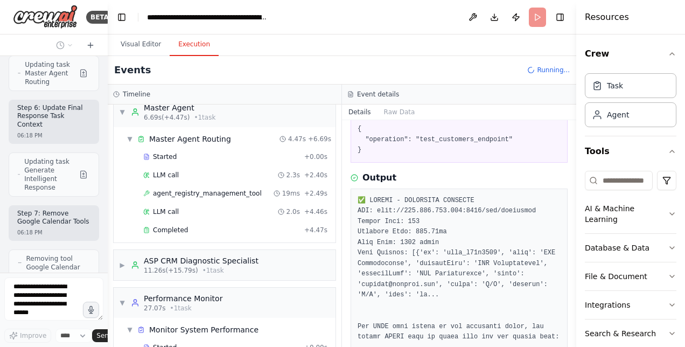
scroll to position [0, 0]
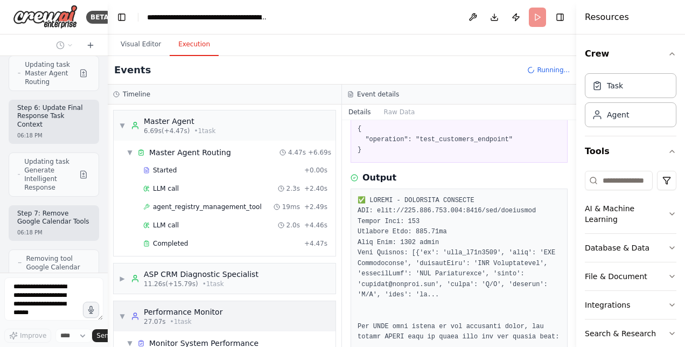
click at [123, 312] on span "▼" at bounding box center [122, 316] width 6 height 9
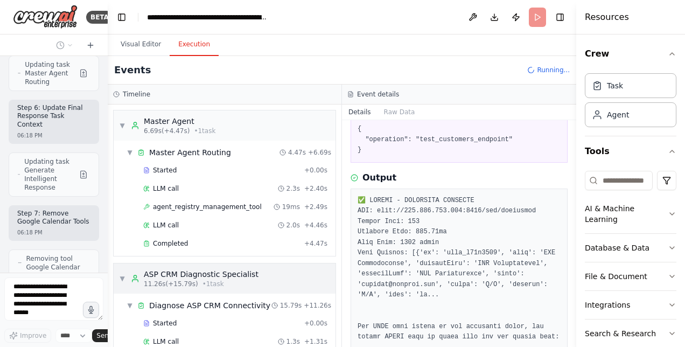
click at [118, 274] on div "▼ ASP CRM Diagnostic Specialist 11.26s (+15.79s) • 1 task" at bounding box center [225, 278] width 222 height 30
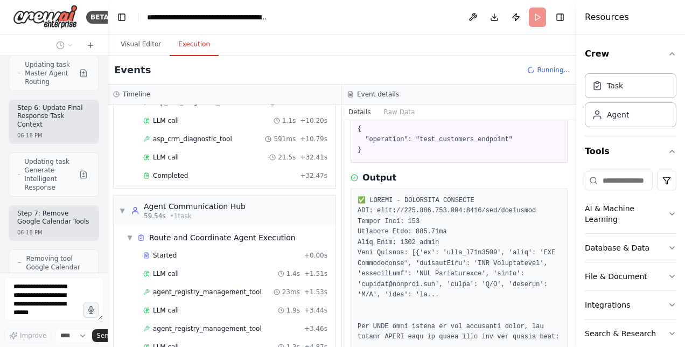
scroll to position [640, 0]
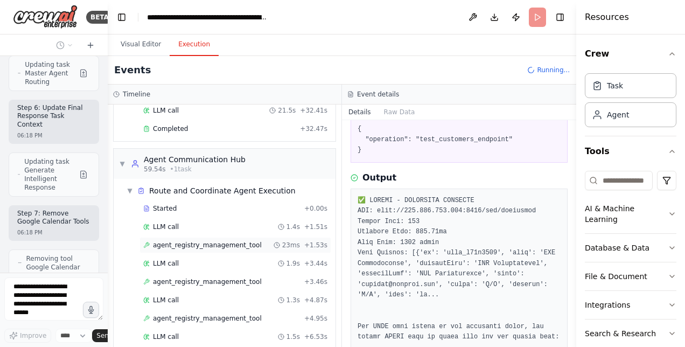
click at [196, 241] on span "agent_registry_management_tool" at bounding box center [207, 245] width 109 height 9
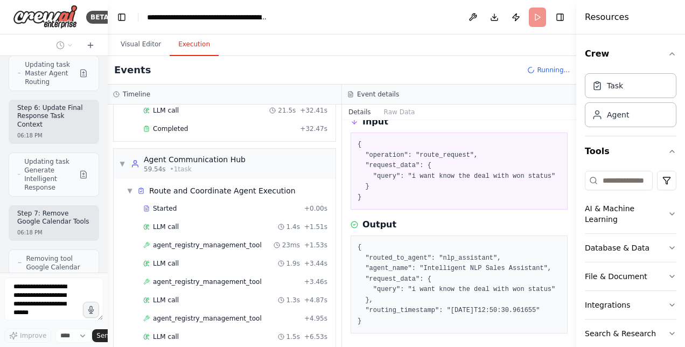
scroll to position [76, 0]
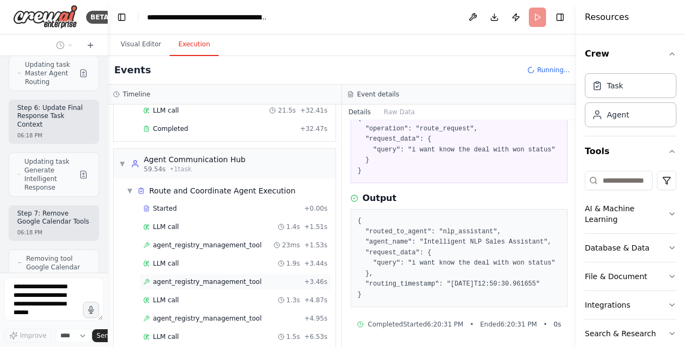
click at [219, 273] on div "agent_registry_management_tool + 3.46s" at bounding box center [235, 281] width 192 height 16
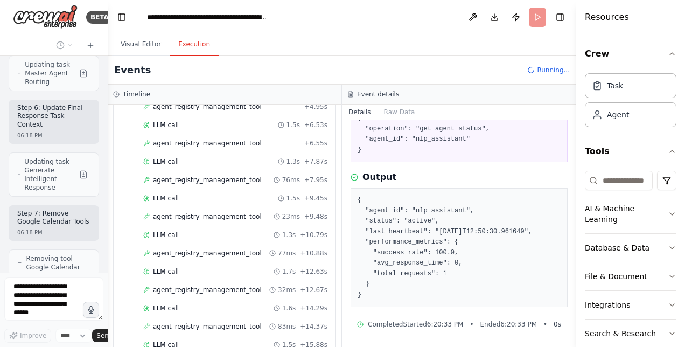
scroll to position [861, 0]
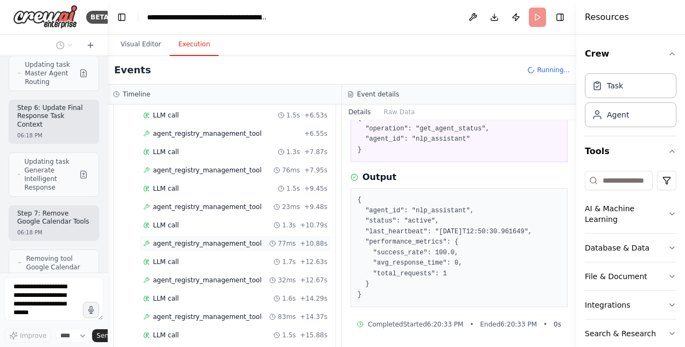
click at [203, 239] on span "agent_registry_management_tool" at bounding box center [207, 243] width 109 height 9
click at [228, 276] on span "agent_registry_management_tool" at bounding box center [207, 280] width 109 height 9
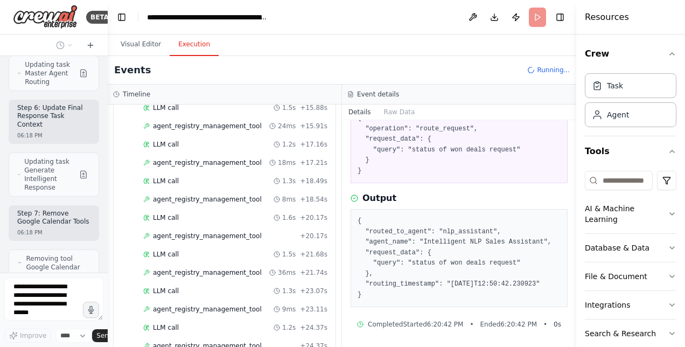
scroll to position [1094, 0]
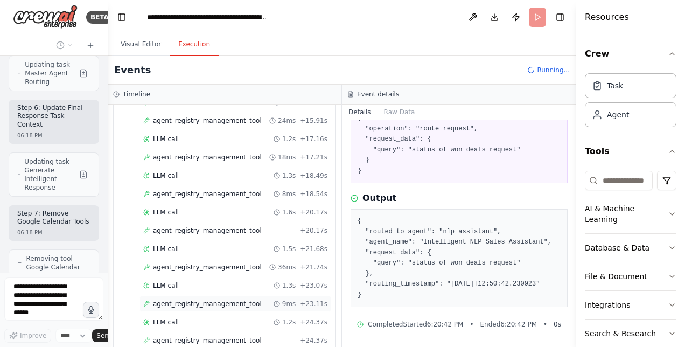
click at [236, 296] on div "agent_registry_management_tool 9ms + 23.11s" at bounding box center [235, 304] width 192 height 16
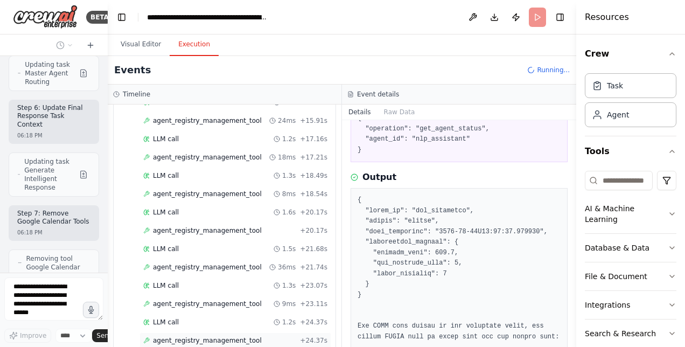
click at [195, 336] on span "agent_registry_management_tool" at bounding box center [207, 340] width 109 height 9
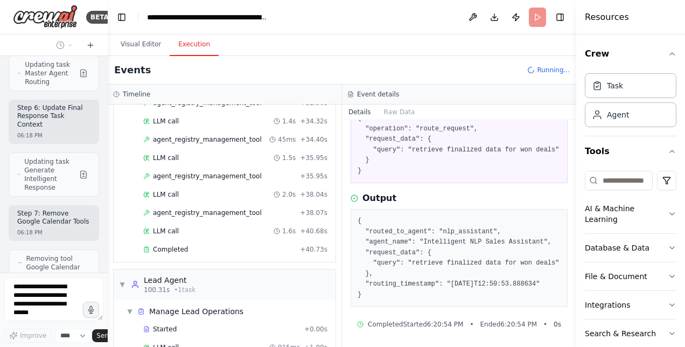
scroll to position [1627, 0]
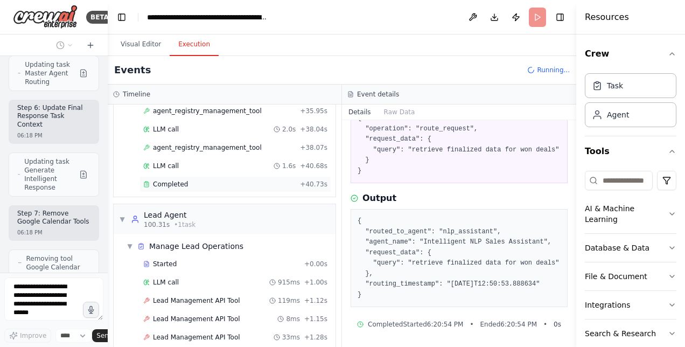
click at [158, 180] on span "Completed" at bounding box center [170, 184] width 35 height 9
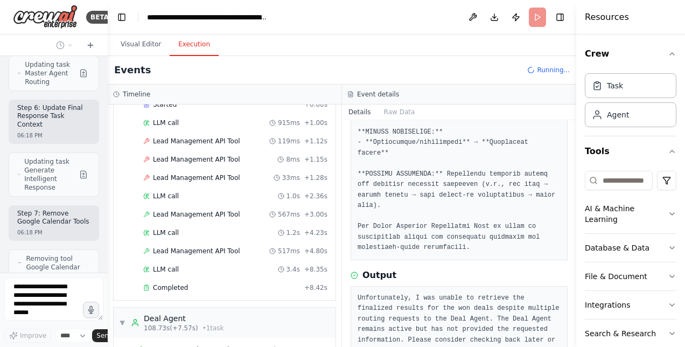
scroll to position [1756, 0]
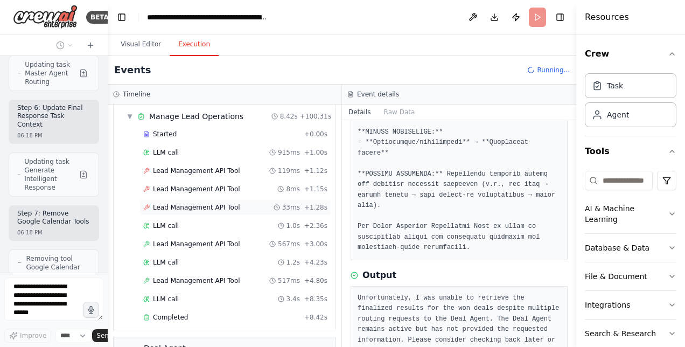
click at [203, 203] on span "Lead Management API Tool" at bounding box center [196, 207] width 87 height 9
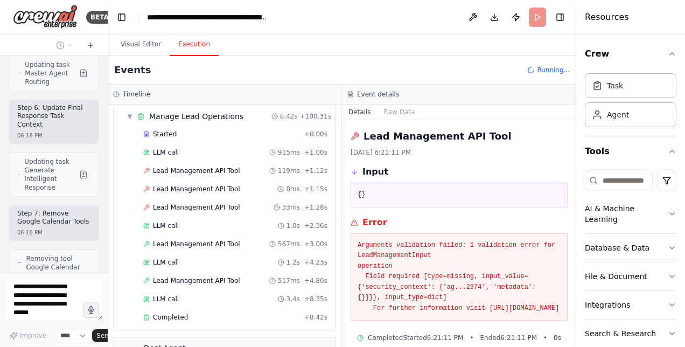
click at [331, 295] on div "▼ Master Agent 6.69s (+4.47s) • 1 task ▼ Master Agent Routing 4.47s + 6.69s Sta…" at bounding box center [225, 225] width 234 height 242
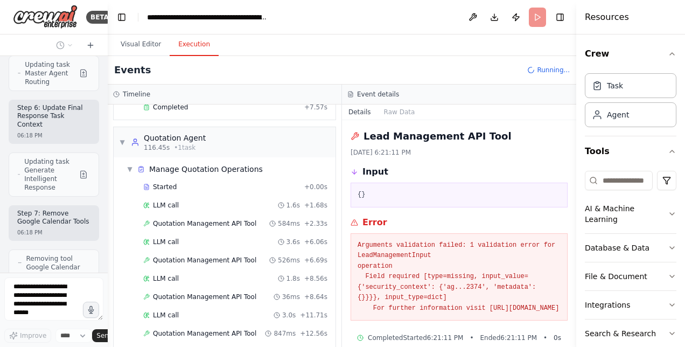
scroll to position [2143, 0]
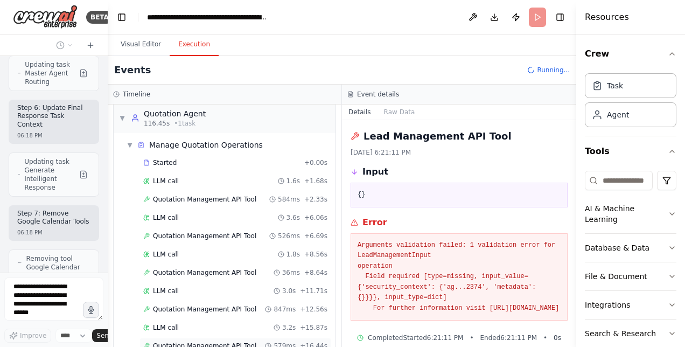
click at [233, 341] on span "Quotation Management API Tool" at bounding box center [204, 345] width 103 height 9
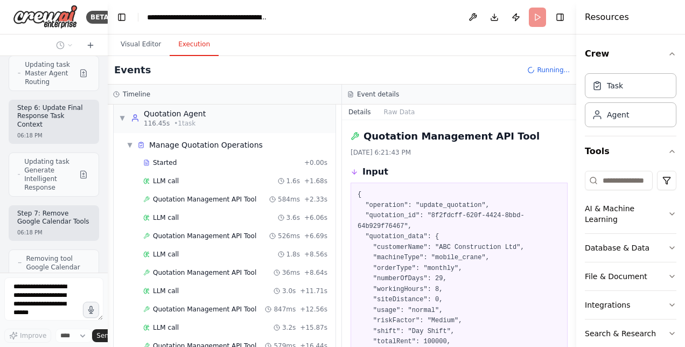
scroll to position [2180, 0]
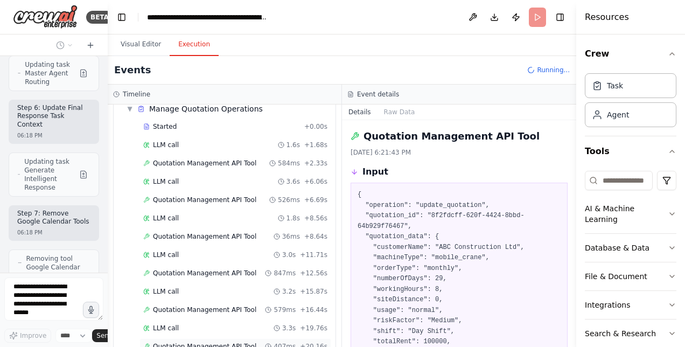
click at [220, 342] on span "Quotation Management API Tool" at bounding box center [204, 346] width 103 height 9
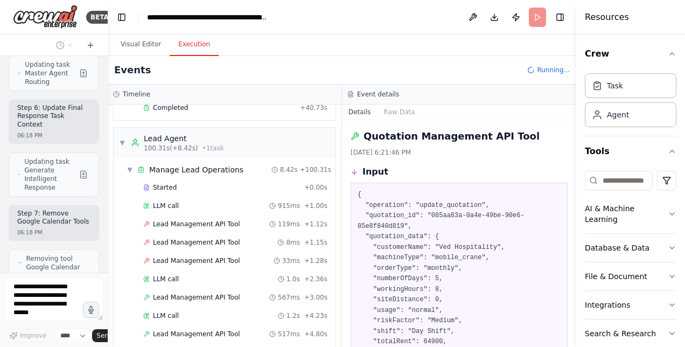
scroll to position [1720, 0]
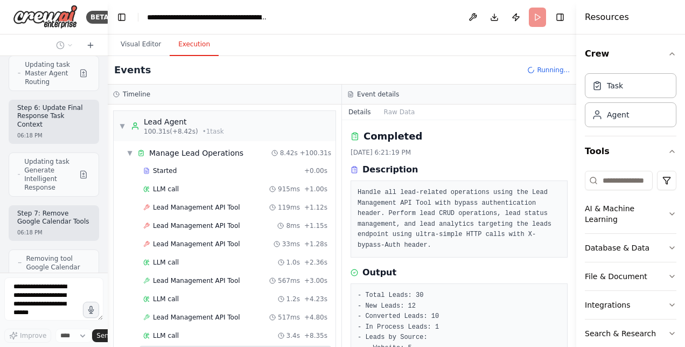
drag, startPoint x: 573, startPoint y: 179, endPoint x: 566, endPoint y: 262, distance: 82.7
click at [566, 262] on div "BETA Hello! I'm the CrewAI assistant. What kind of automation do you want to bu…" at bounding box center [342, 173] width 685 height 347
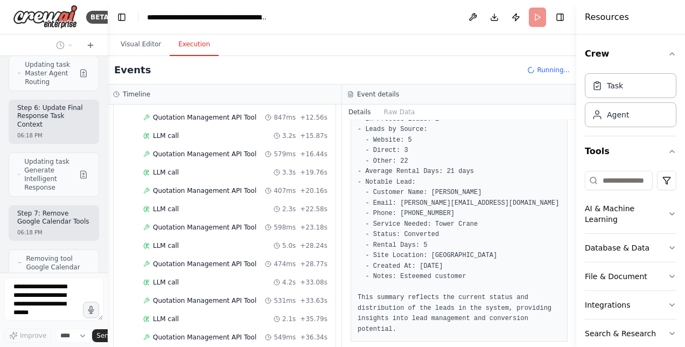
scroll to position [2466, 0]
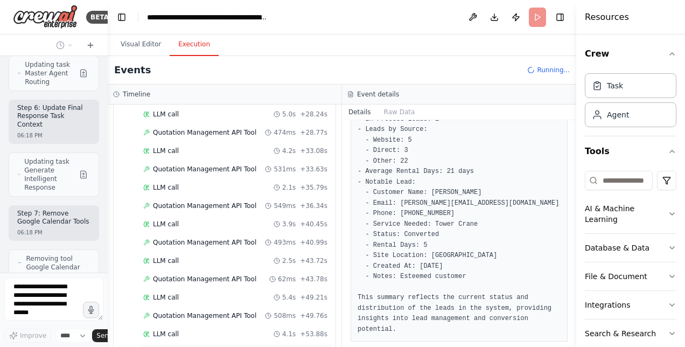
click at [207, 346] on span "Quotation Management API Tool" at bounding box center [204, 352] width 103 height 9
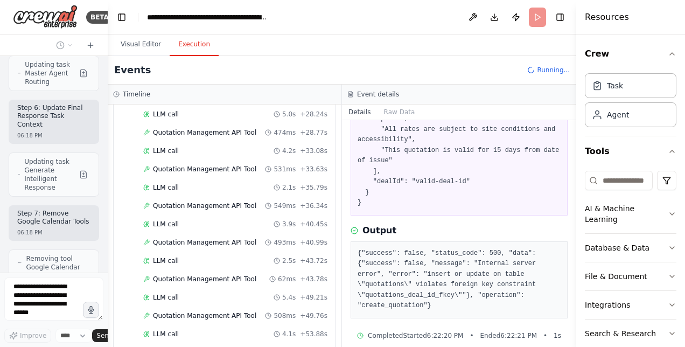
scroll to position [2689, 0]
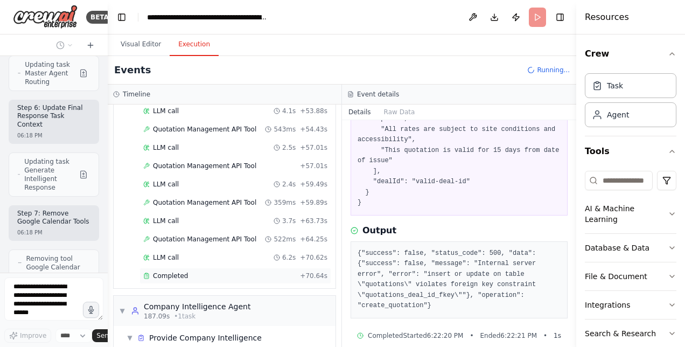
click at [160, 268] on div "Completed + 70.64s" at bounding box center [235, 276] width 192 height 16
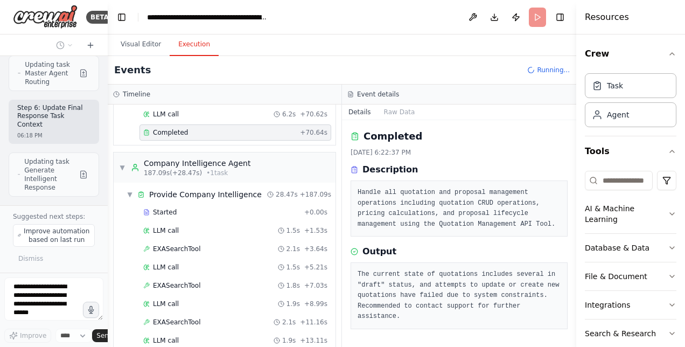
scroll to position [37593, 0]
